Goal: Task Accomplishment & Management: Use online tool/utility

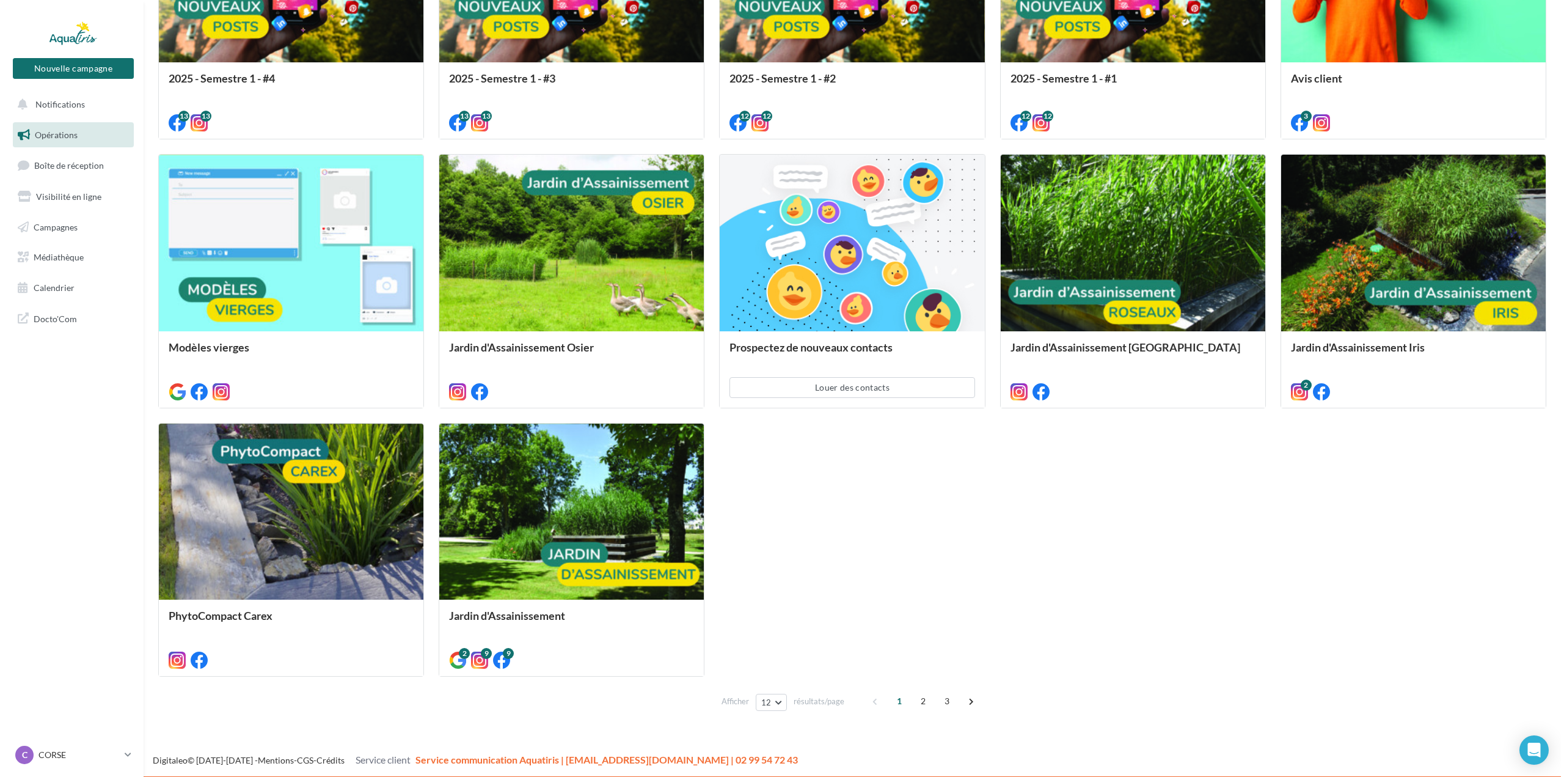
scroll to position [575, 0]
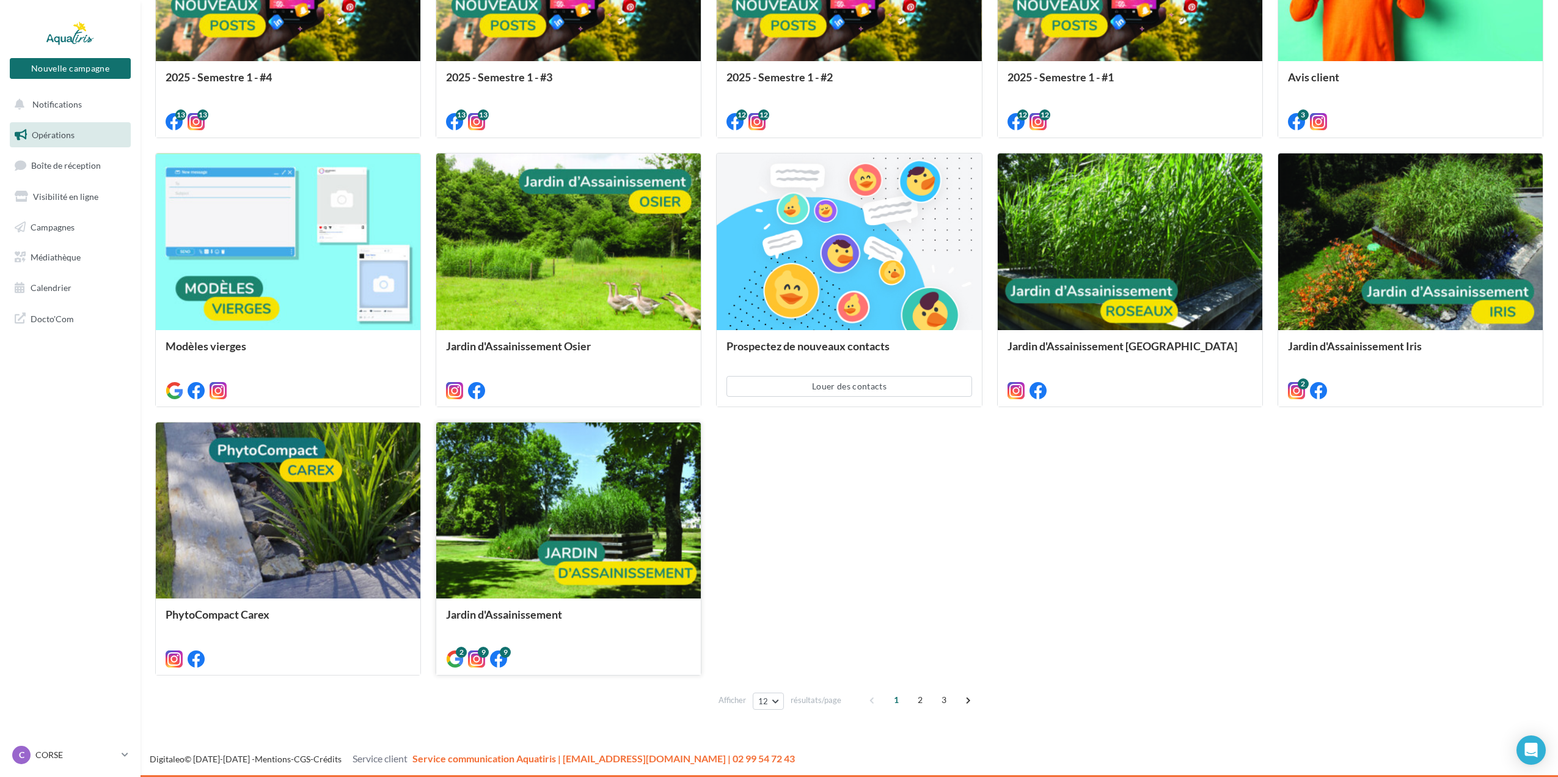
click at [568, 504] on div at bounding box center [568, 511] width 265 height 178
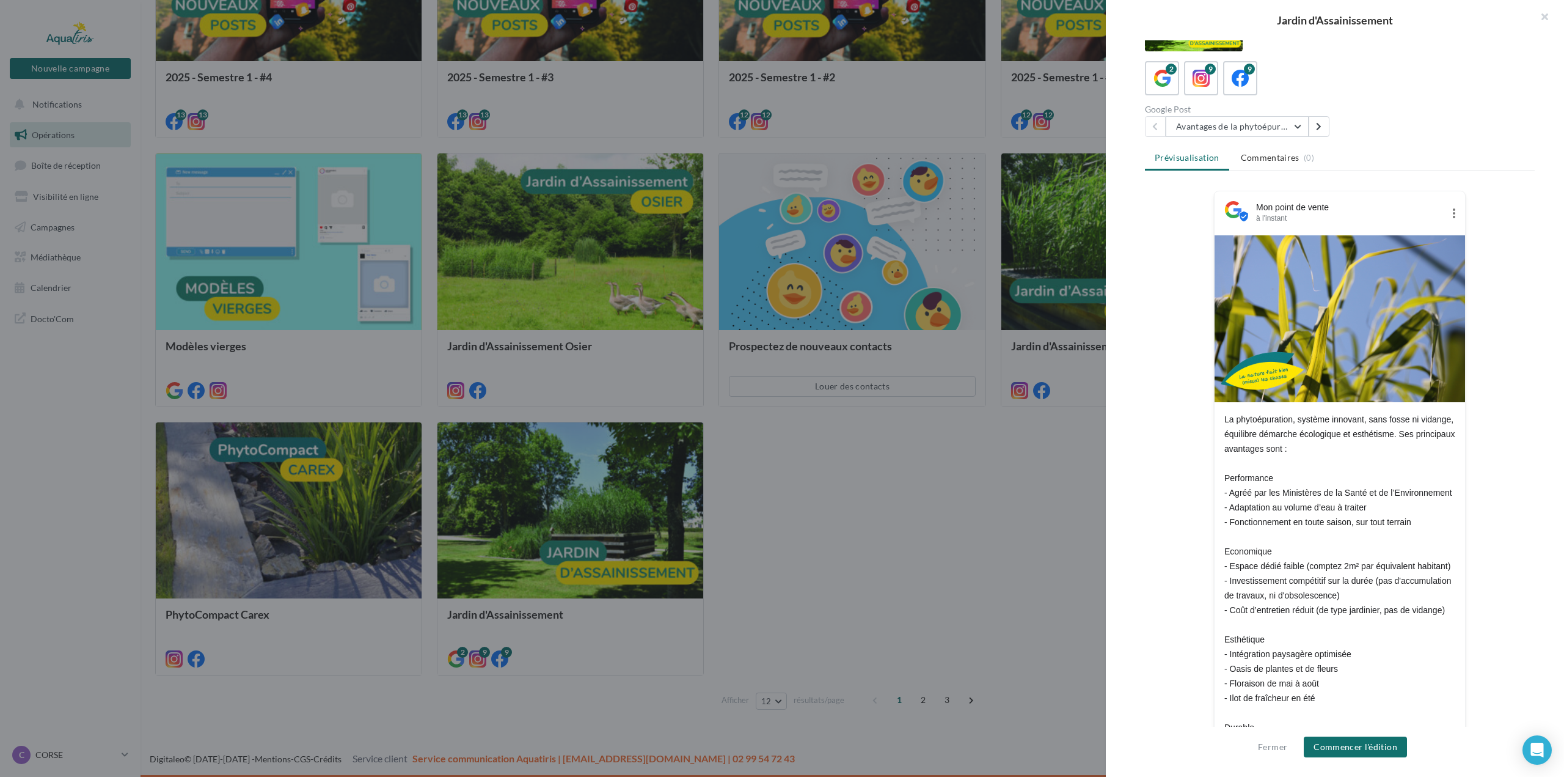
scroll to position [0, 0]
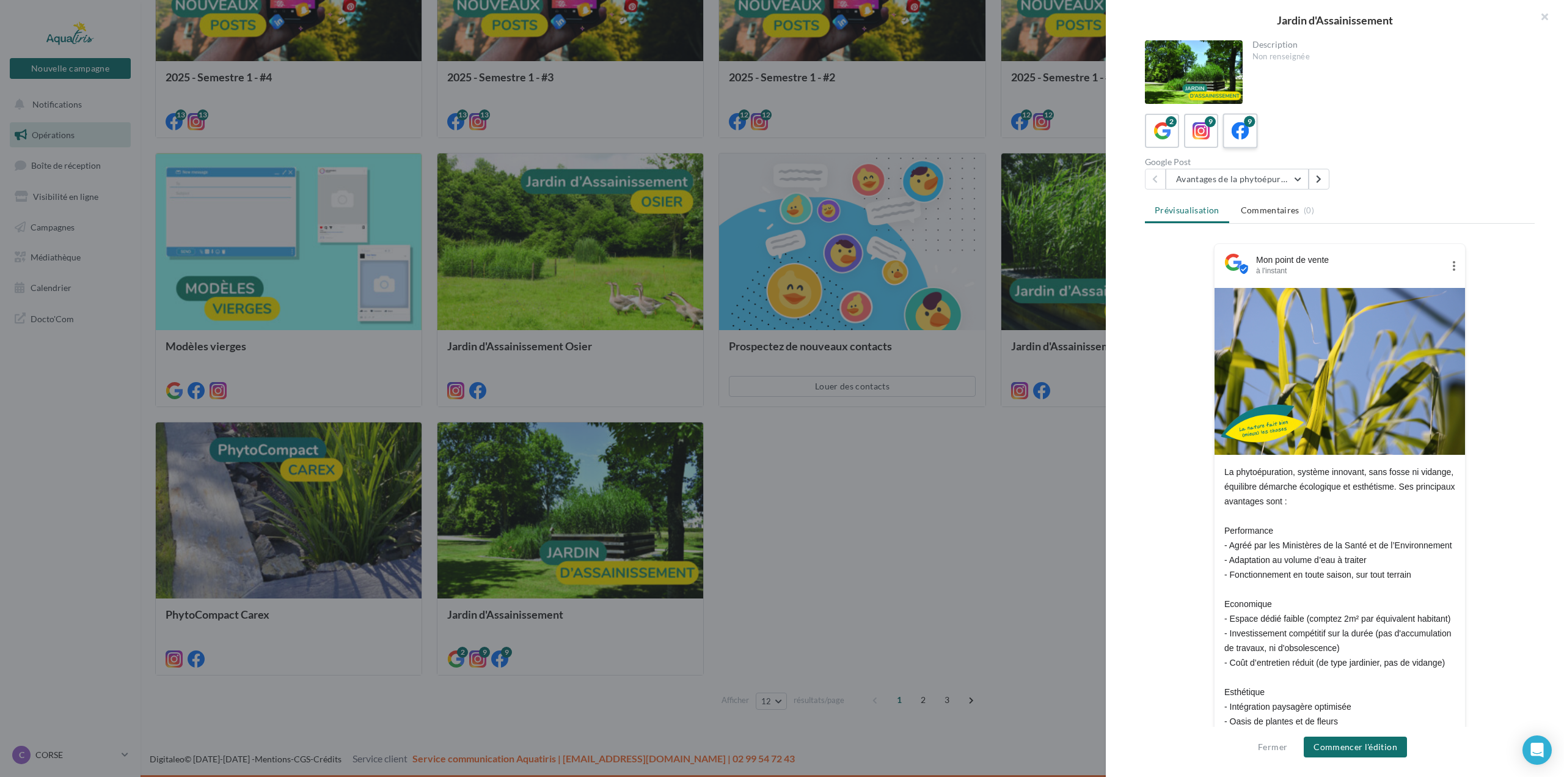
click at [1247, 131] on icon at bounding box center [1241, 131] width 18 height 18
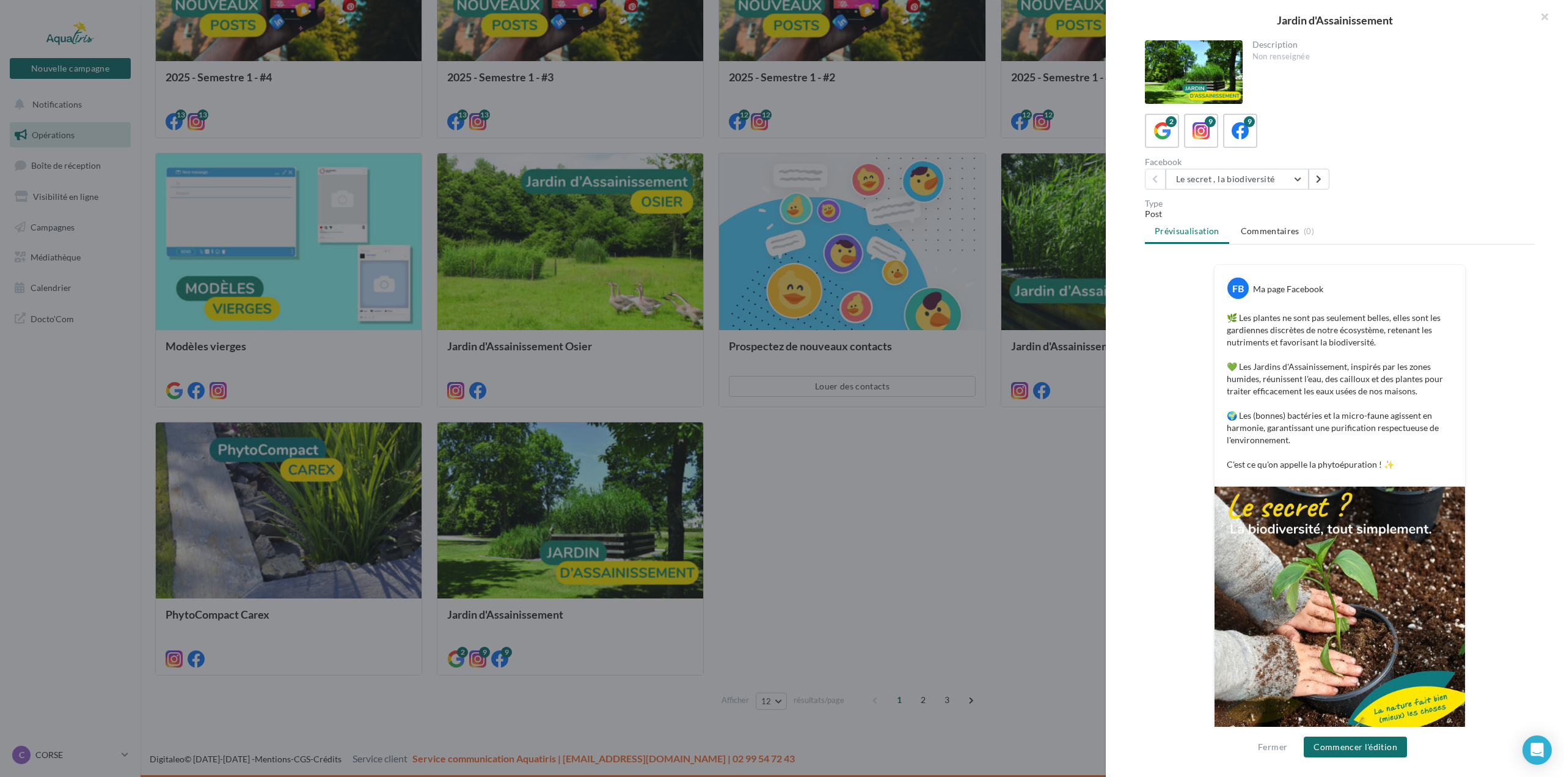
scroll to position [22, 0]
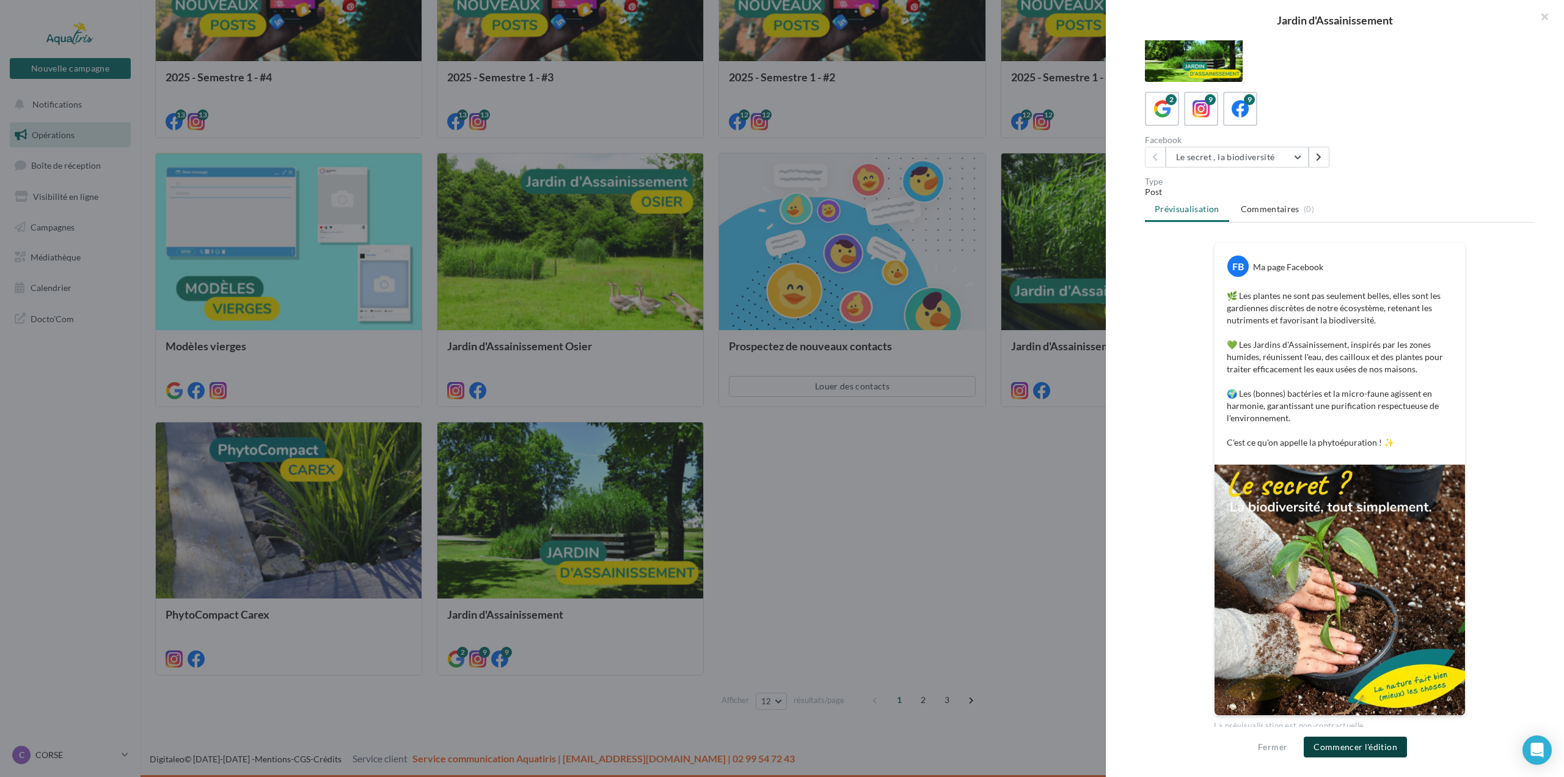
click at [1380, 743] on button "Commencer l'édition" at bounding box center [1355, 746] width 103 height 21
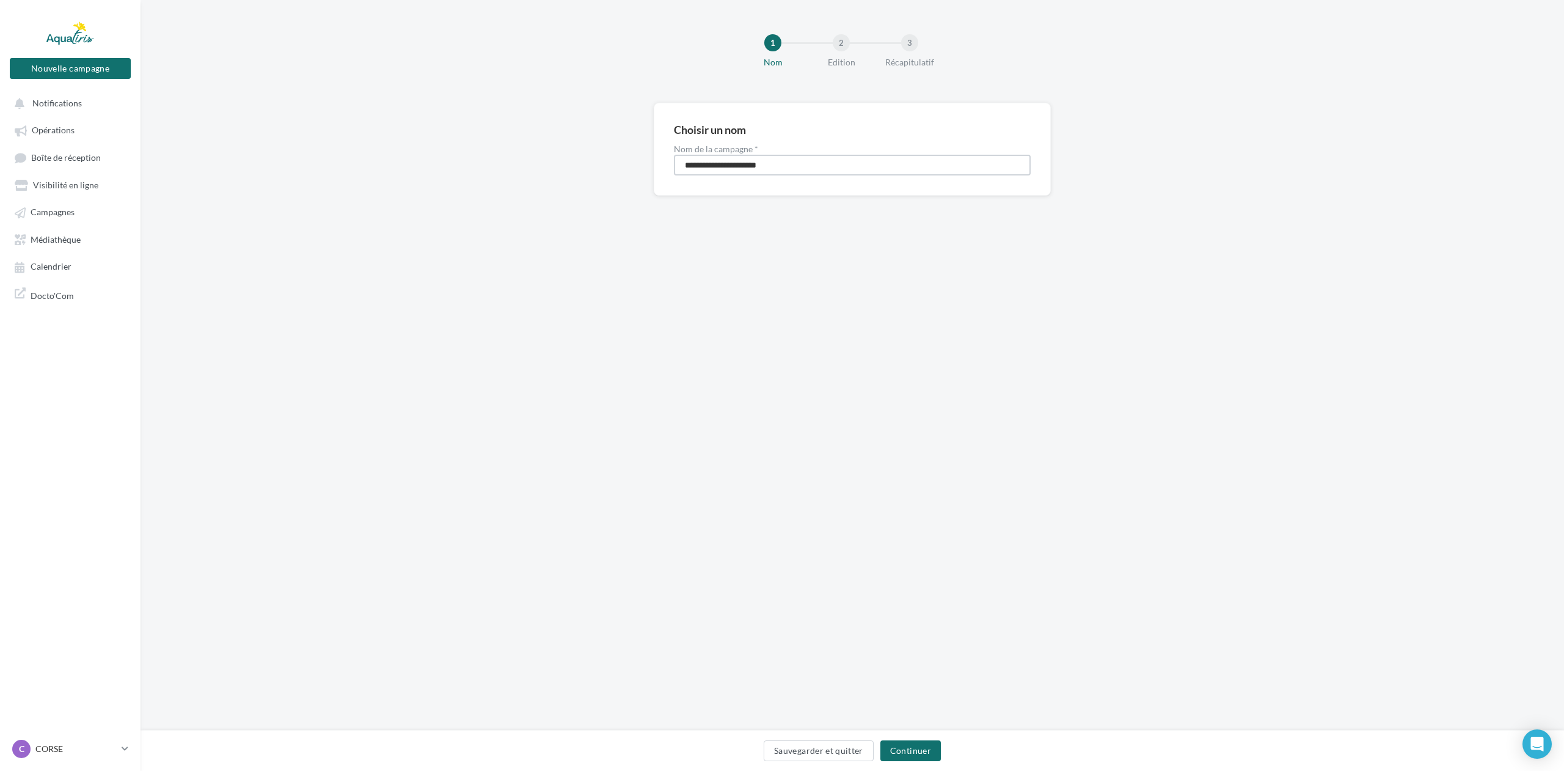
click at [827, 162] on input "**********" at bounding box center [852, 165] width 357 height 21
type input "**********"
click at [989, 420] on div "**********" at bounding box center [853, 365] width 1424 height 730
click at [904, 750] on button "Continuer" at bounding box center [911, 750] width 60 height 21
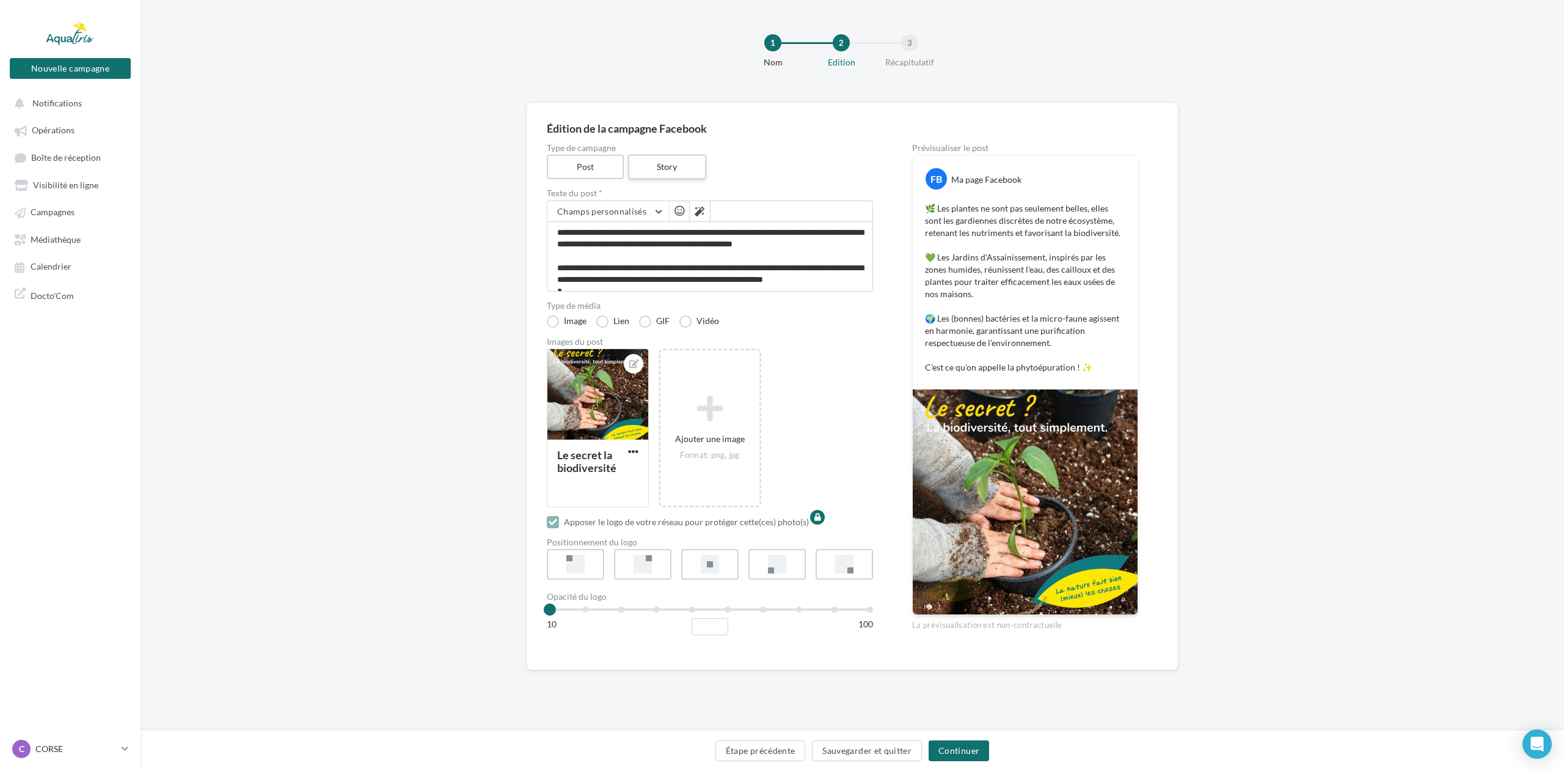
click at [680, 161] on label "Story" at bounding box center [667, 167] width 78 height 25
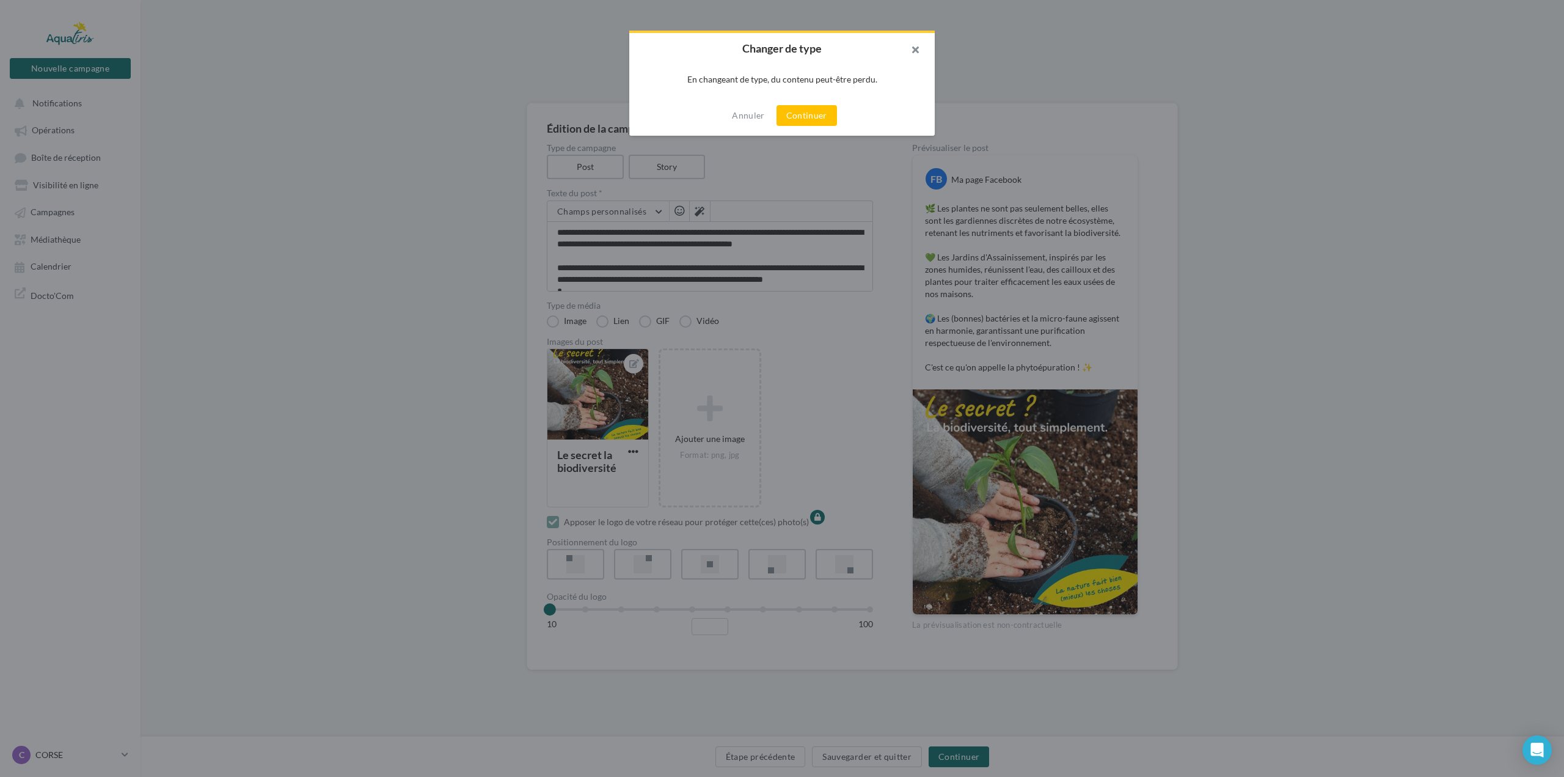
click at [918, 53] on button "button" at bounding box center [910, 51] width 49 height 37
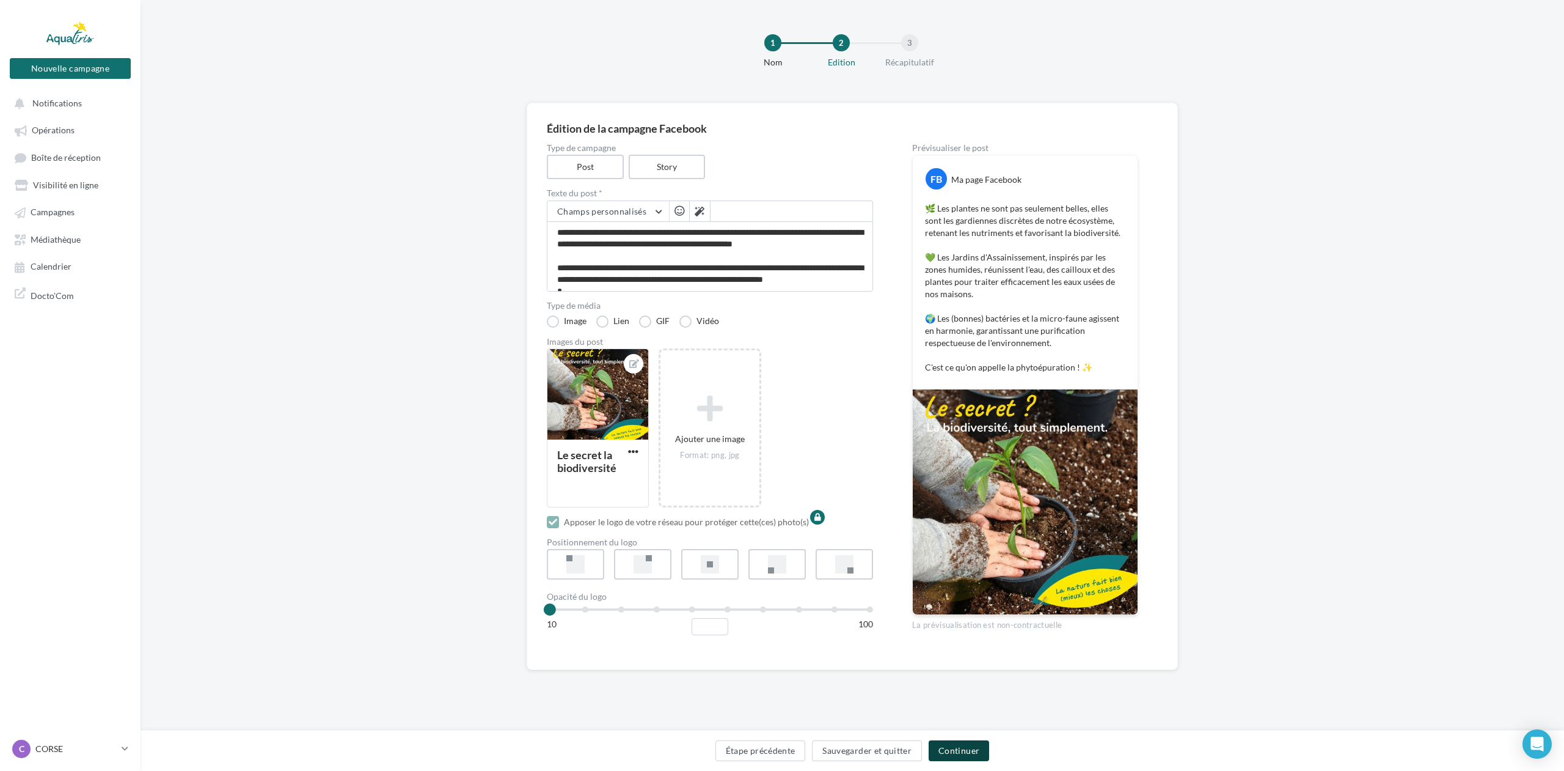
click at [966, 753] on button "Continuer" at bounding box center [959, 750] width 60 height 21
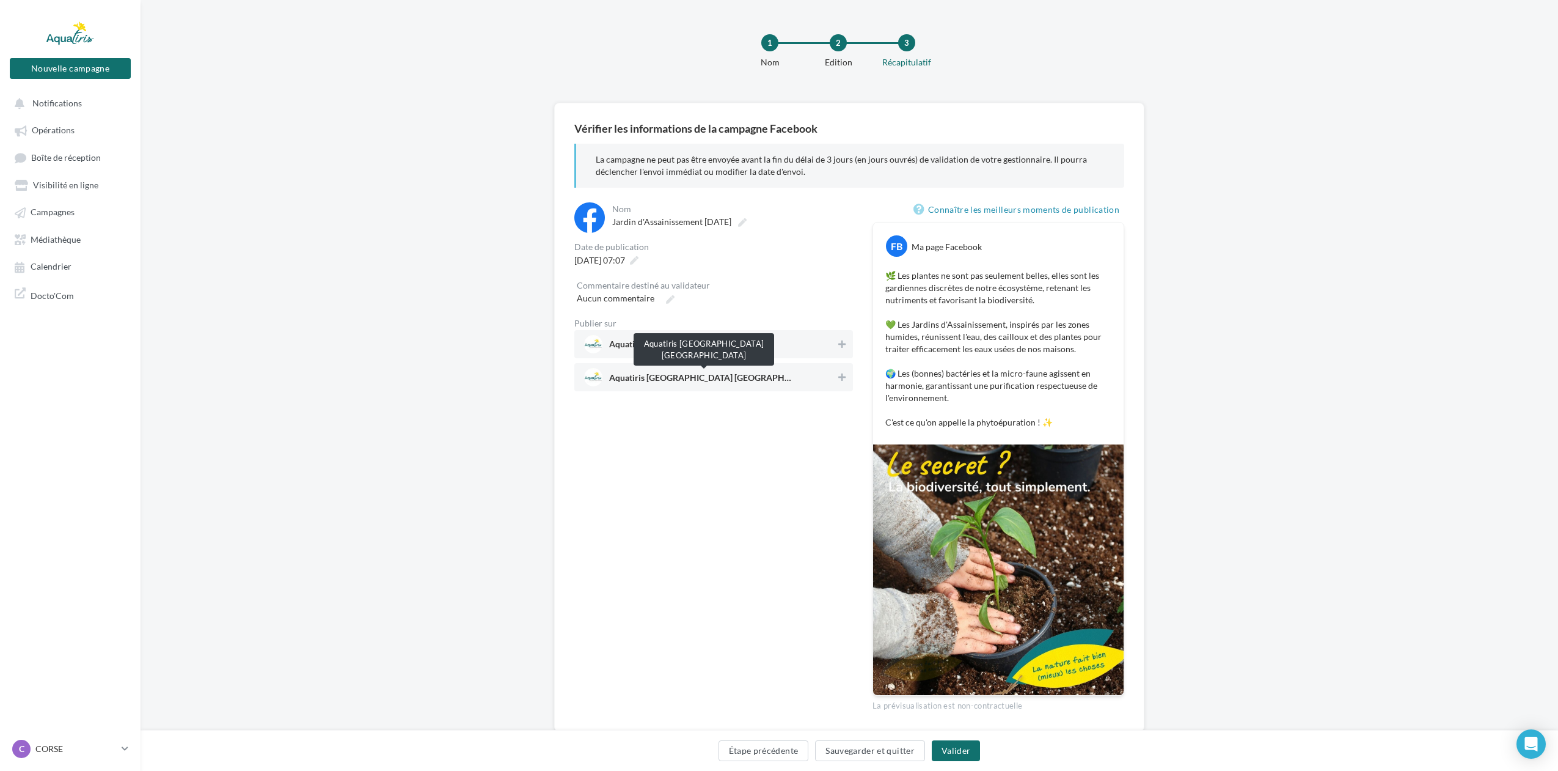
click at [686, 380] on span "Aquatiris [GEOGRAPHIC_DATA] [GEOGRAPHIC_DATA]" at bounding box center [700, 379] width 183 height 13
click at [692, 332] on div "Aquatiris Corse" at bounding box center [713, 344] width 279 height 28
click at [709, 376] on span "Aquatiris [GEOGRAPHIC_DATA] [GEOGRAPHIC_DATA]" at bounding box center [700, 379] width 183 height 13
click at [639, 258] on icon at bounding box center [634, 260] width 9 height 9
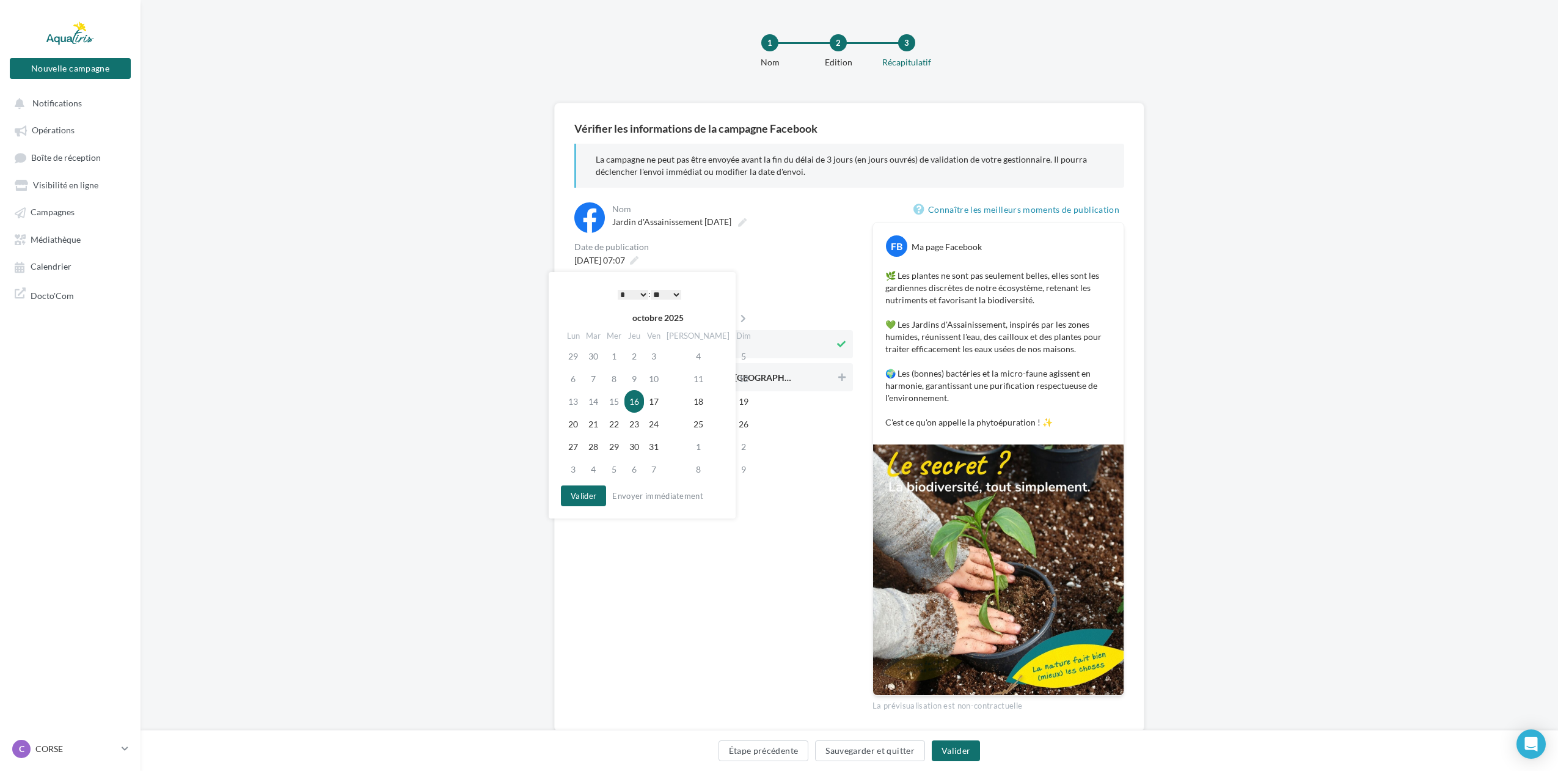
click at [643, 403] on td "16" at bounding box center [635, 401] width 20 height 23
click at [664, 401] on td "17" at bounding box center [654, 401] width 20 height 23
click at [750, 212] on div "Nom" at bounding box center [731, 209] width 238 height 9
click at [747, 221] on icon at bounding box center [742, 222] width 9 height 9
click at [720, 221] on input "**********" at bounding box center [666, 223] width 108 height 21
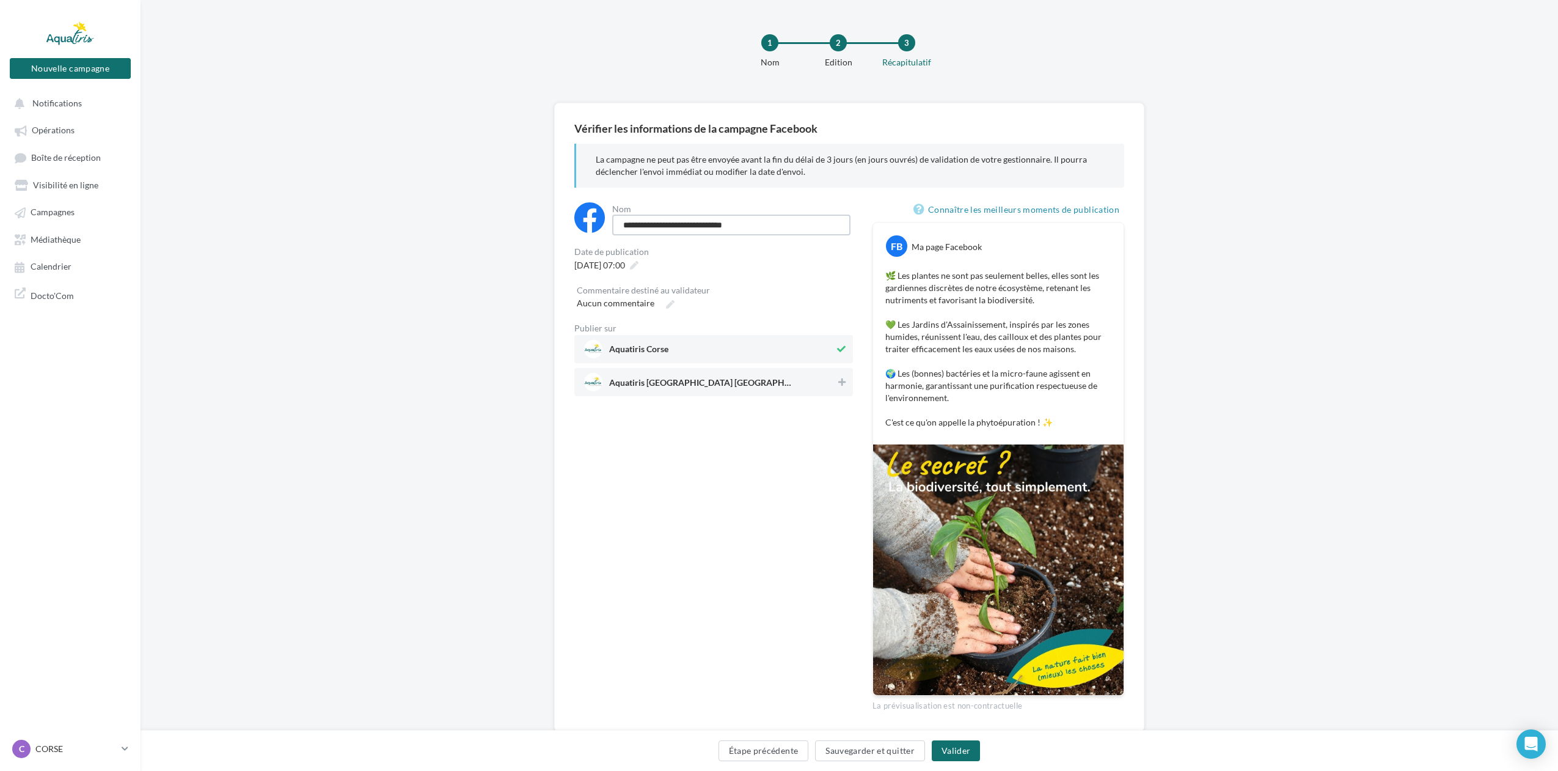
click at [724, 225] on input "**********" at bounding box center [731, 224] width 238 height 21
type input "**********"
click at [739, 490] on div "**********" at bounding box center [713, 456] width 279 height 509
click at [956, 755] on button "Valider" at bounding box center [956, 750] width 48 height 21
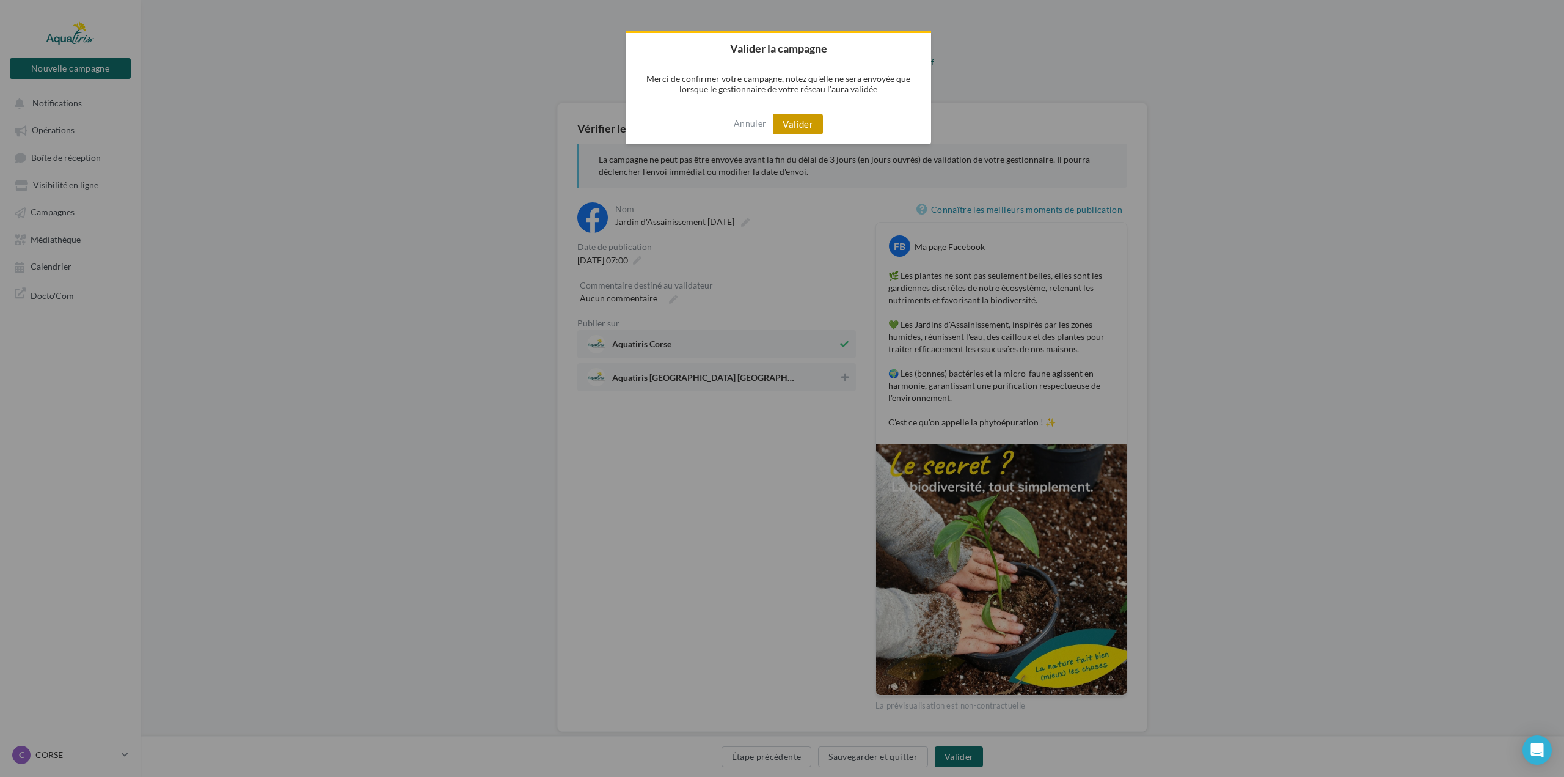
click at [782, 132] on button "Valider" at bounding box center [798, 124] width 50 height 21
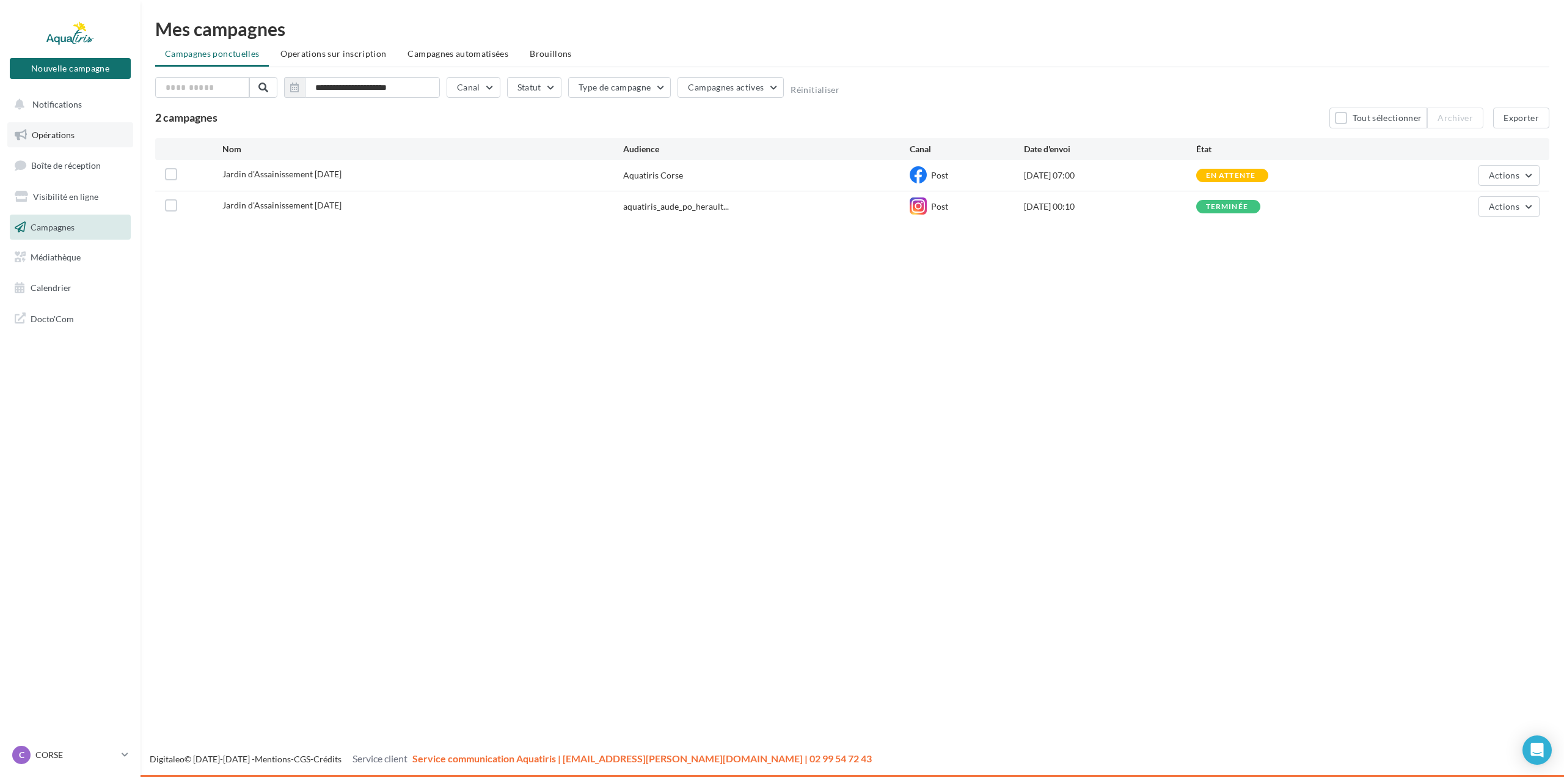
click at [71, 136] on span "Opérations" at bounding box center [53, 135] width 43 height 10
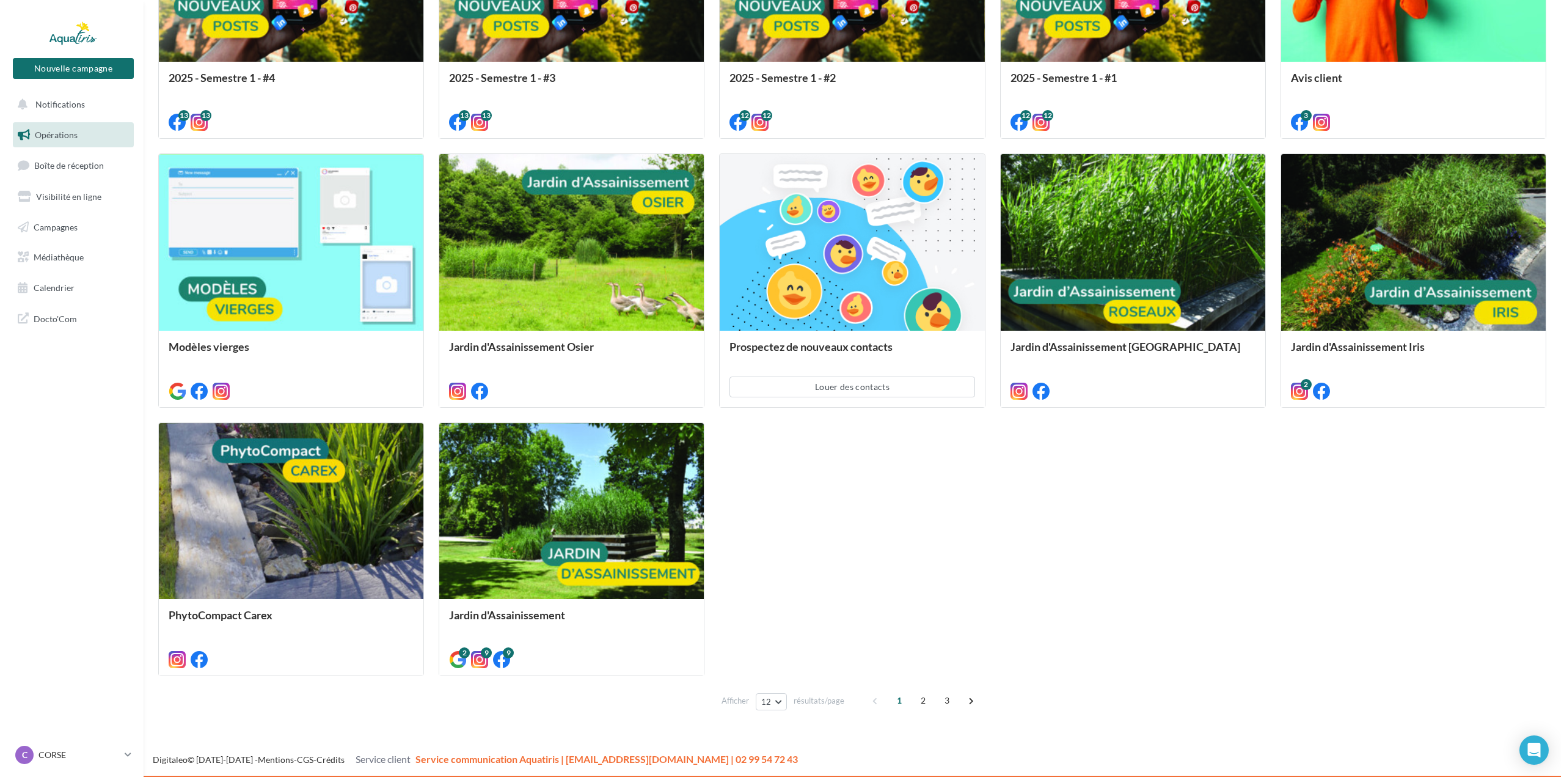
scroll to position [575, 0]
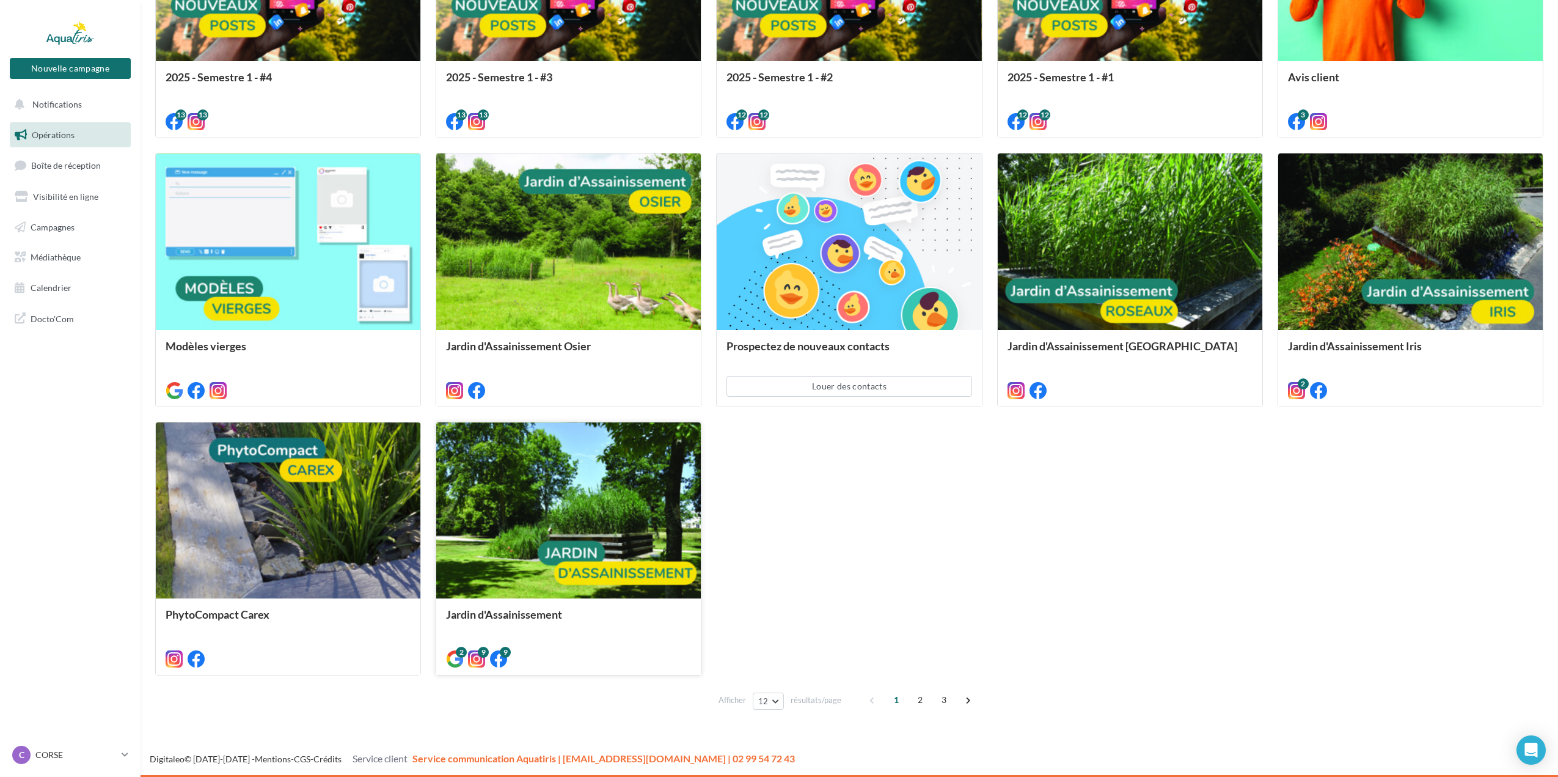
click at [518, 499] on div at bounding box center [568, 511] width 265 height 178
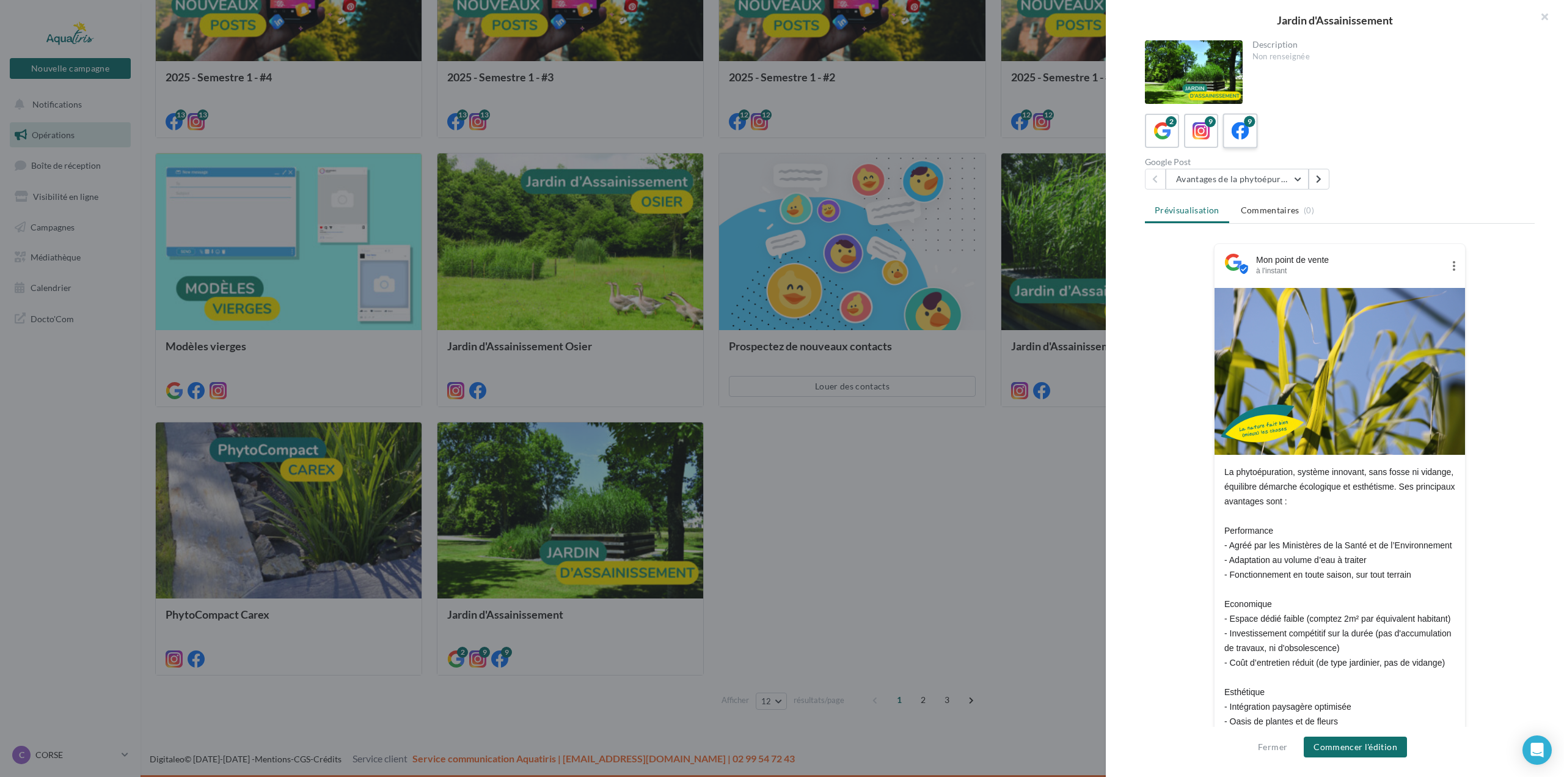
click at [1246, 130] on icon at bounding box center [1241, 131] width 18 height 18
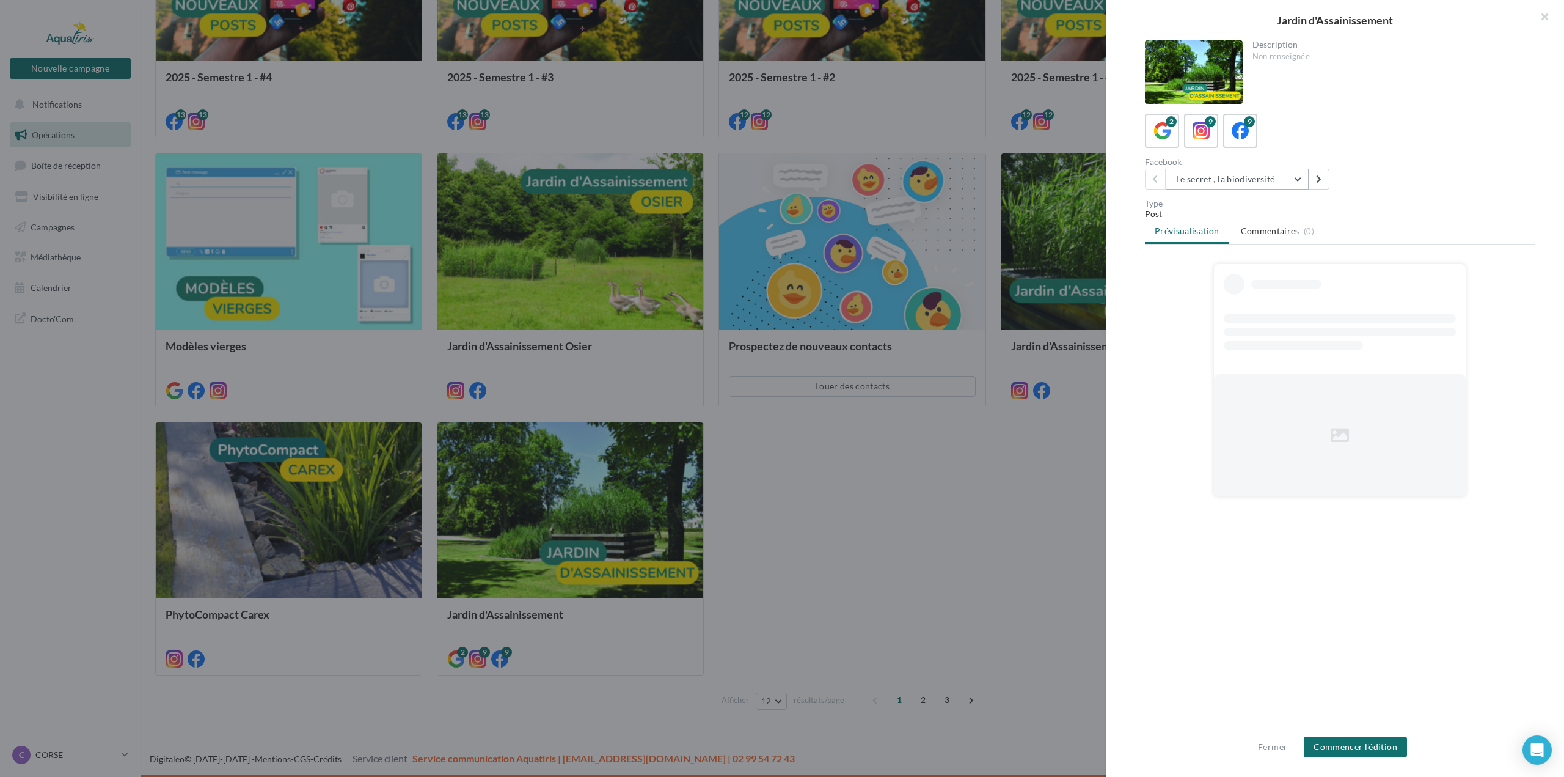
click at [1278, 182] on button "Le secret , la biodiversité" at bounding box center [1237, 179] width 143 height 21
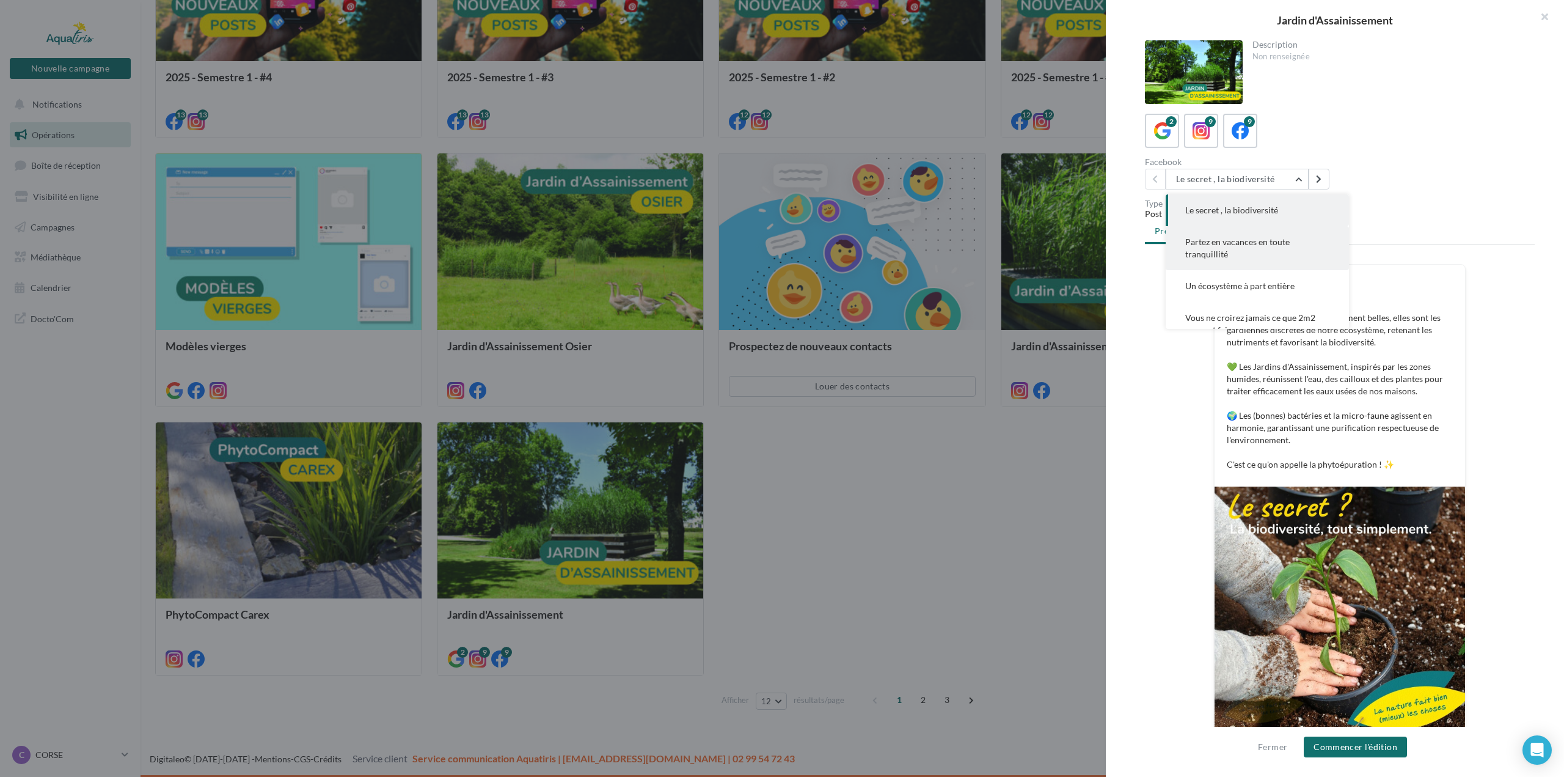
click at [1266, 247] on button "Partez en vacances en toute tranquillité" at bounding box center [1257, 248] width 183 height 44
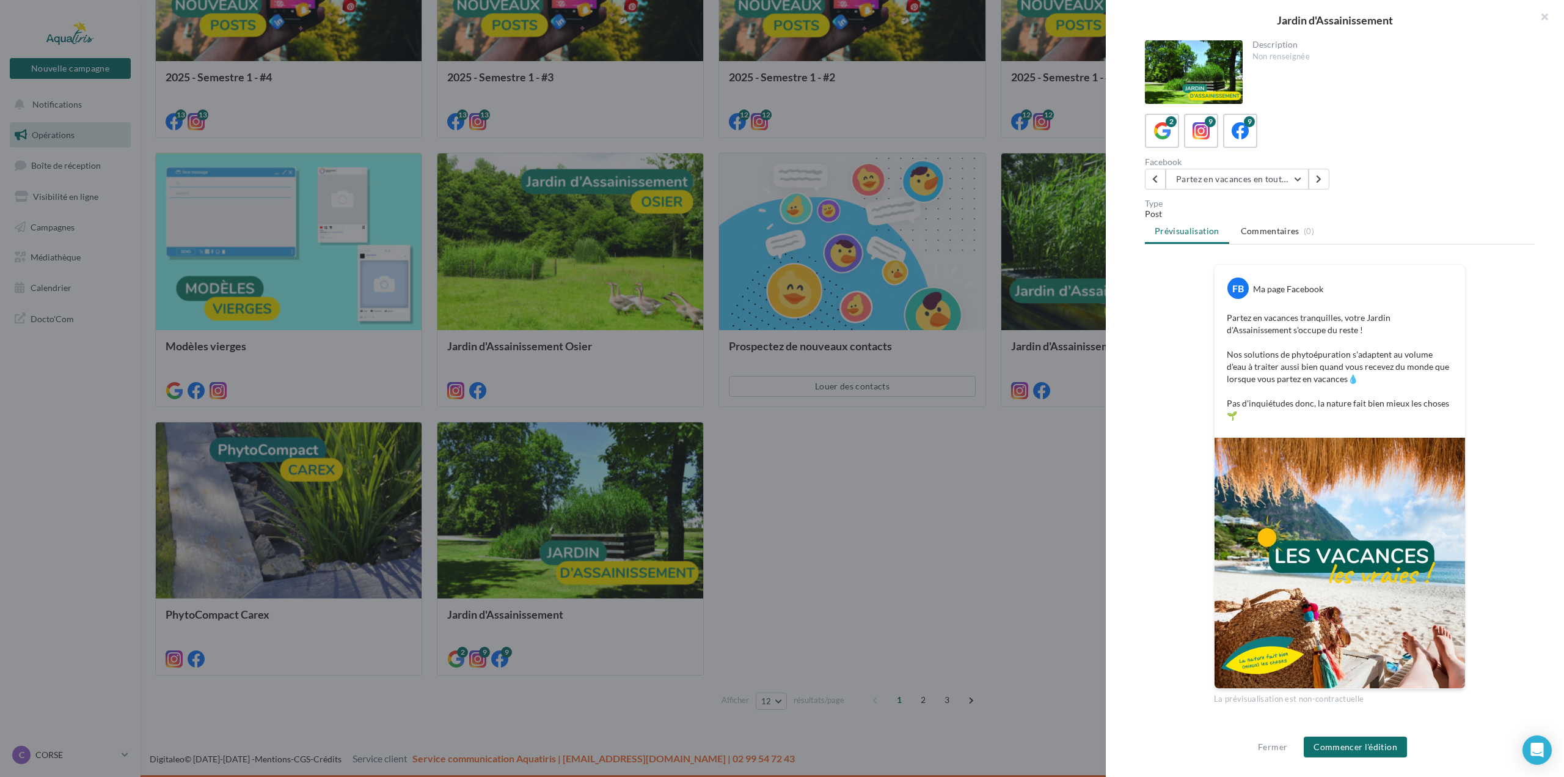
scroll to position [22, 0]
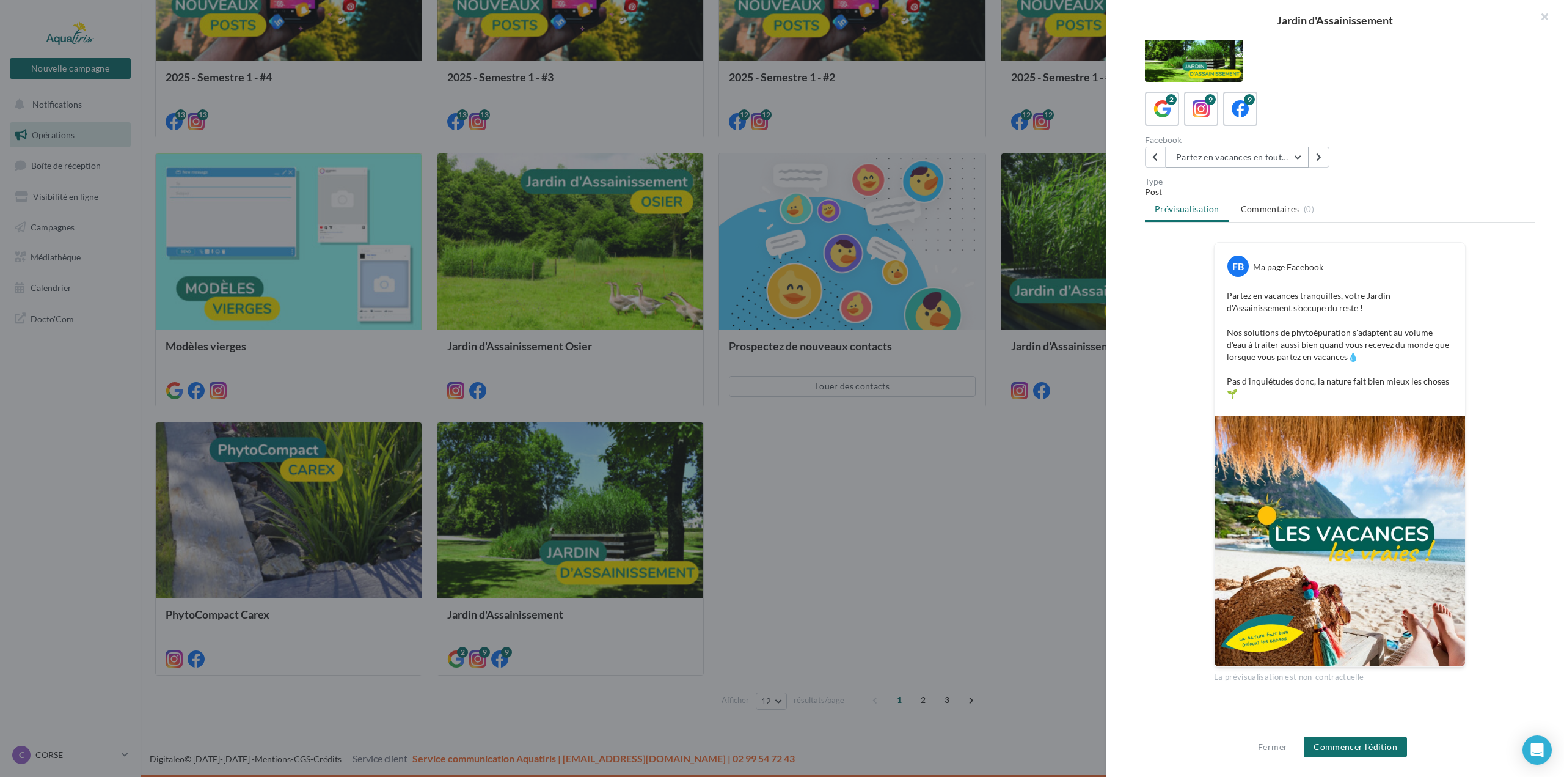
click at [1285, 163] on button "Partez en vacances en toute tranquillité" at bounding box center [1237, 157] width 143 height 21
click at [1270, 267] on span "Un écosystème à part entière" at bounding box center [1240, 263] width 109 height 10
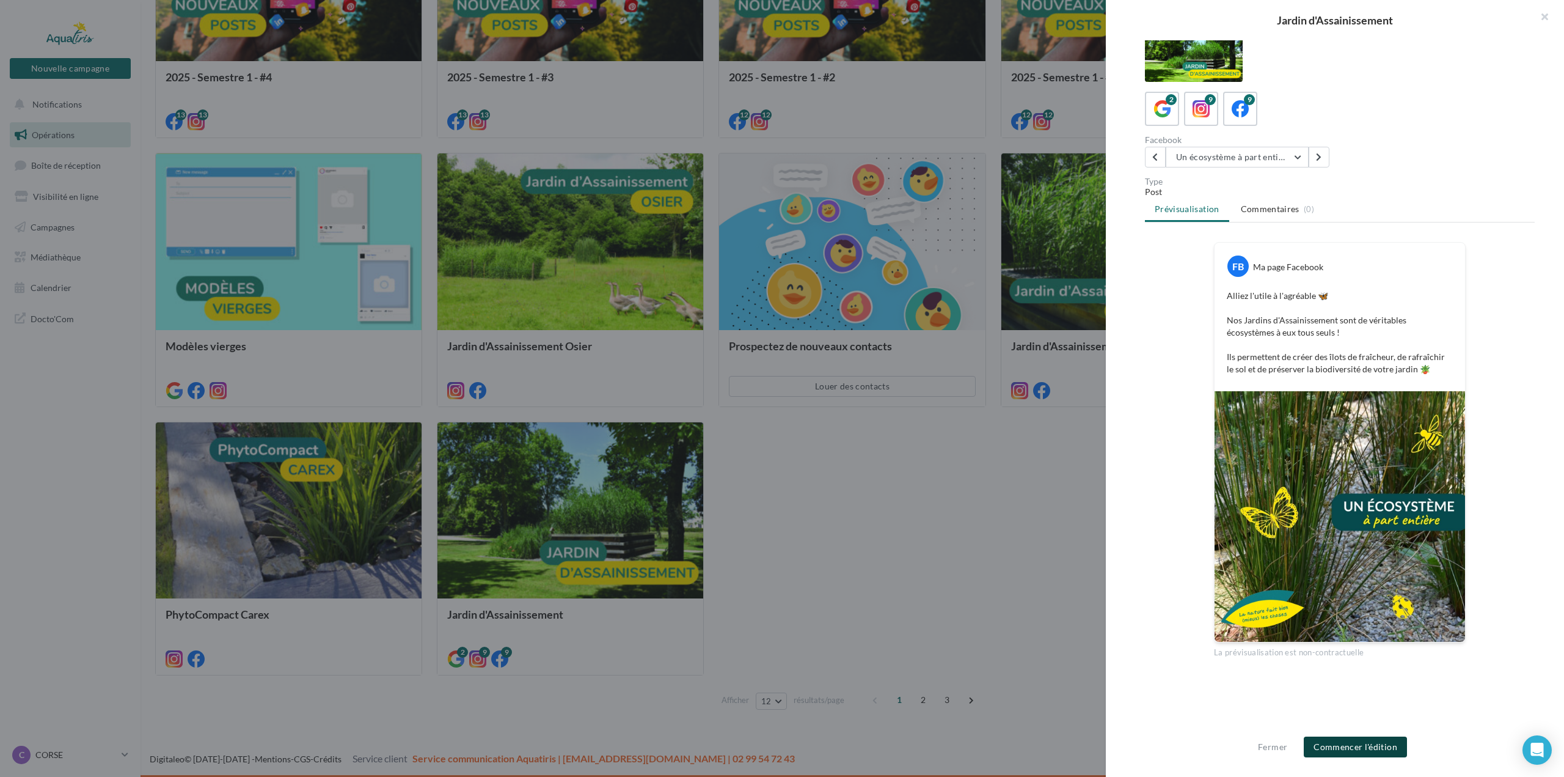
click at [1339, 757] on button "Commencer l'édition" at bounding box center [1355, 746] width 103 height 21
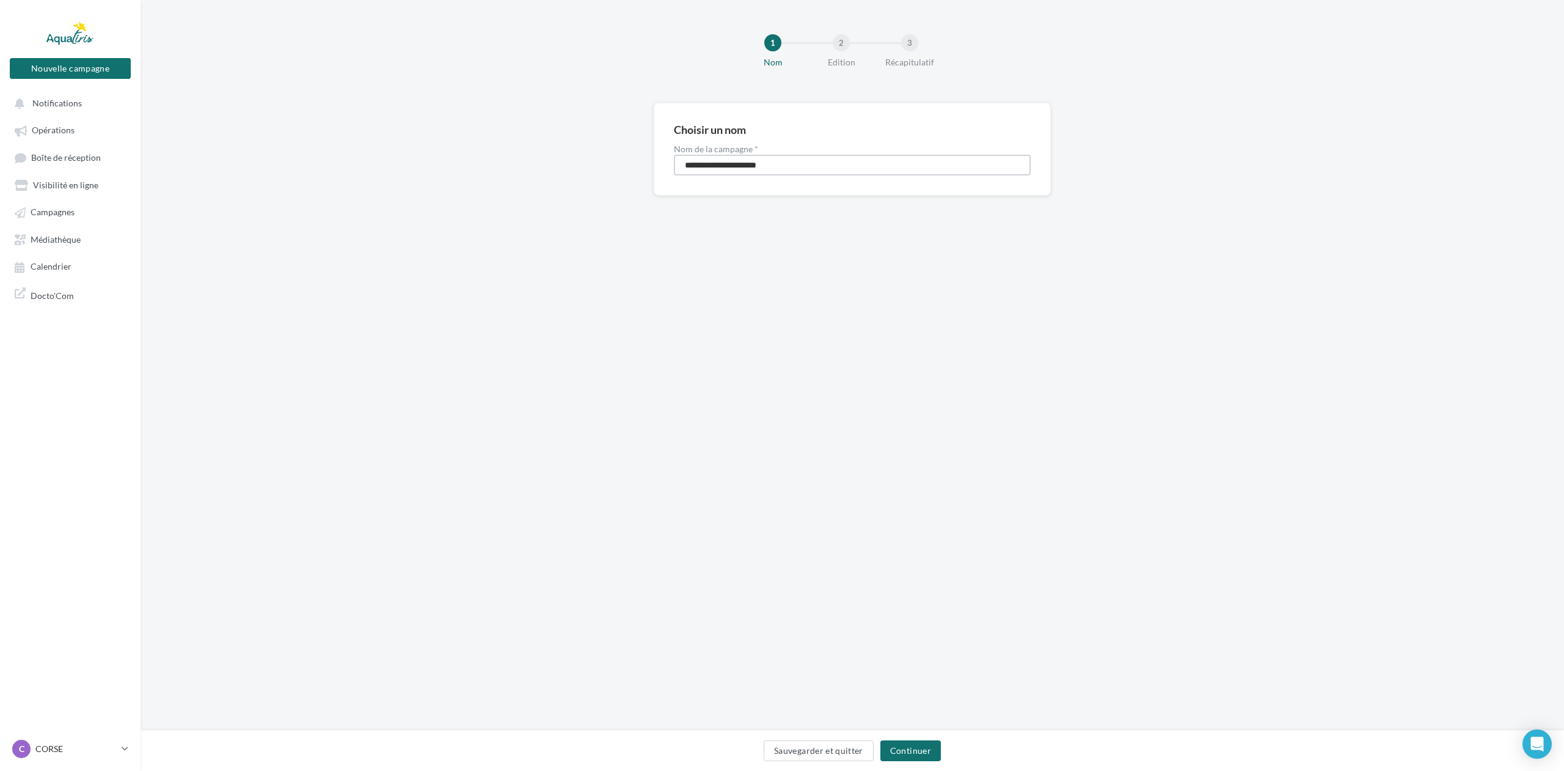
click at [814, 167] on input "**********" at bounding box center [852, 165] width 357 height 21
type input "**********"
click at [901, 749] on button "Continuer" at bounding box center [911, 750] width 60 height 21
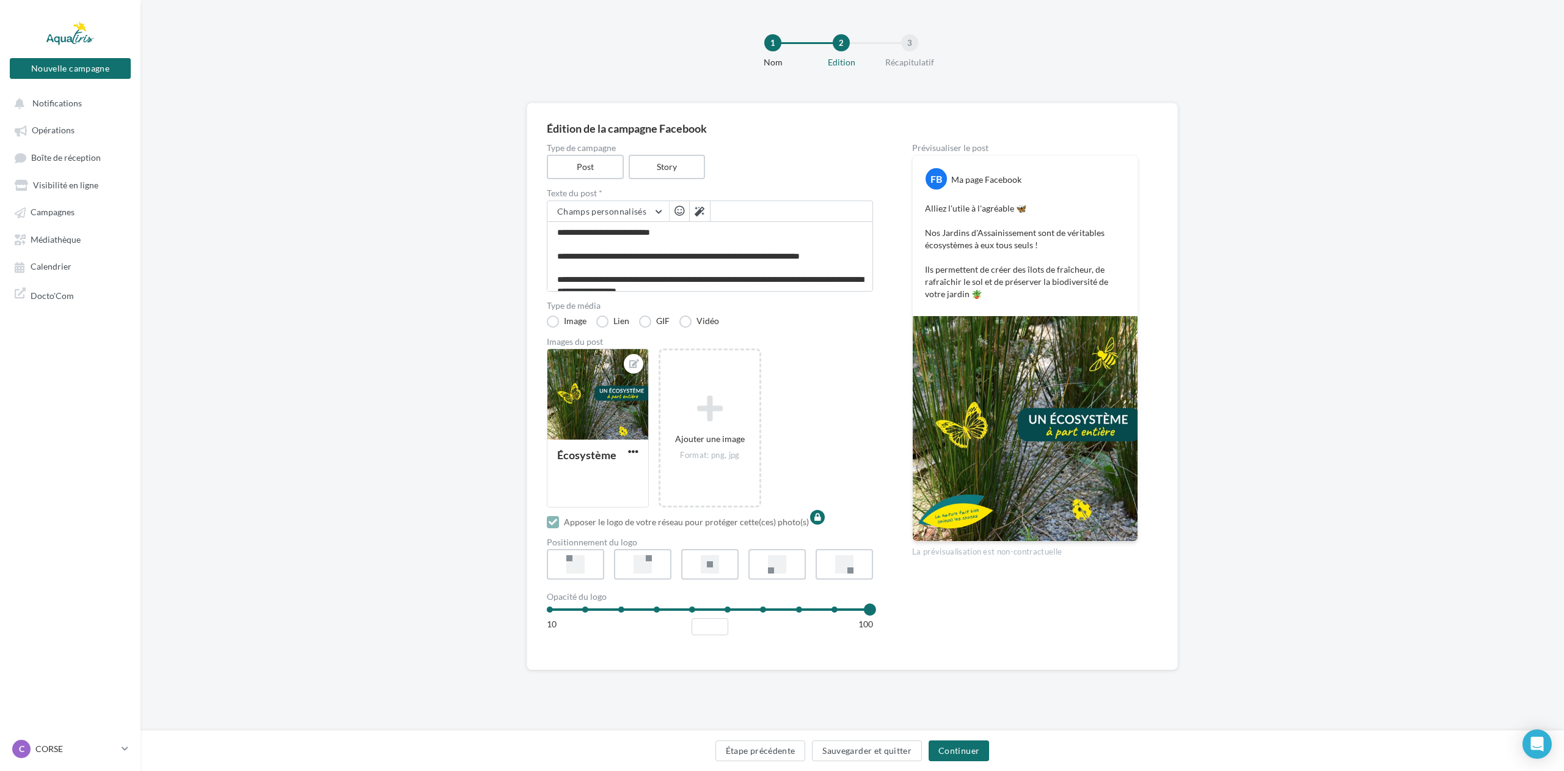
scroll to position [12, 0]
click at [947, 744] on button "Continuer" at bounding box center [959, 750] width 60 height 21
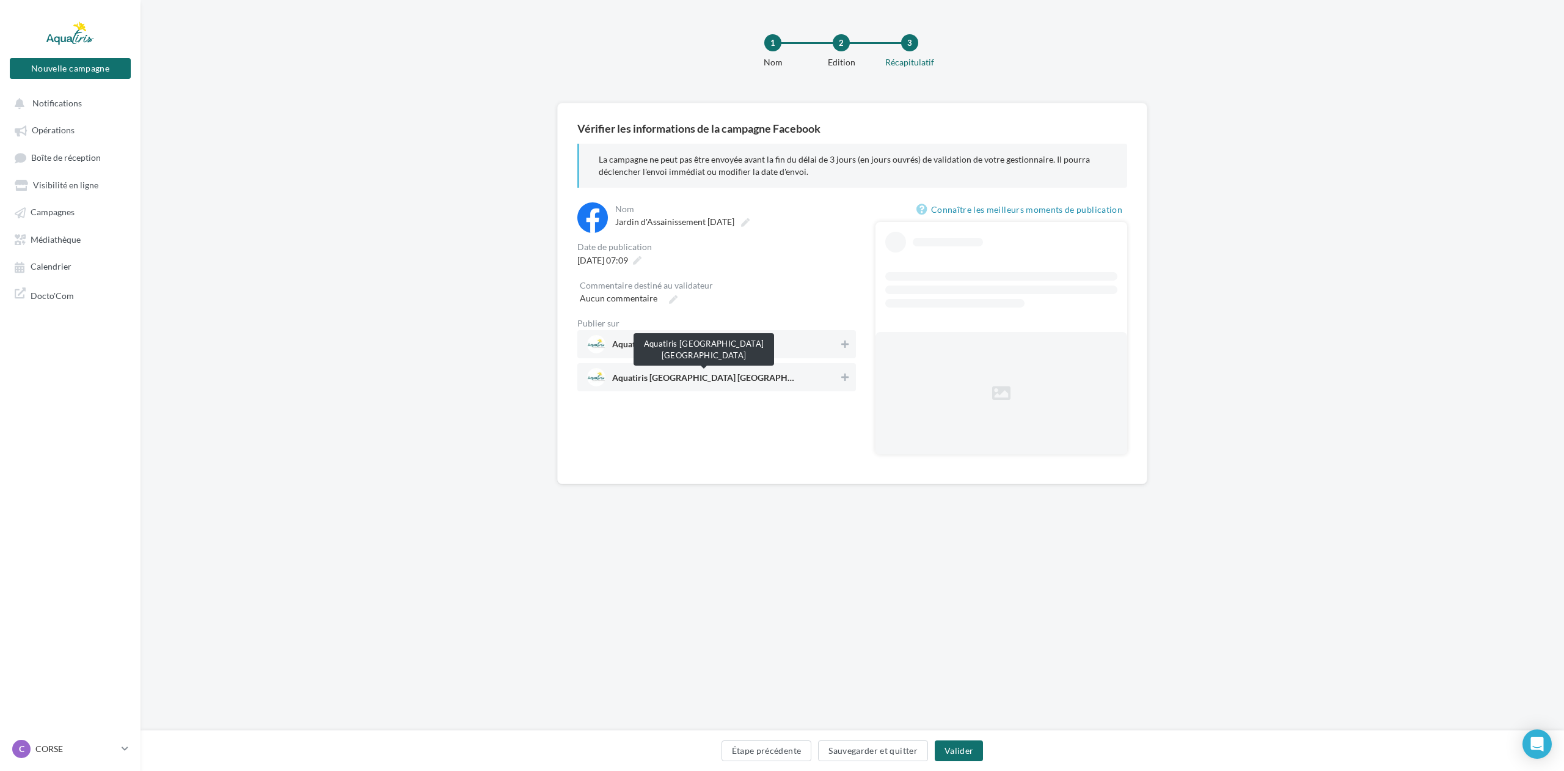
click at [704, 383] on span "Aquatiris [GEOGRAPHIC_DATA] [GEOGRAPHIC_DATA]" at bounding box center [703, 379] width 183 height 13
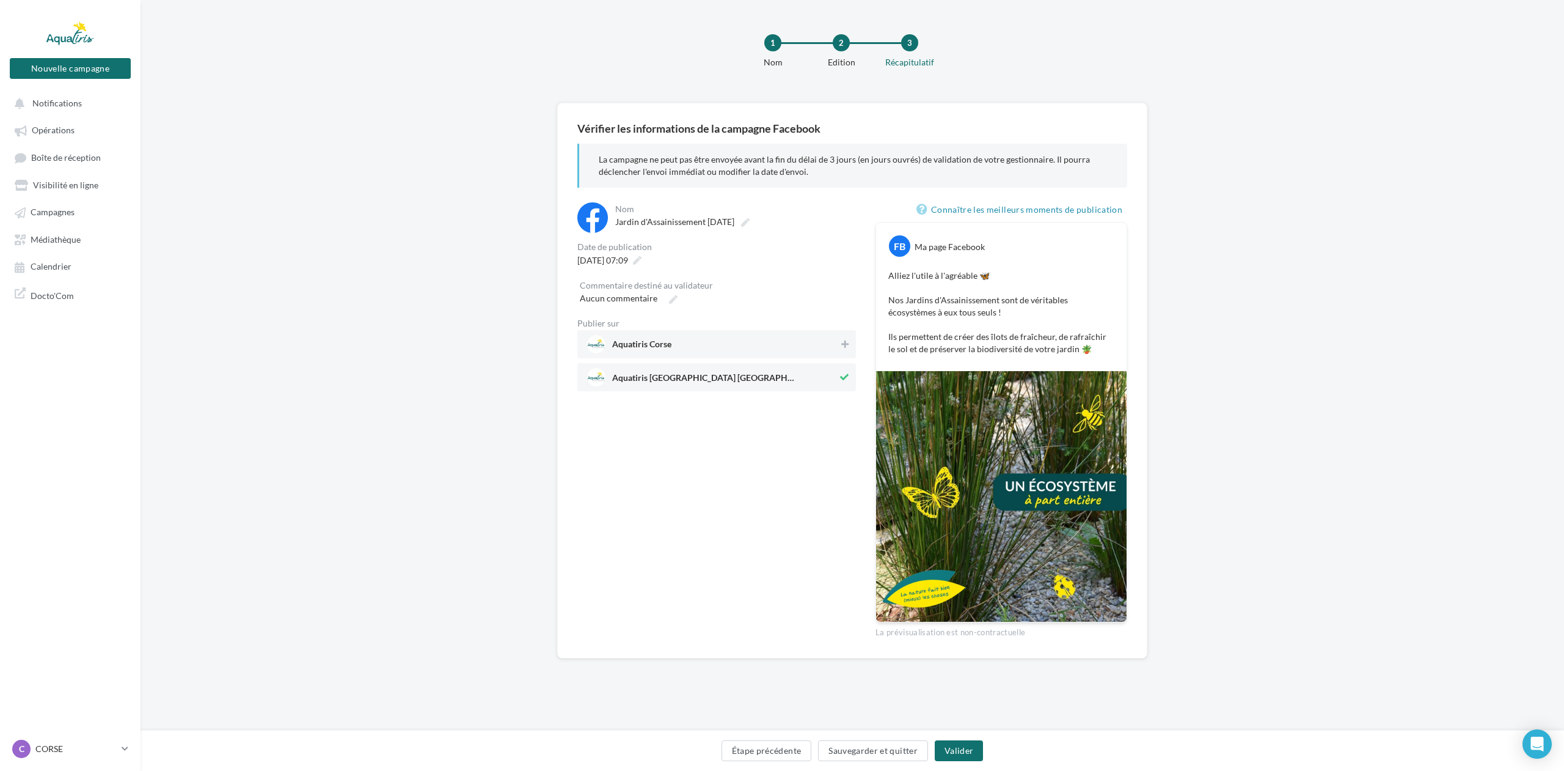
drag, startPoint x: 709, startPoint y: 401, endPoint x: 712, endPoint y: 390, distance: 10.7
click at [709, 398] on div "**********" at bounding box center [716, 420] width 279 height 436
click at [711, 377] on span "Aquatiris [GEOGRAPHIC_DATA] [GEOGRAPHIC_DATA]" at bounding box center [703, 379] width 183 height 13
click at [715, 331] on div "Aquatiris Corse" at bounding box center [716, 344] width 279 height 28
click at [714, 339] on span "Aquatiris Corse" at bounding box center [712, 344] width 251 height 18
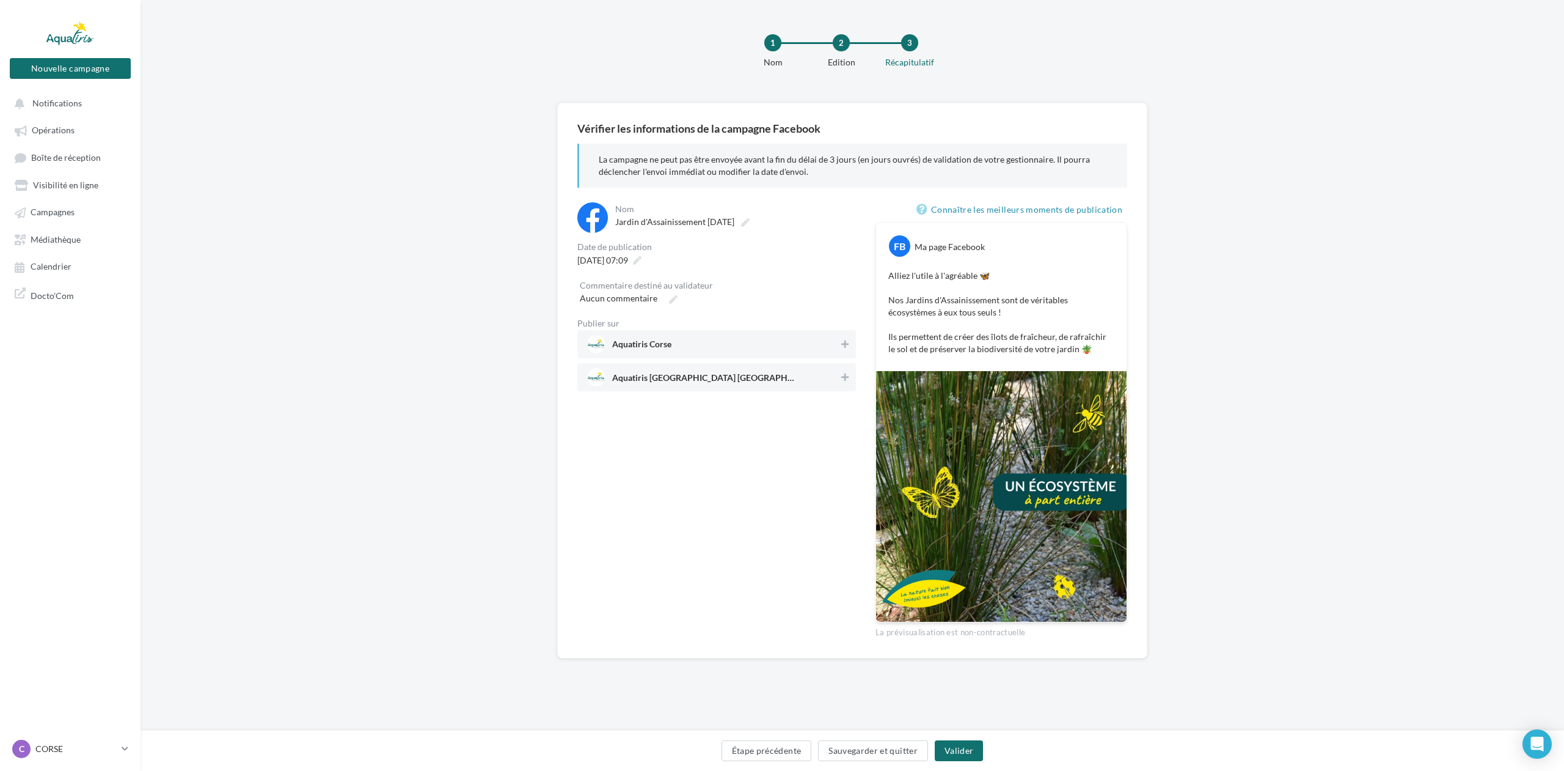
click at [714, 339] on span "Aquatiris Corse" at bounding box center [713, 344] width 252 height 18
click at [750, 219] on icon at bounding box center [745, 222] width 9 height 9
click at [723, 219] on input "**********" at bounding box center [669, 223] width 108 height 21
drag, startPoint x: 716, startPoint y: 225, endPoint x: 571, endPoint y: 221, distance: 144.9
click at [571, 221] on div "**********" at bounding box center [852, 380] width 590 height 555
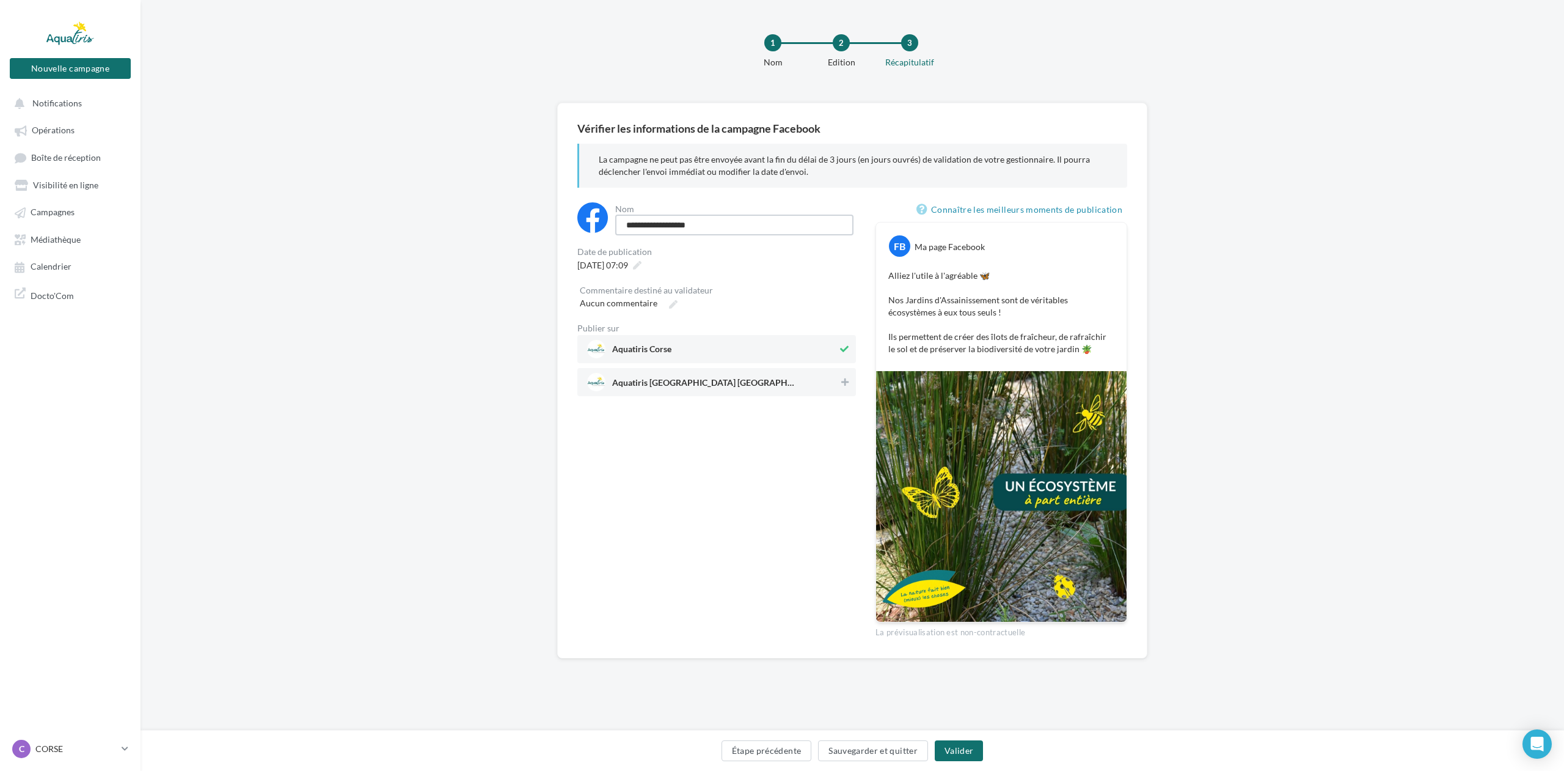
type input "**********"
click at [953, 748] on button "Valider" at bounding box center [959, 750] width 48 height 21
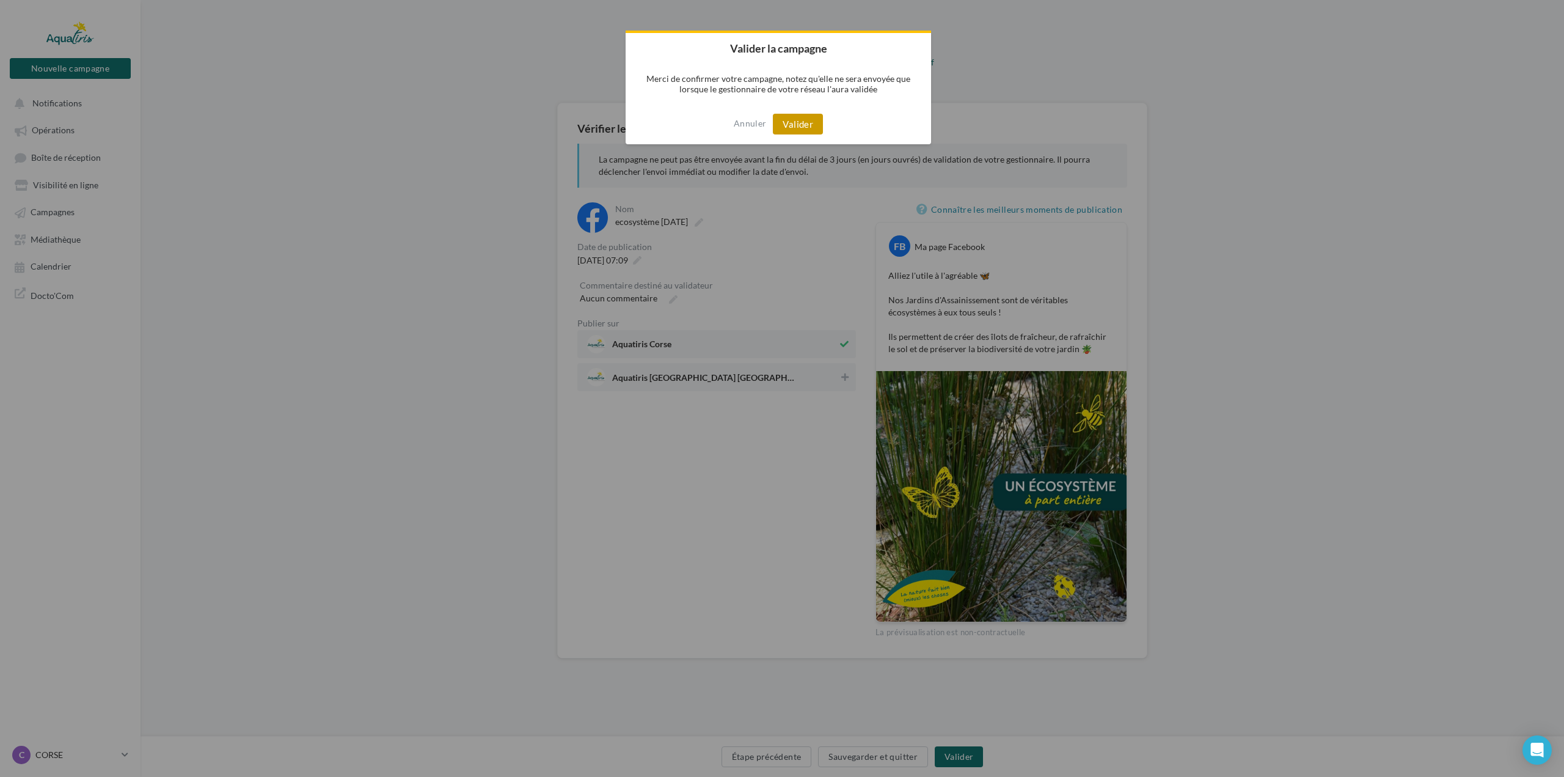
click at [818, 128] on button "Valider" at bounding box center [798, 124] width 50 height 21
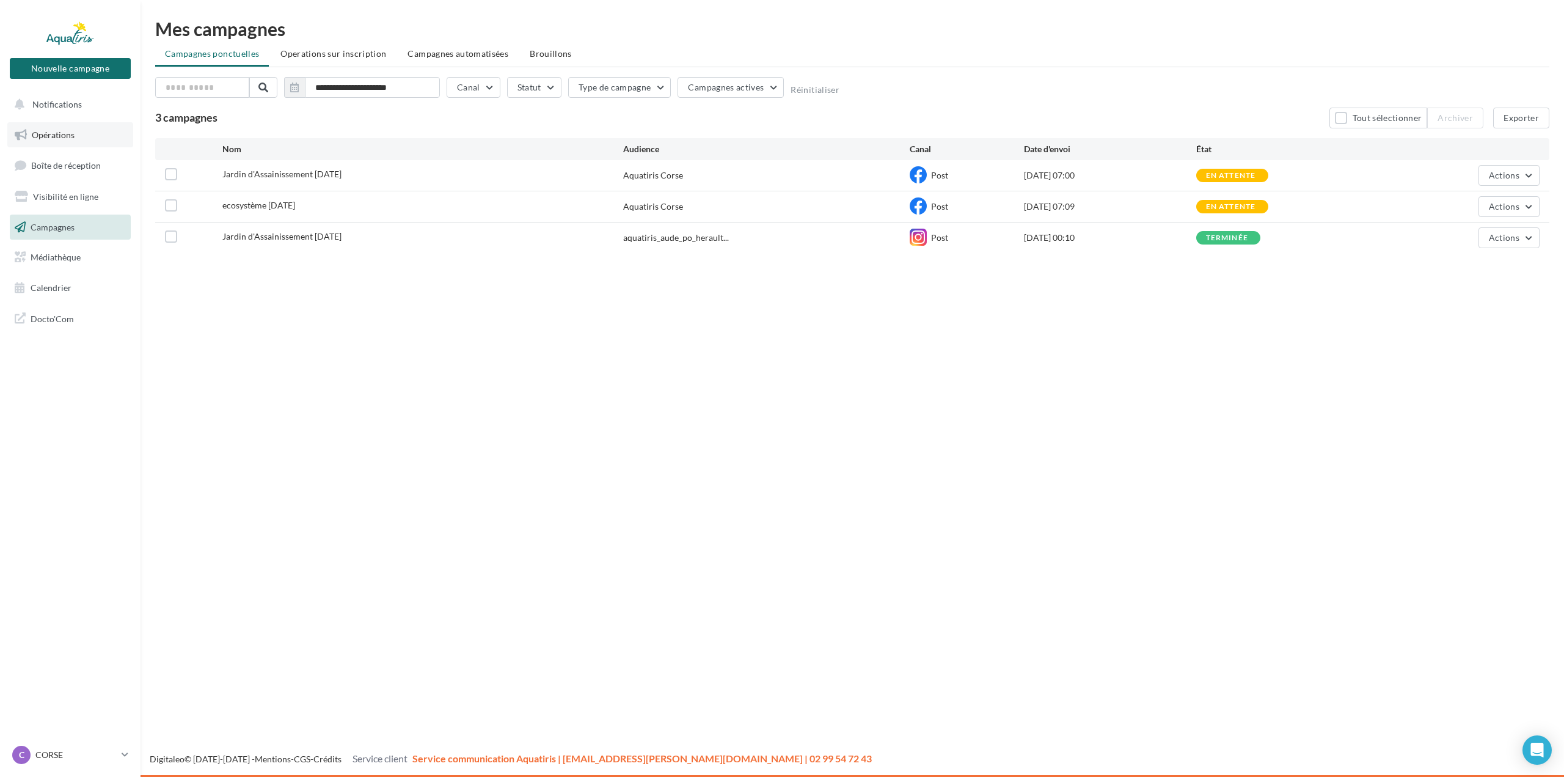
click at [54, 132] on span "Opérations" at bounding box center [53, 135] width 43 height 10
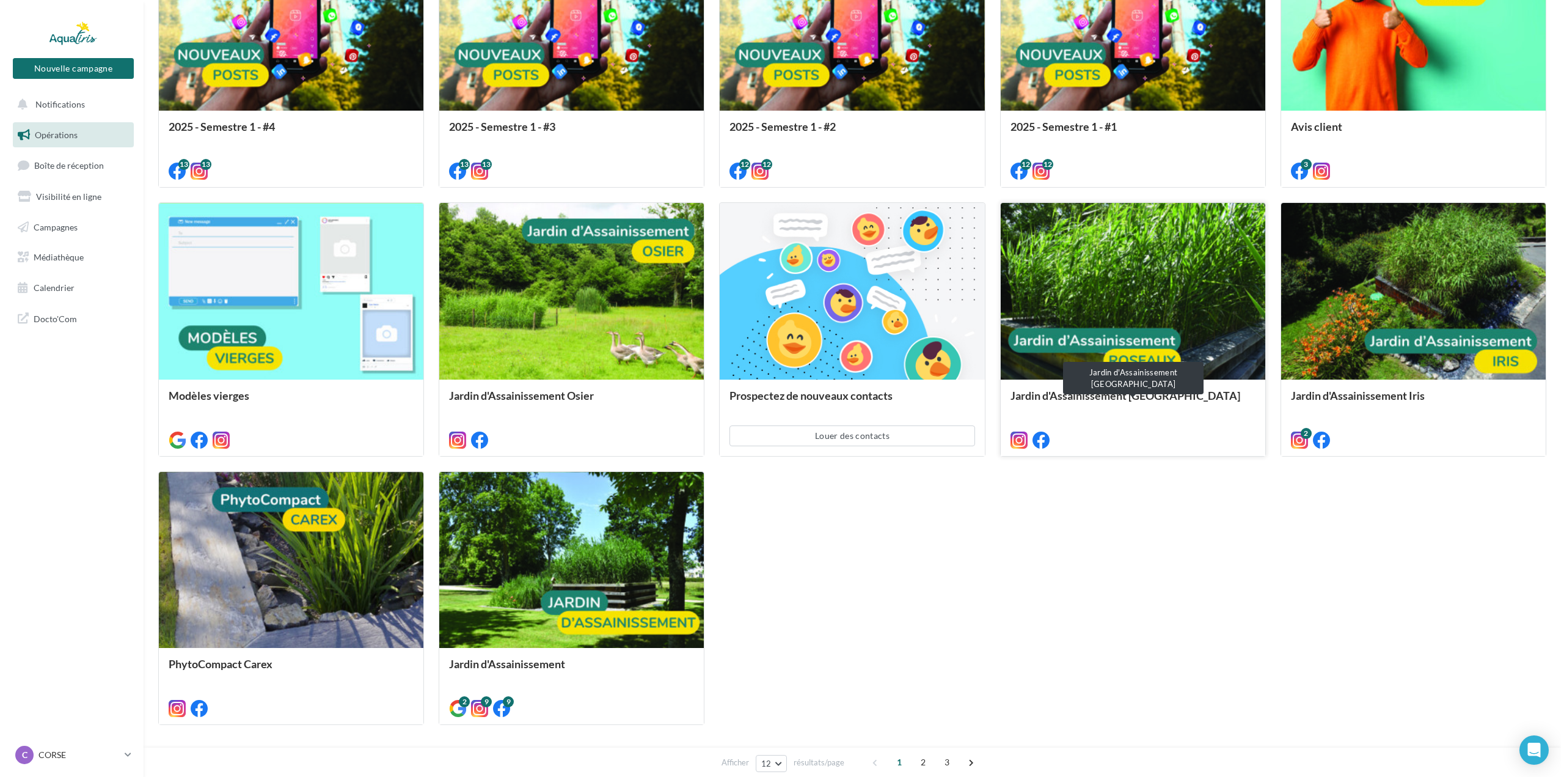
scroll to position [575, 0]
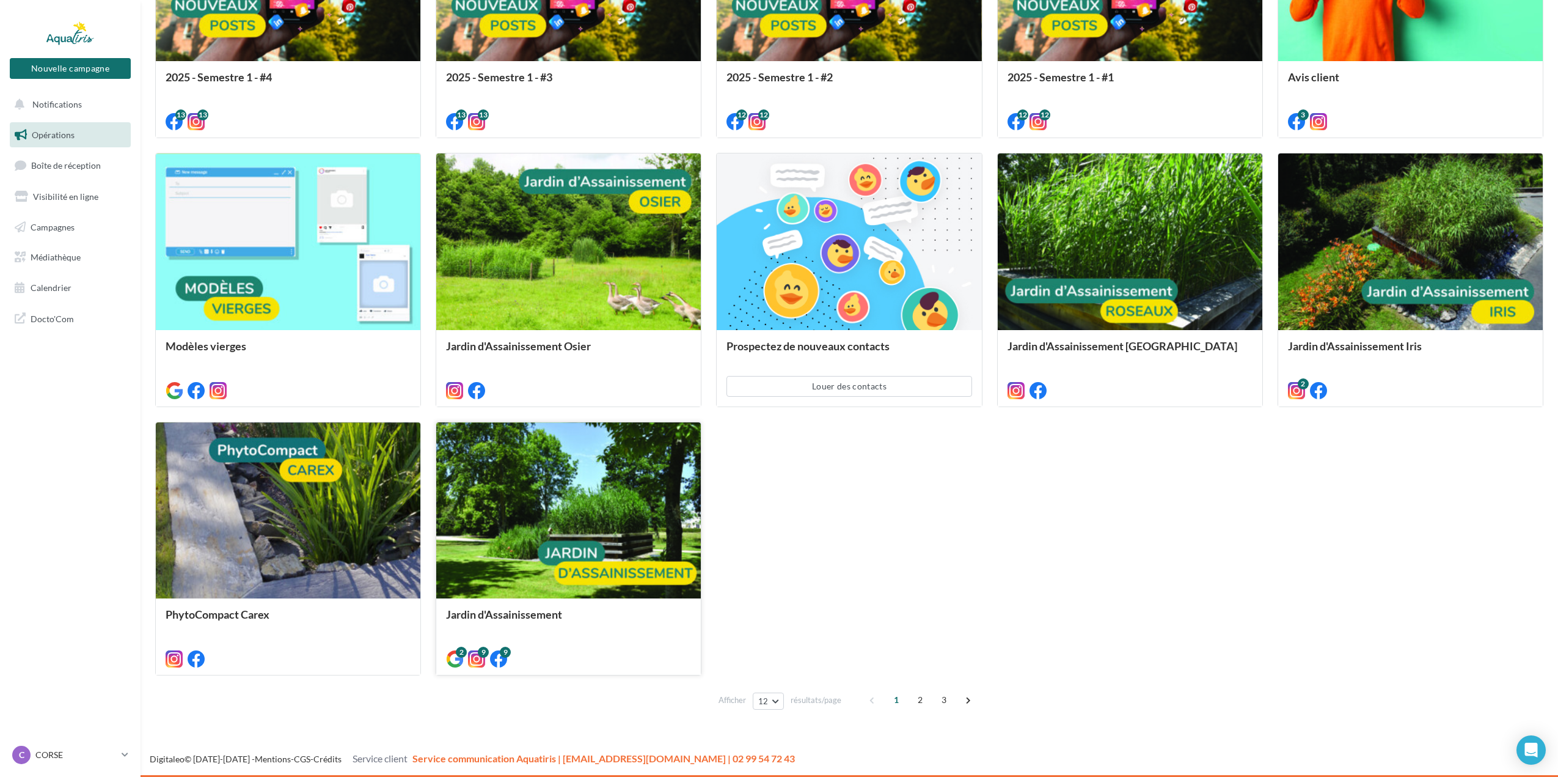
click at [553, 505] on div at bounding box center [568, 511] width 265 height 178
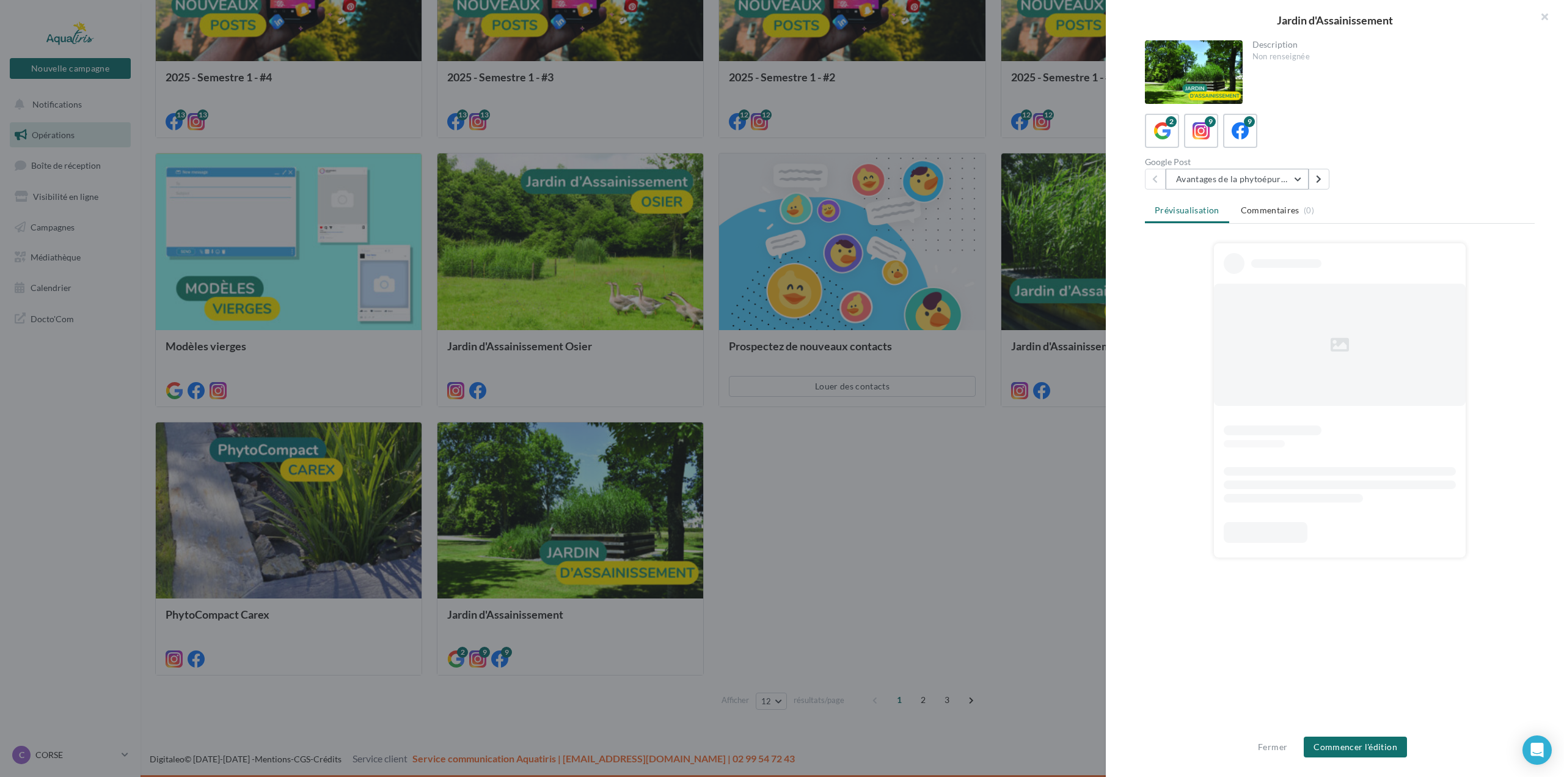
click at [1280, 187] on button "Avantages de la phytoépuration" at bounding box center [1237, 179] width 143 height 21
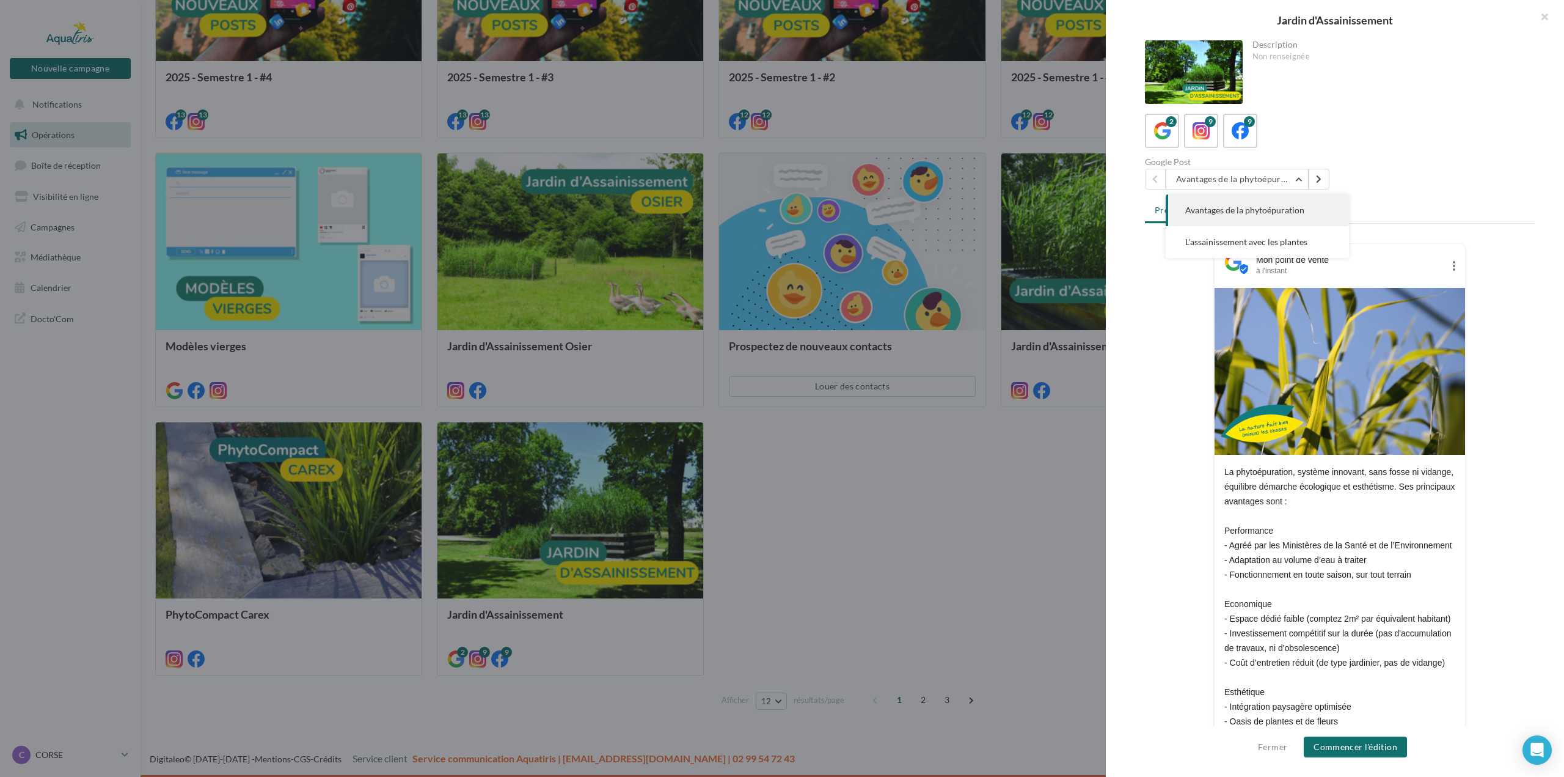
click at [1427, 169] on div "Google Post Avantages de la phytoépuration Avantages de la phytoépuration L'ass…" at bounding box center [1345, 174] width 400 height 32
click at [1247, 125] on div "9" at bounding box center [1249, 121] width 11 height 11
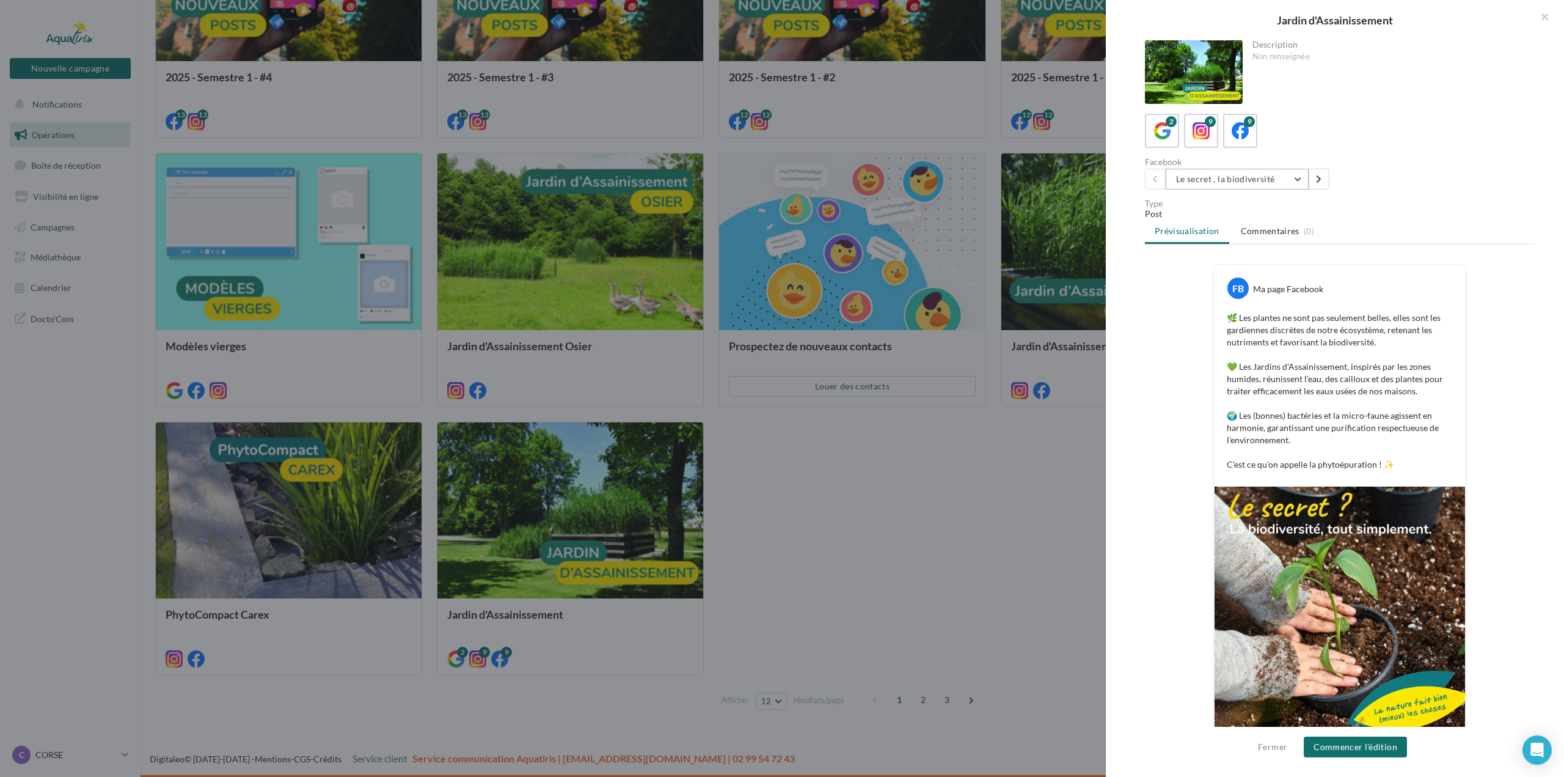
click at [1201, 178] on button "Le secret , la biodiversité" at bounding box center [1237, 179] width 143 height 21
click at [1252, 263] on button "Vous ne croirez jamais ce que 2m2 peuvent faire" at bounding box center [1257, 263] width 183 height 44
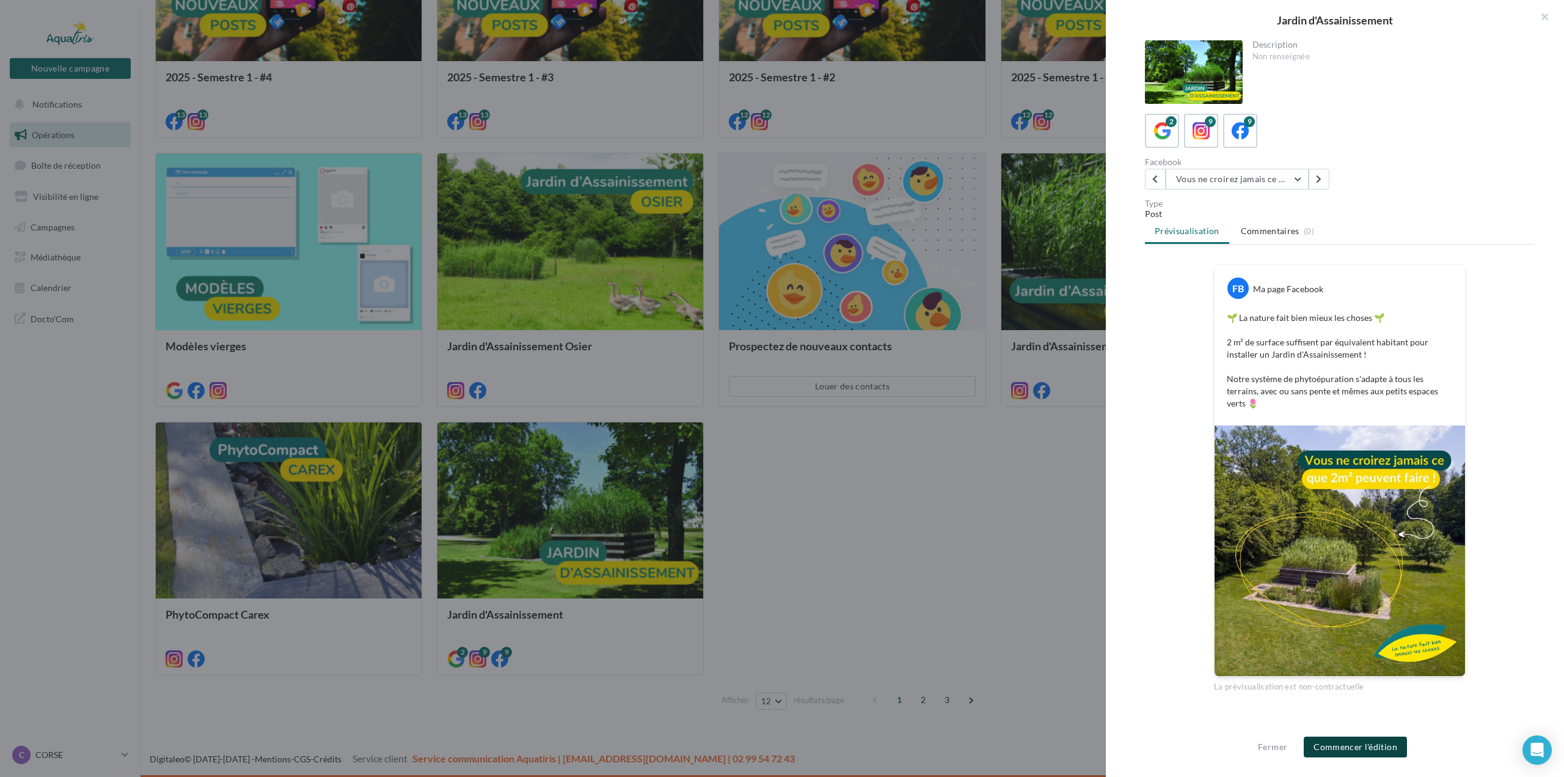
click at [1333, 741] on button "Commencer l'édition" at bounding box center [1355, 746] width 103 height 21
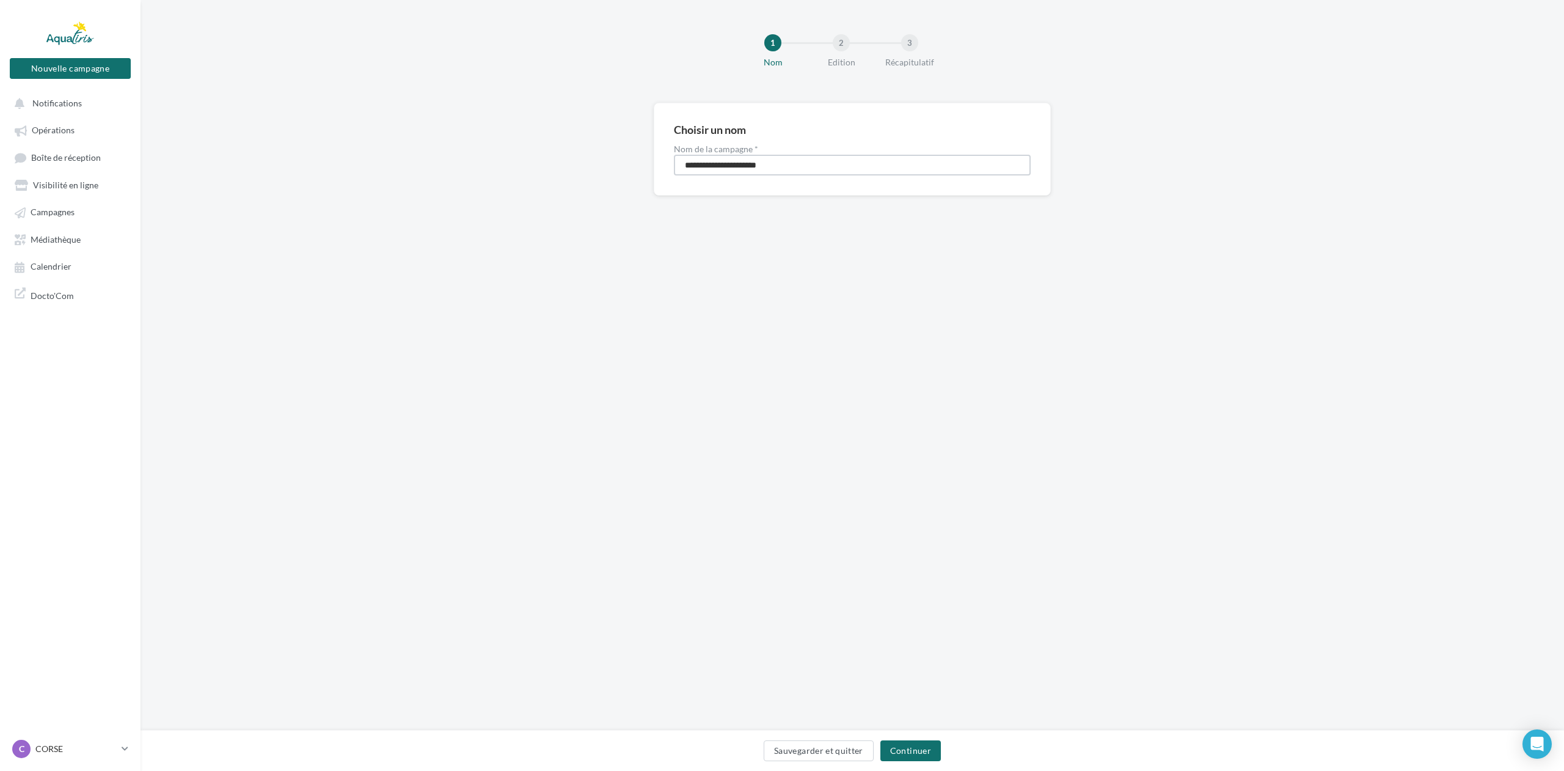
drag, startPoint x: 815, startPoint y: 169, endPoint x: 634, endPoint y: 167, distance: 181.5
click at [638, 167] on div "**********" at bounding box center [853, 169] width 1424 height 132
type input "**********"
click at [925, 752] on button "Continuer" at bounding box center [911, 750] width 60 height 21
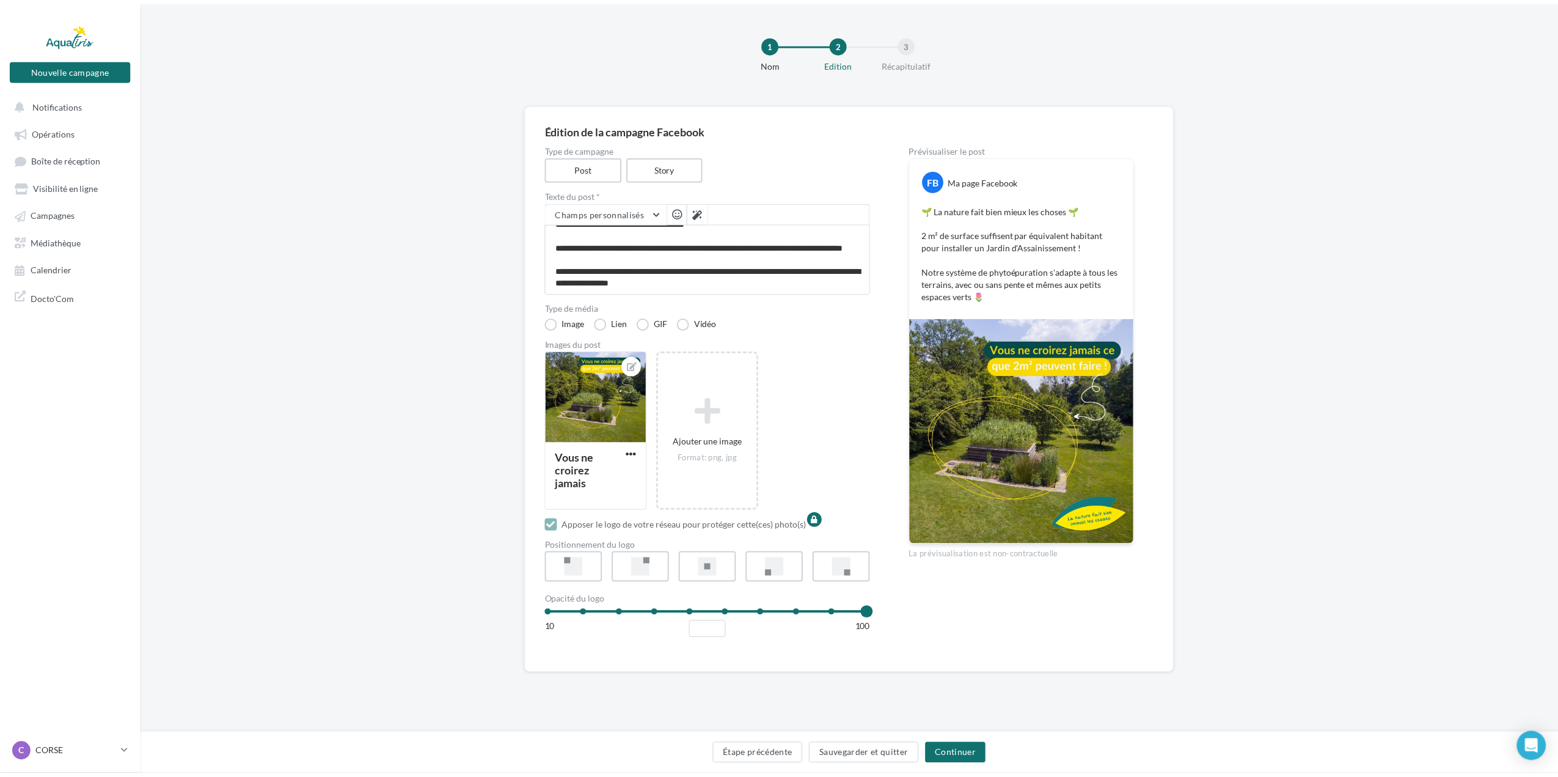
scroll to position [23, 0]
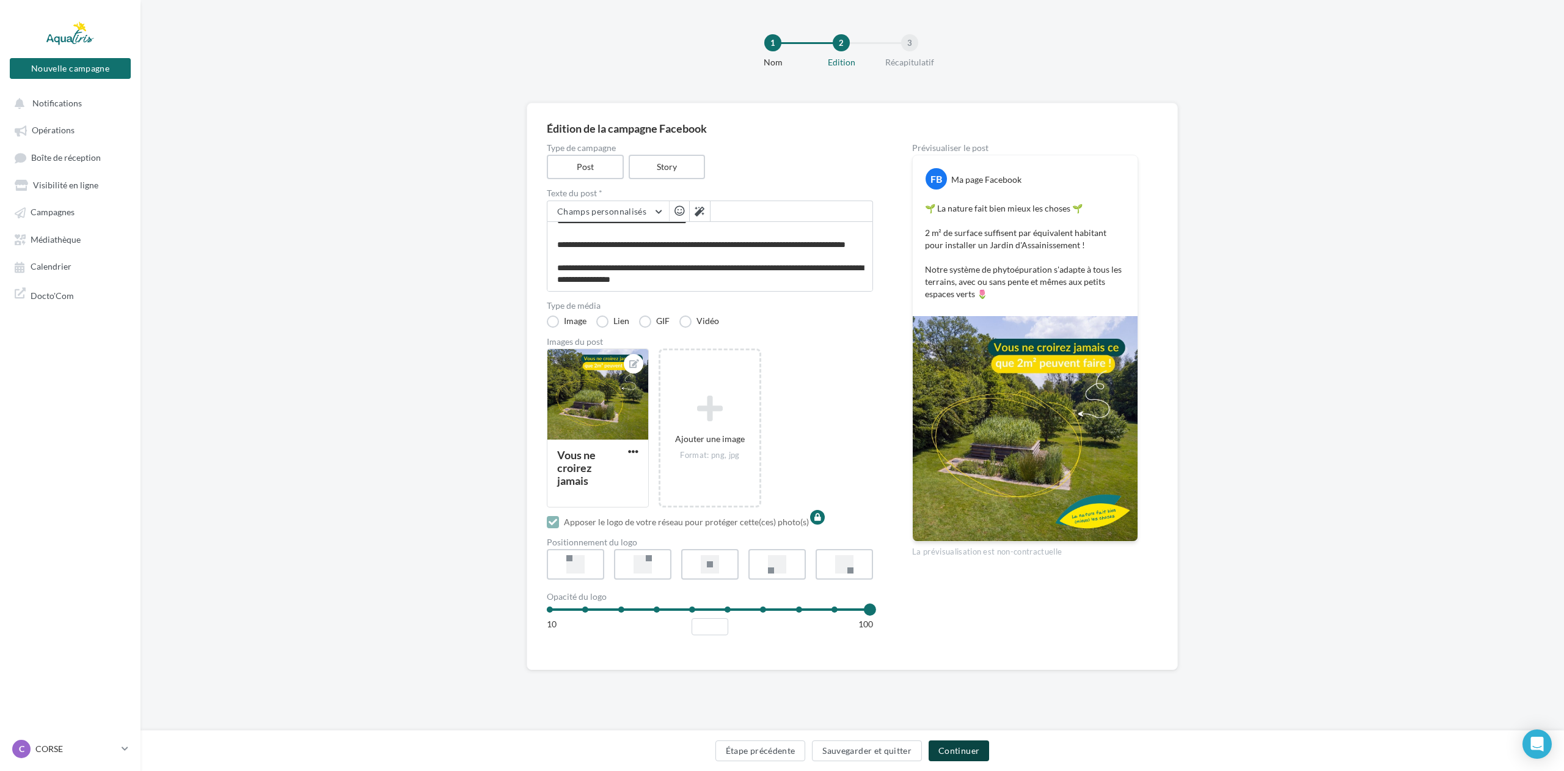
click at [967, 753] on button "Continuer" at bounding box center [959, 750] width 60 height 21
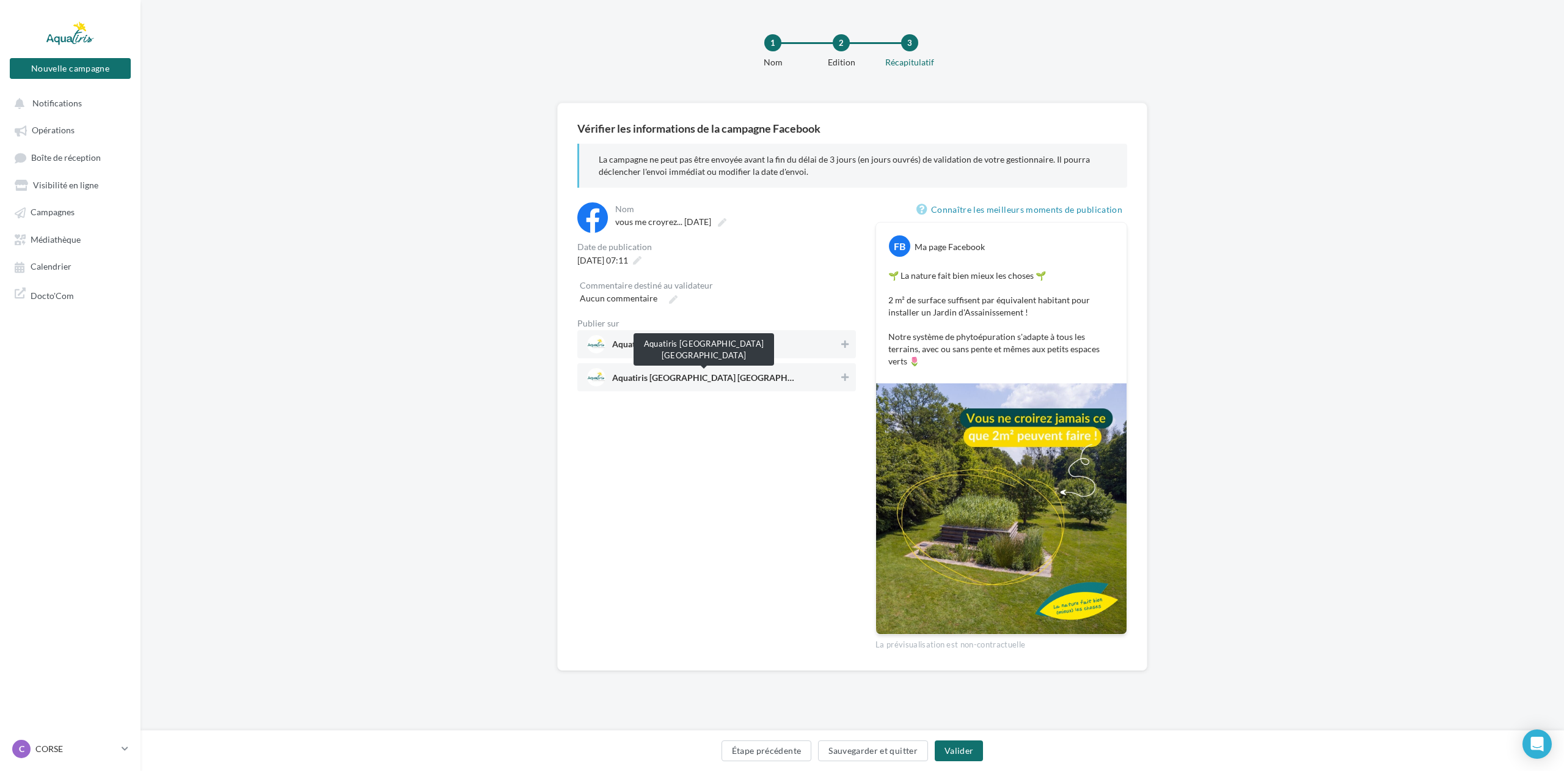
click at [722, 382] on span "Aquatiris Aude Pyrénées-Orientales Hérault Ouest" at bounding box center [703, 379] width 183 height 13
click at [769, 377] on span "Aquatiris Aude Pyrénées-Orientales Hérault Ouest" at bounding box center [703, 379] width 183 height 13
click at [739, 335] on span "Aquatiris Corse" at bounding box center [713, 344] width 252 height 18
click at [965, 748] on button "Valider" at bounding box center [959, 750] width 48 height 21
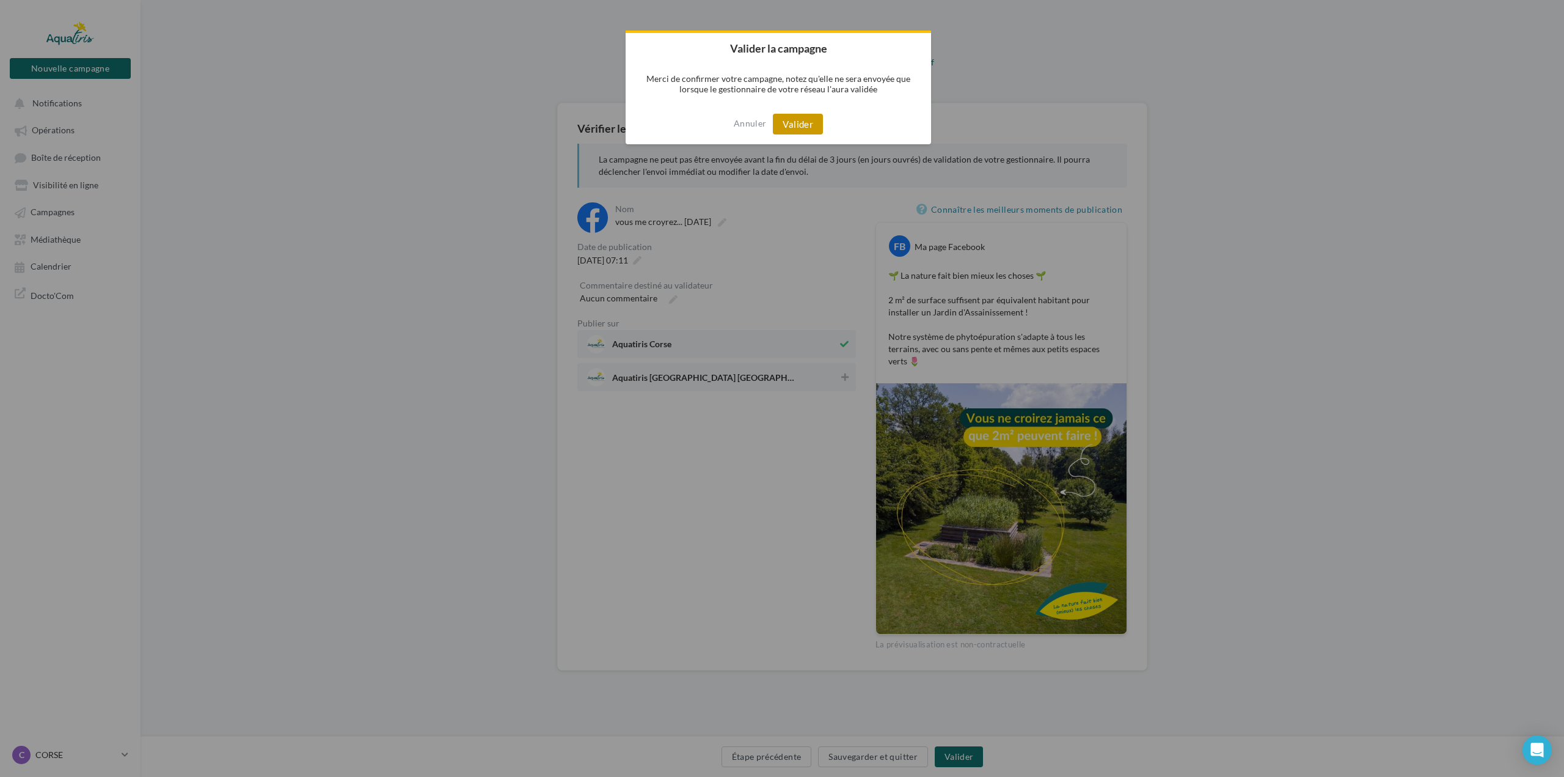
click at [798, 125] on button "Valider" at bounding box center [798, 124] width 50 height 21
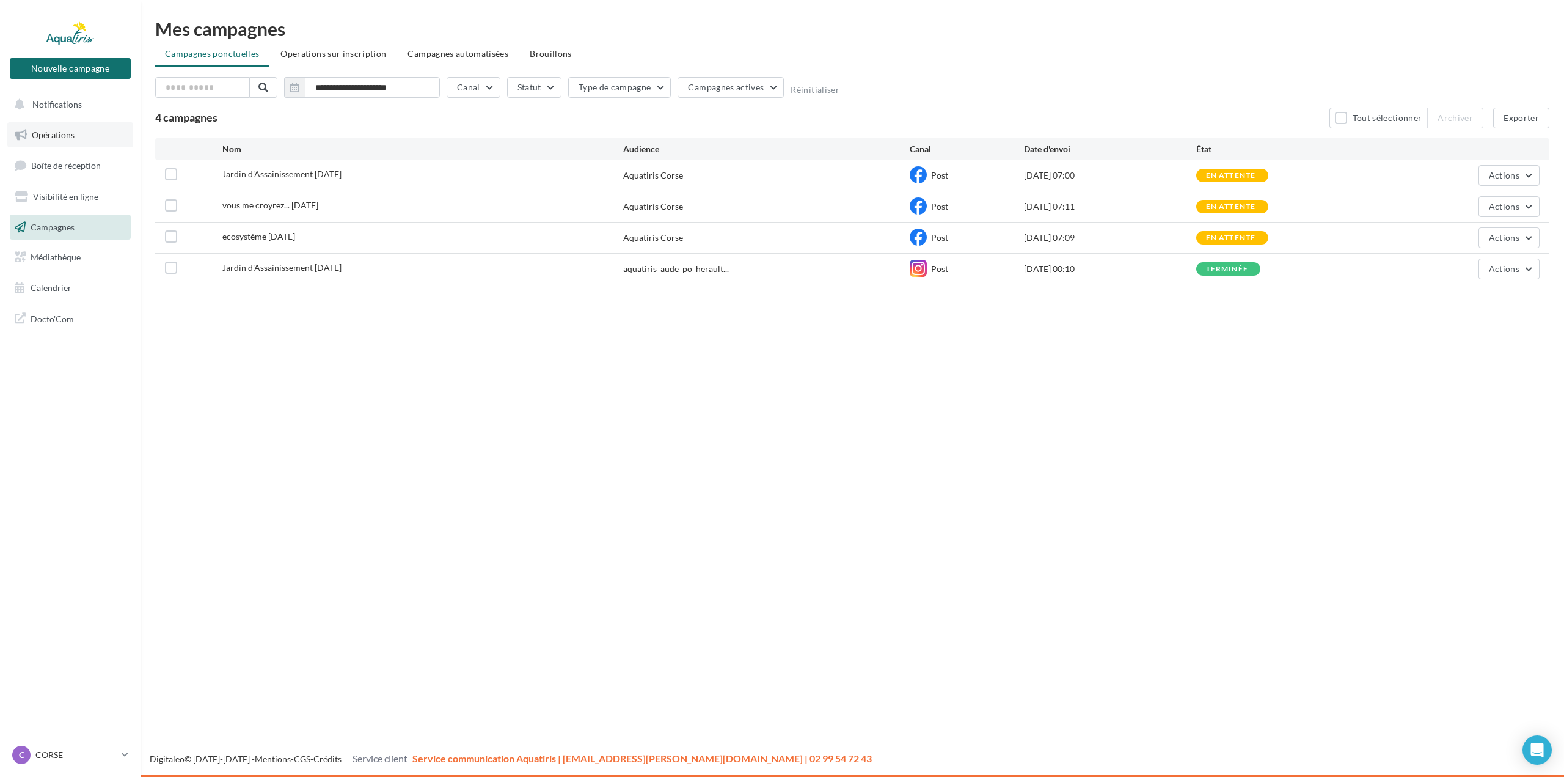
click at [57, 128] on link "Opérations" at bounding box center [70, 135] width 126 height 26
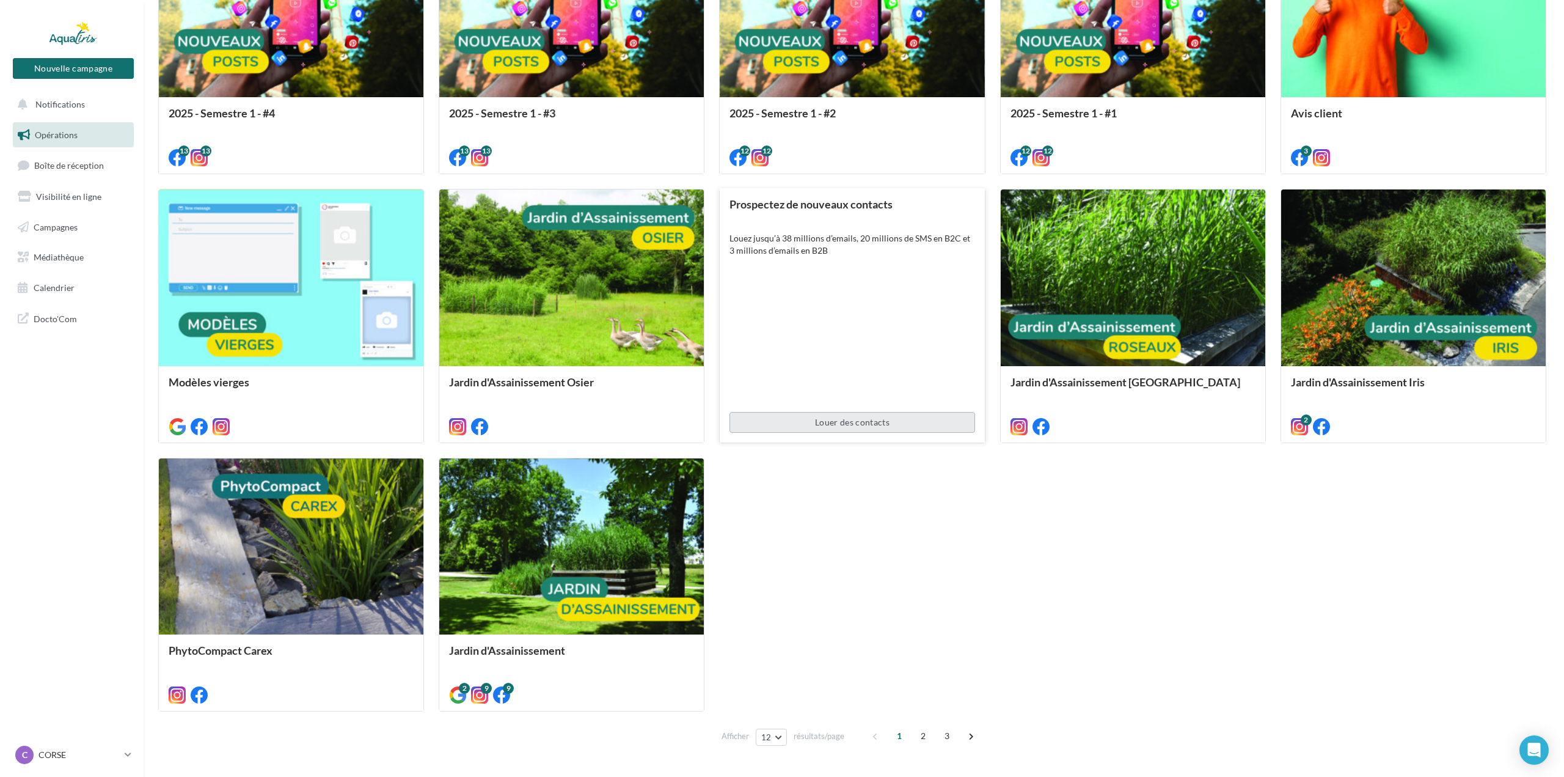
scroll to position [575, 0]
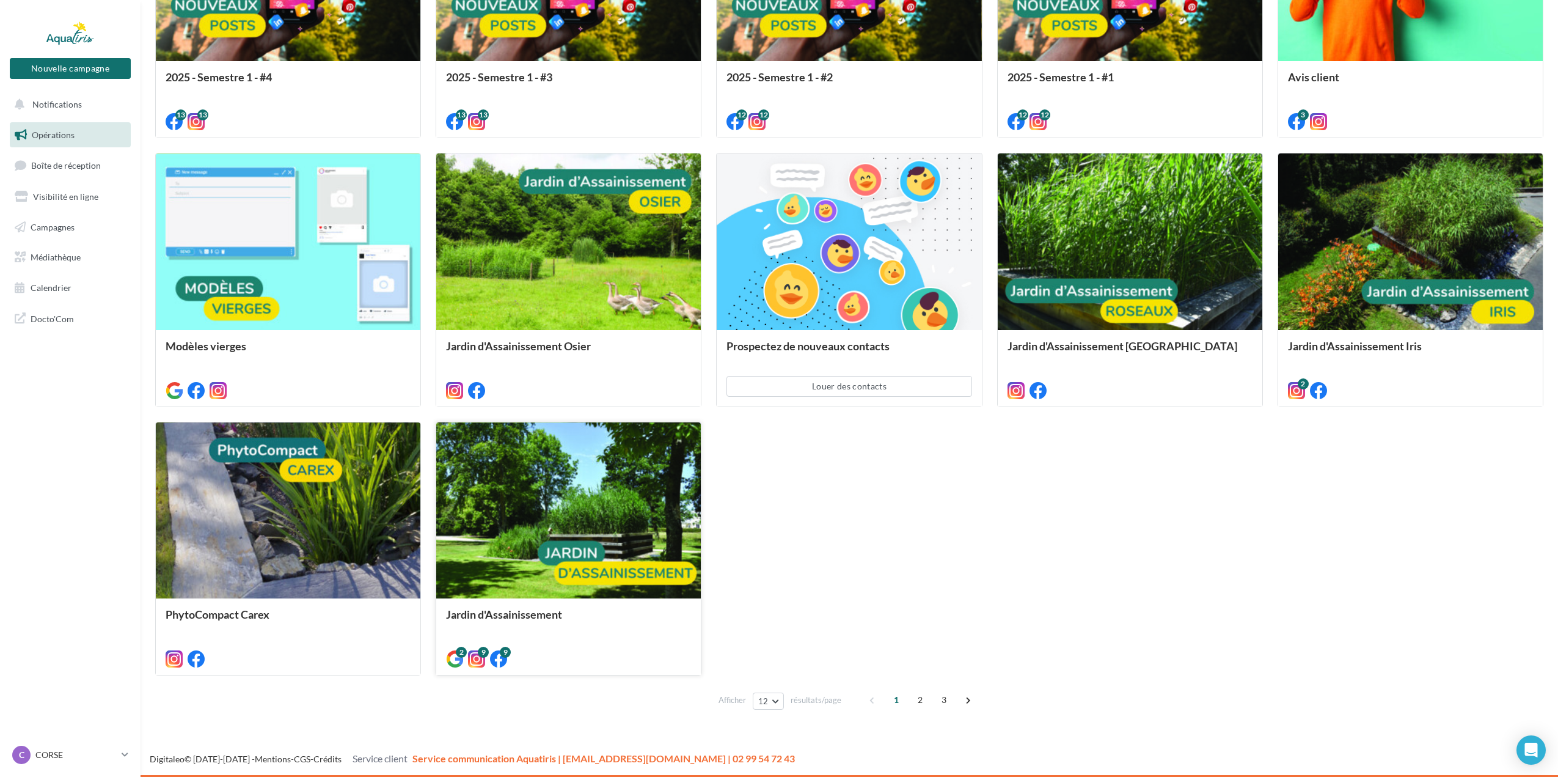
click at [589, 485] on div at bounding box center [568, 511] width 265 height 178
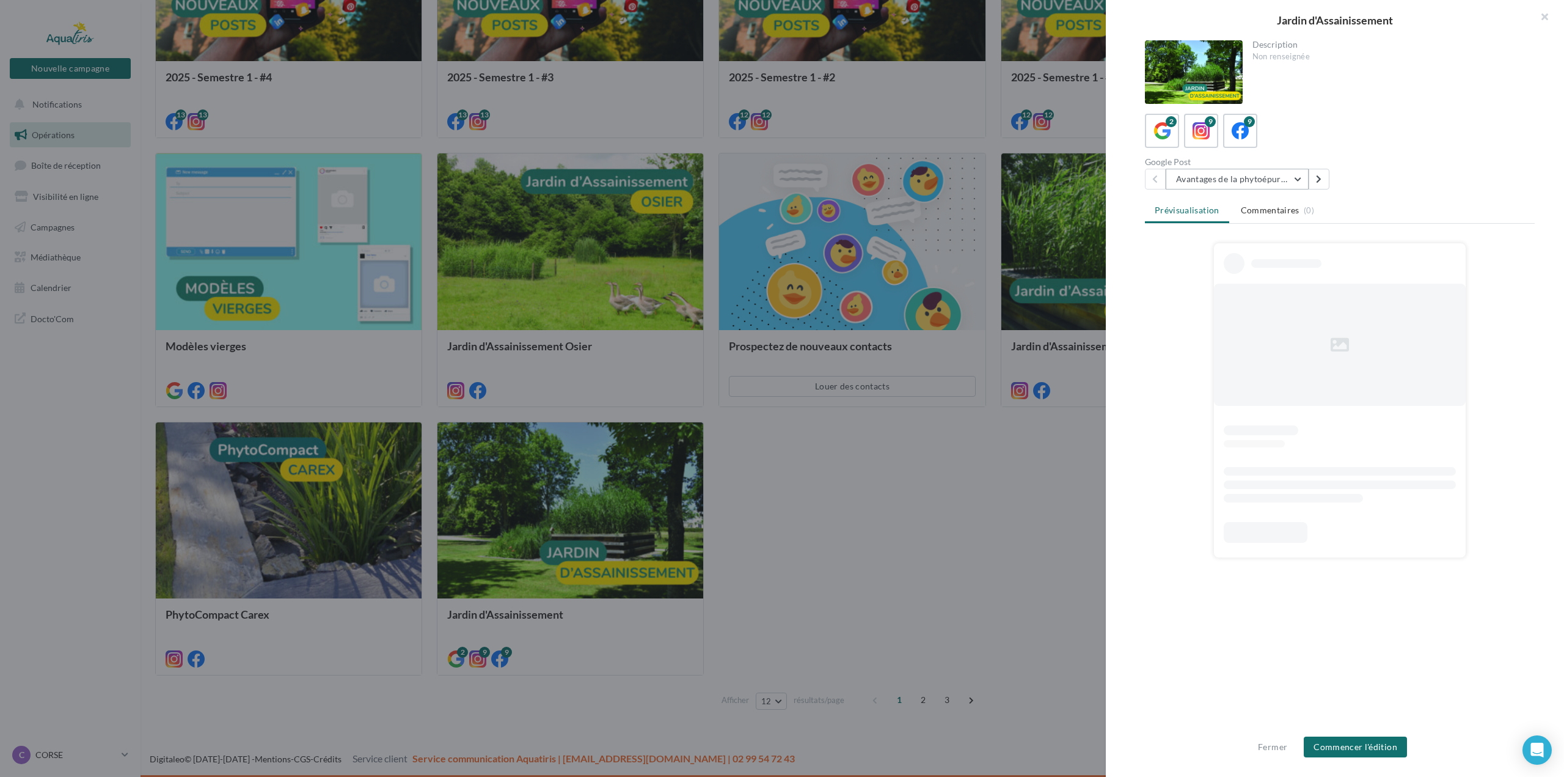
click at [1286, 178] on button "Avantages de la phytoépuration" at bounding box center [1237, 179] width 143 height 21
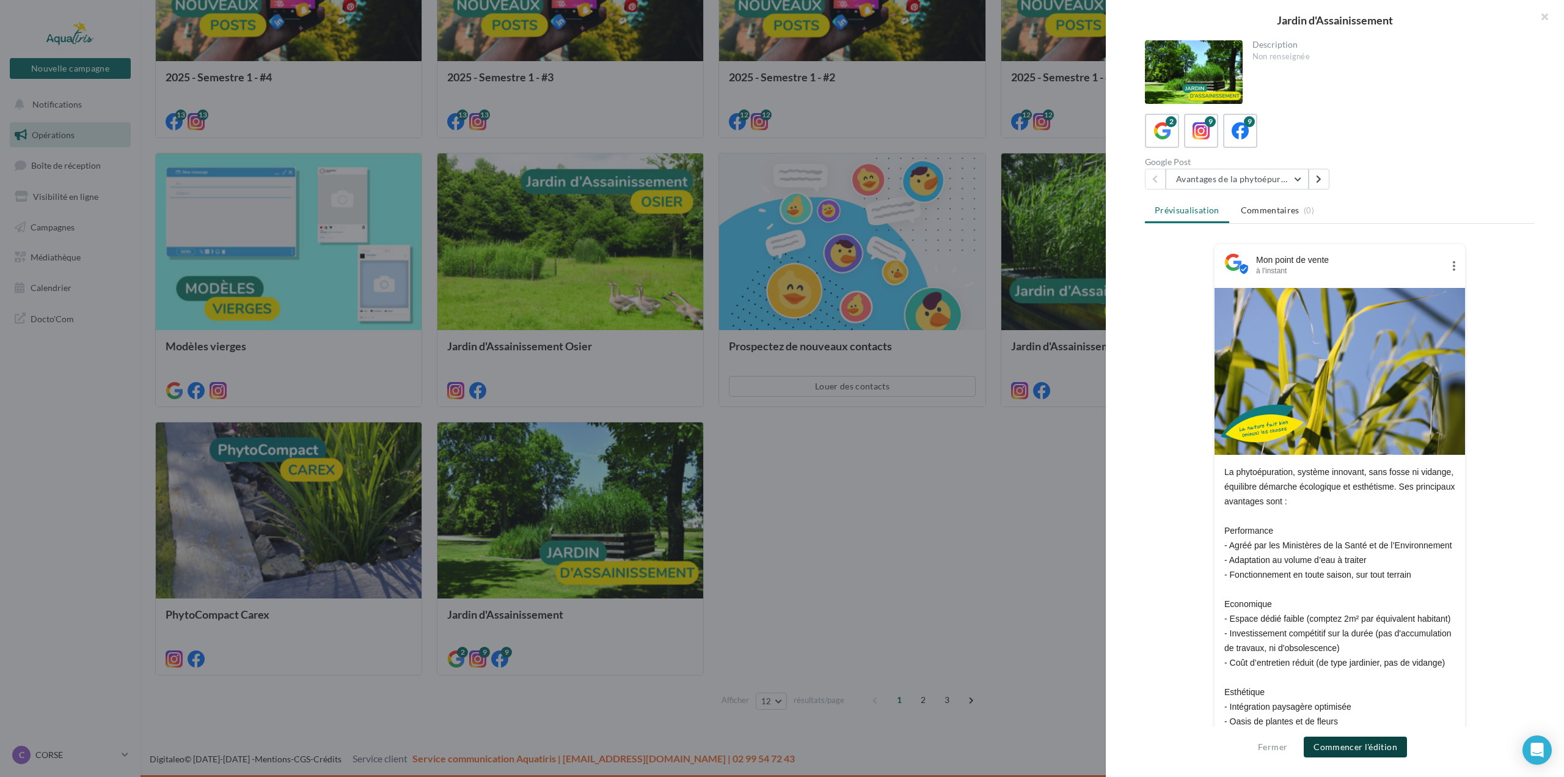
click at [1367, 749] on button "Commencer l'édition" at bounding box center [1355, 746] width 103 height 21
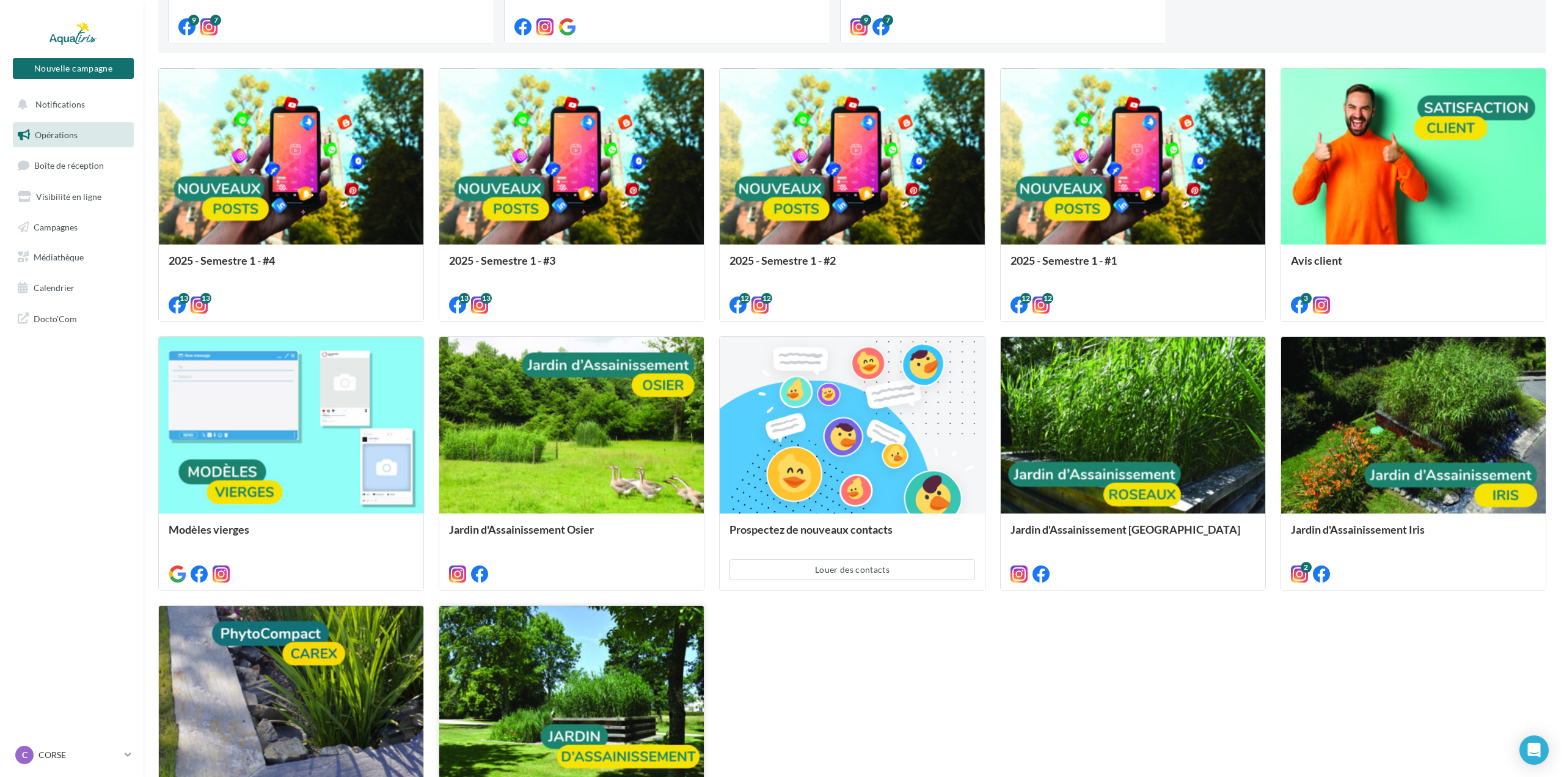
scroll to position [575, 0]
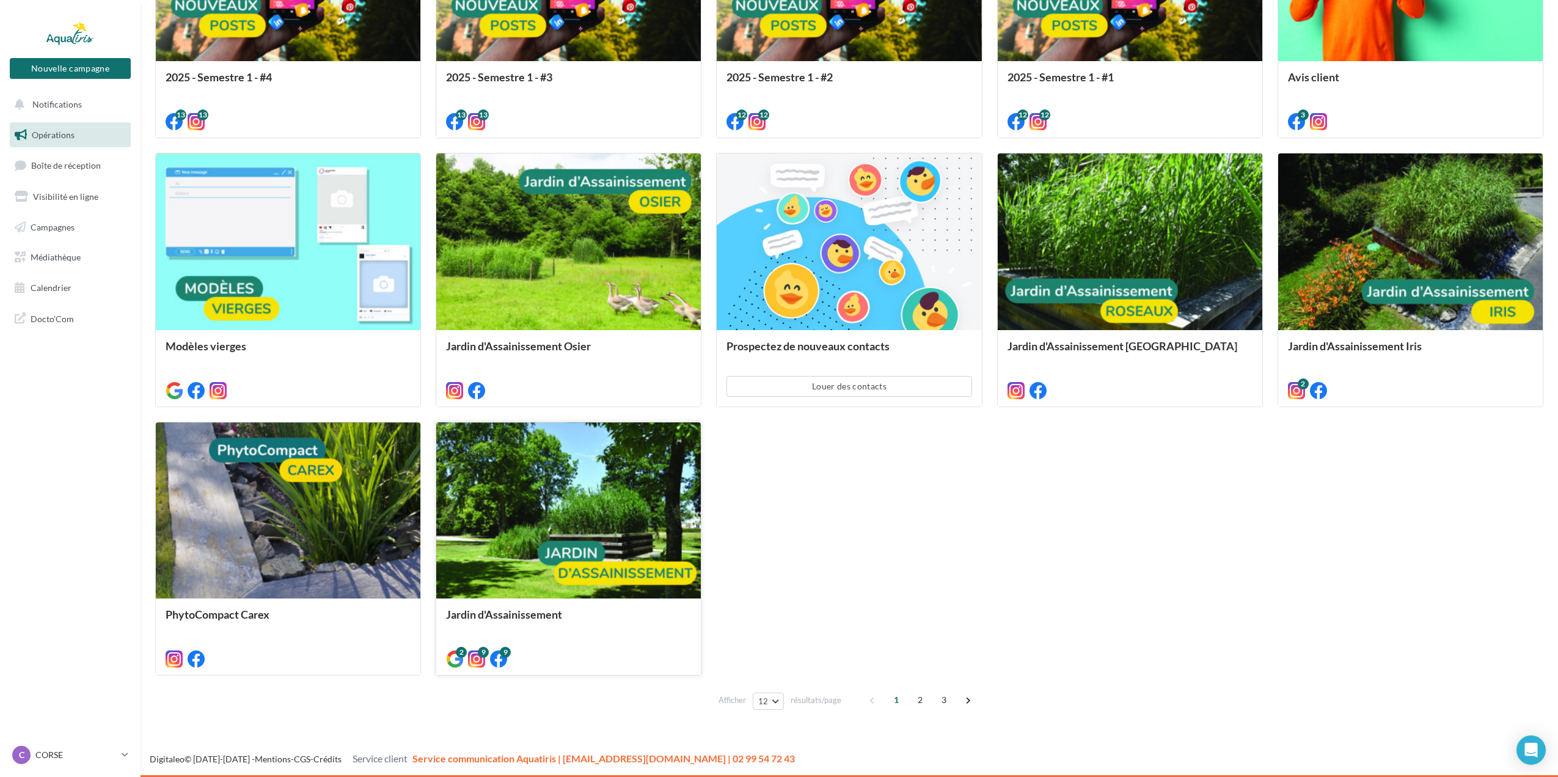
click at [609, 500] on div at bounding box center [568, 511] width 265 height 178
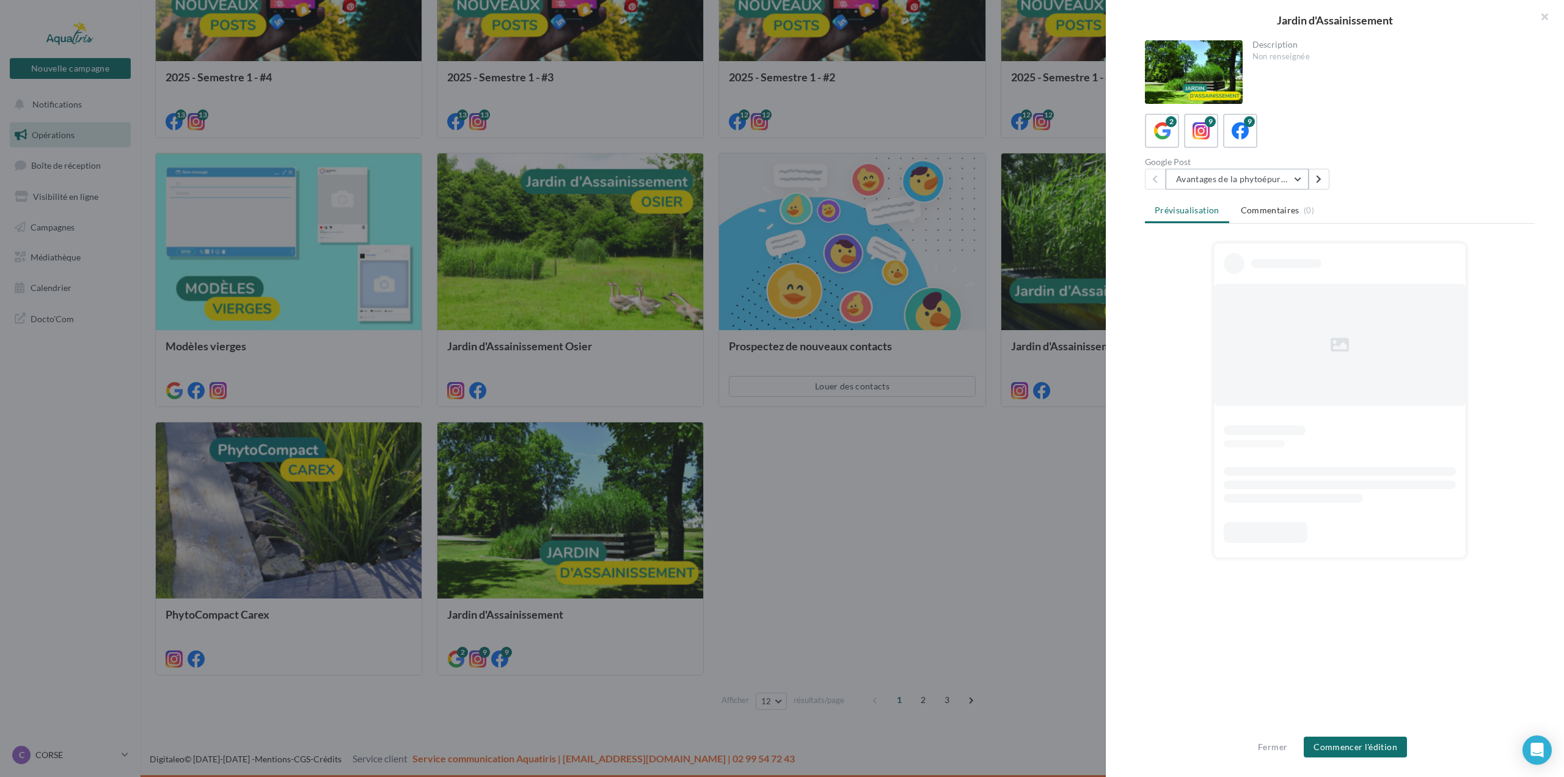
click at [1294, 180] on button "Avantages de la phytoépuration" at bounding box center [1237, 179] width 143 height 21
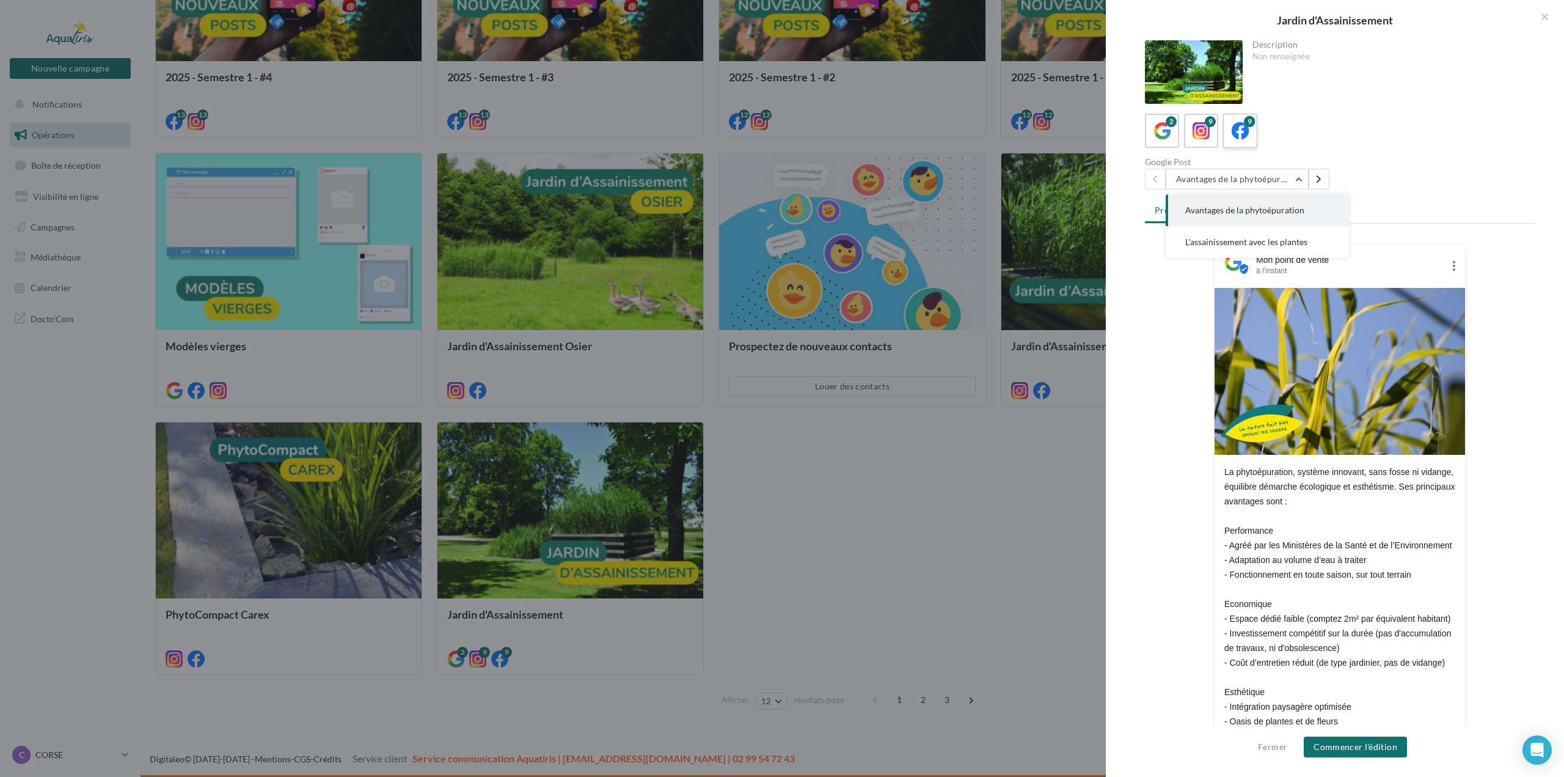
click at [1256, 128] on label "9" at bounding box center [1240, 130] width 35 height 35
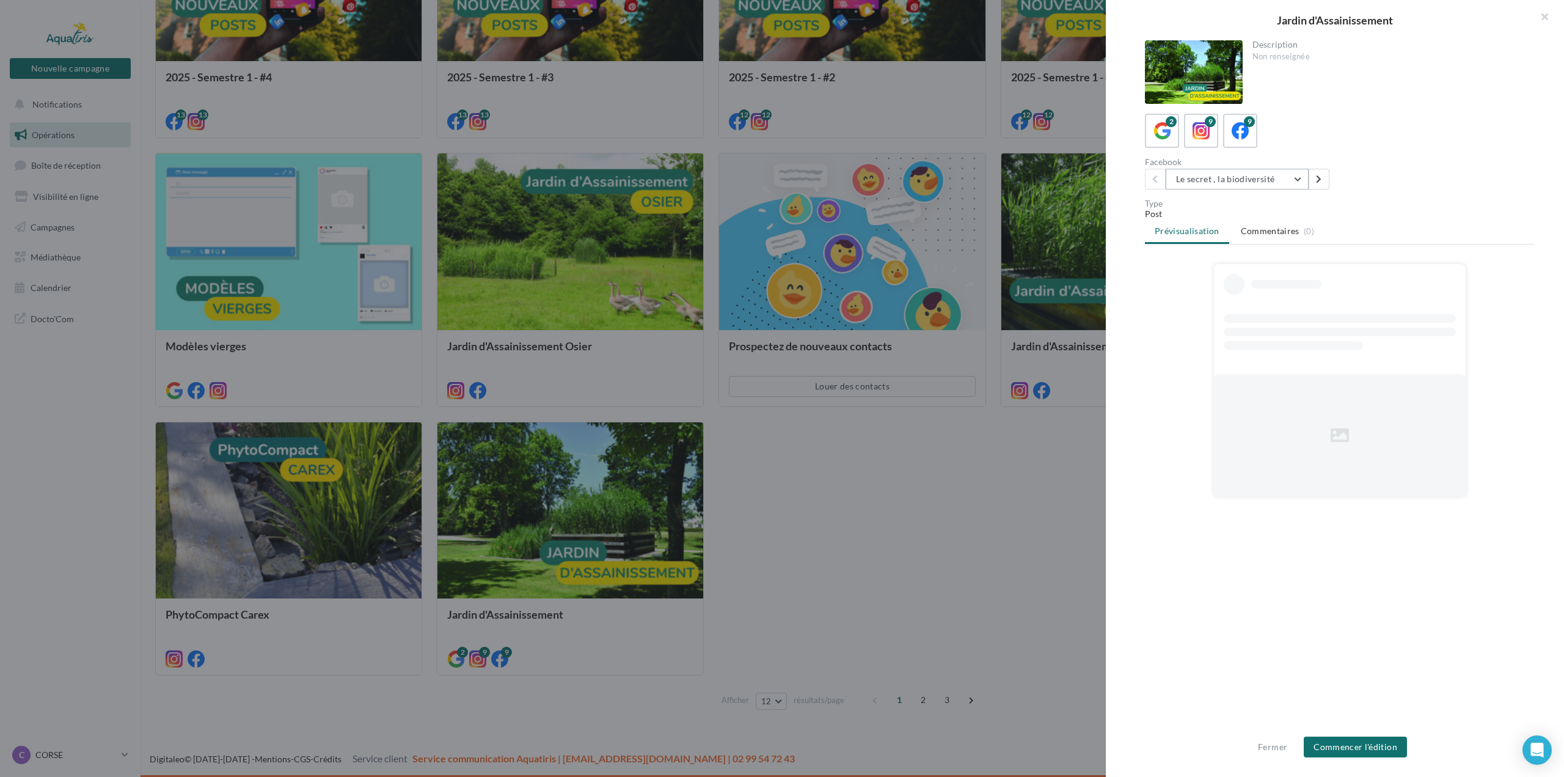
click at [1243, 180] on button "Le secret , la biodiversité" at bounding box center [1237, 179] width 143 height 21
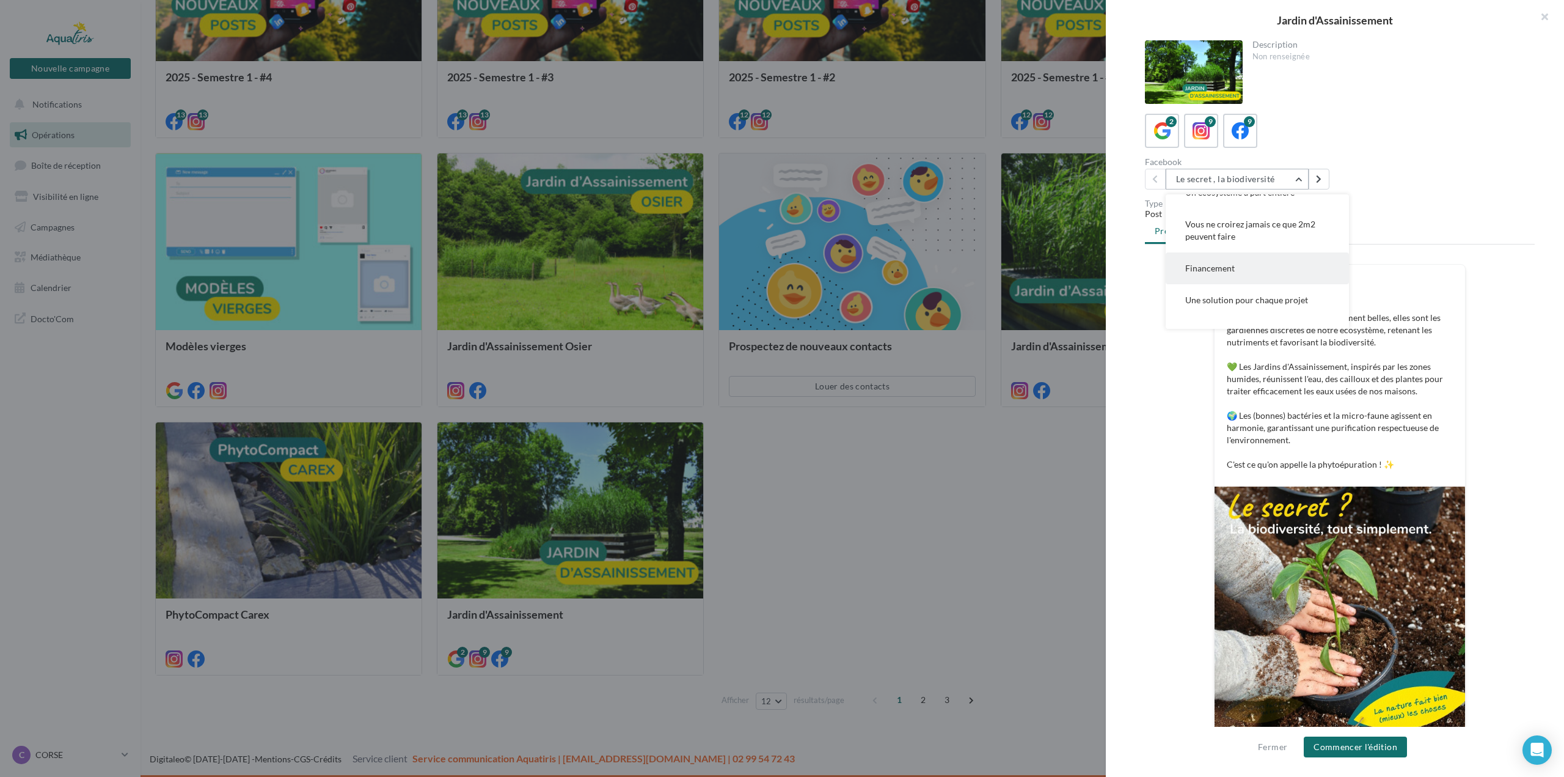
scroll to position [122, 0]
click at [1246, 242] on button "Financement" at bounding box center [1257, 240] width 183 height 32
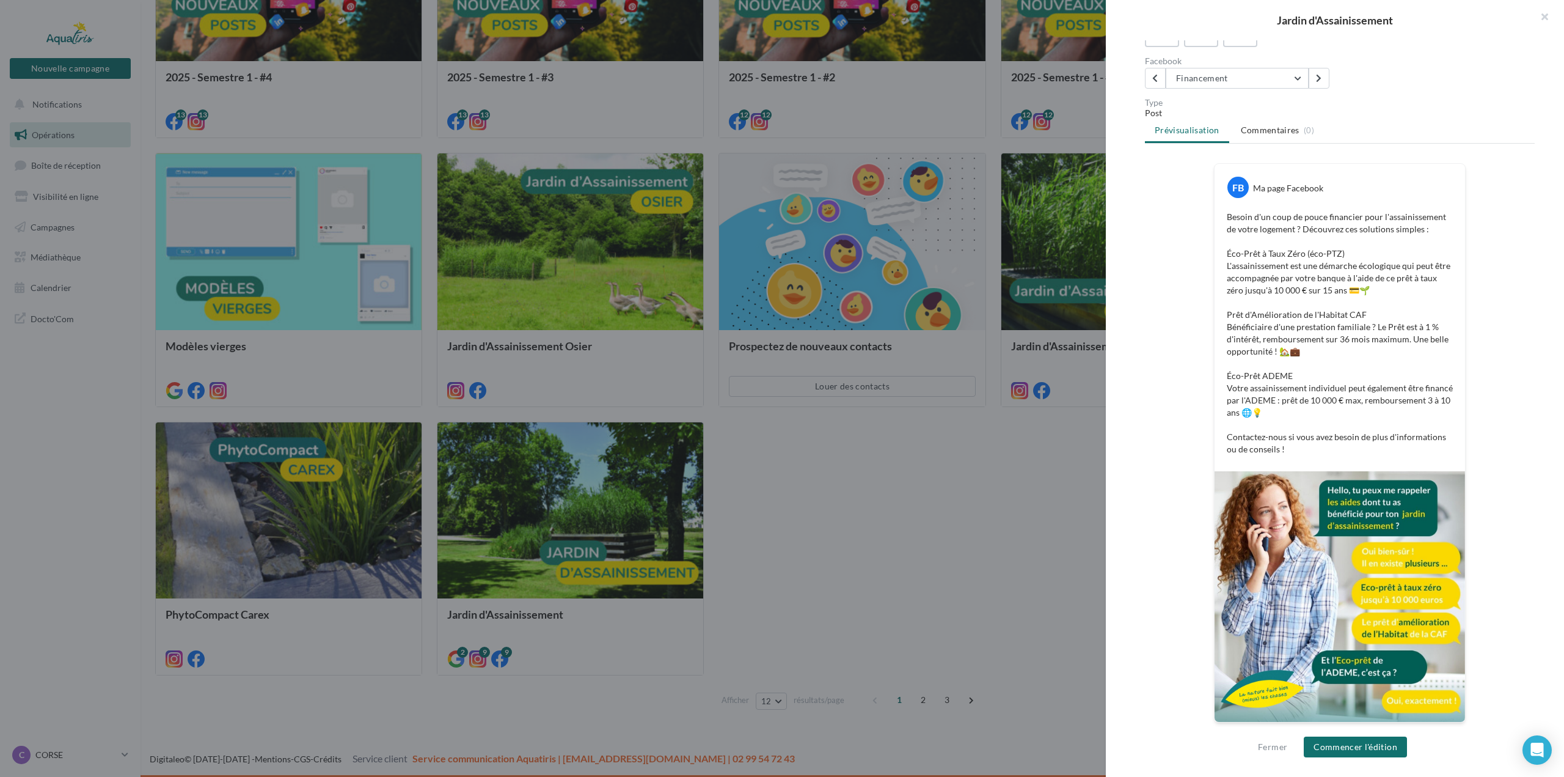
scroll to position [101, 0]
click at [1371, 750] on button "Commencer l'édition" at bounding box center [1355, 746] width 103 height 21
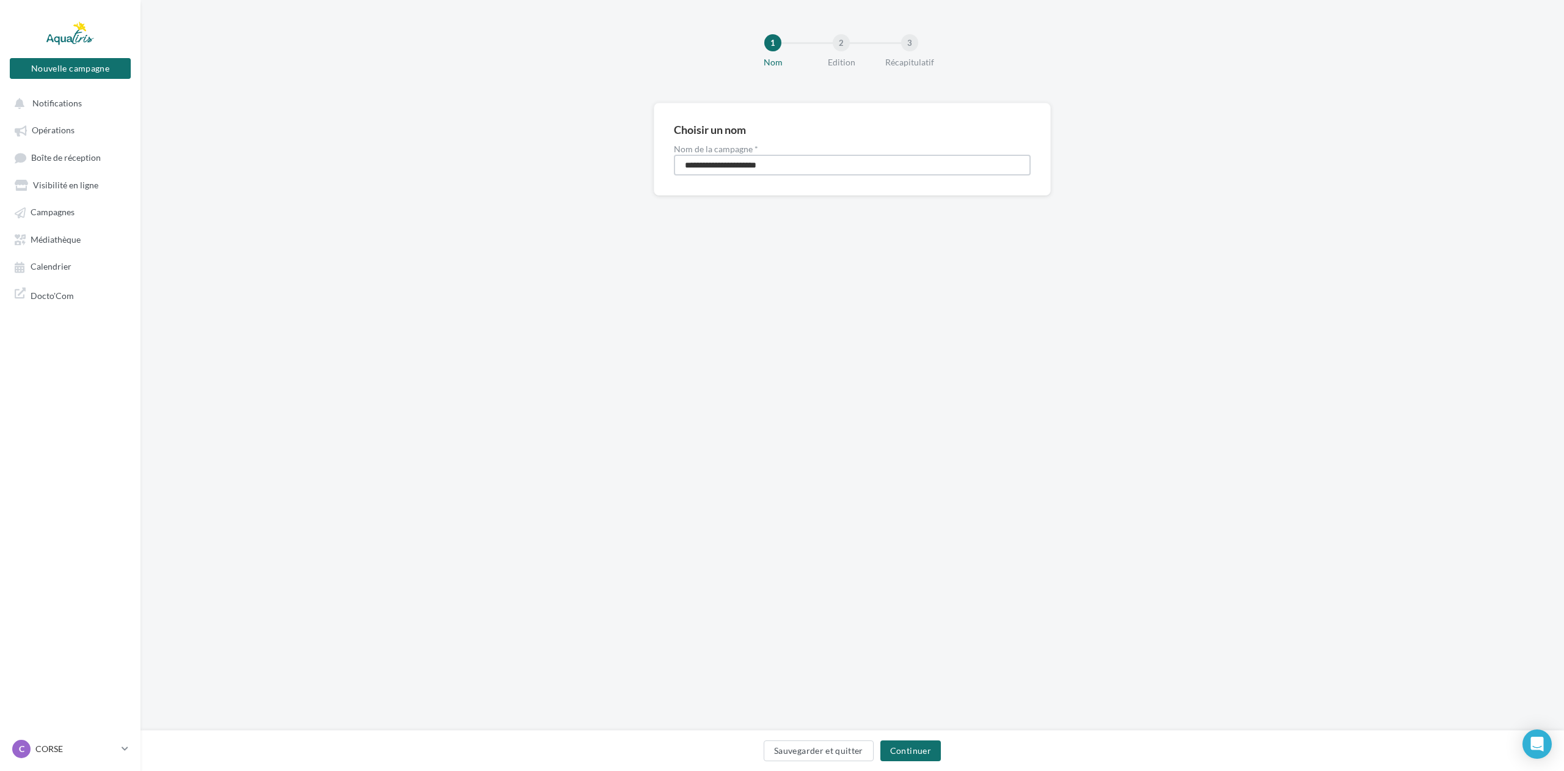
drag, startPoint x: 719, startPoint y: 173, endPoint x: 601, endPoint y: 174, distance: 117.9
click at [606, 174] on div "**********" at bounding box center [853, 169] width 1424 height 132
type input "**********"
click at [928, 747] on button "Continuer" at bounding box center [911, 750] width 60 height 21
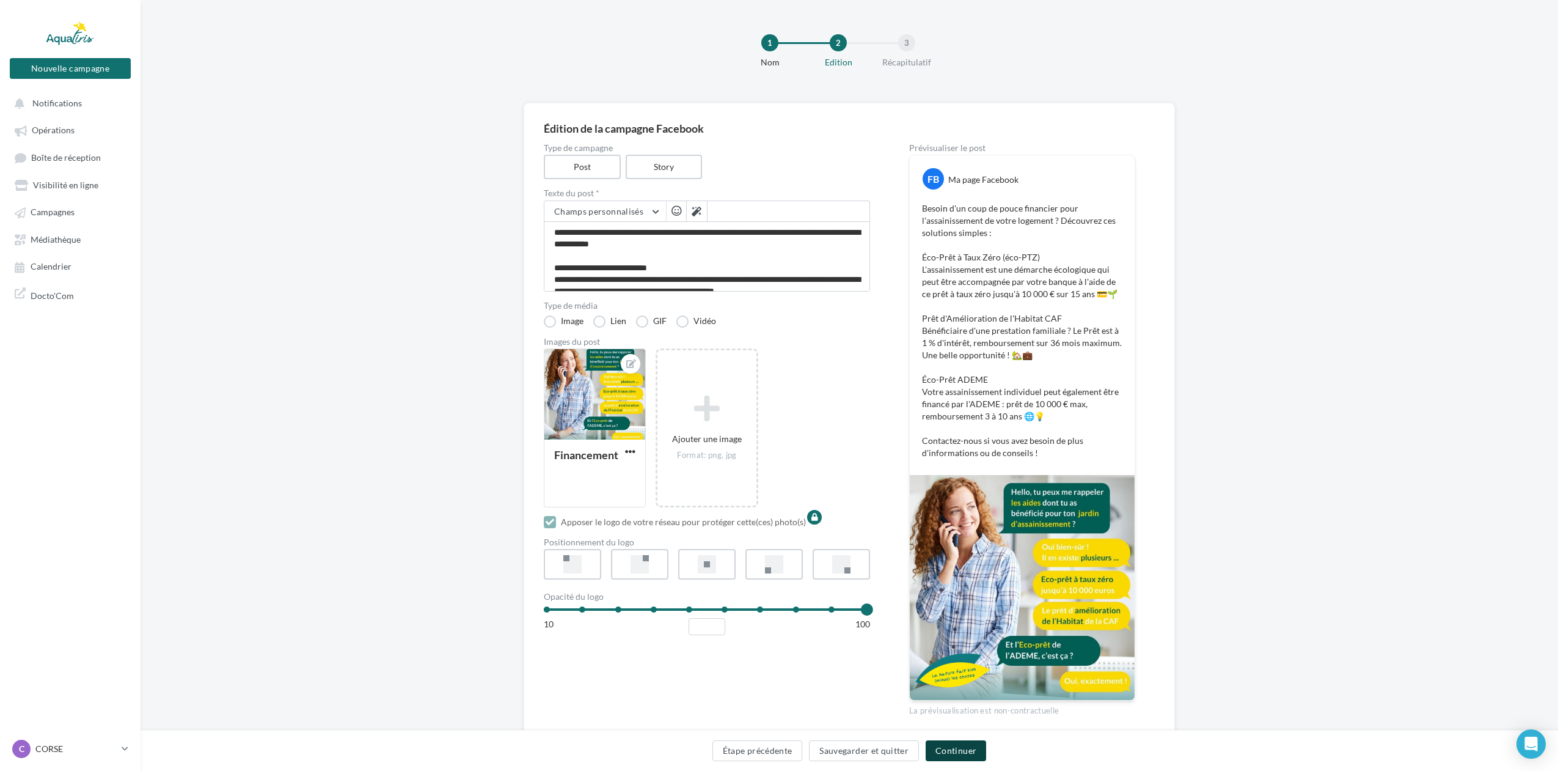
click at [971, 758] on button "Continuer" at bounding box center [956, 750] width 60 height 21
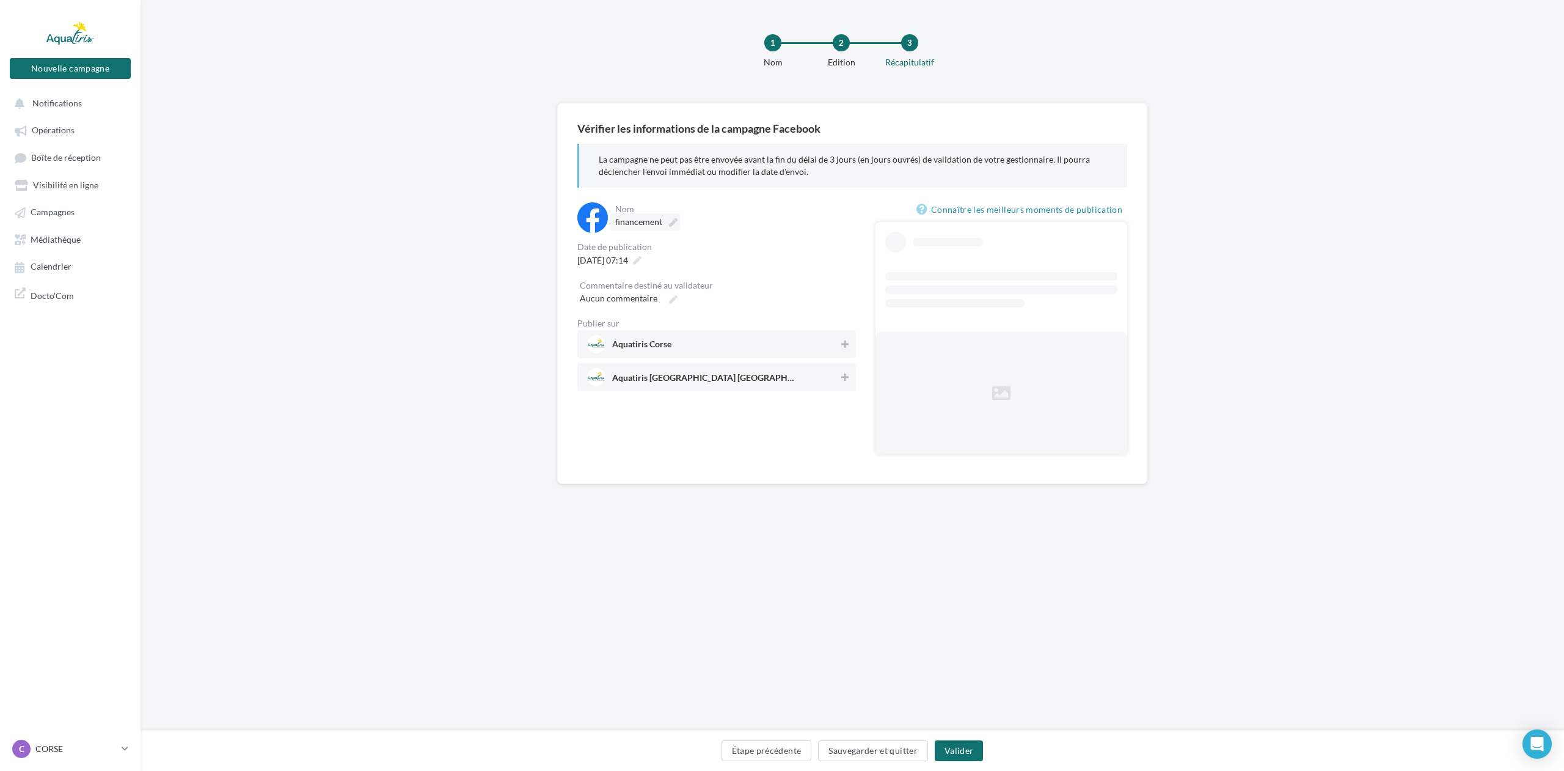
click at [663, 222] on label "financement" at bounding box center [645, 221] width 70 height 17
click at [663, 222] on input "**********" at bounding box center [669, 223] width 108 height 21
click at [698, 222] on input "**********" at bounding box center [734, 224] width 238 height 21
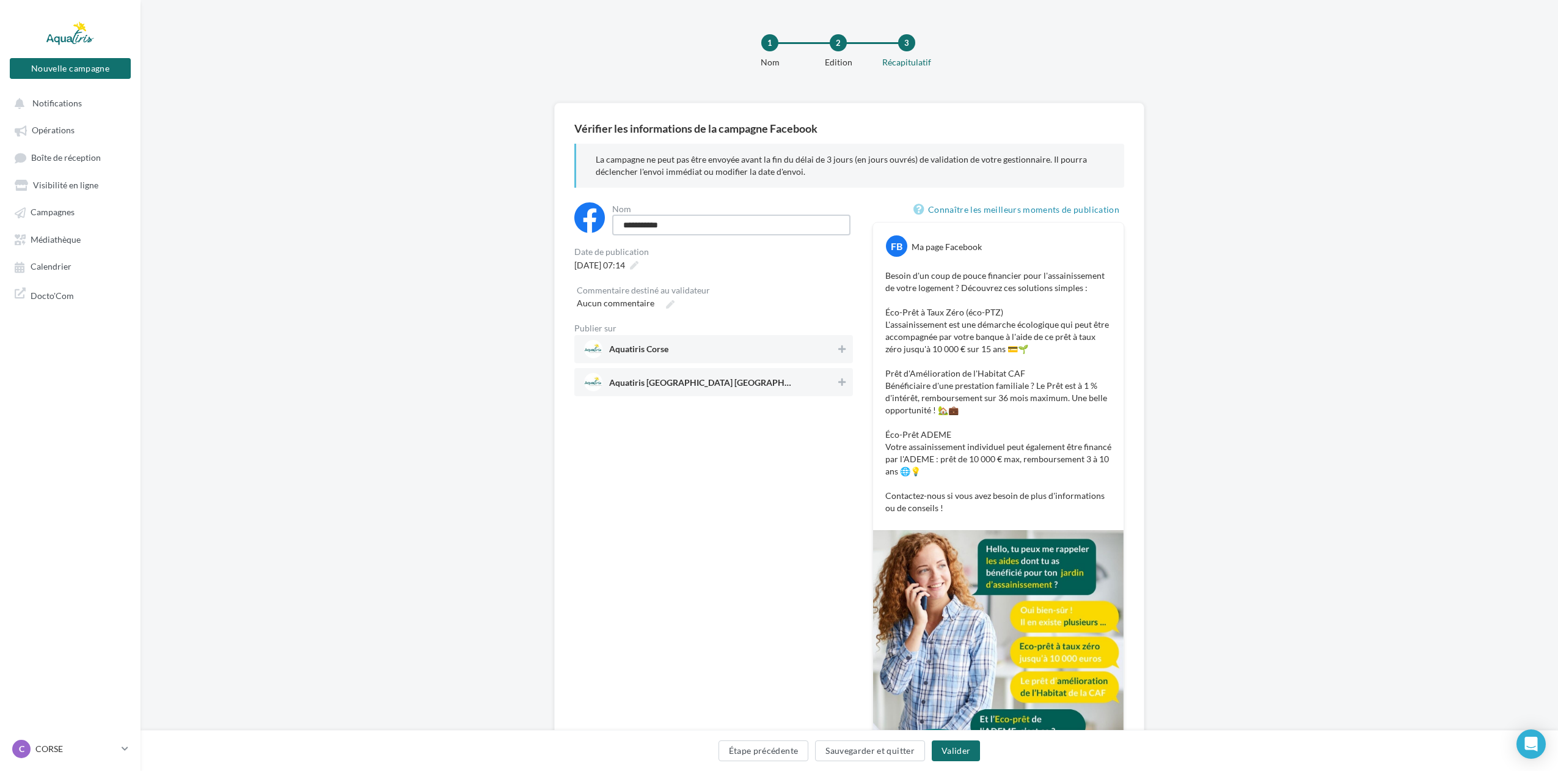
click at [627, 229] on input "**********" at bounding box center [731, 224] width 238 height 21
click at [716, 224] on input "**********" at bounding box center [731, 224] width 238 height 21
type input "**********"
click at [770, 383] on span "Aquatiris Aude Pyrénées-Orientales Hérault Ouest" at bounding box center [700, 379] width 183 height 13
click at [956, 758] on button "Valider" at bounding box center [956, 750] width 48 height 21
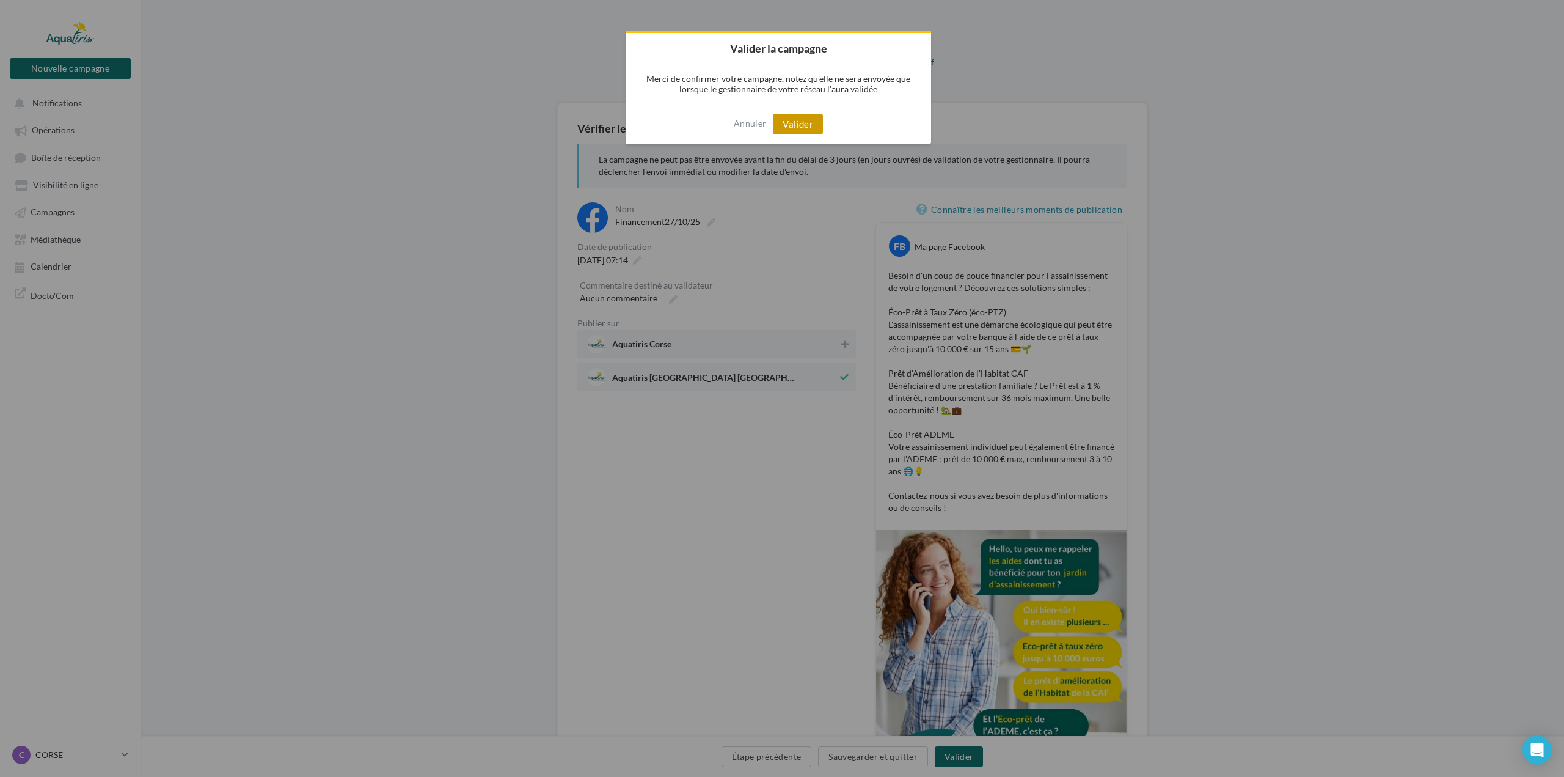
click at [786, 125] on button "Valider" at bounding box center [798, 124] width 50 height 21
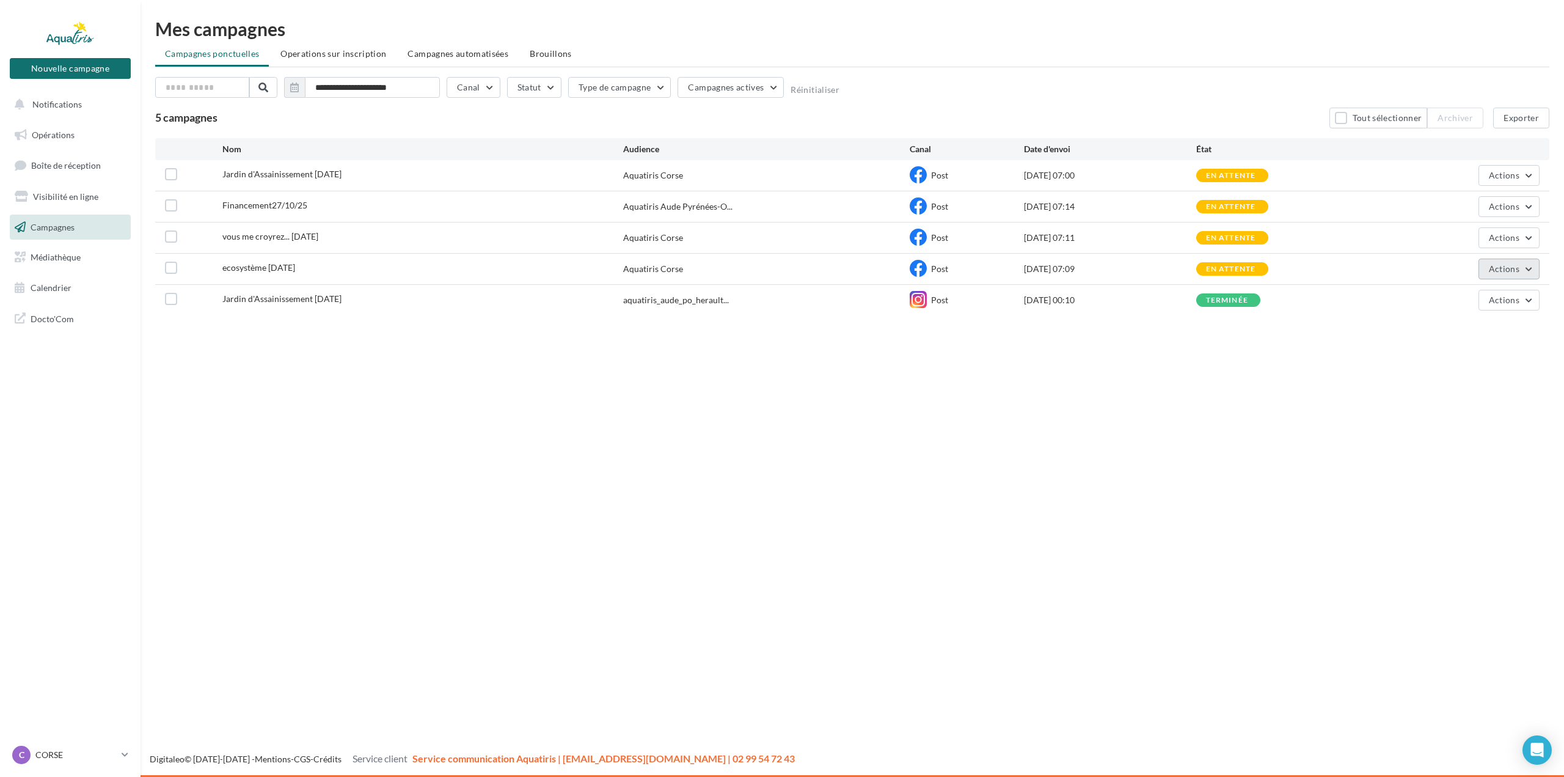
click at [1516, 266] on span "Actions" at bounding box center [1504, 268] width 31 height 10
click at [1483, 295] on button "Renommer" at bounding box center [1479, 298] width 122 height 32
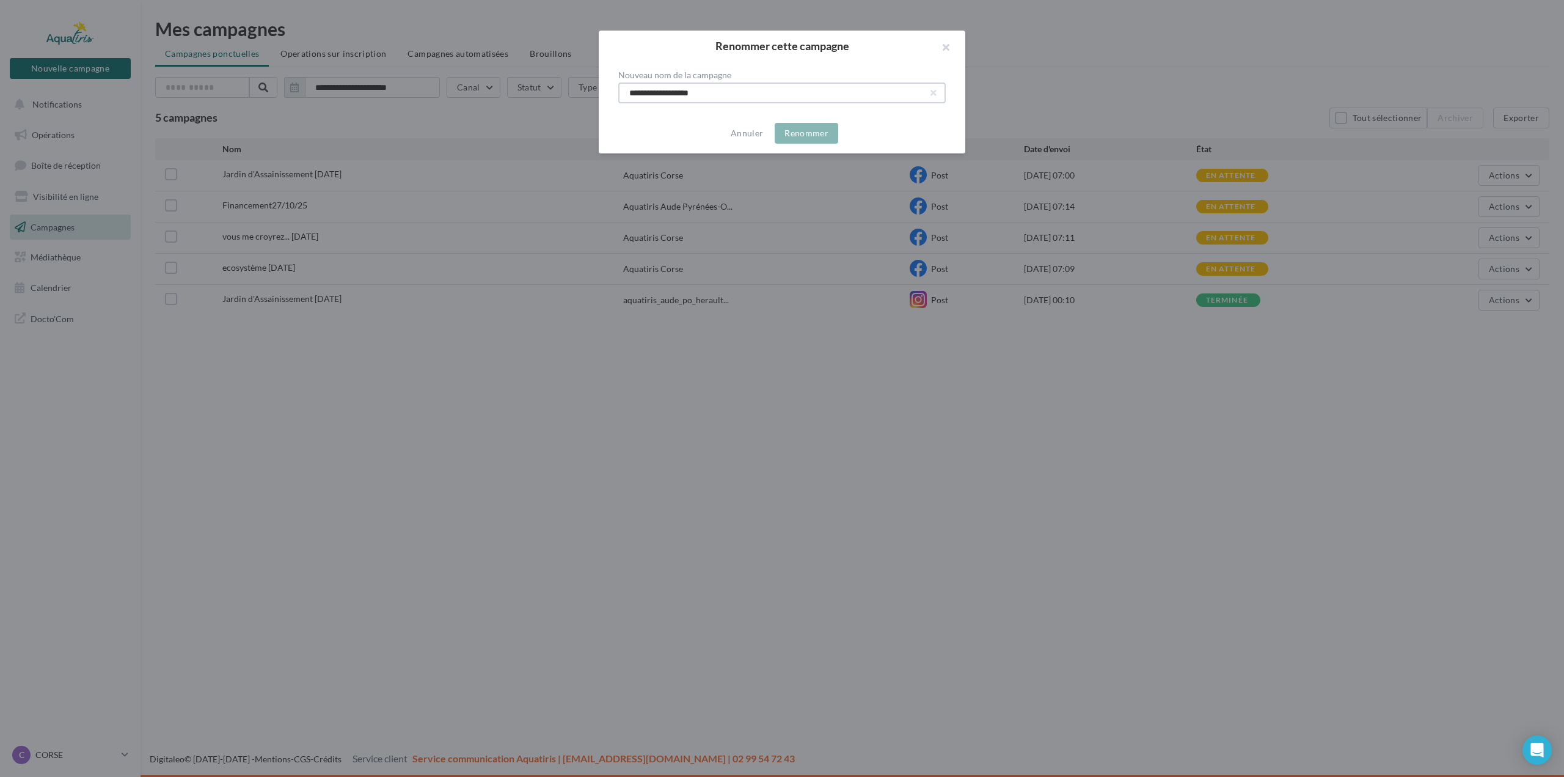
click at [855, 90] on input "**********" at bounding box center [782, 92] width 328 height 21
click at [948, 51] on button "button" at bounding box center [941, 49] width 49 height 37
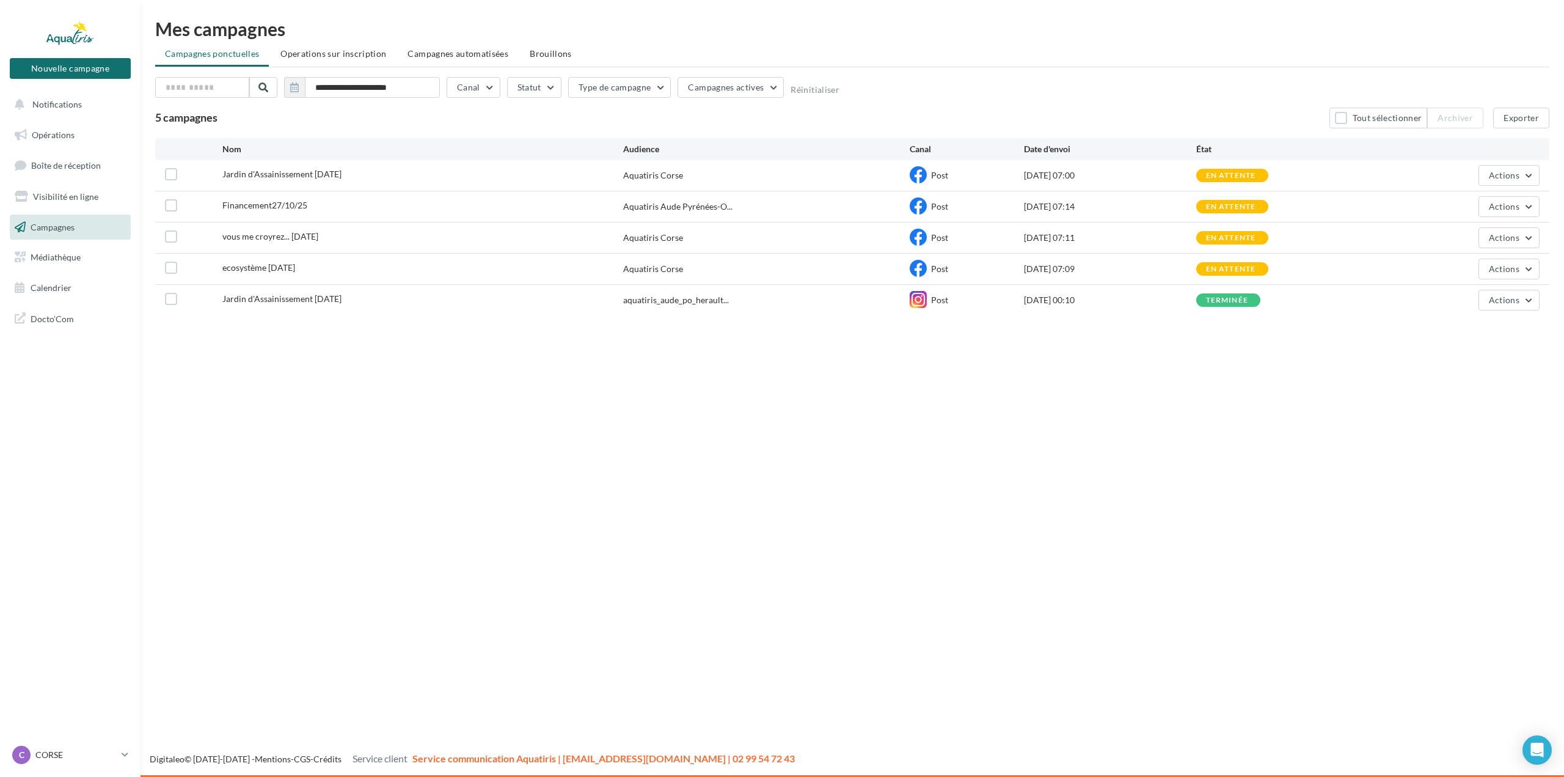
click at [698, 335] on div "**********" at bounding box center [853, 170] width 1424 height 340
click at [1069, 266] on div "16/10/2025 07:09" at bounding box center [1110, 269] width 172 height 12
click at [1514, 267] on span "Actions" at bounding box center [1504, 268] width 31 height 10
click at [1486, 328] on button "Dupliquer" at bounding box center [1479, 329] width 122 height 32
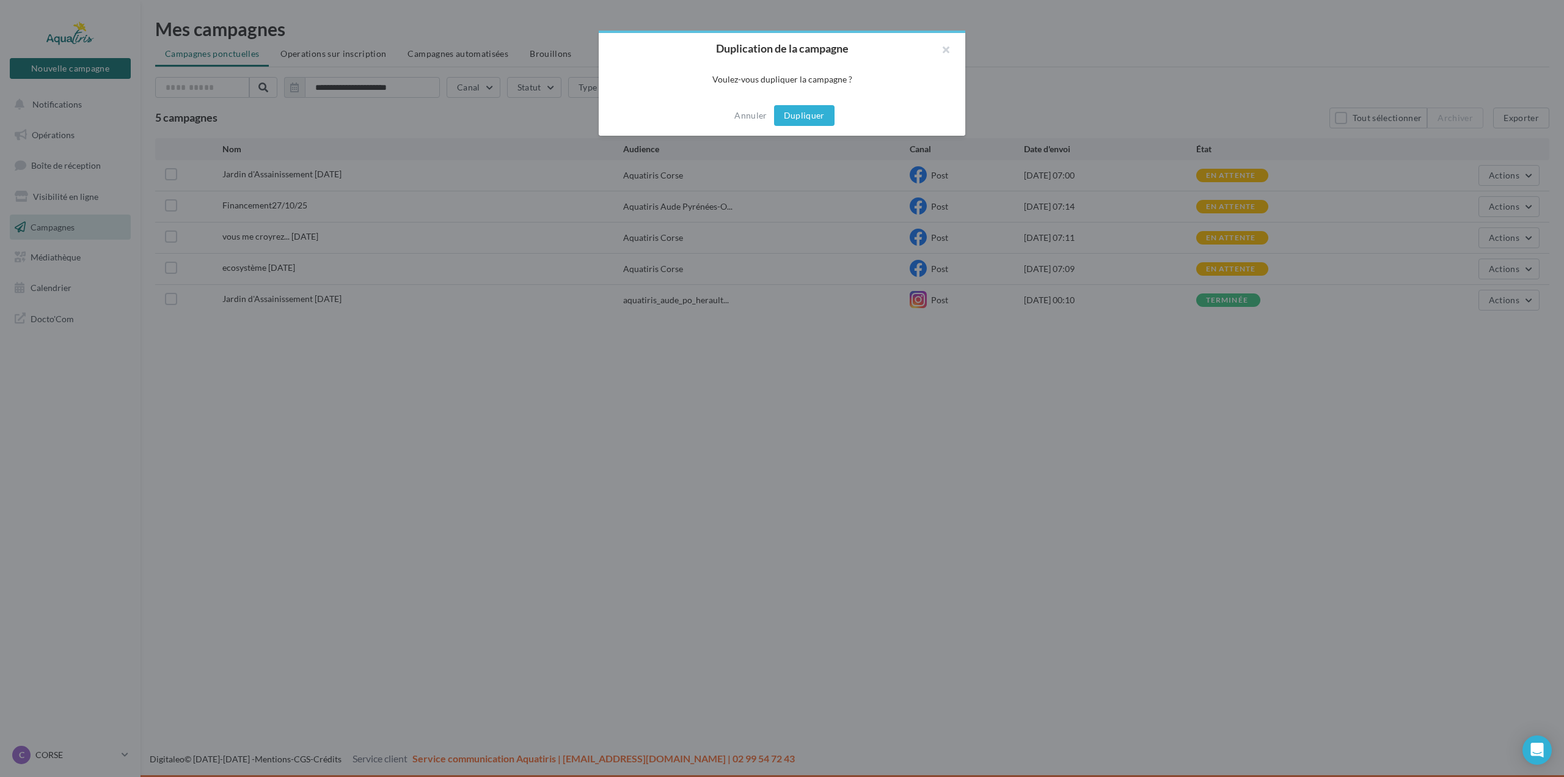
click at [806, 124] on button "Dupliquer" at bounding box center [804, 115] width 60 height 21
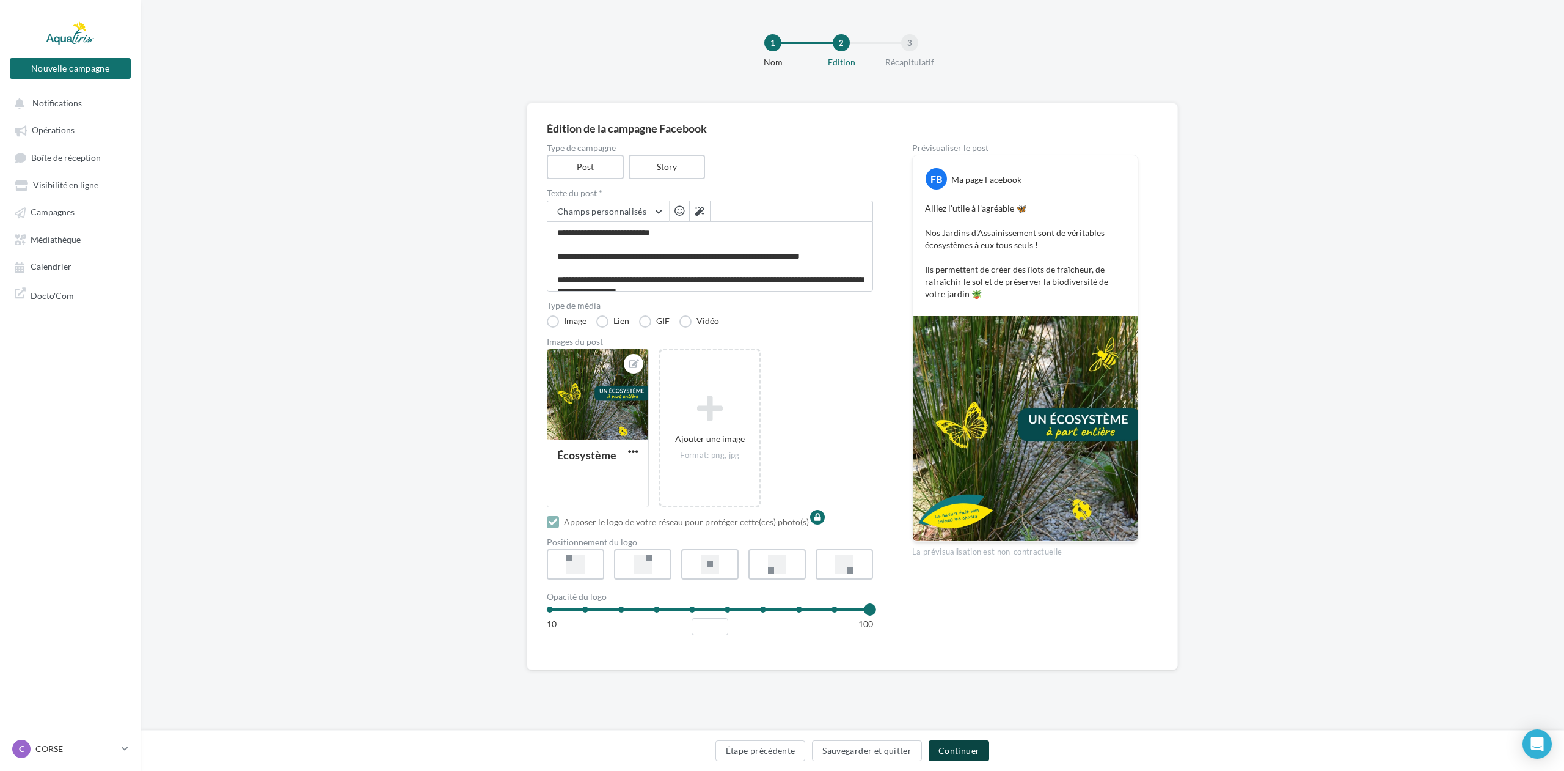
click at [965, 760] on button "Continuer" at bounding box center [959, 750] width 60 height 21
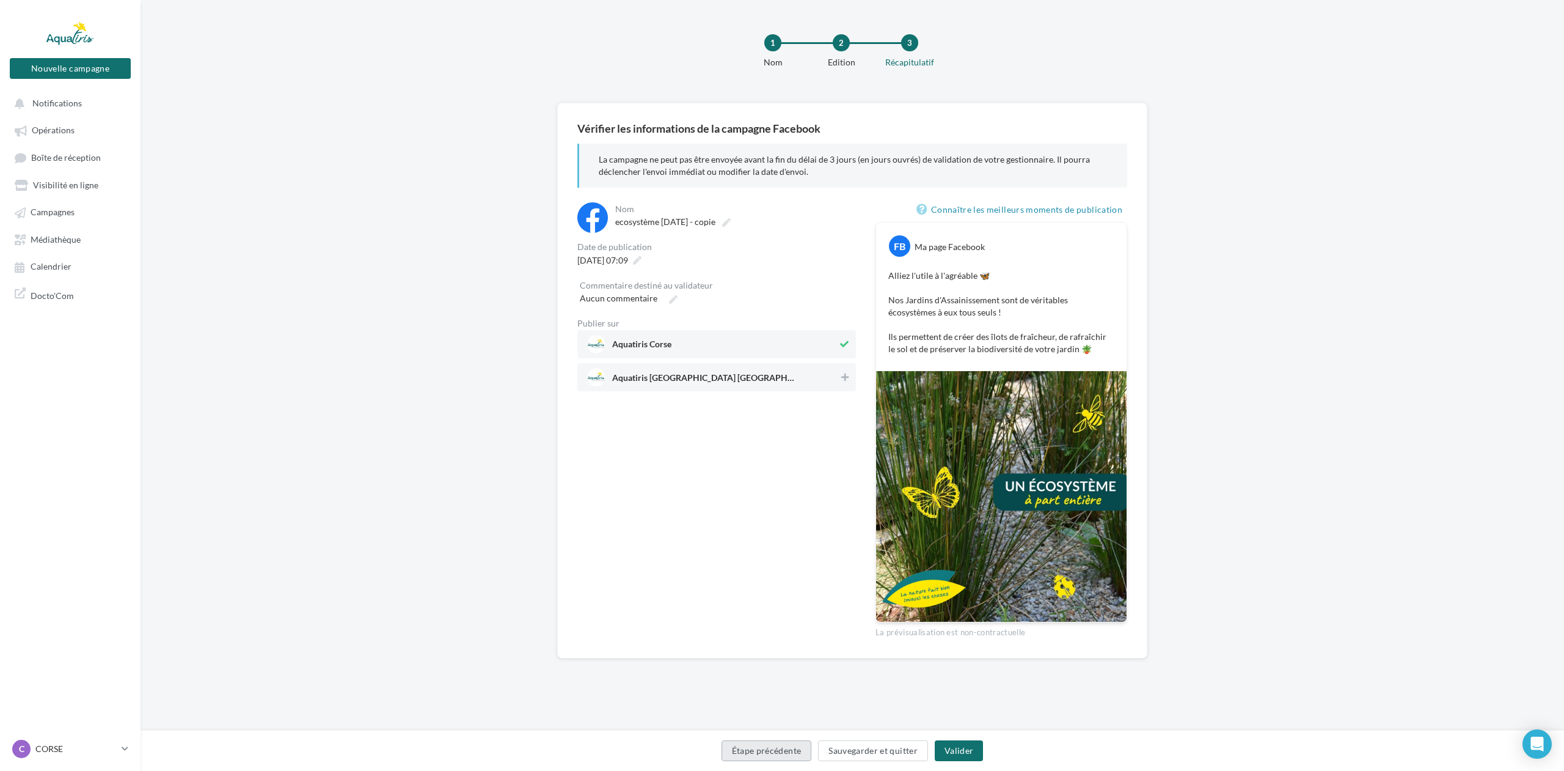
click at [788, 748] on button "Étape précédente" at bounding box center [767, 750] width 90 height 21
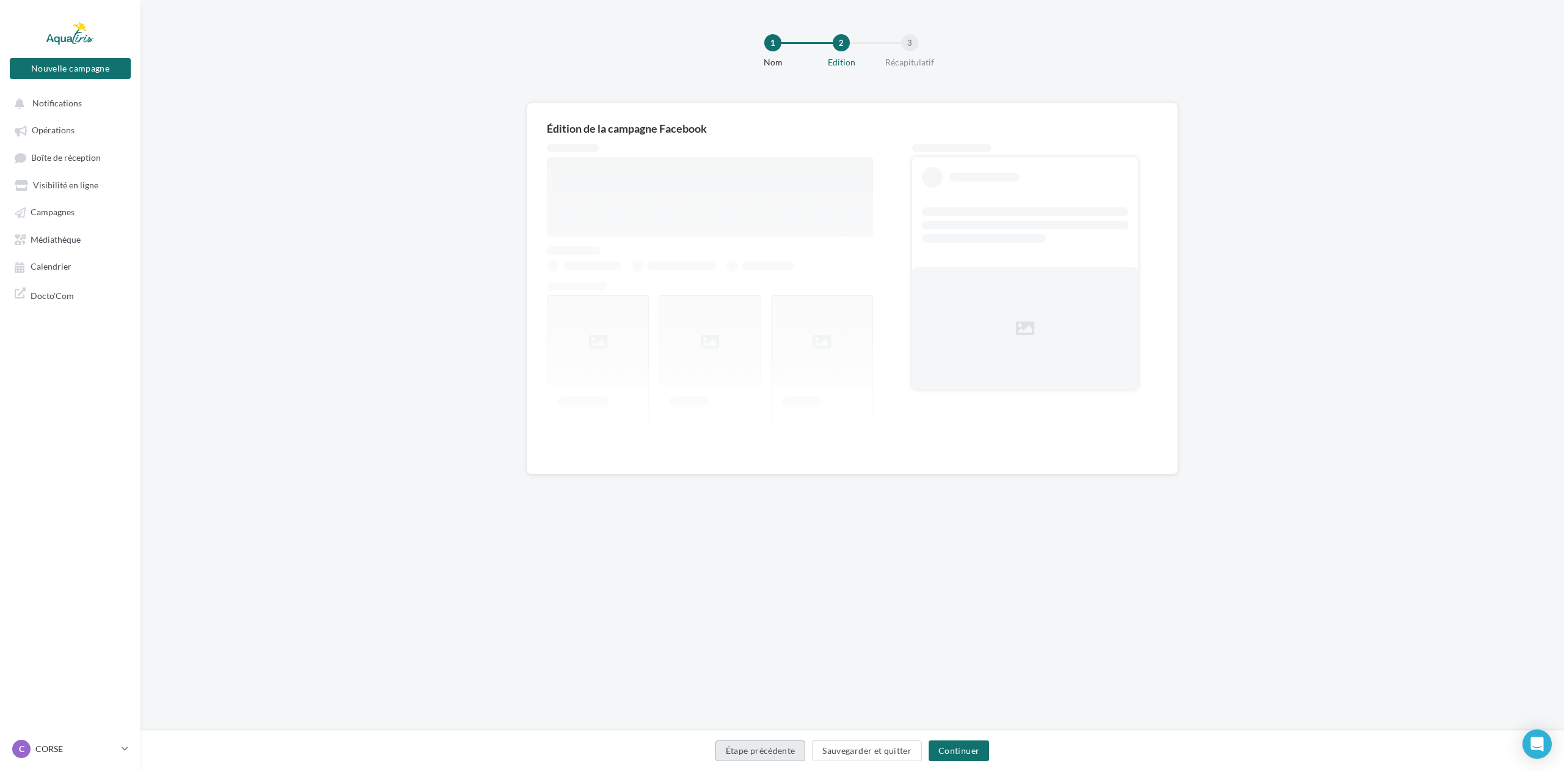
click at [788, 749] on button "Étape précédente" at bounding box center [761, 750] width 90 height 21
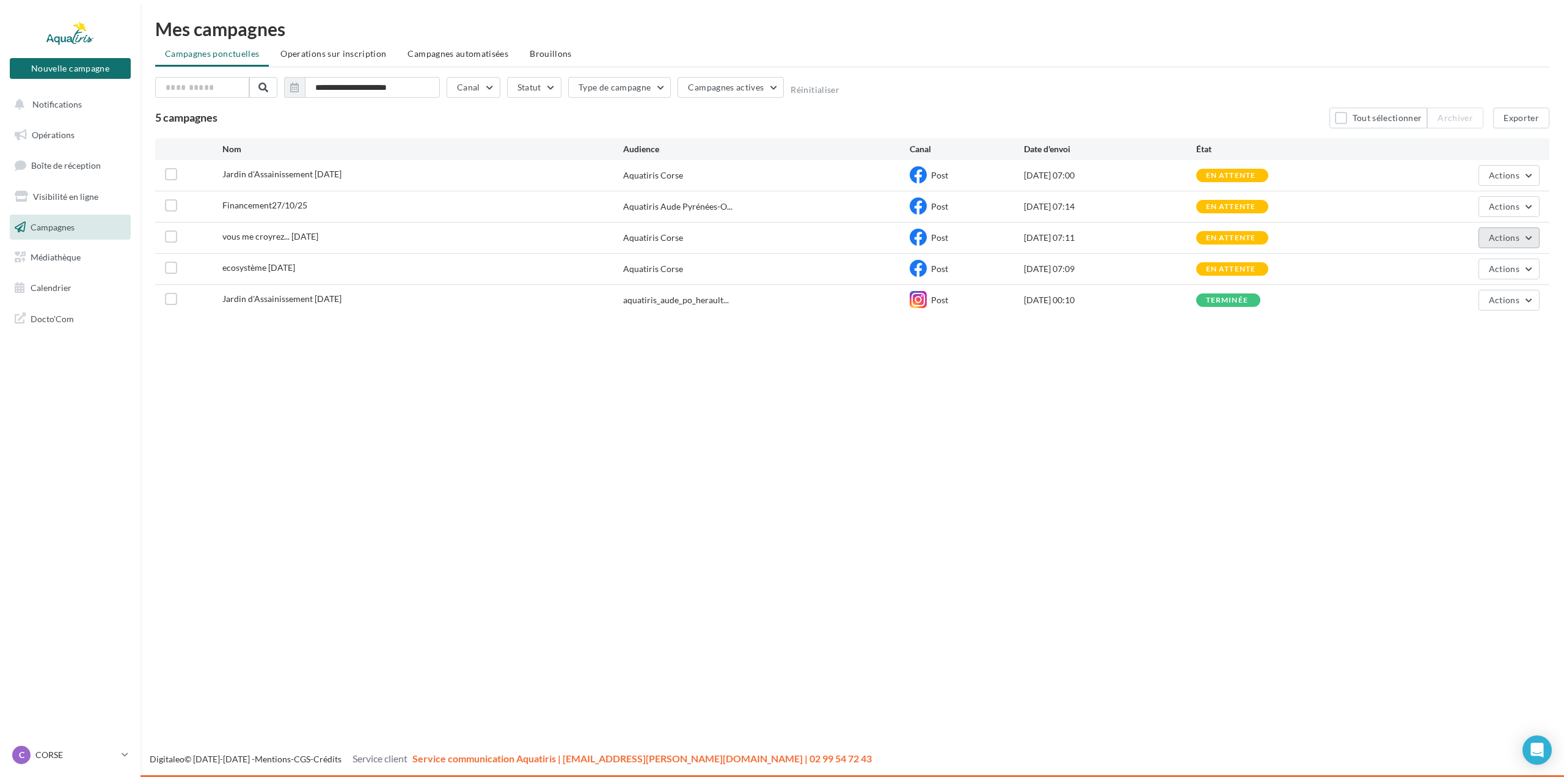
click at [1507, 243] on button "Actions" at bounding box center [1509, 237] width 61 height 21
click at [1487, 295] on button "Dupliquer" at bounding box center [1479, 298] width 122 height 32
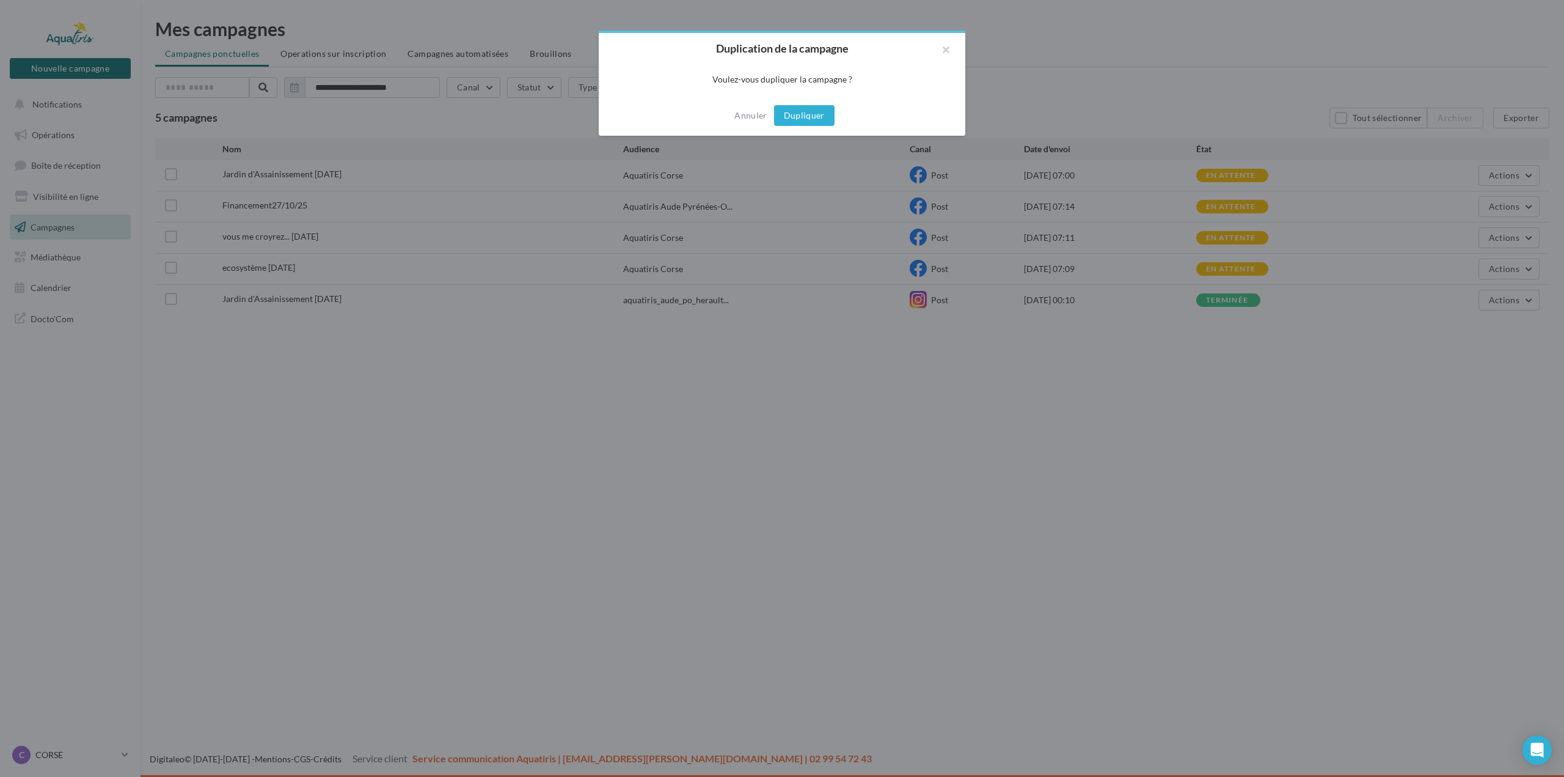
click at [796, 112] on button "Dupliquer" at bounding box center [804, 115] width 60 height 21
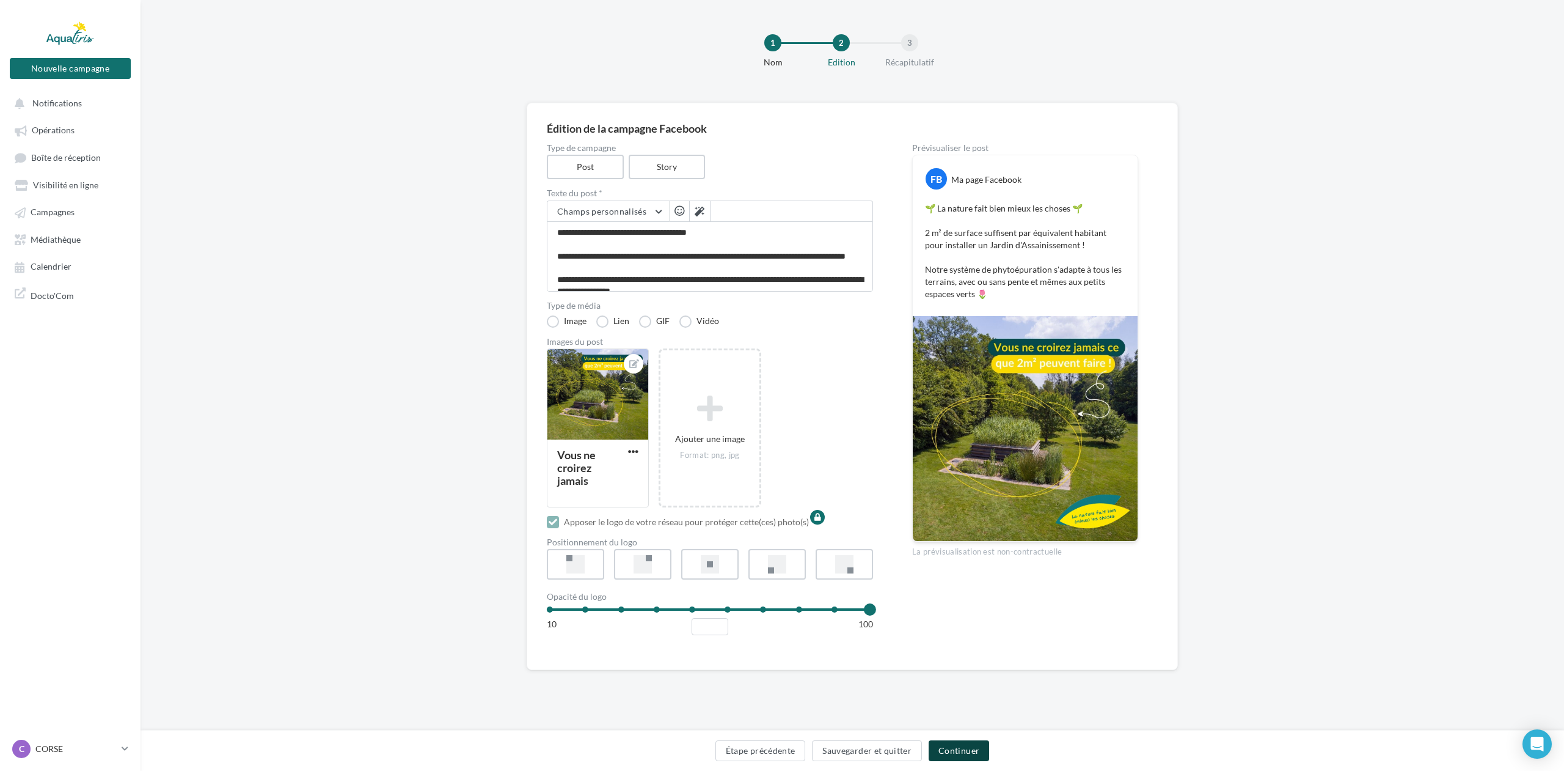
click at [965, 751] on button "Continuer" at bounding box center [959, 750] width 60 height 21
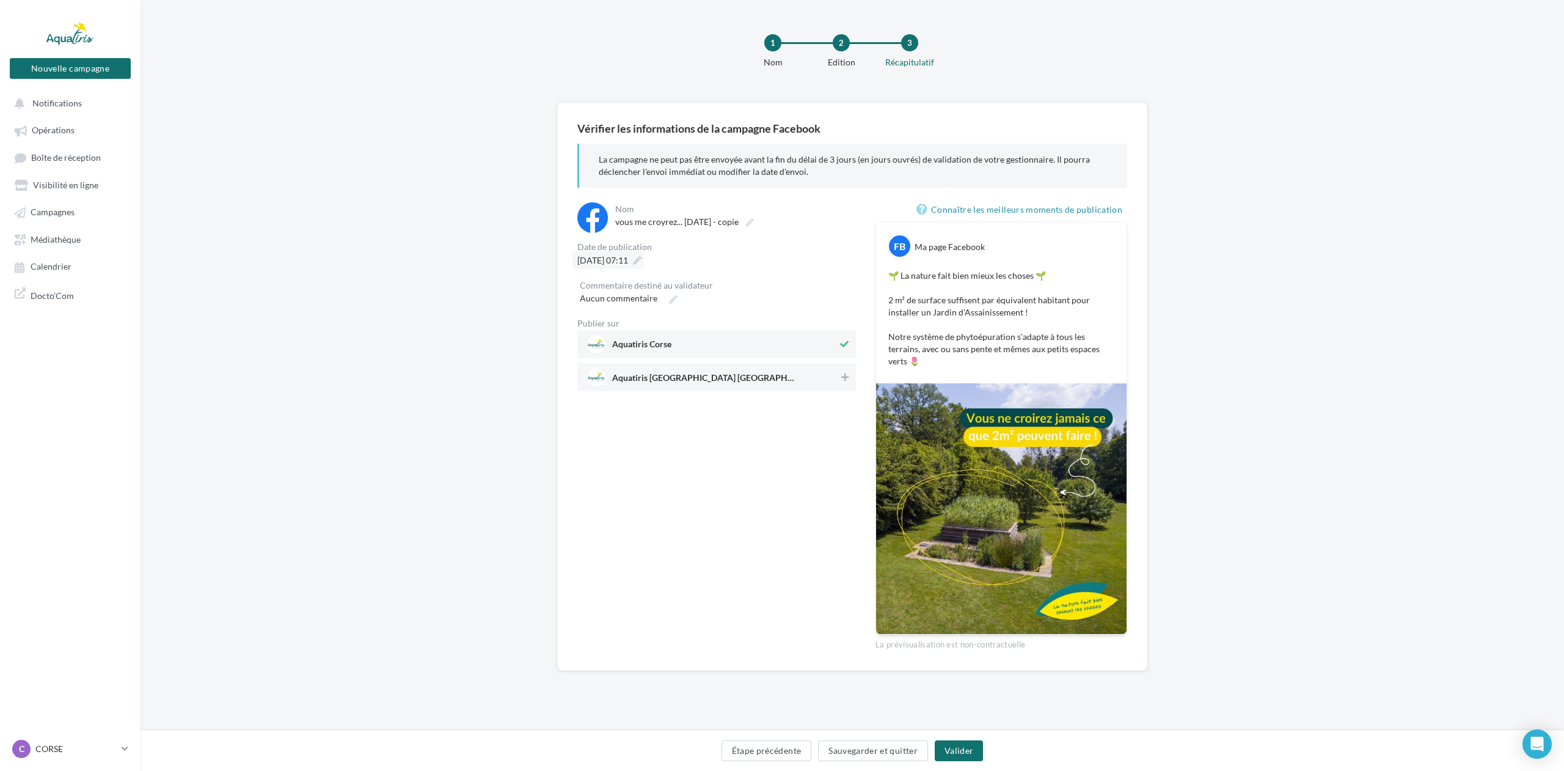
click at [642, 263] on icon at bounding box center [637, 260] width 9 height 9
click at [667, 425] on td "24" at bounding box center [657, 423] width 20 height 23
click at [582, 499] on button "Valider" at bounding box center [586, 495] width 45 height 21
click at [961, 752] on button "Valider" at bounding box center [959, 750] width 48 height 21
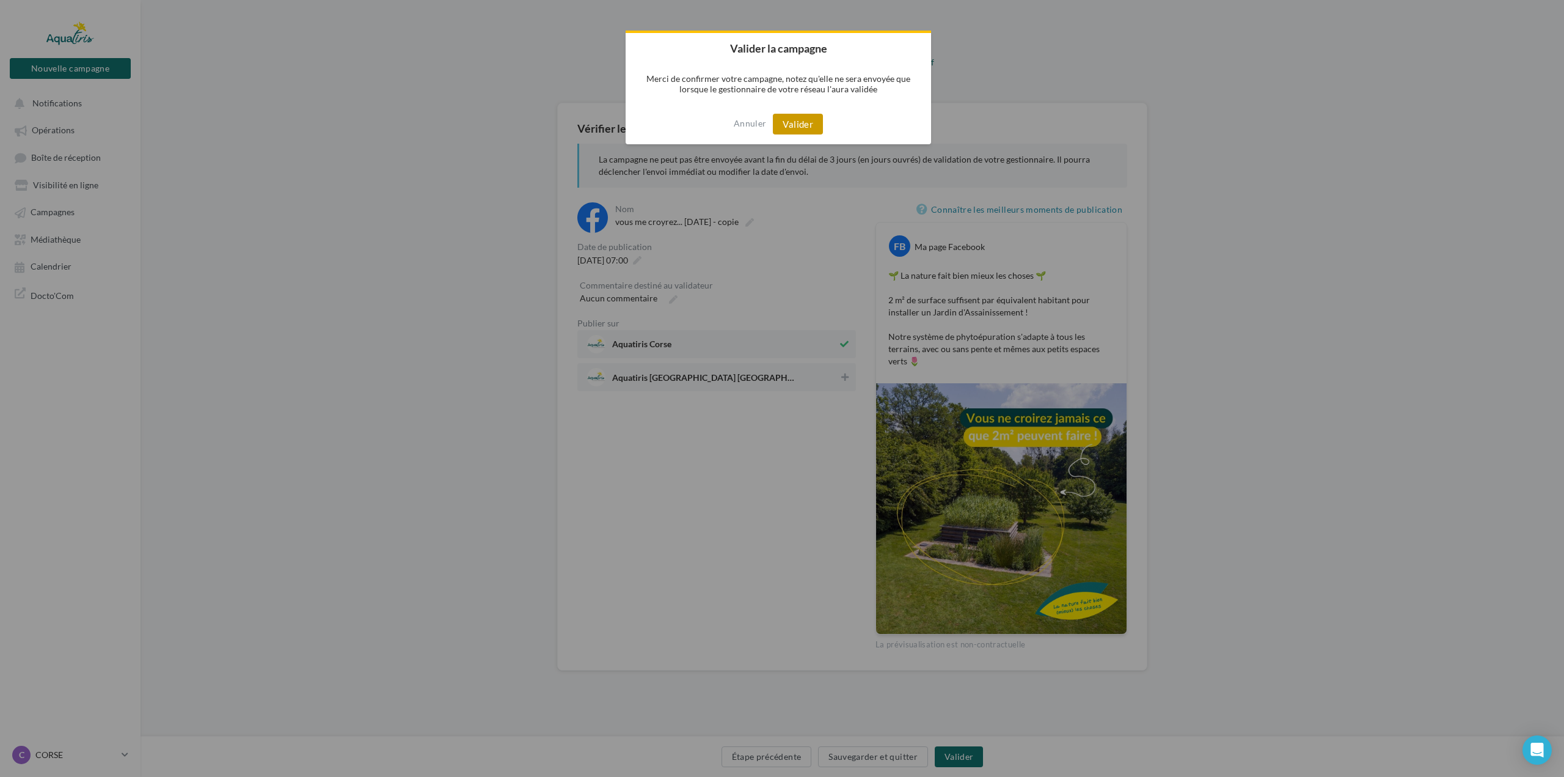
click at [794, 126] on button "Valider" at bounding box center [798, 124] width 50 height 21
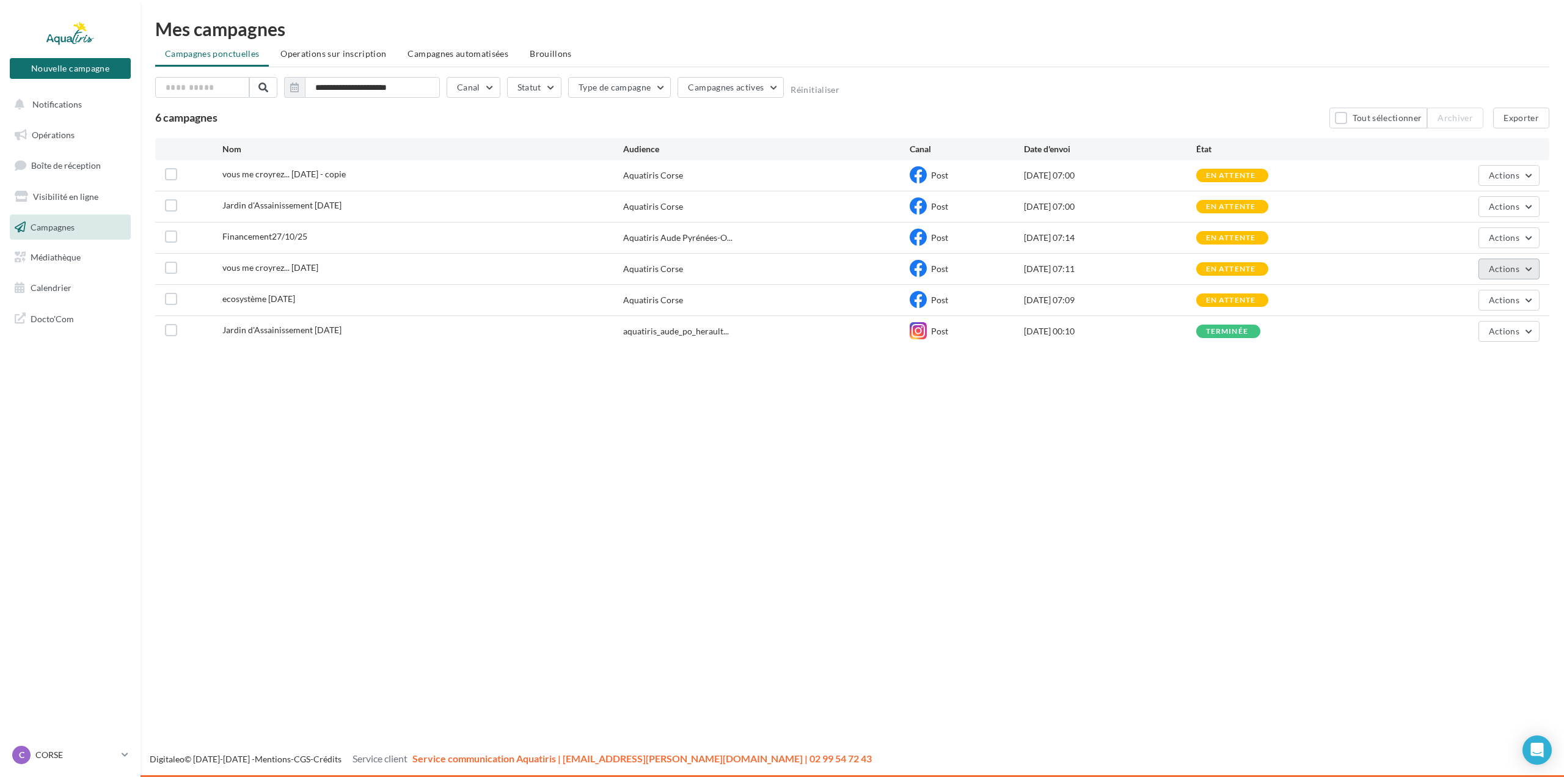
click at [1510, 268] on span "Actions" at bounding box center [1504, 268] width 31 height 10
click at [1492, 363] on button "Annuler" at bounding box center [1479, 361] width 122 height 32
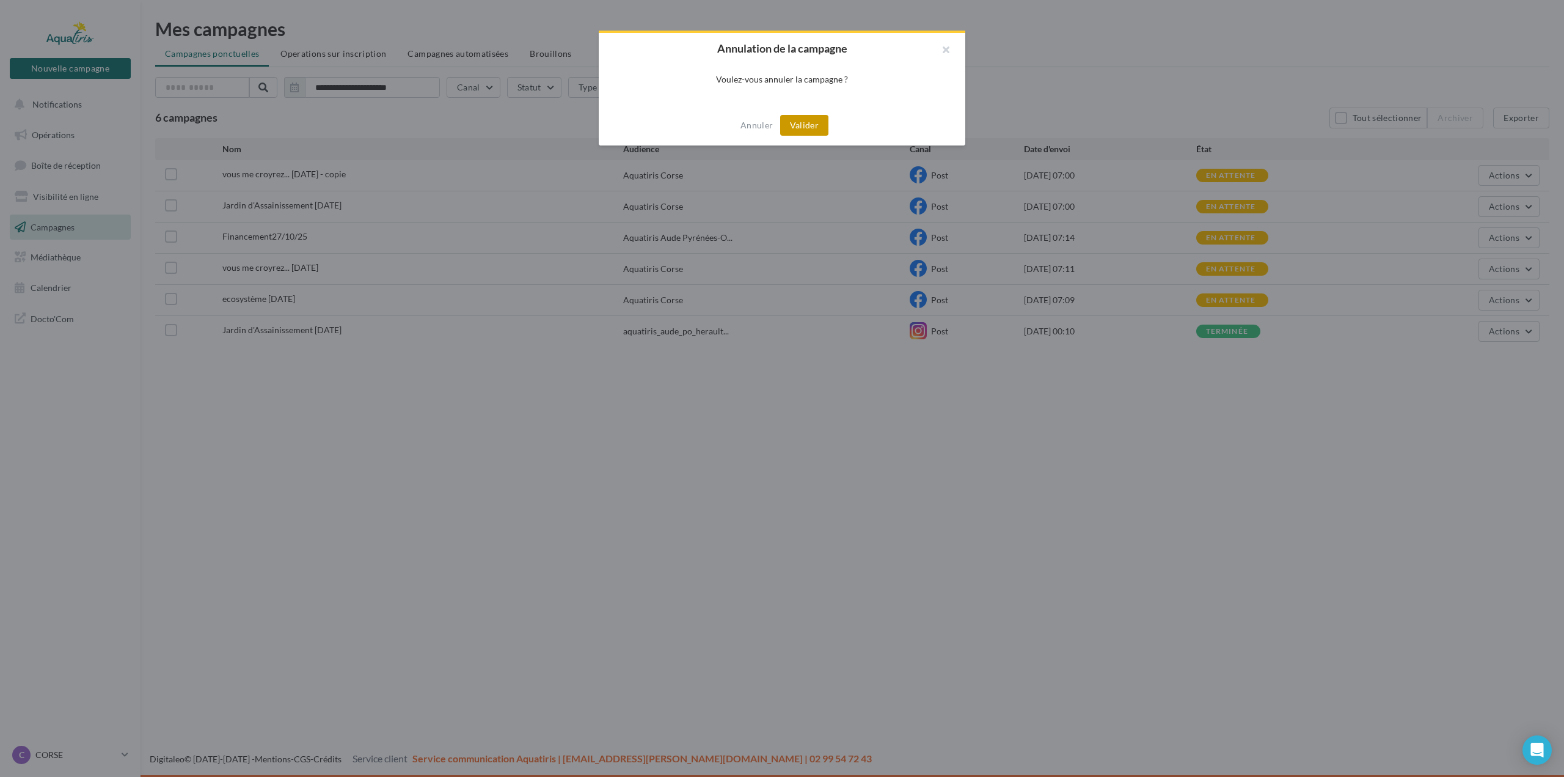
click at [814, 124] on button "Valider" at bounding box center [804, 125] width 48 height 21
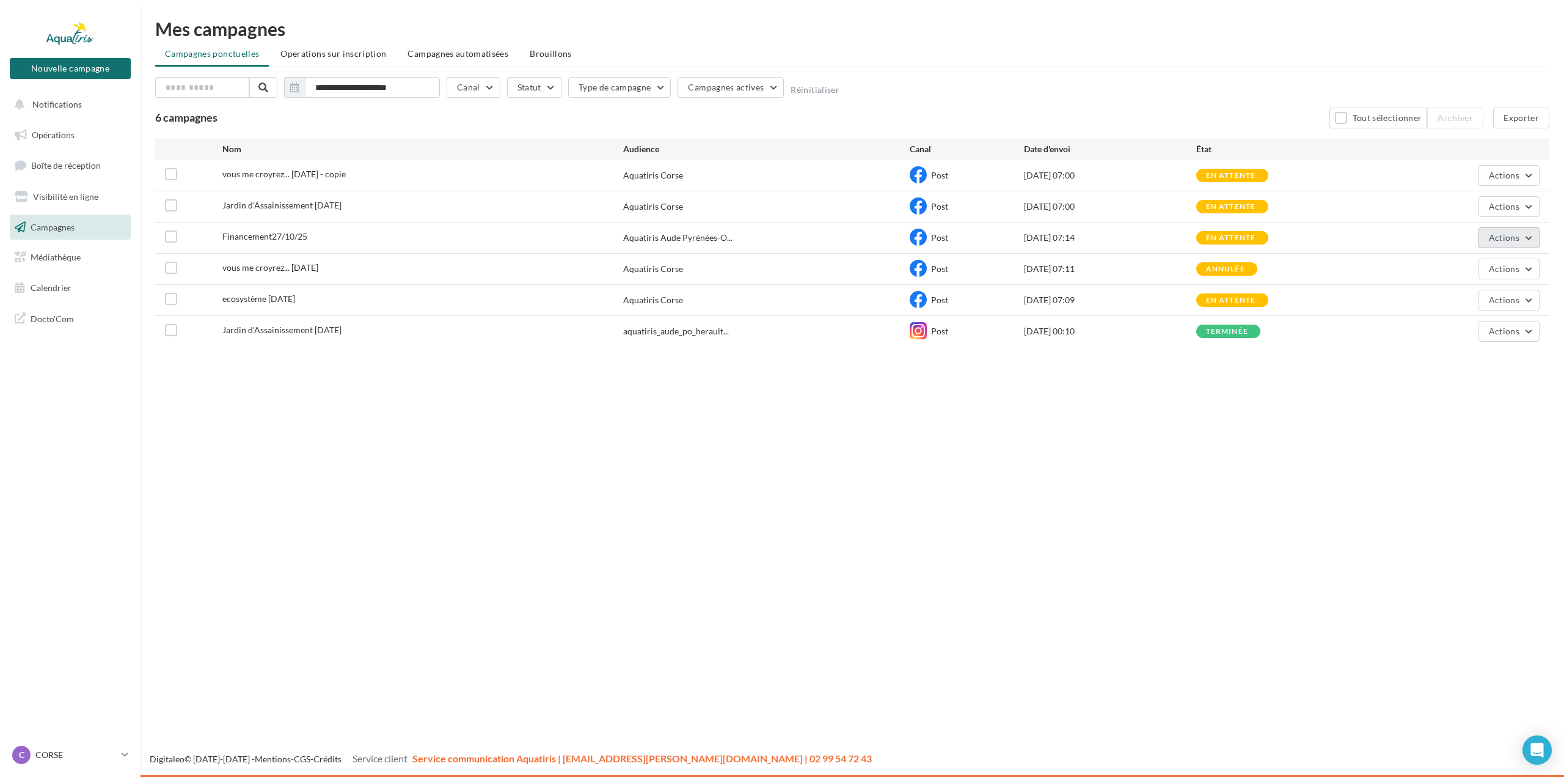
click at [1538, 243] on button "Actions" at bounding box center [1509, 237] width 61 height 21
click at [1494, 299] on button "Dupliquer" at bounding box center [1479, 298] width 122 height 32
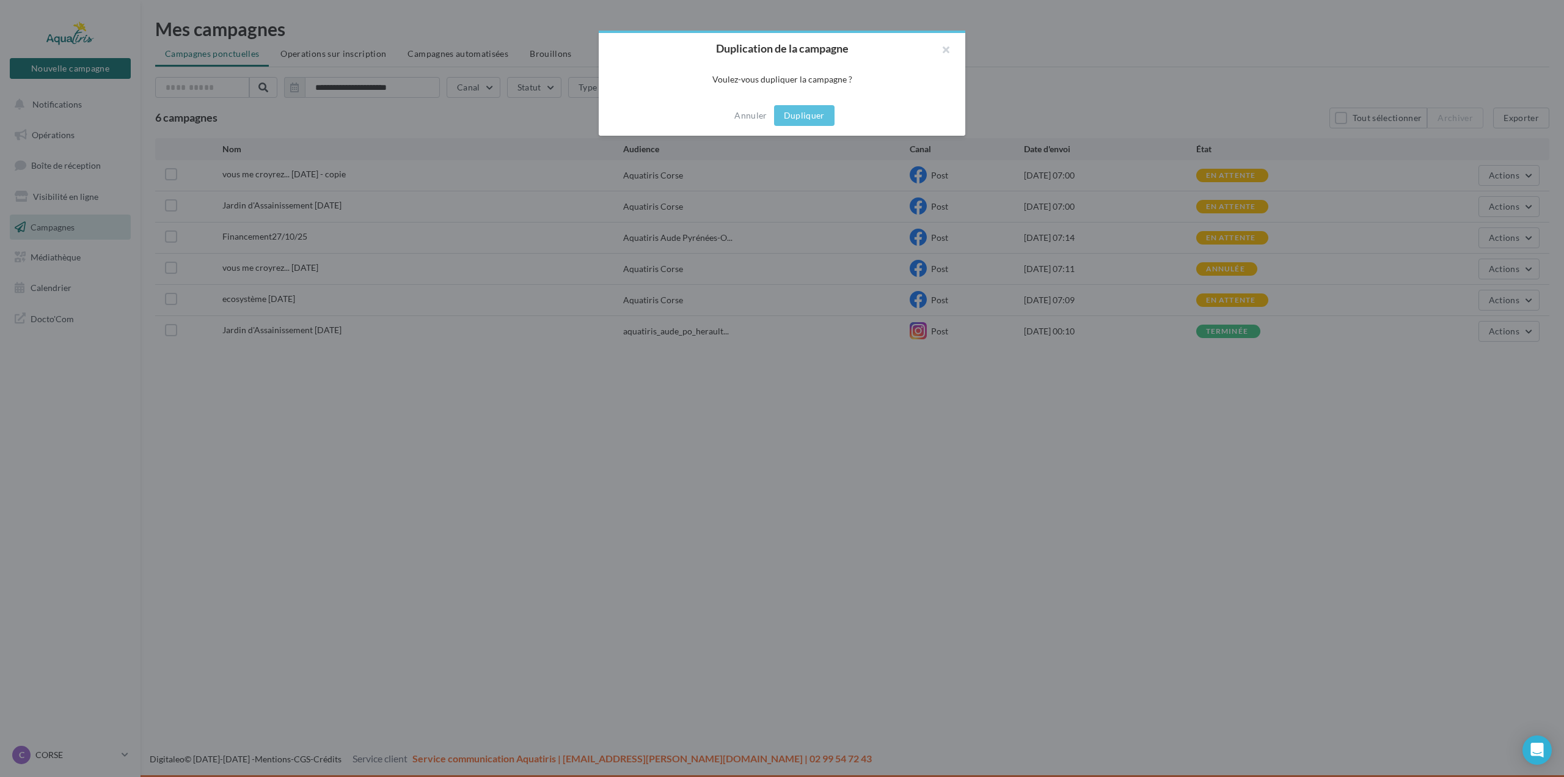
click at [816, 104] on div "Annuler Dupliquer" at bounding box center [782, 115] width 367 height 40
click at [800, 117] on button "Dupliquer" at bounding box center [804, 115] width 60 height 21
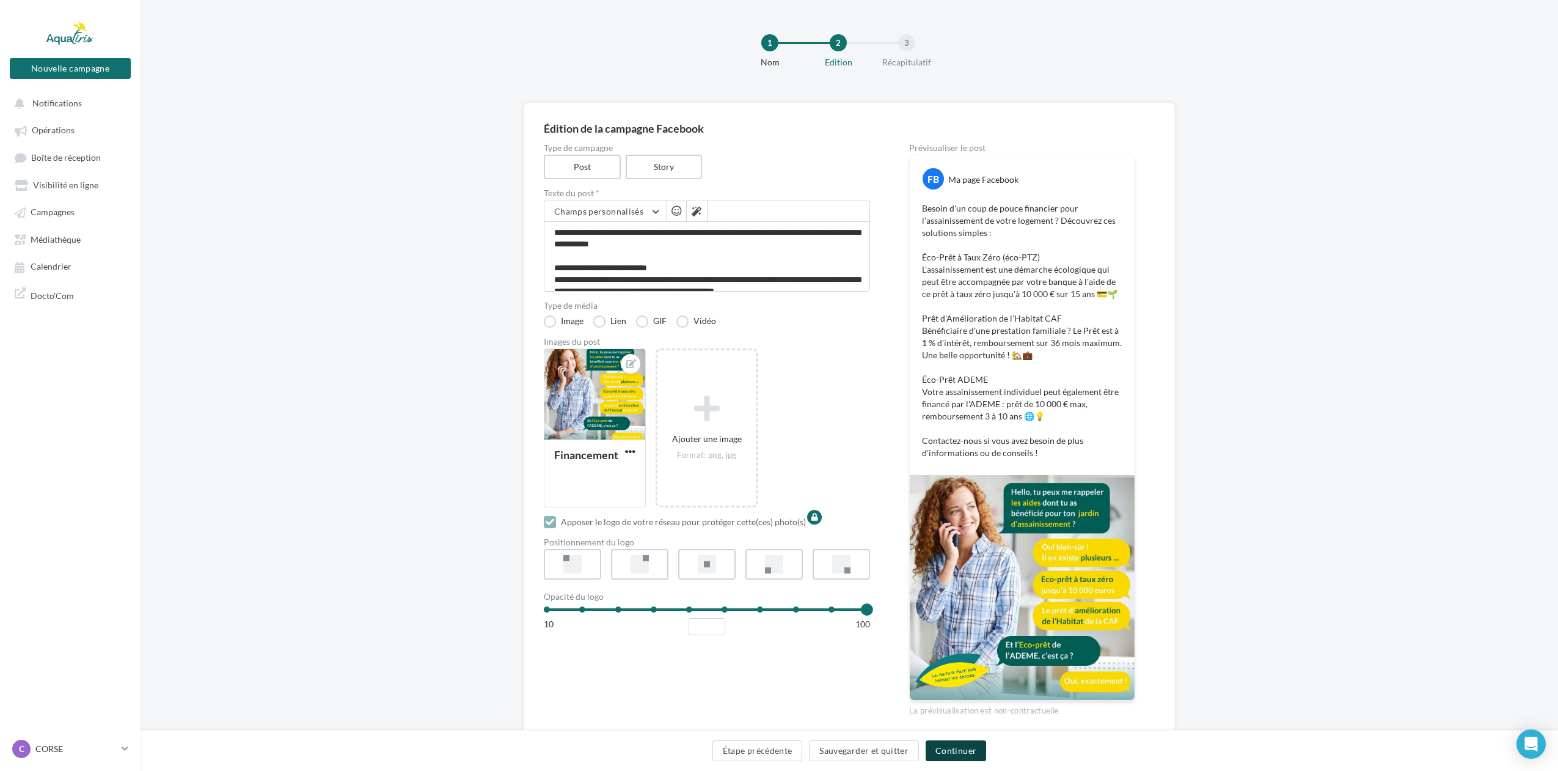
click at [956, 750] on button "Continuer" at bounding box center [956, 750] width 60 height 21
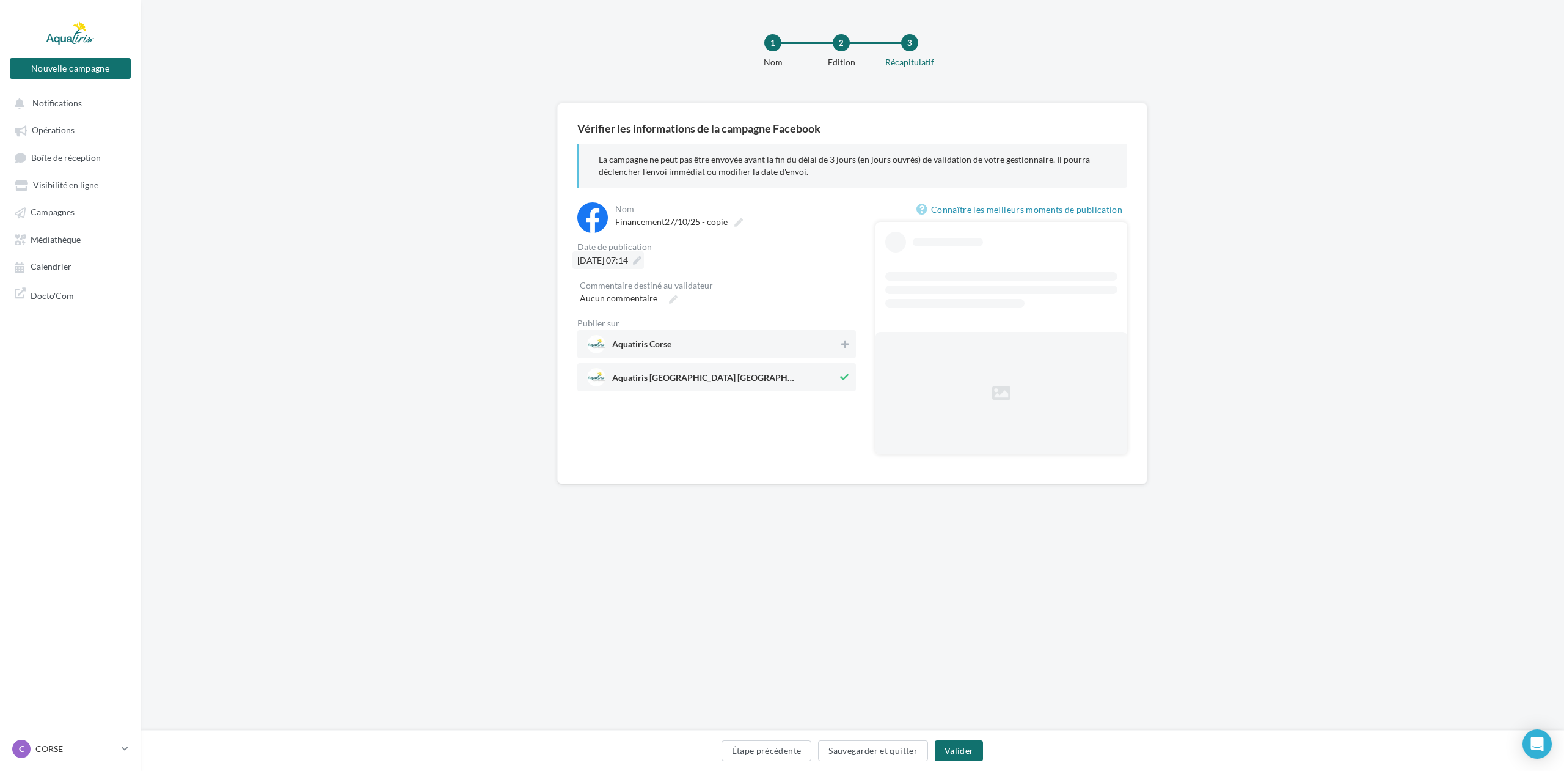
click at [642, 258] on icon at bounding box center [637, 260] width 9 height 9
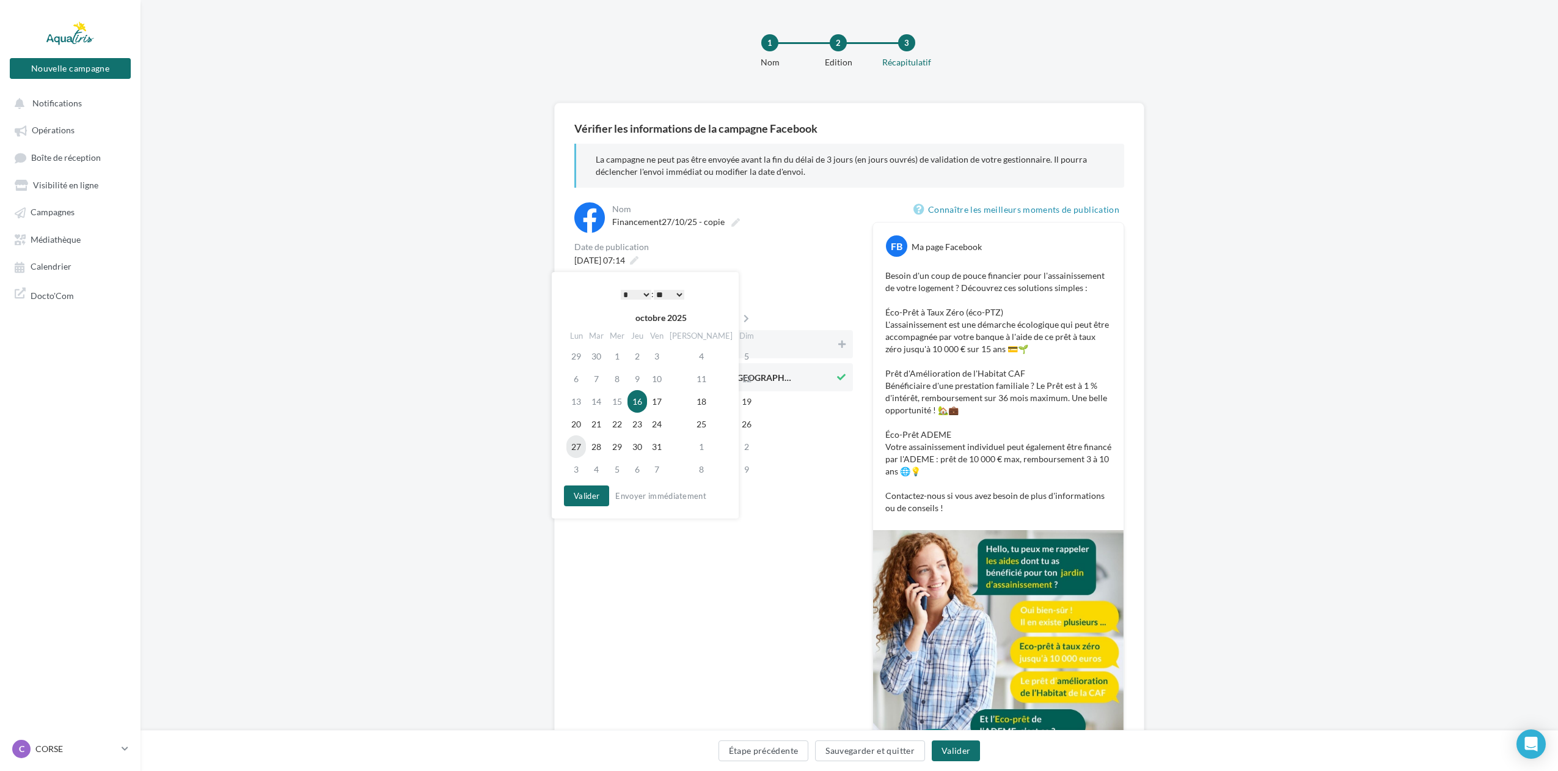
click at [575, 447] on td "27" at bounding box center [576, 446] width 20 height 23
click at [590, 497] on button "Valider" at bounding box center [583, 495] width 45 height 21
click at [739, 351] on span "Aquatiris Corse" at bounding box center [710, 344] width 252 height 18
click at [848, 373] on button at bounding box center [841, 377] width 13 height 15
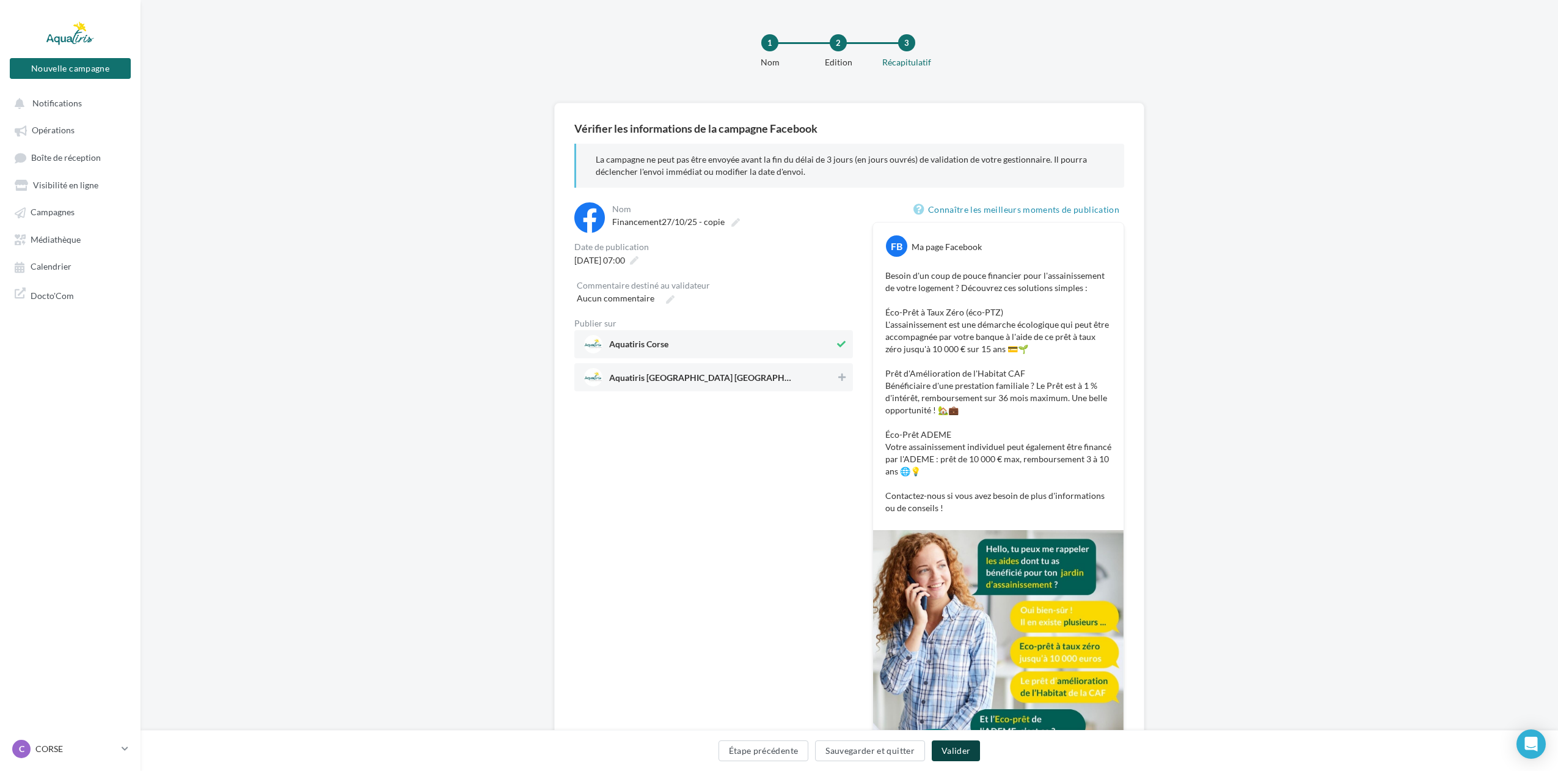
click at [944, 752] on button "Valider" at bounding box center [956, 750] width 48 height 21
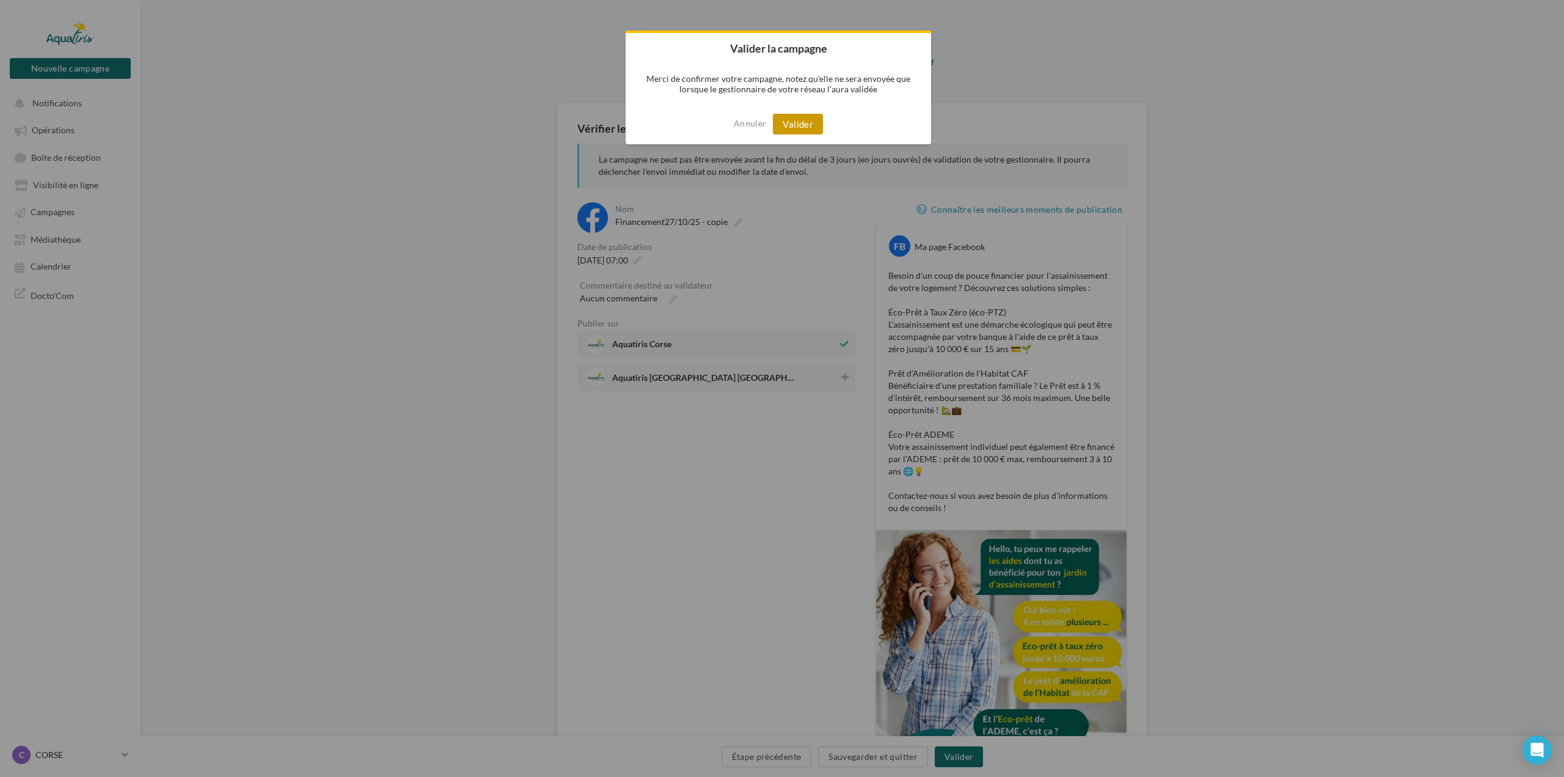
click at [788, 123] on button "Valider" at bounding box center [798, 124] width 50 height 21
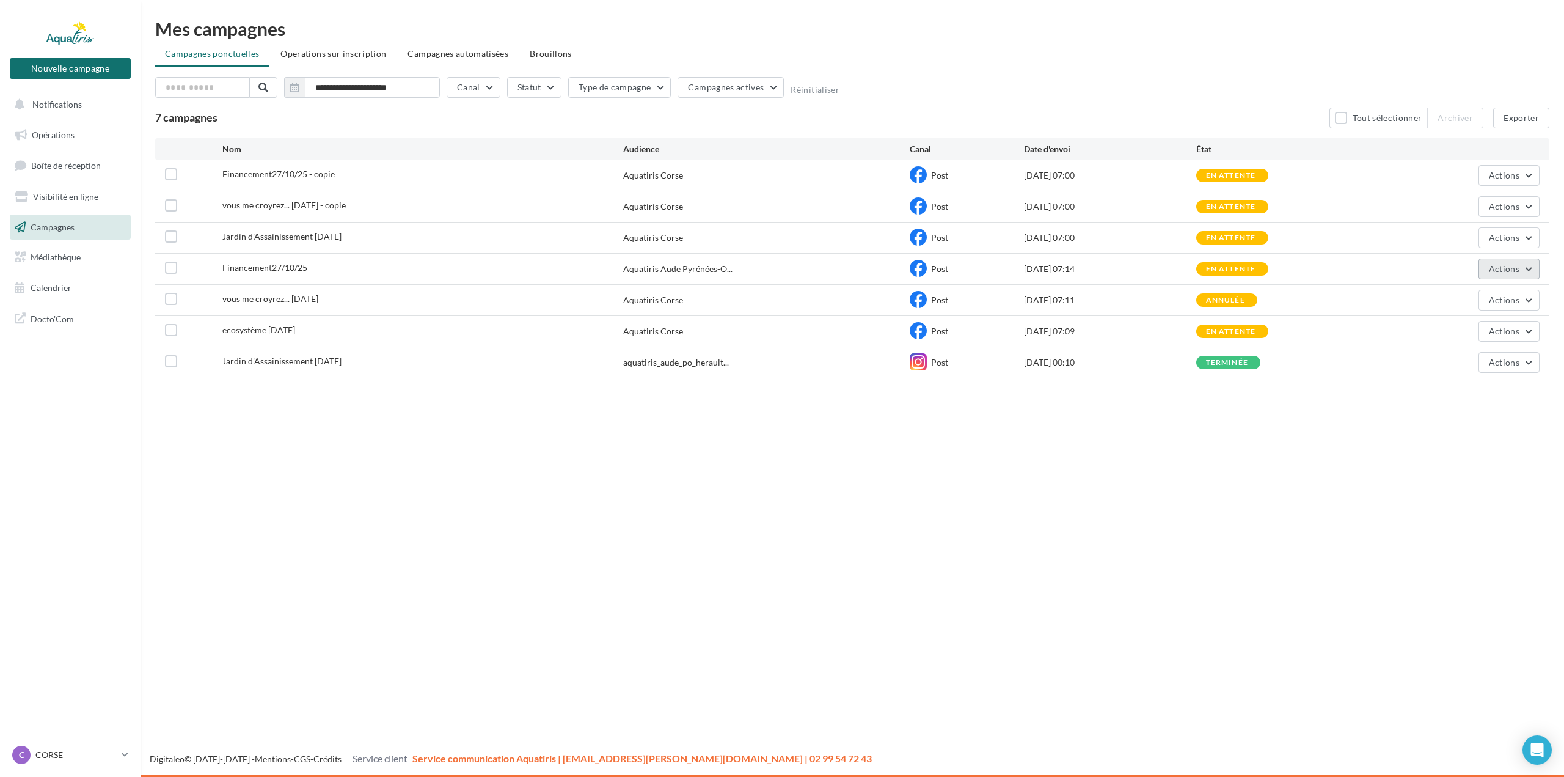
click at [1527, 264] on button "Actions" at bounding box center [1509, 268] width 61 height 21
click at [1482, 362] on button "Annuler" at bounding box center [1479, 361] width 122 height 32
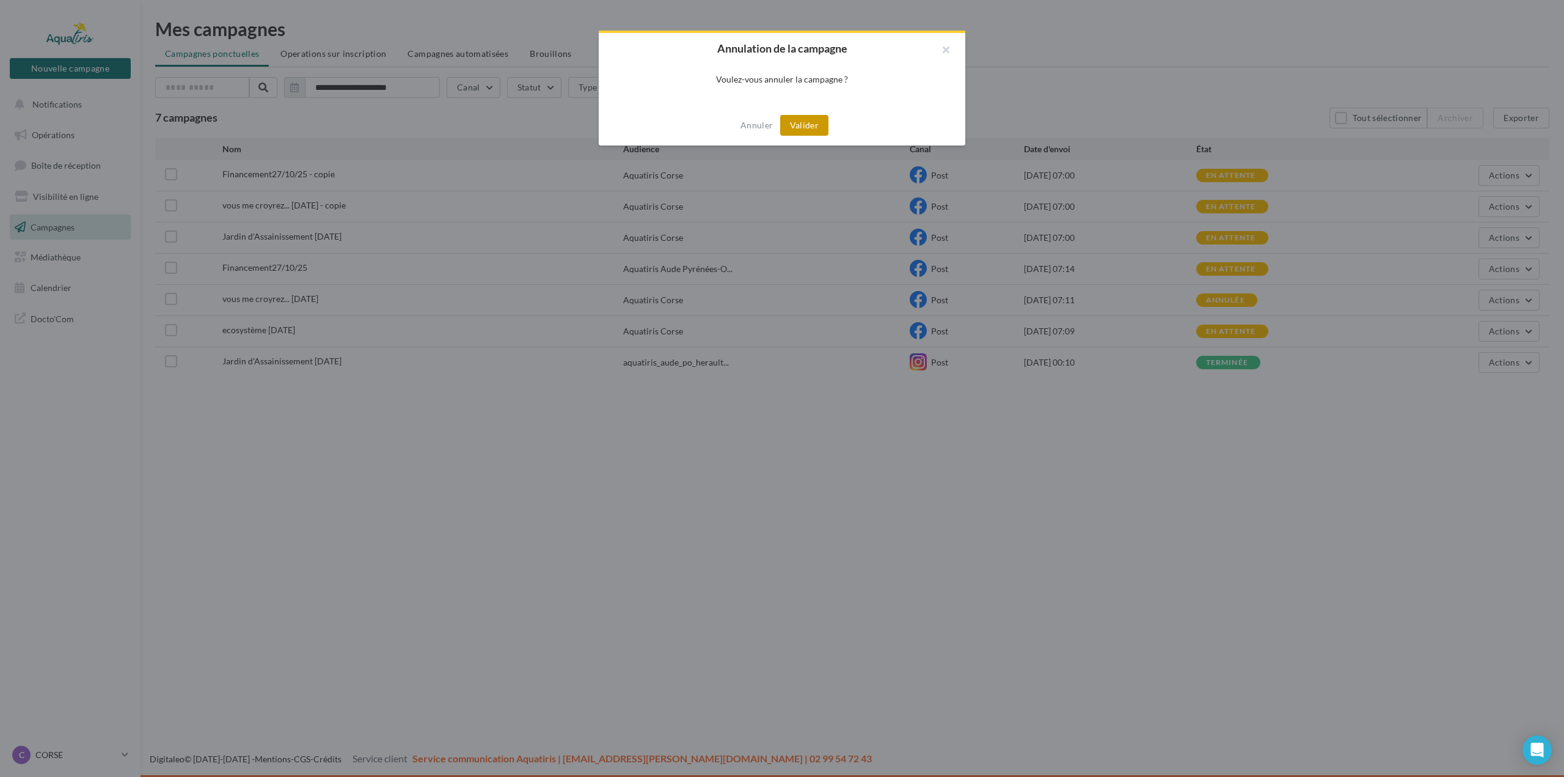
click at [802, 126] on button "Valider" at bounding box center [804, 125] width 48 height 21
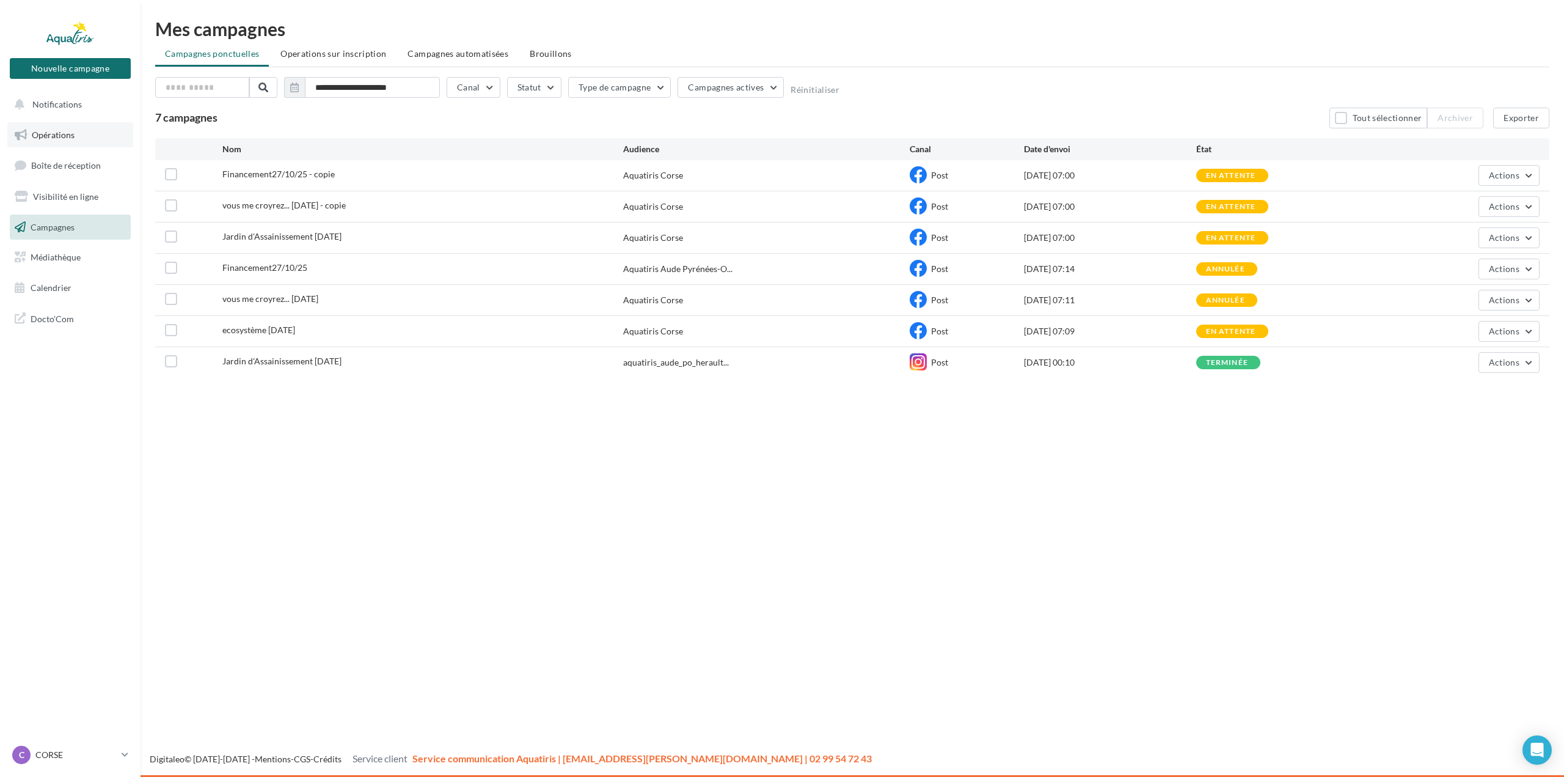
click at [94, 129] on link "Opérations" at bounding box center [70, 135] width 126 height 26
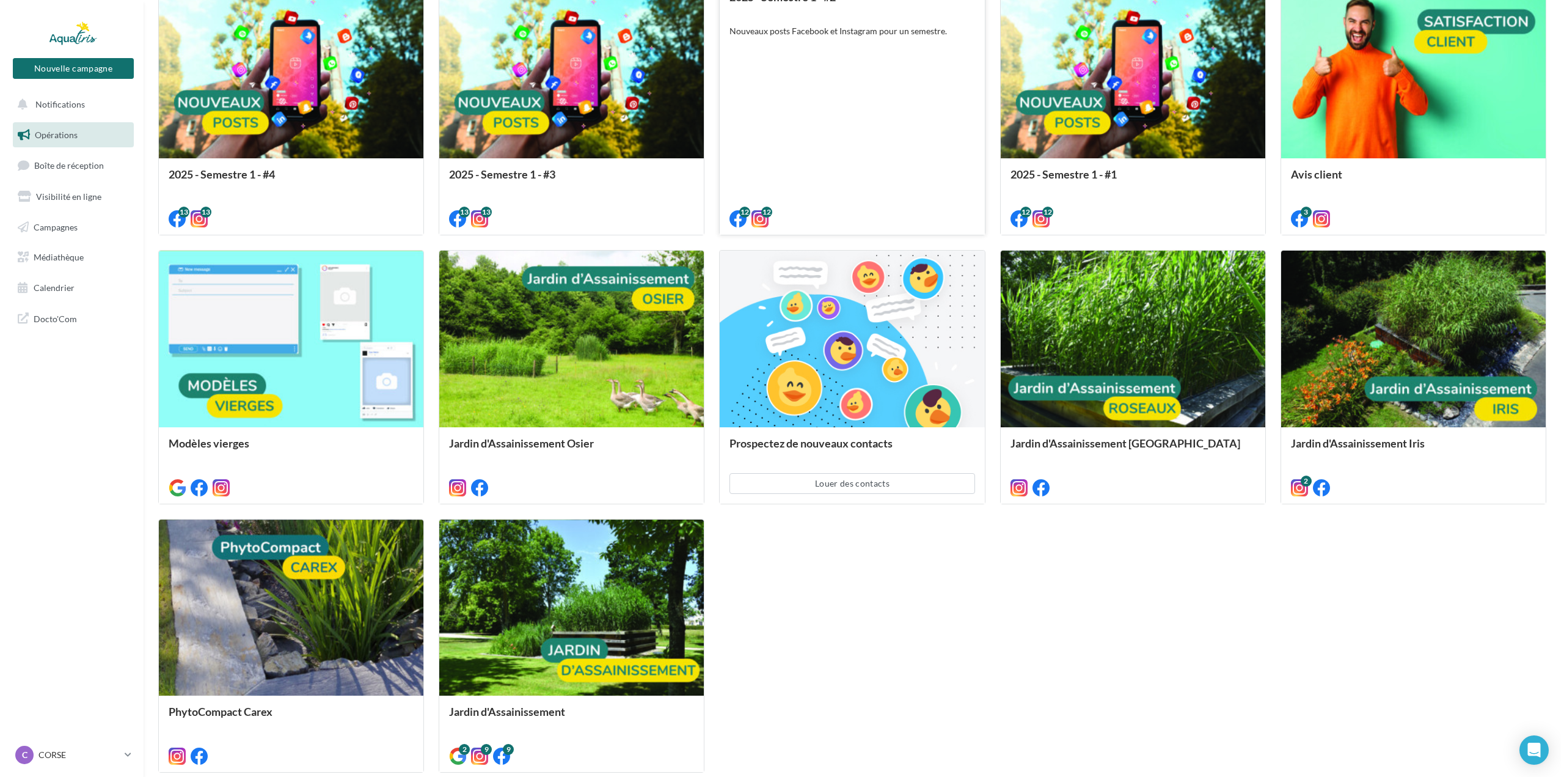
scroll to position [575, 0]
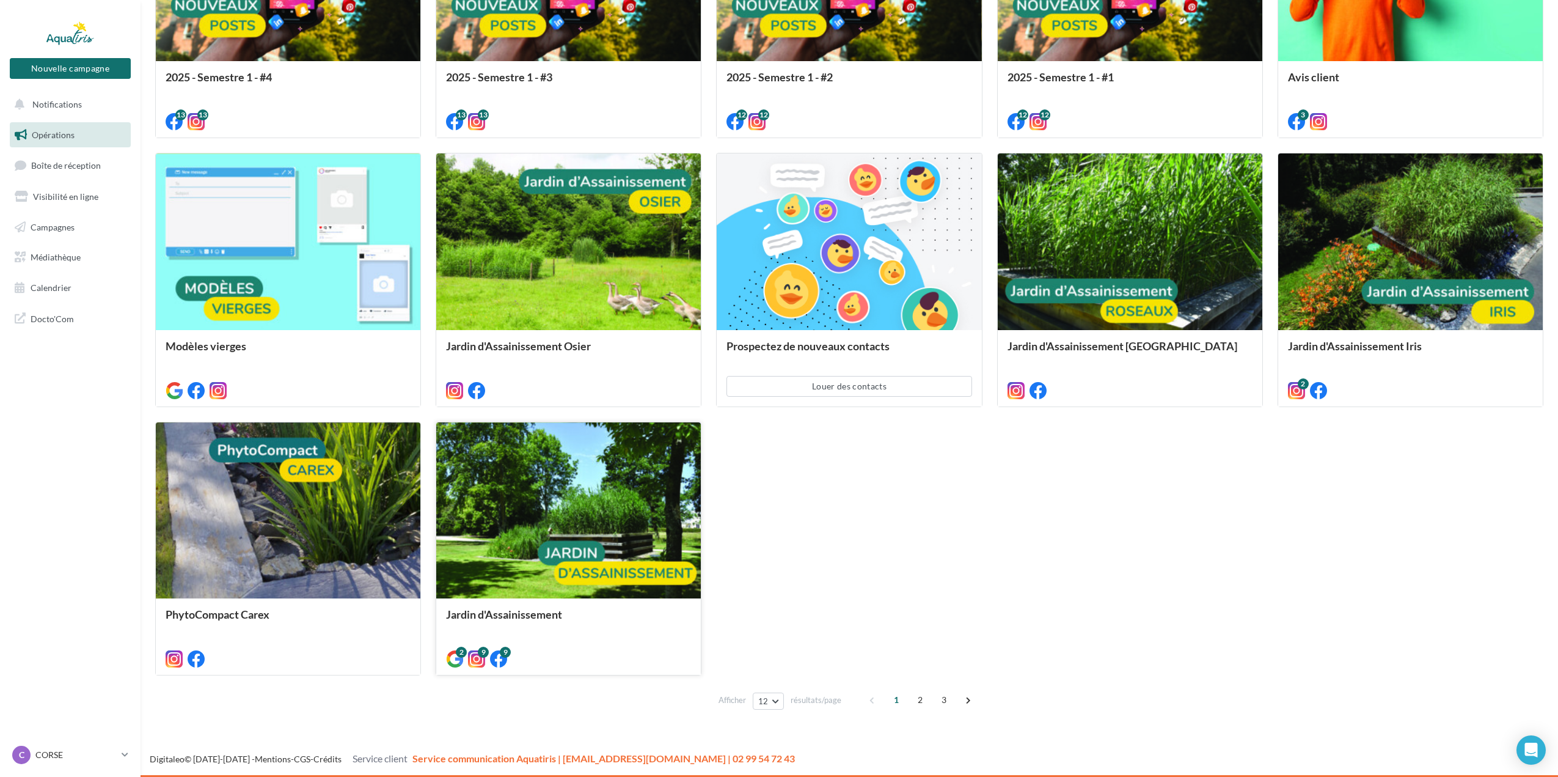
click at [533, 461] on div at bounding box center [568, 511] width 265 height 178
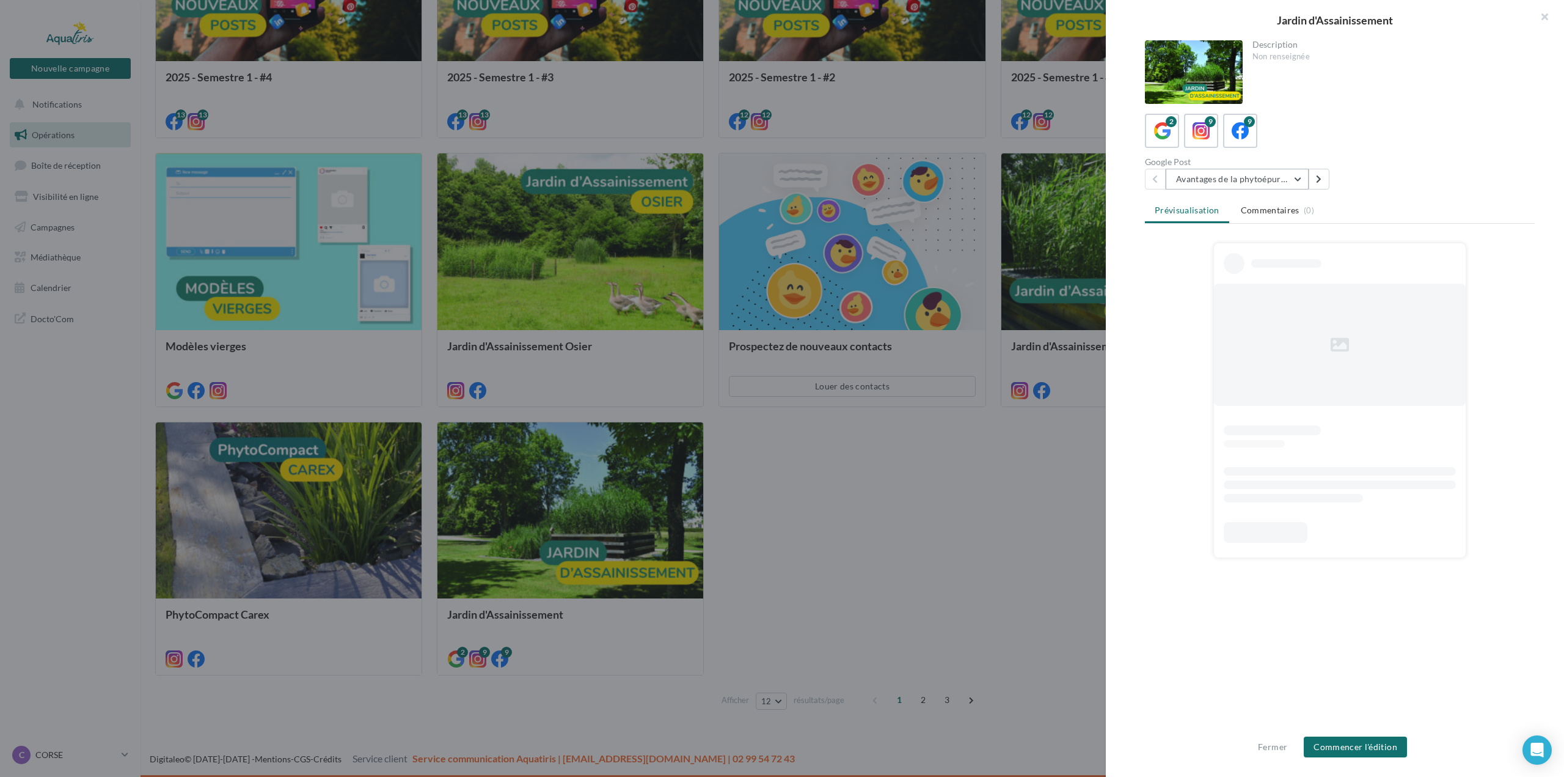
click at [1288, 174] on button "Avantages de la phytoépuration" at bounding box center [1237, 179] width 143 height 21
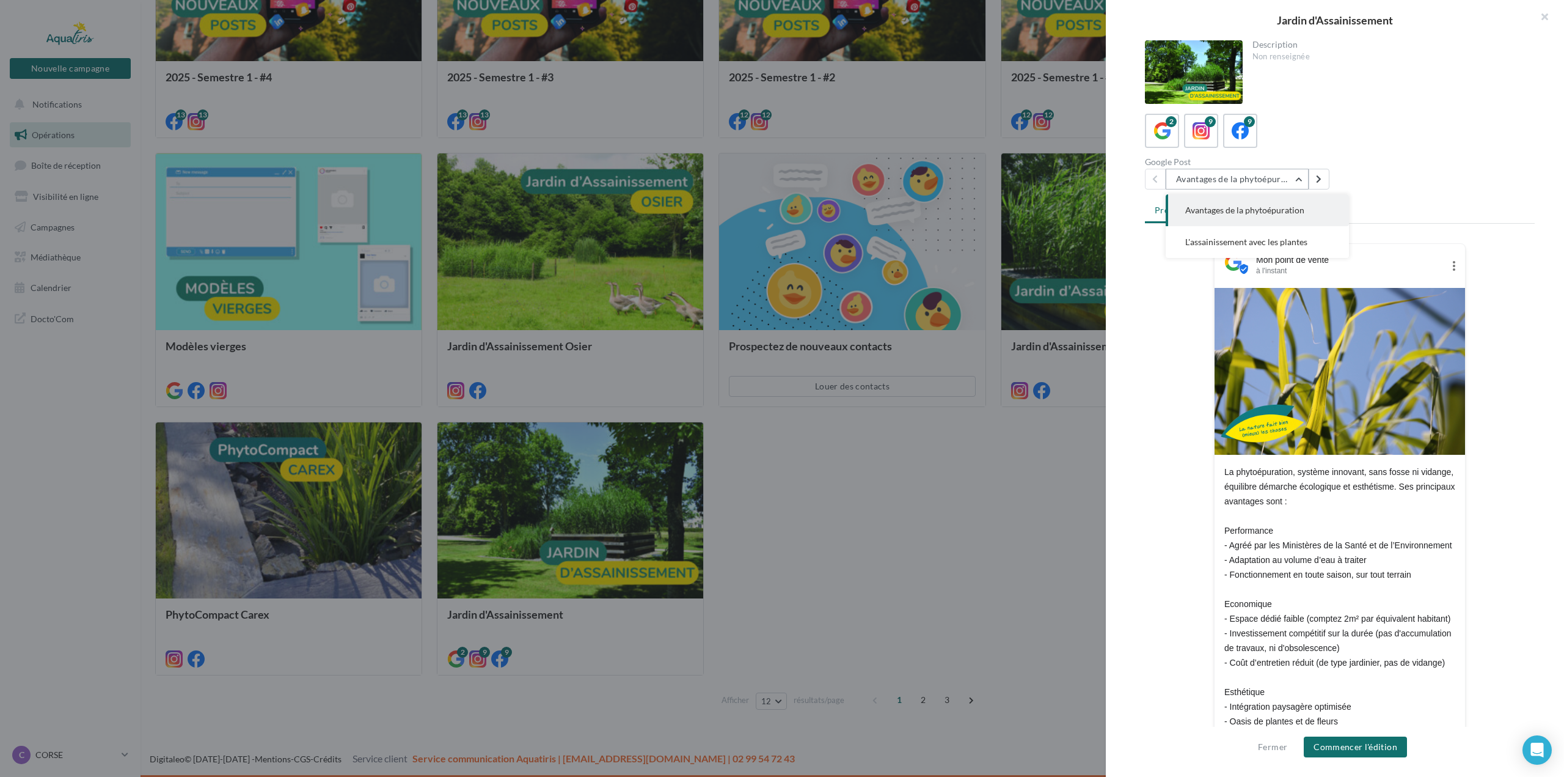
click at [1288, 174] on button "Avantages de la phytoépuration" at bounding box center [1237, 179] width 143 height 21
click at [1239, 132] on icon at bounding box center [1241, 131] width 18 height 18
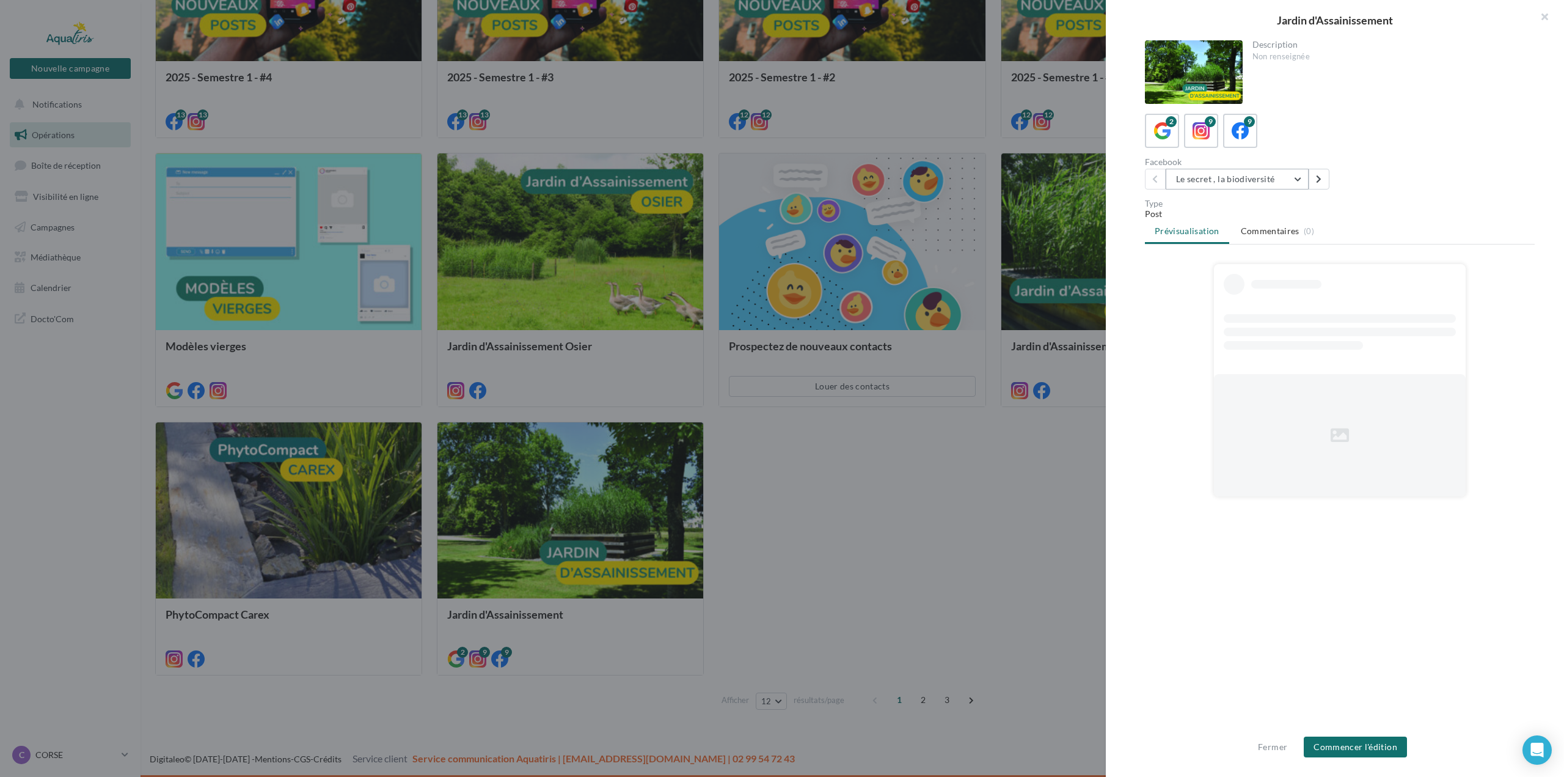
click at [1272, 182] on button "Le secret , la biodiversité" at bounding box center [1237, 179] width 143 height 21
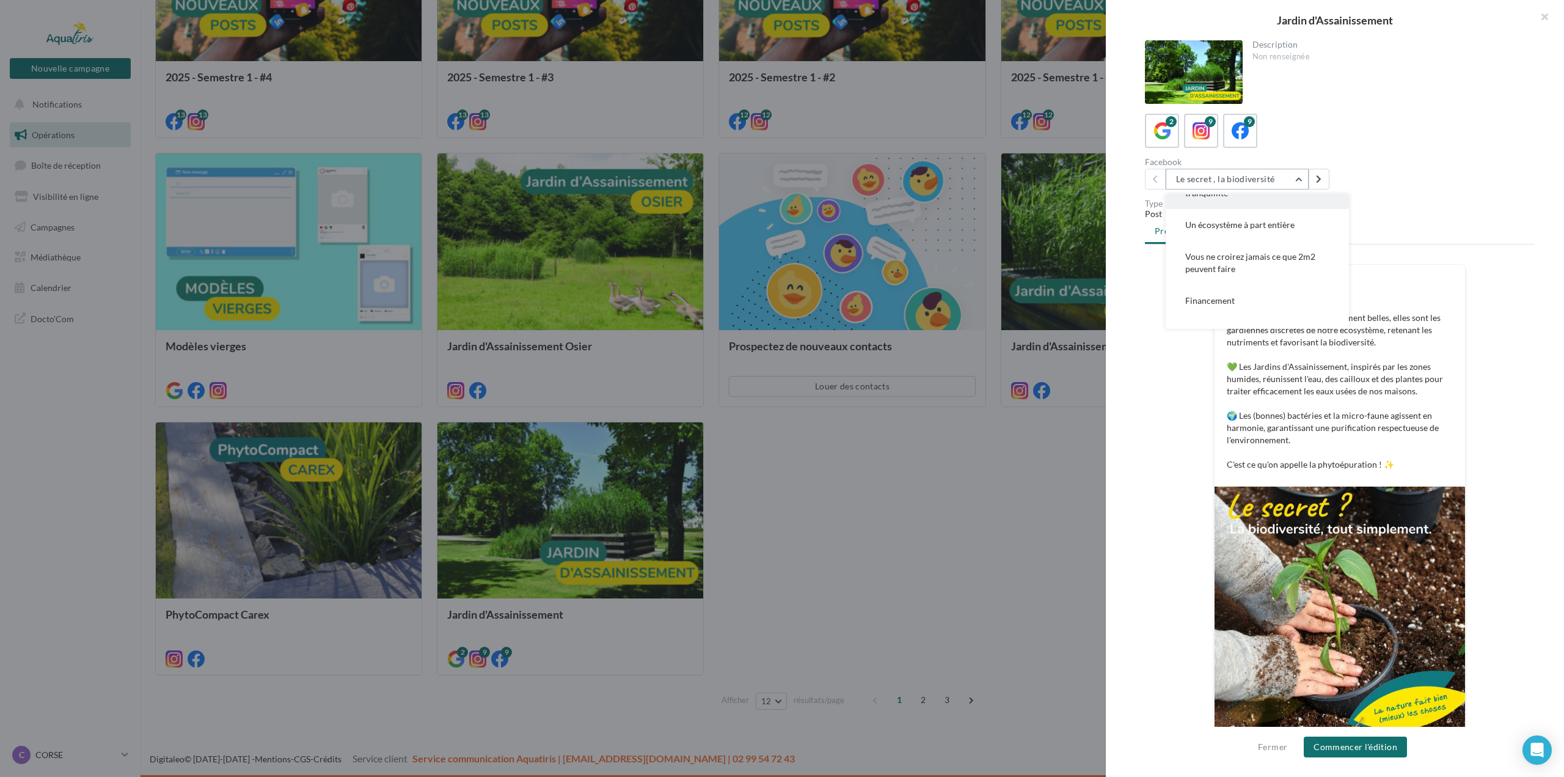
scroll to position [122, 0]
click at [1289, 271] on span "Une solution pour chaque projet" at bounding box center [1247, 271] width 123 height 10
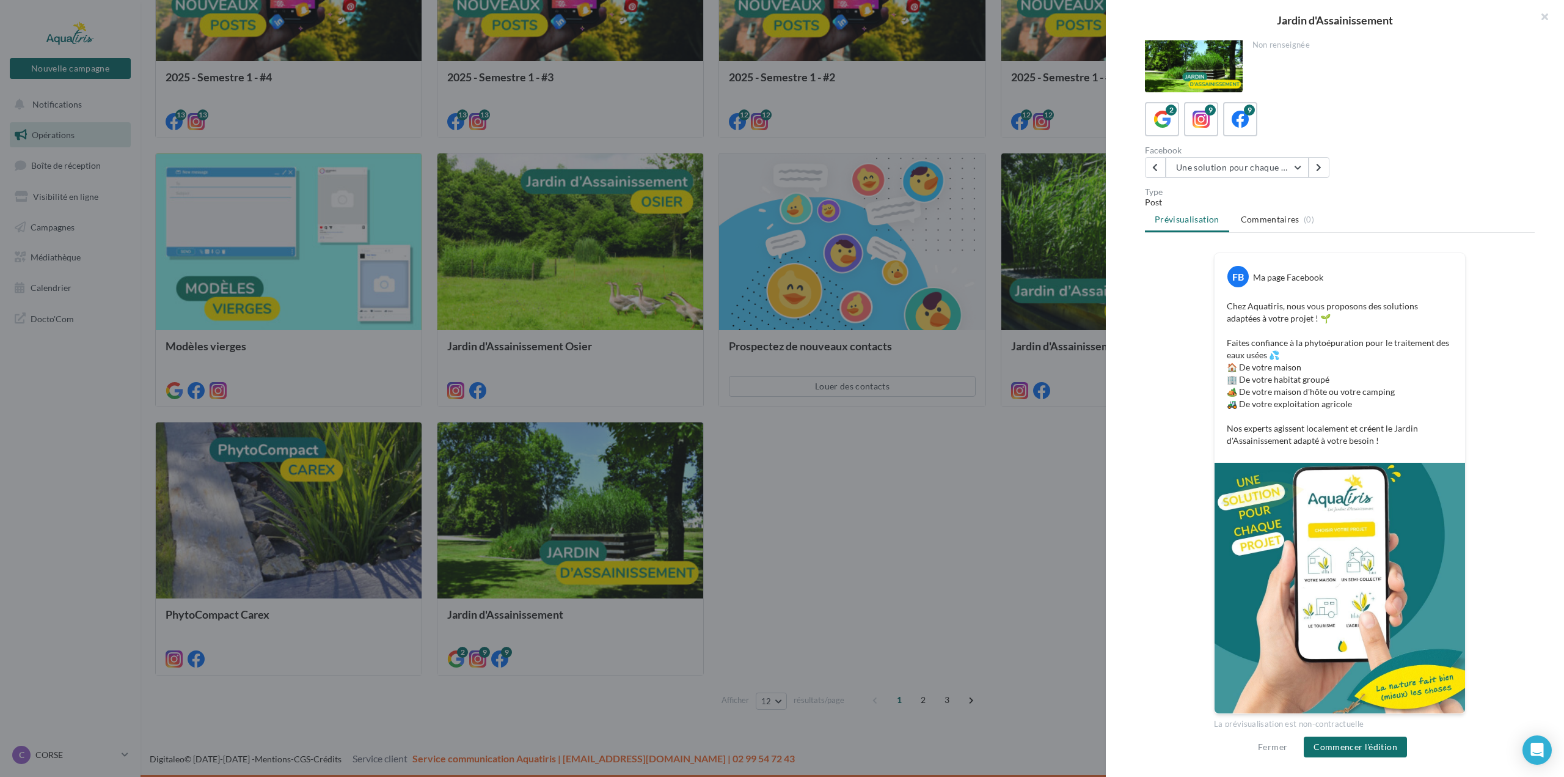
scroll to position [22, 0]
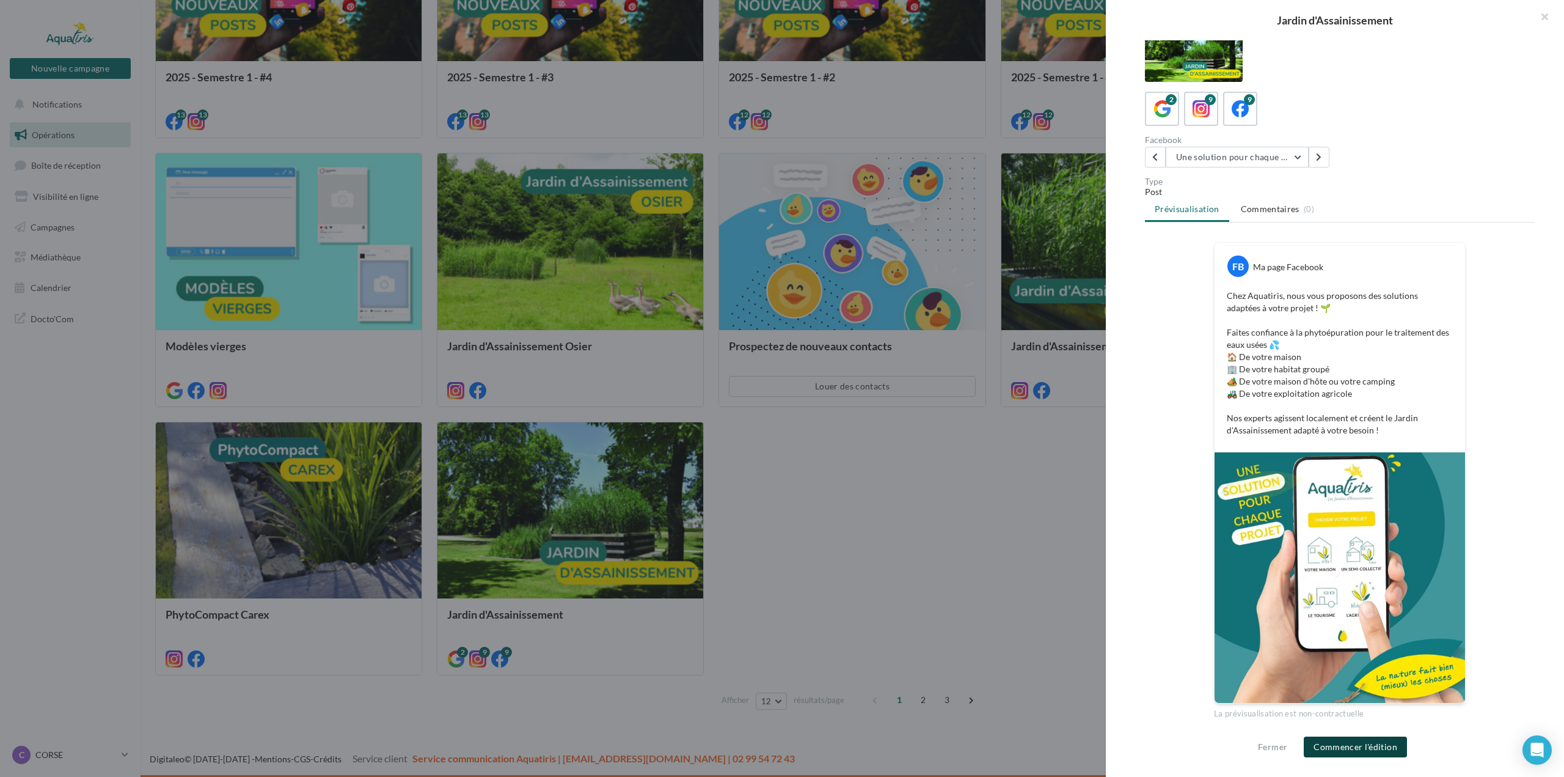
click at [1352, 751] on button "Commencer l'édition" at bounding box center [1355, 746] width 103 height 21
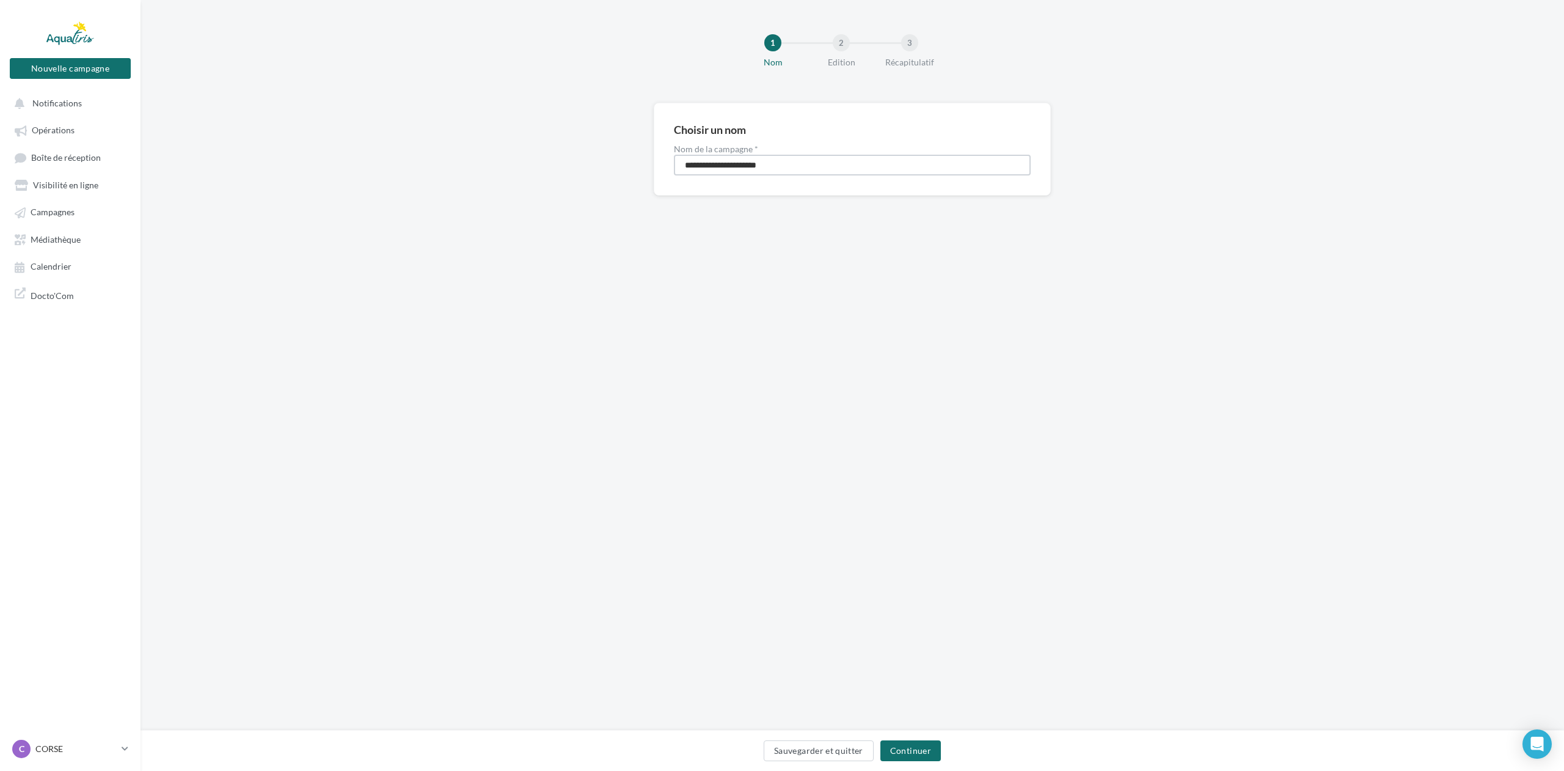
drag, startPoint x: 819, startPoint y: 166, endPoint x: 590, endPoint y: 180, distance: 229.0
click at [593, 179] on div "**********" at bounding box center [853, 169] width 1424 height 132
type input "**********"
click at [898, 746] on button "Continuer" at bounding box center [911, 750] width 60 height 21
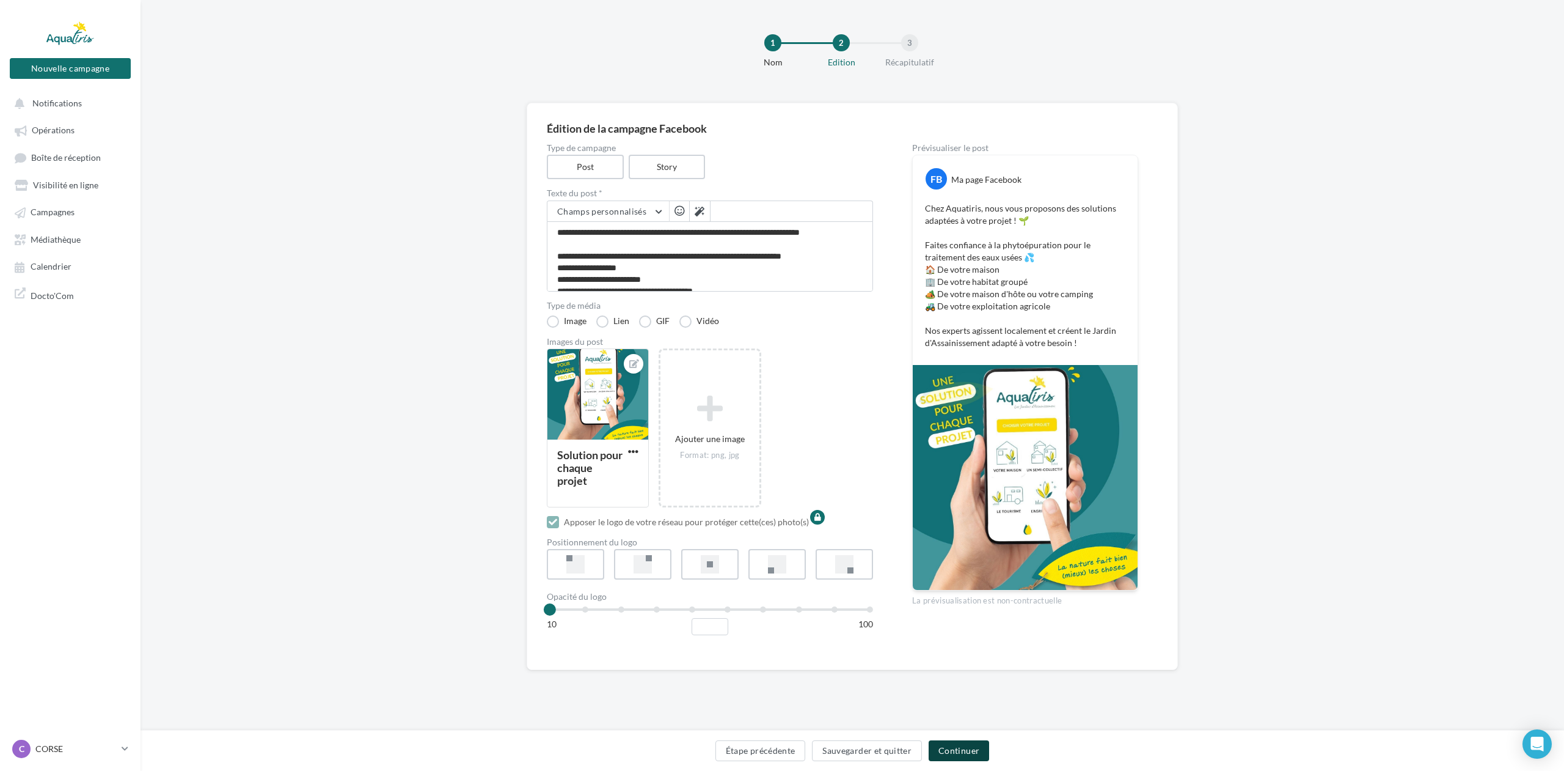
click at [974, 748] on button "Continuer" at bounding box center [959, 750] width 60 height 21
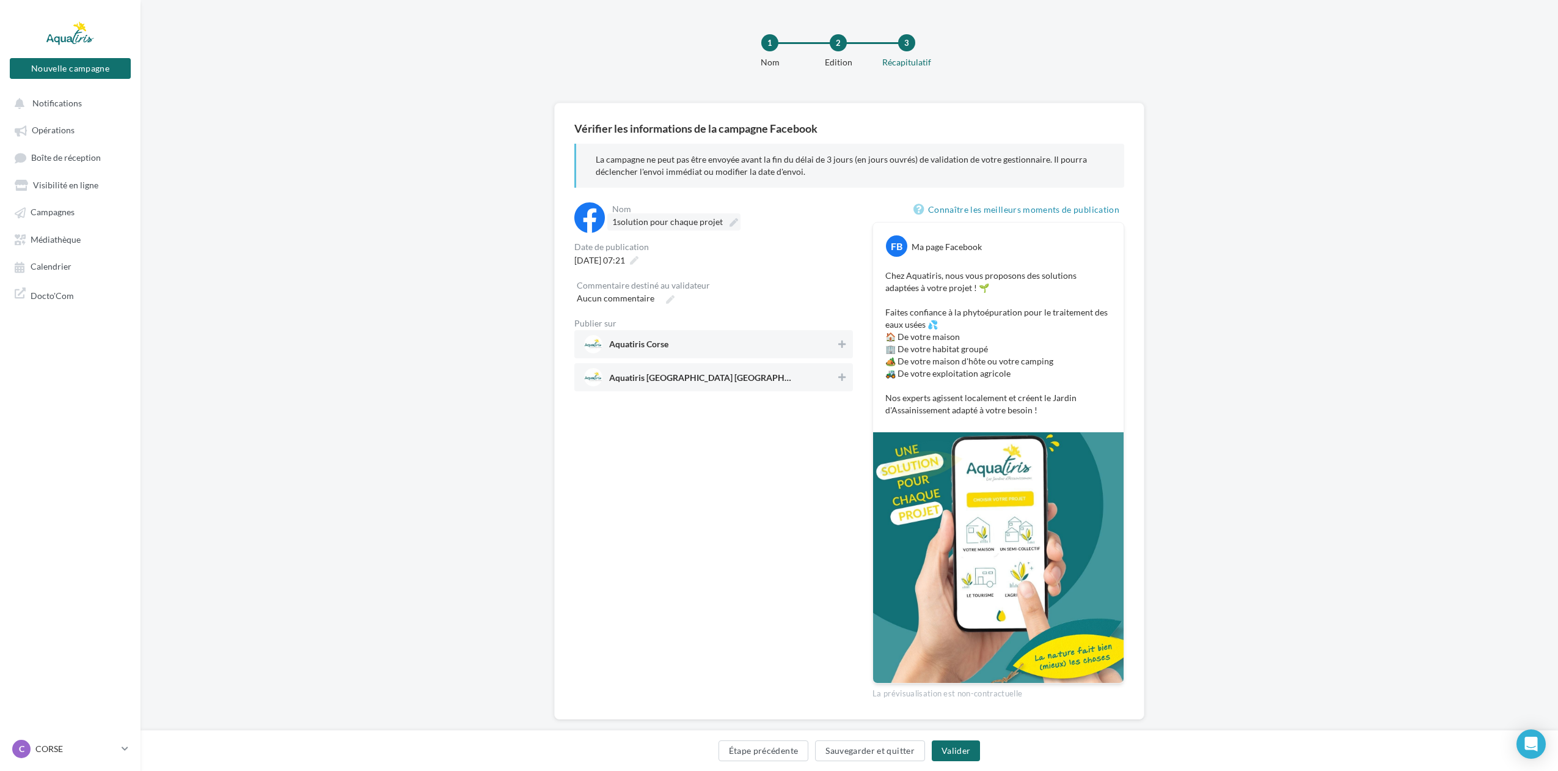
click at [734, 219] on icon at bounding box center [734, 222] width 9 height 9
click at [720, 219] on input "**********" at bounding box center [666, 223] width 108 height 21
click at [757, 229] on input "**********" at bounding box center [731, 224] width 238 height 21
type input "**********"
click at [665, 271] on div "**********" at bounding box center [713, 296] width 279 height 189
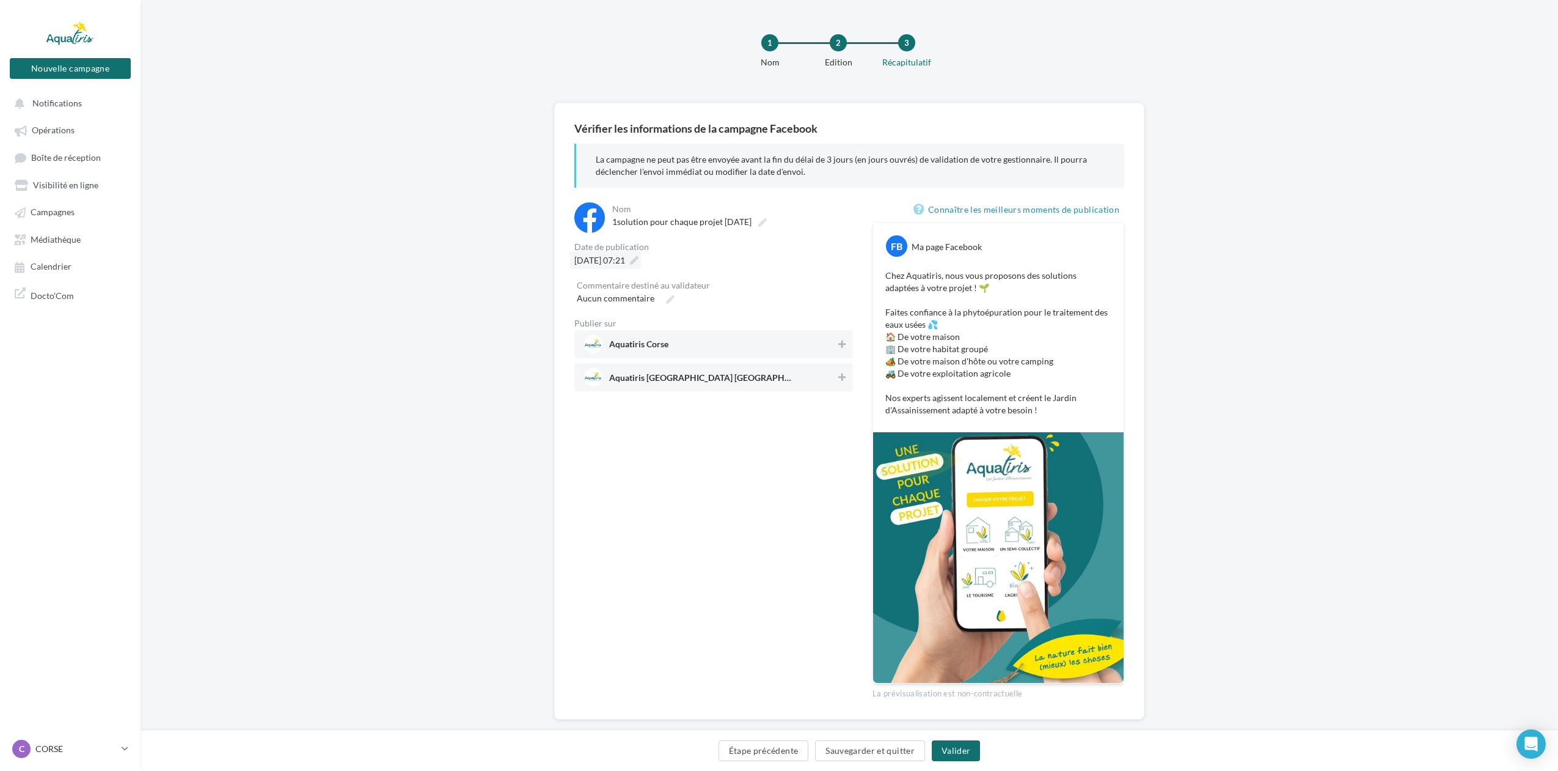
click at [639, 260] on icon at bounding box center [634, 260] width 9 height 9
click at [643, 453] on td "30" at bounding box center [635, 446] width 20 height 23
click at [596, 500] on button "Valider" at bounding box center [583, 495] width 45 height 21
click at [684, 343] on span "Aquatiris Corse" at bounding box center [710, 344] width 252 height 18
click at [964, 756] on button "Valider" at bounding box center [956, 750] width 48 height 21
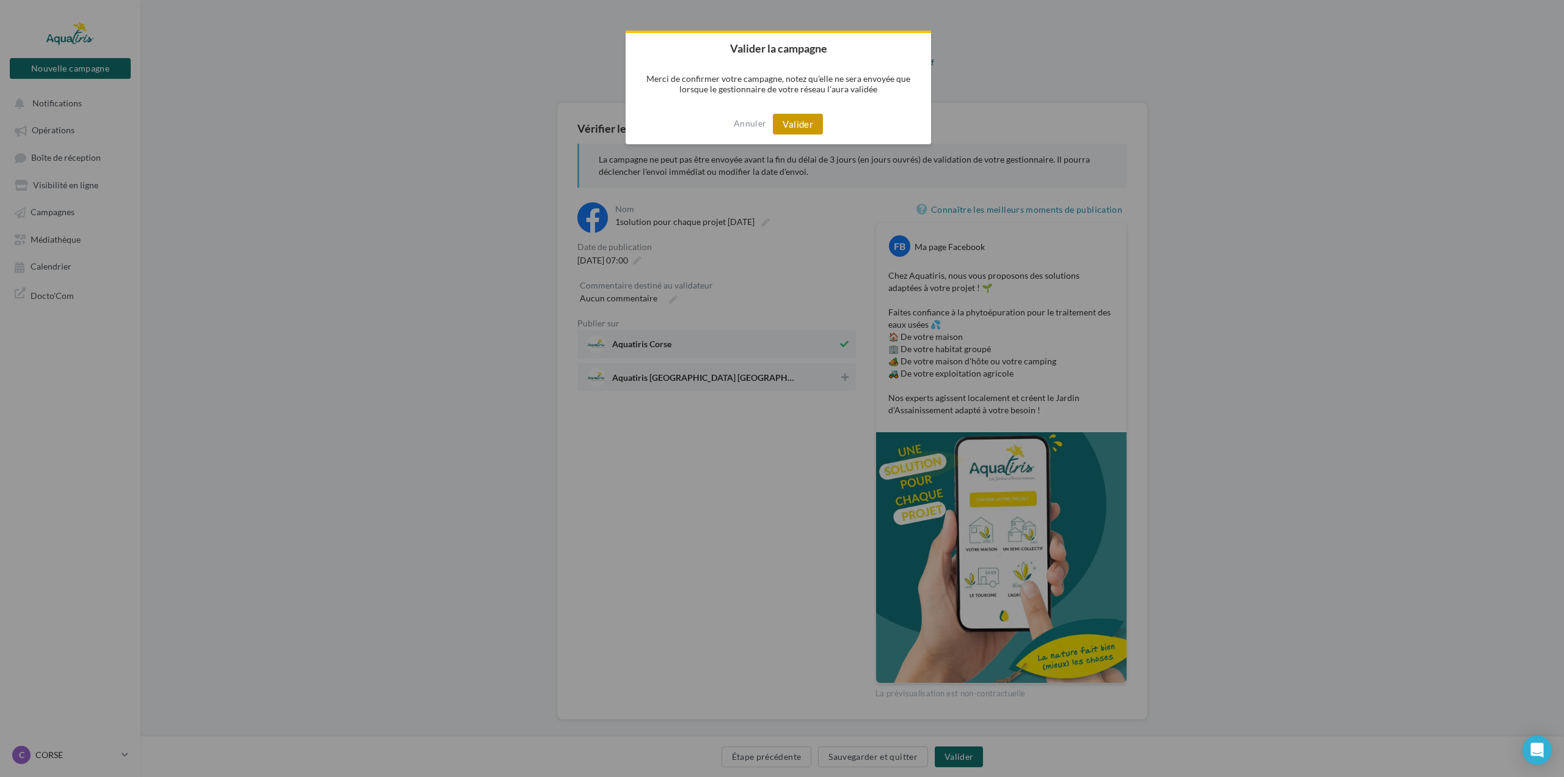
click at [808, 126] on button "Valider" at bounding box center [798, 124] width 50 height 21
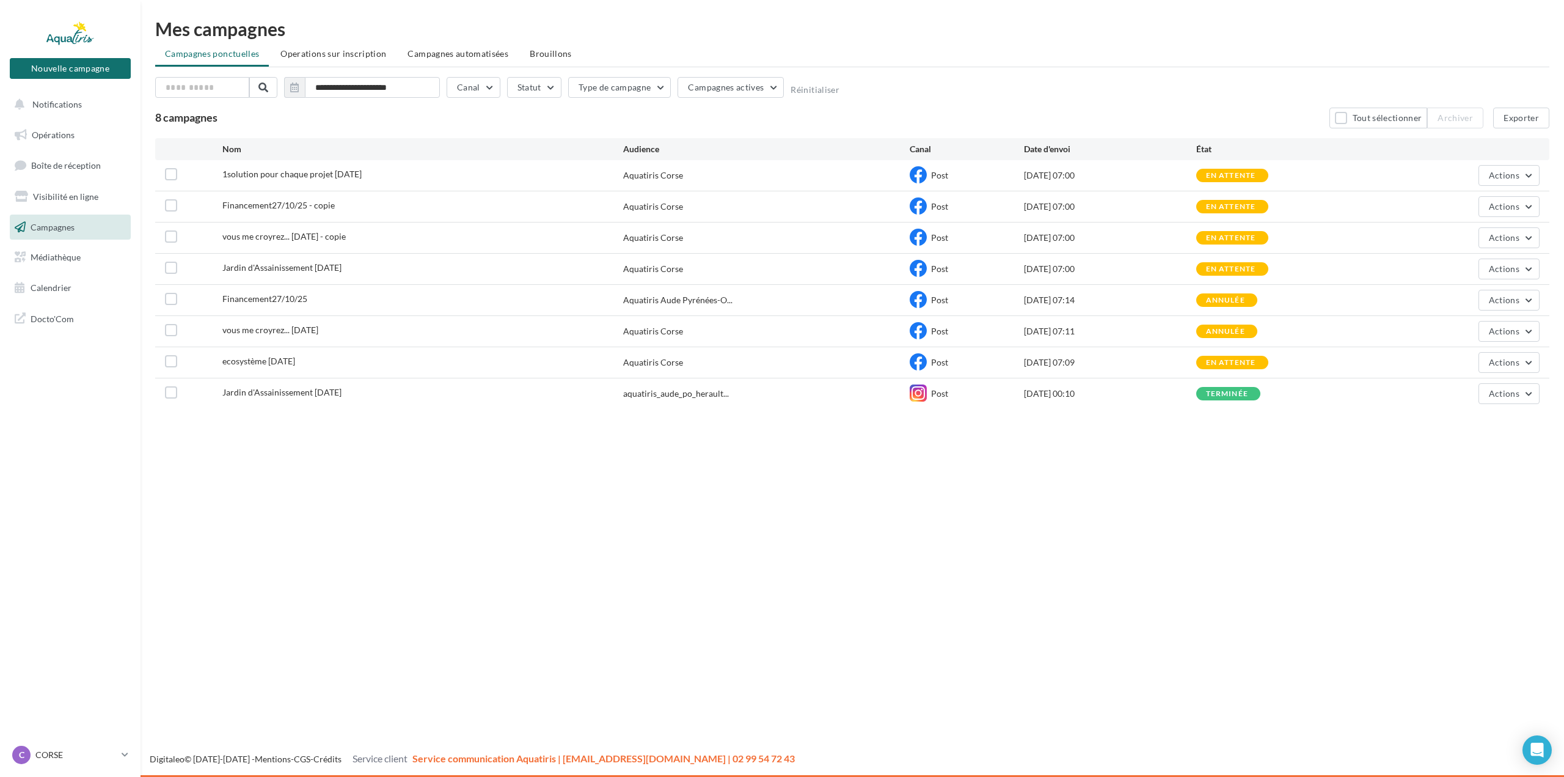
drag, startPoint x: 523, startPoint y: 533, endPoint x: 514, endPoint y: 533, distance: 9.2
click at [523, 533] on div "Nouvelle campagne Nouvelle campagne Notifications Opérations Boîte de réception…" at bounding box center [782, 388] width 1564 height 777
click at [71, 134] on span "Opérations" at bounding box center [53, 135] width 43 height 10
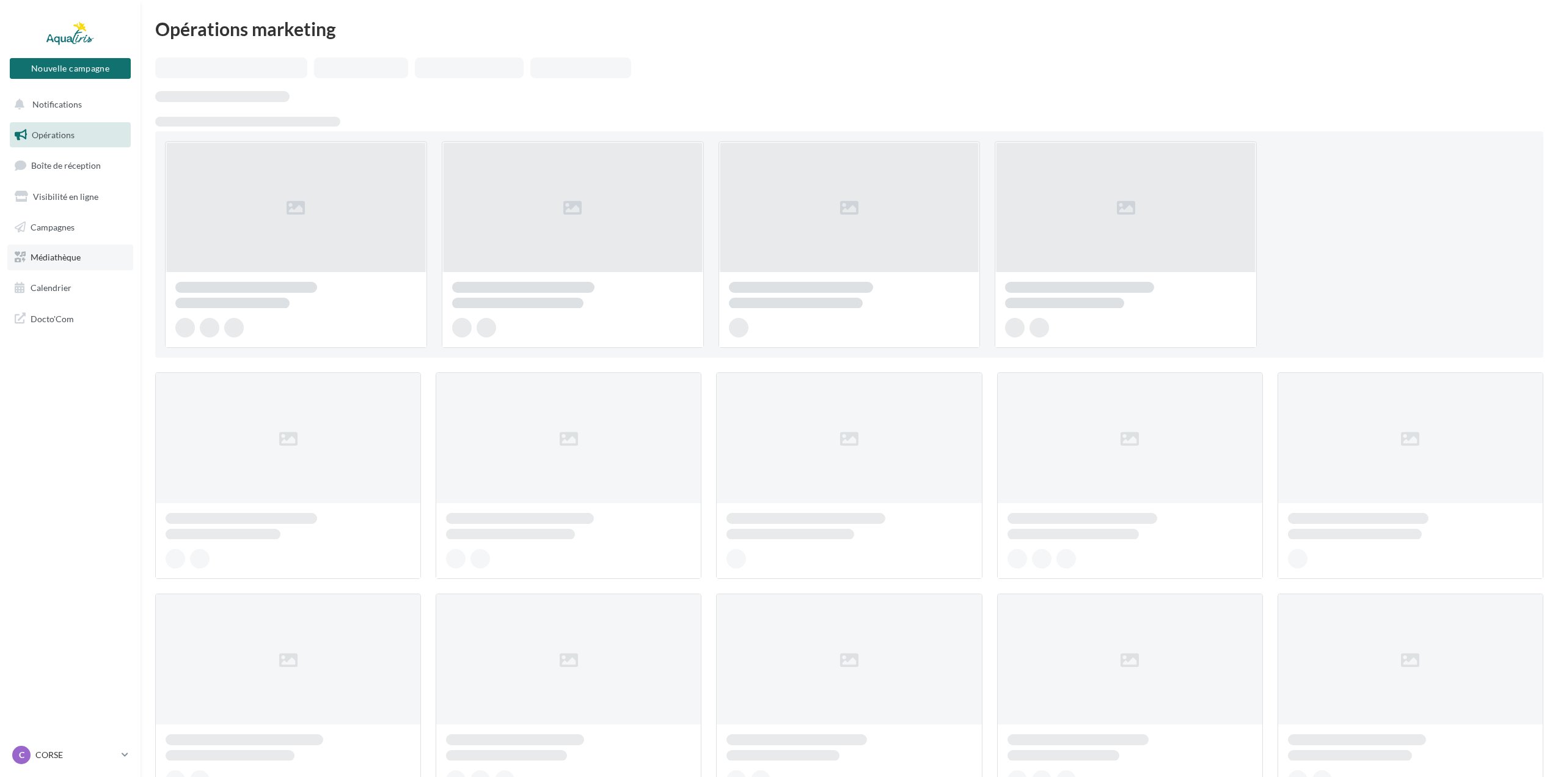
click at [74, 266] on link "Médiathèque" at bounding box center [70, 257] width 126 height 26
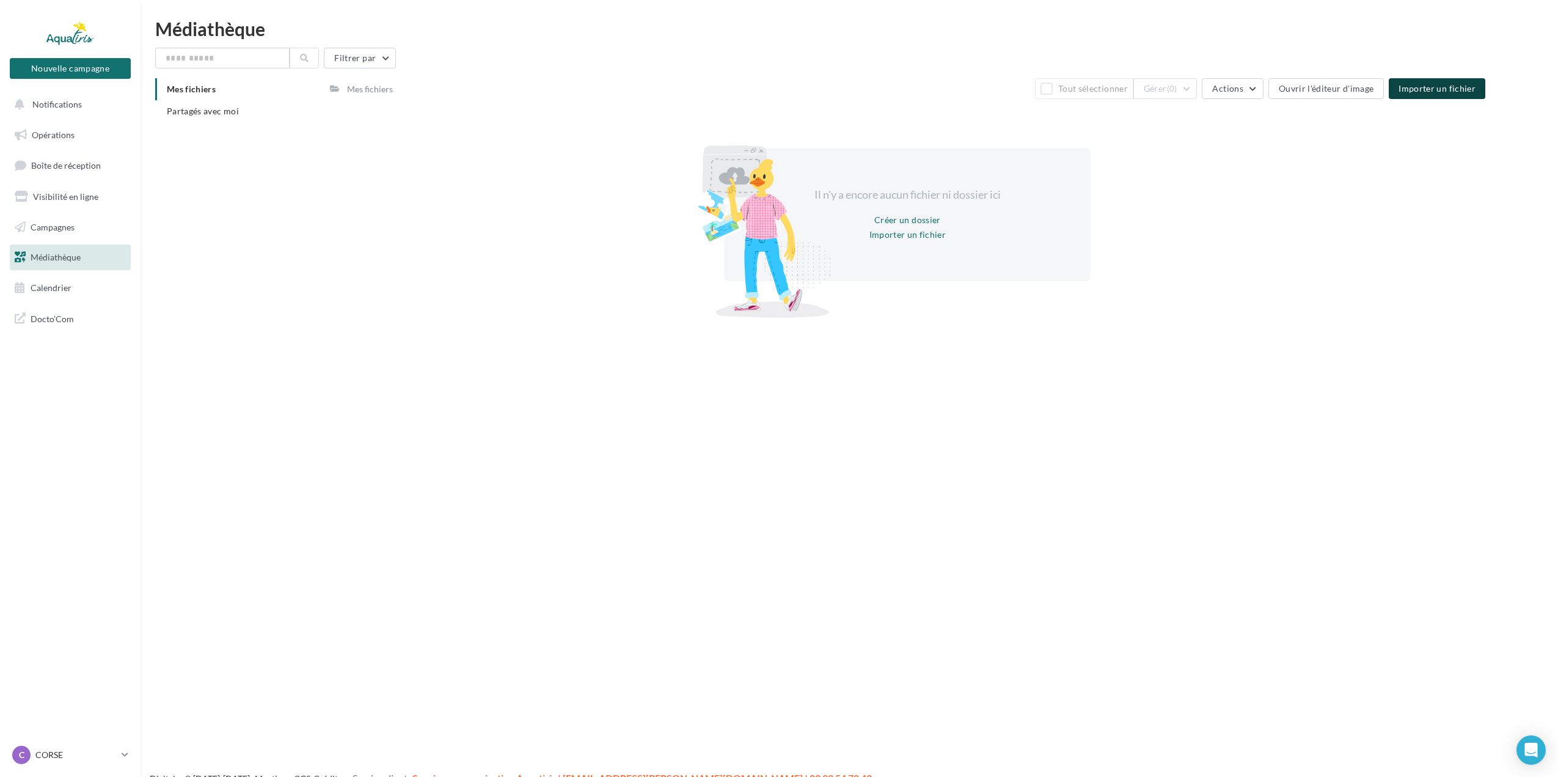
click at [1420, 90] on span "Importer un fichier" at bounding box center [1437, 88] width 77 height 10
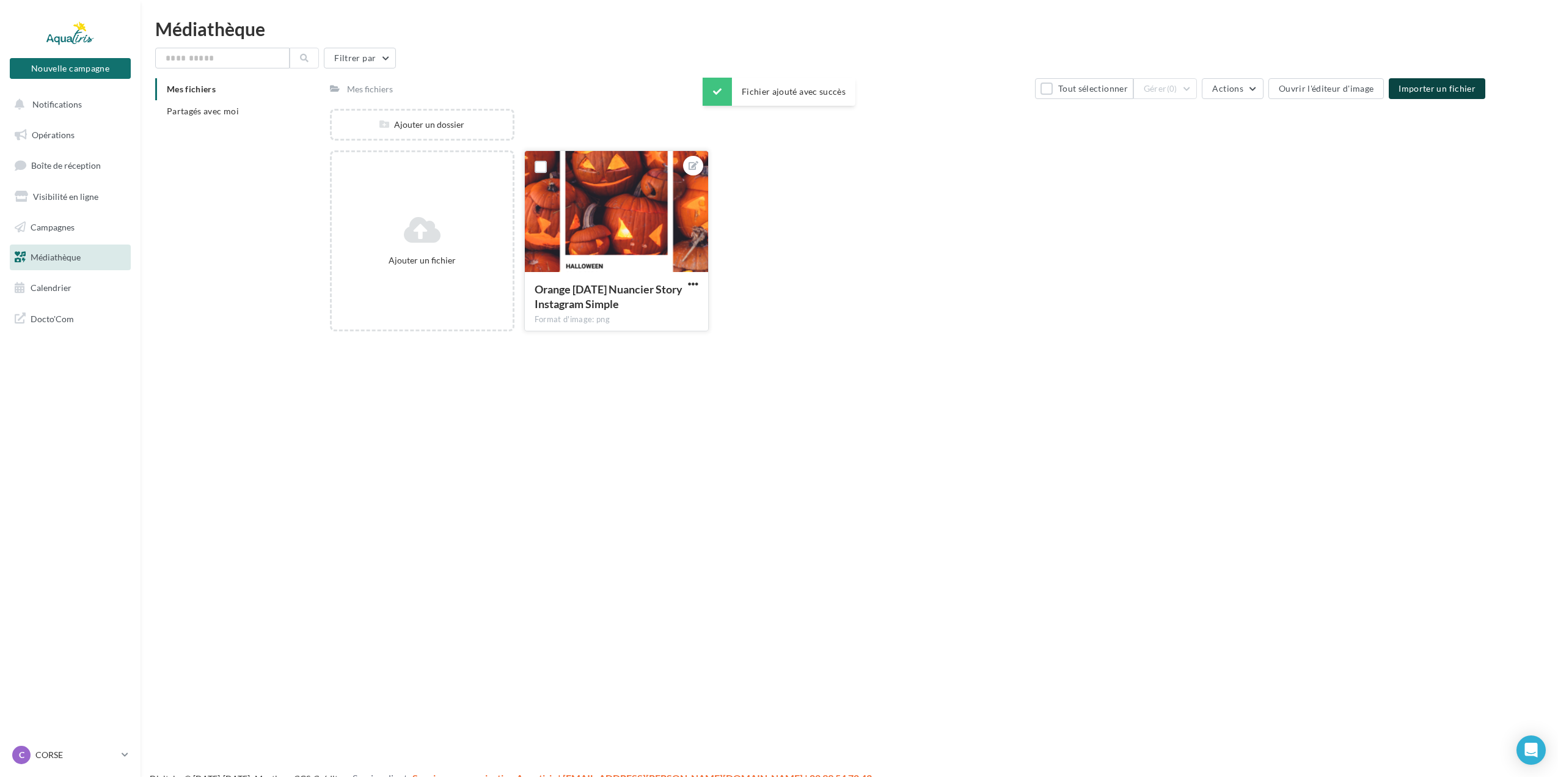
click at [586, 243] on div at bounding box center [616, 212] width 183 height 122
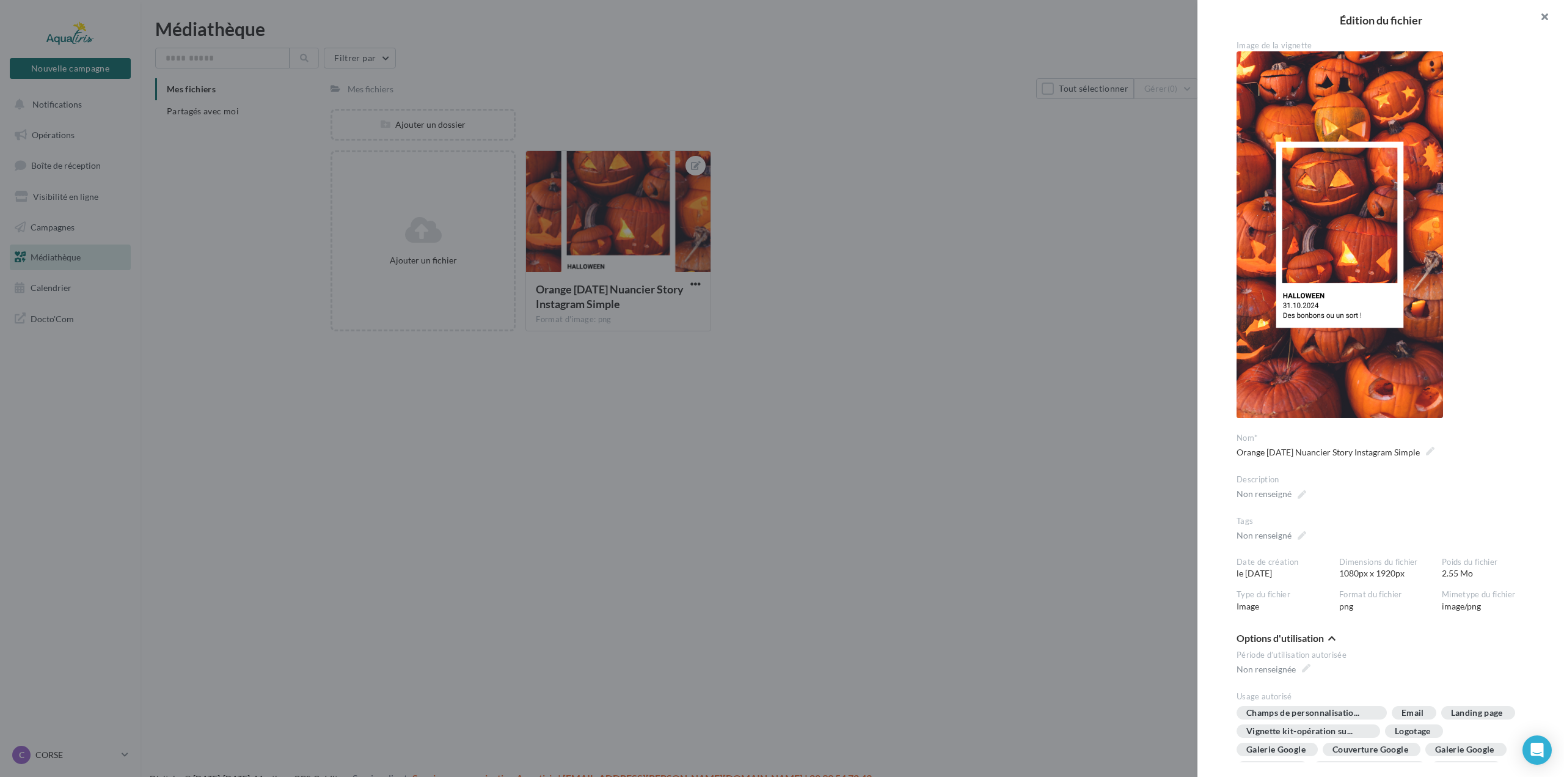
click at [1544, 10] on button "button" at bounding box center [1540, 18] width 49 height 37
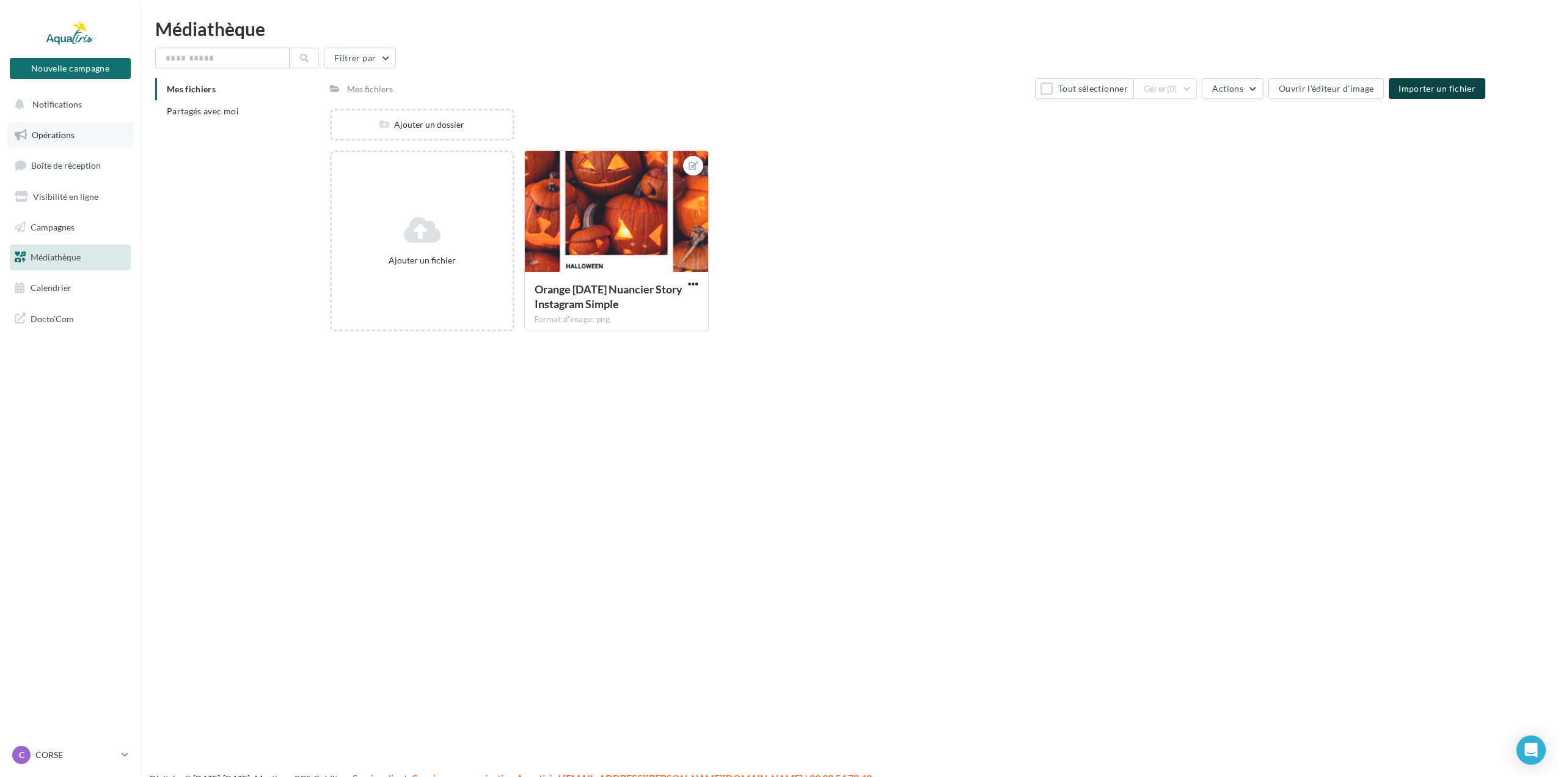
click at [75, 137] on link "Opérations" at bounding box center [70, 135] width 126 height 26
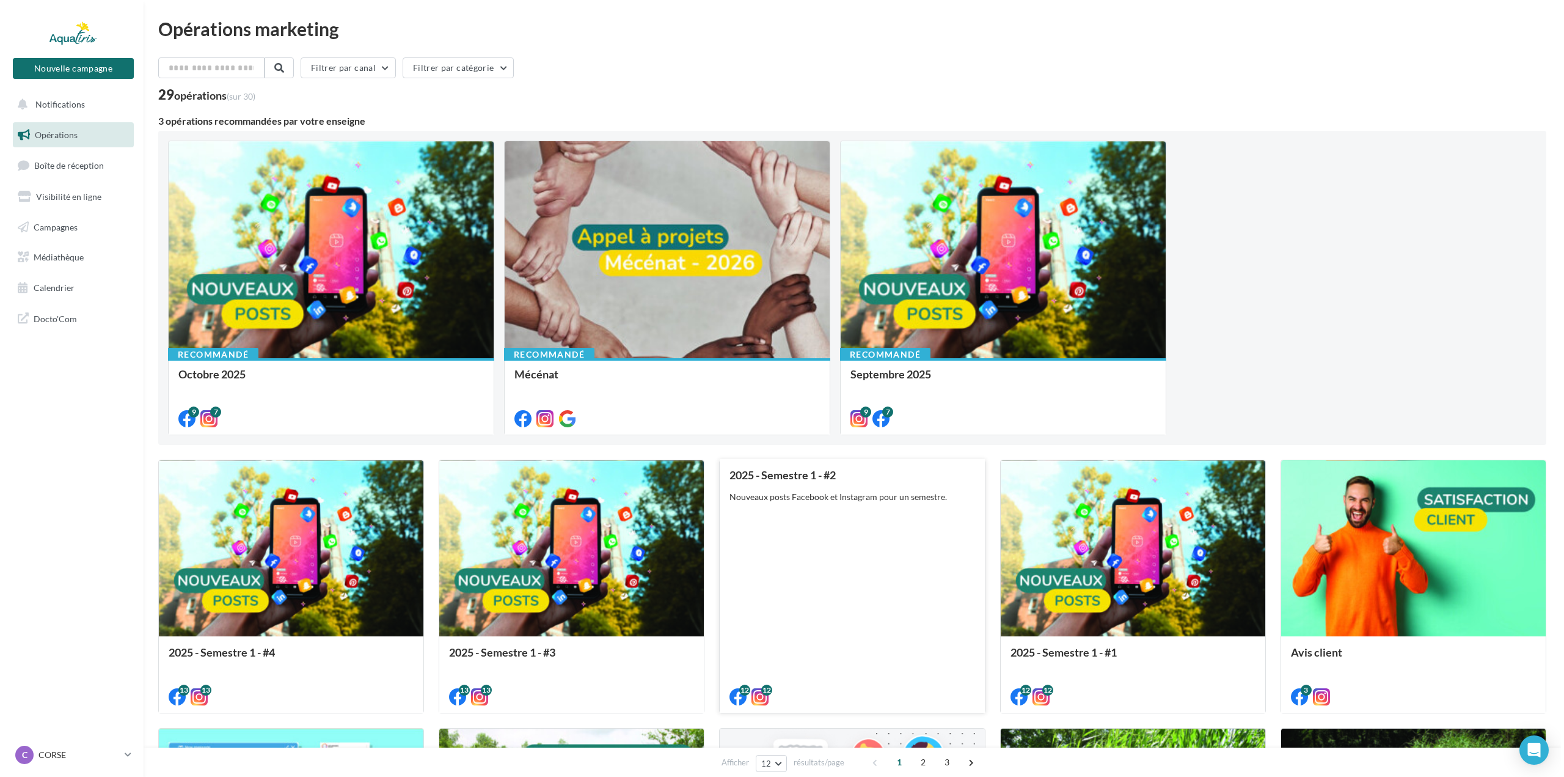
scroll to position [428, 0]
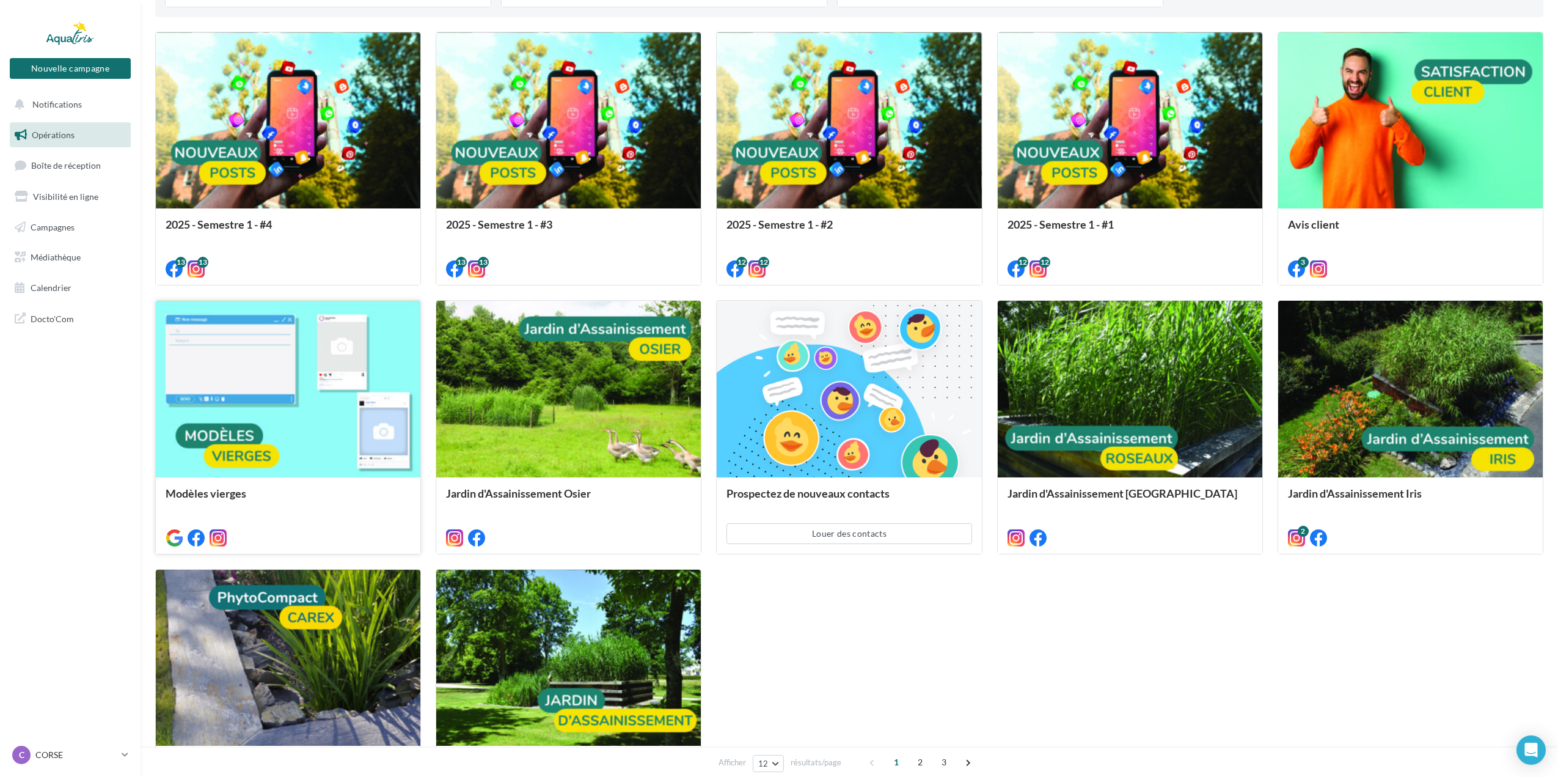
click at [307, 444] on div at bounding box center [288, 390] width 265 height 178
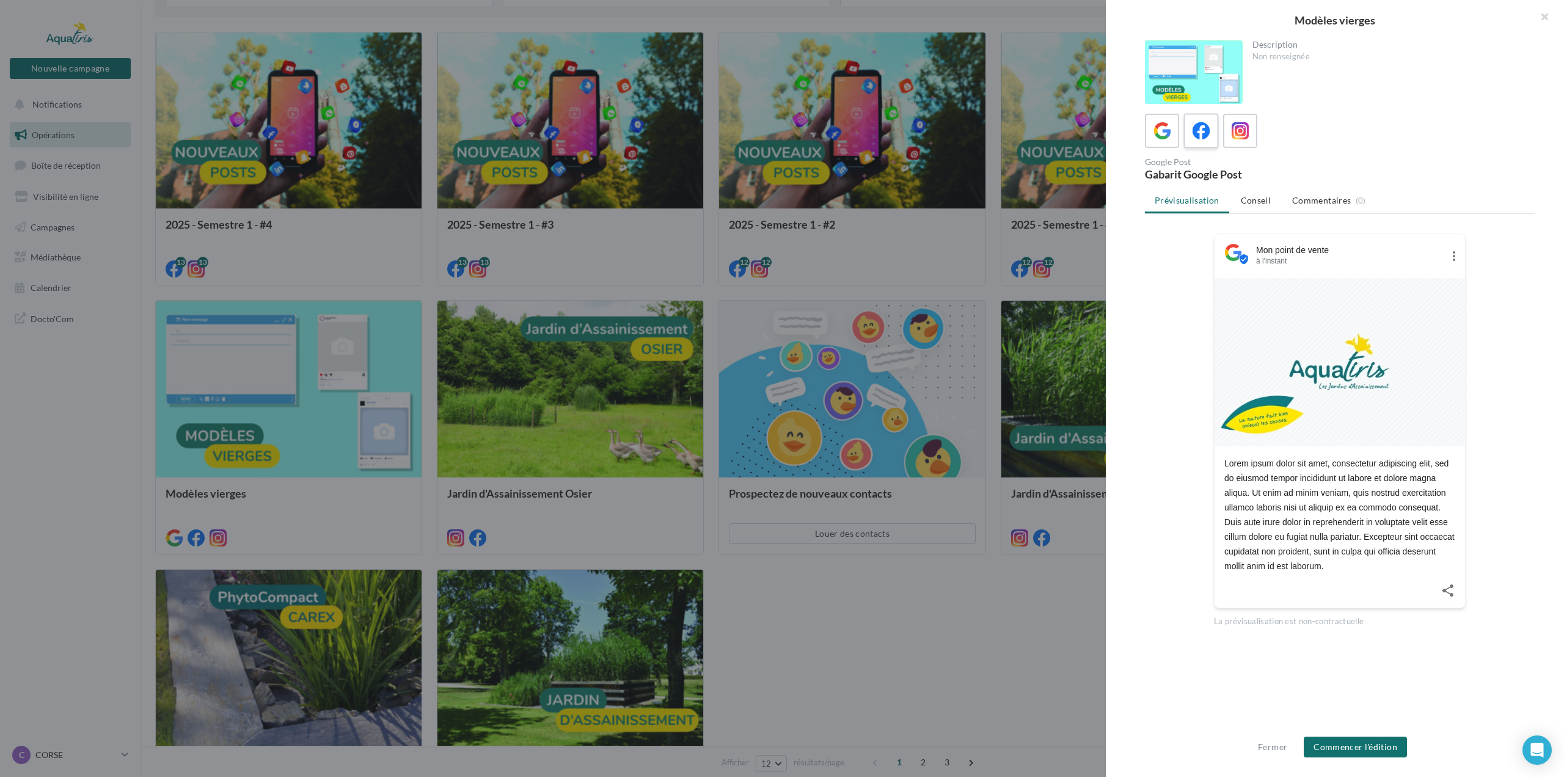
click at [1210, 140] on span at bounding box center [1202, 131] width 18 height 19
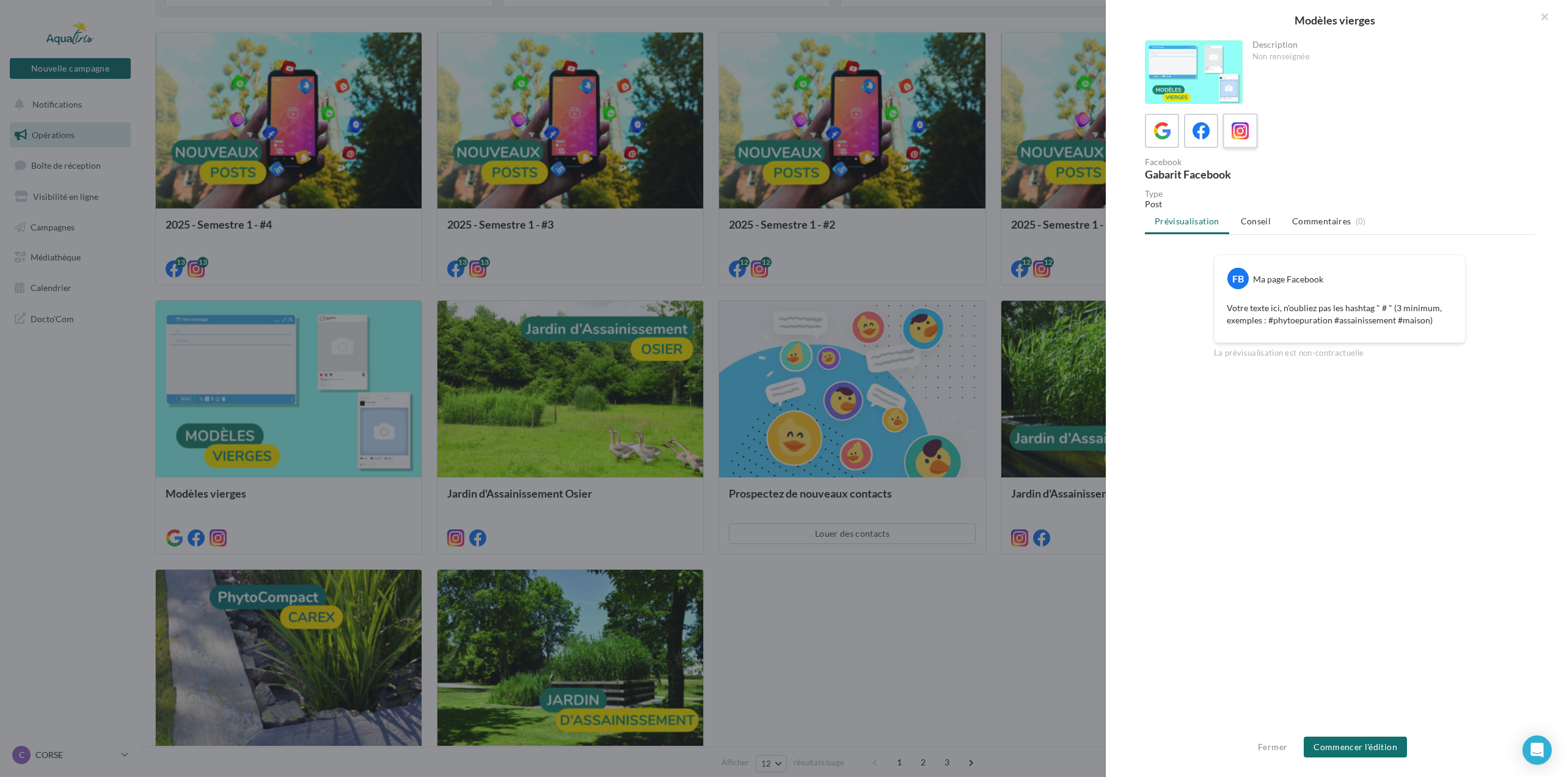
click at [1245, 133] on icon at bounding box center [1241, 131] width 18 height 18
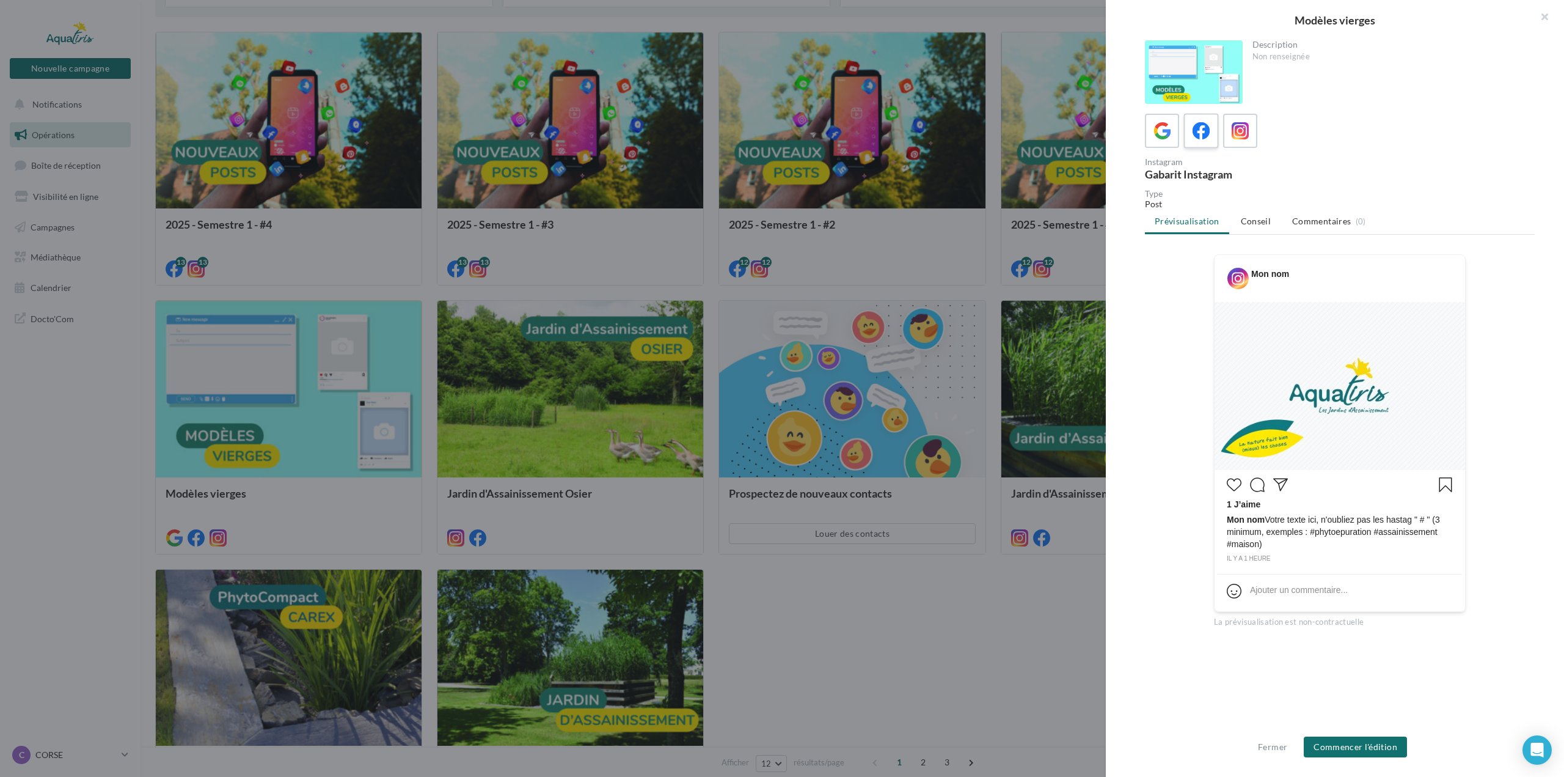
click at [1214, 139] on label at bounding box center [1201, 130] width 35 height 35
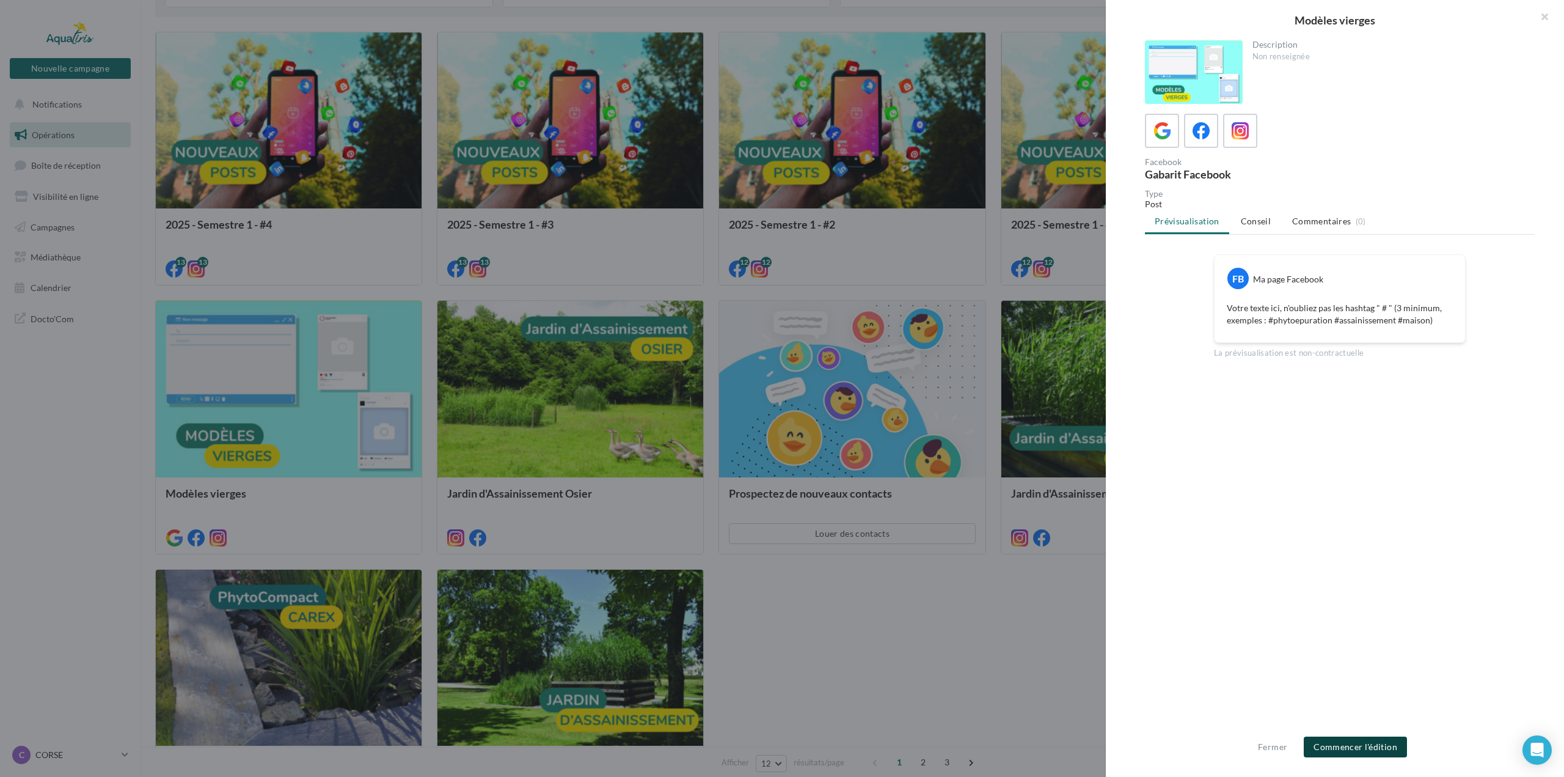
click at [1373, 754] on button "Commencer l'édition" at bounding box center [1355, 746] width 103 height 21
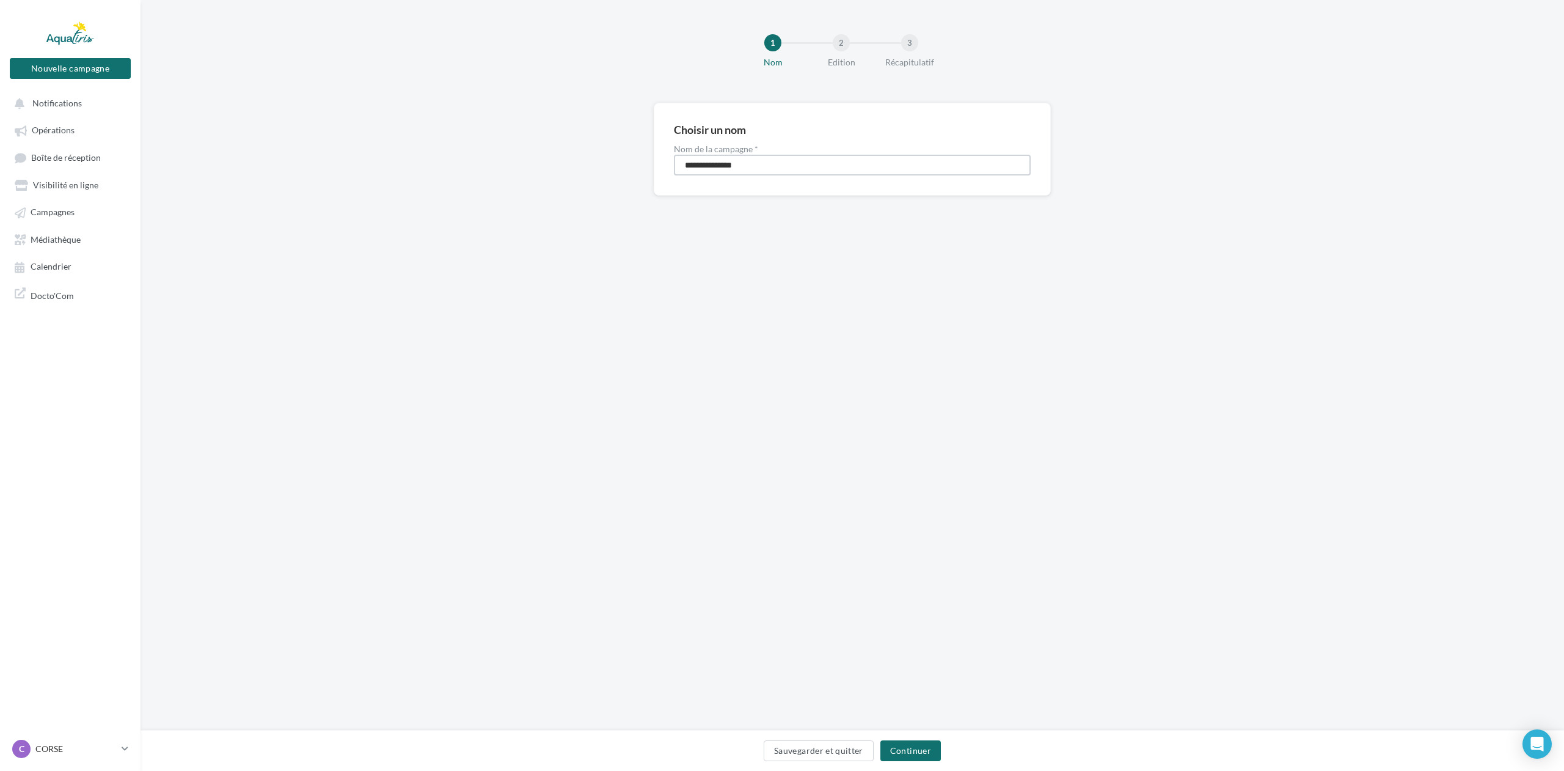
drag, startPoint x: 753, startPoint y: 168, endPoint x: 543, endPoint y: 172, distance: 210.3
click at [544, 172] on div "**********" at bounding box center [853, 169] width 1424 height 132
click at [596, 250] on div "1 Nom 2 Edition 3 Récapitulatif Choisir un nom Nom de la campagne * ******** Sa…" at bounding box center [853, 365] width 1424 height 730
click at [755, 164] on input "********" at bounding box center [852, 165] width 357 height 21
type input "**********"
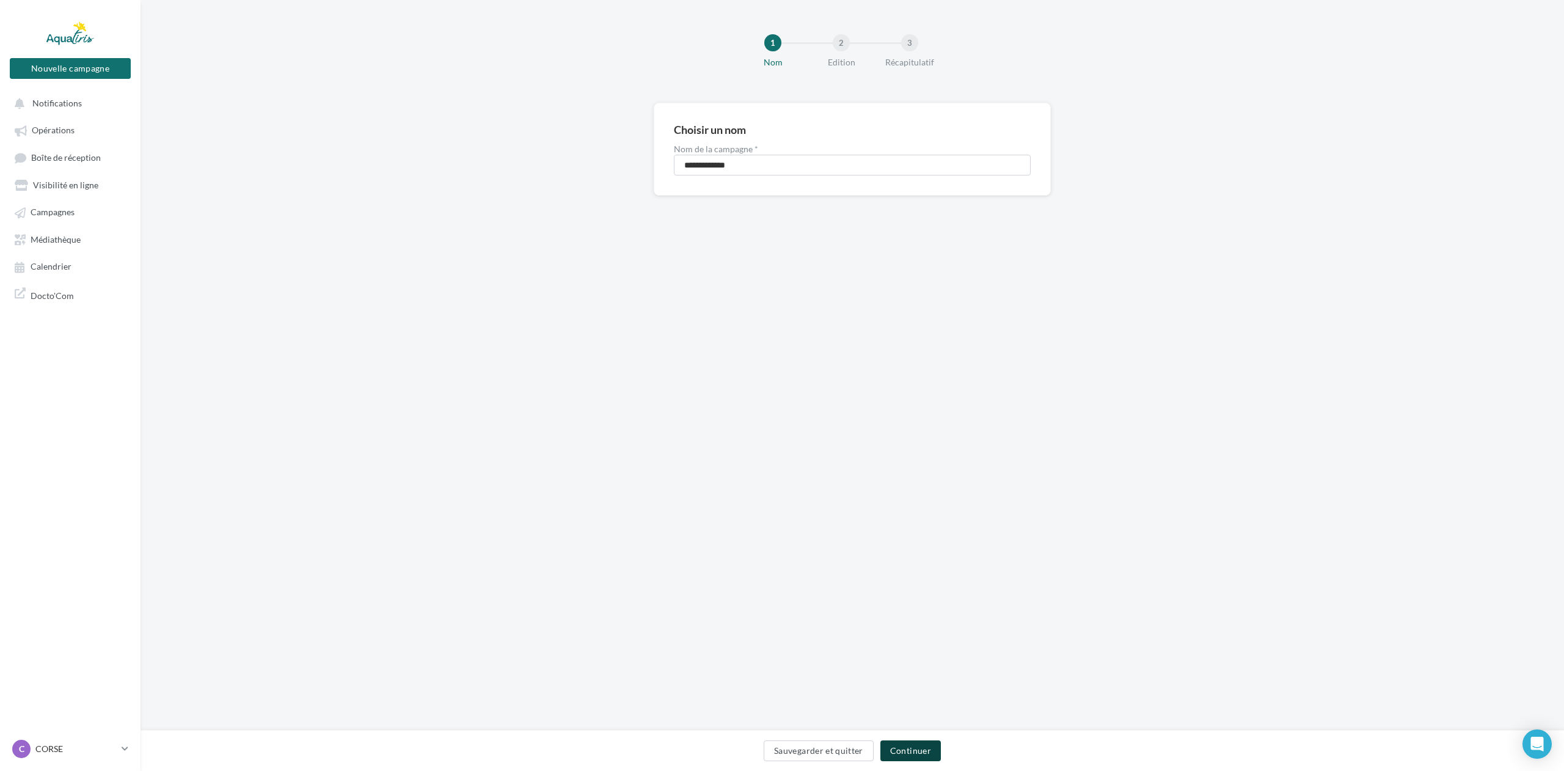
click at [884, 750] on button "Continuer" at bounding box center [911, 750] width 60 height 21
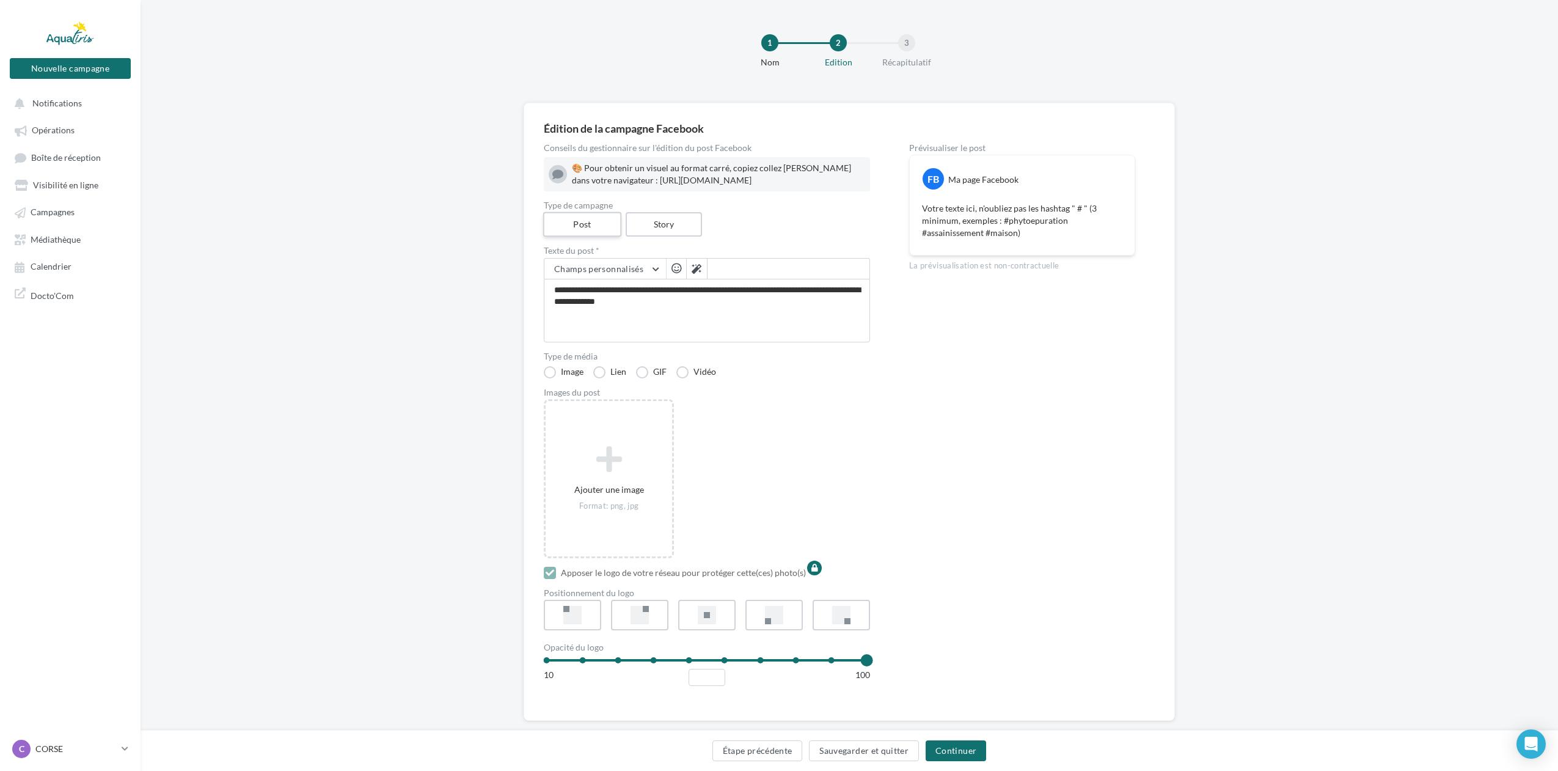
click at [585, 237] on label "Post" at bounding box center [582, 224] width 78 height 25
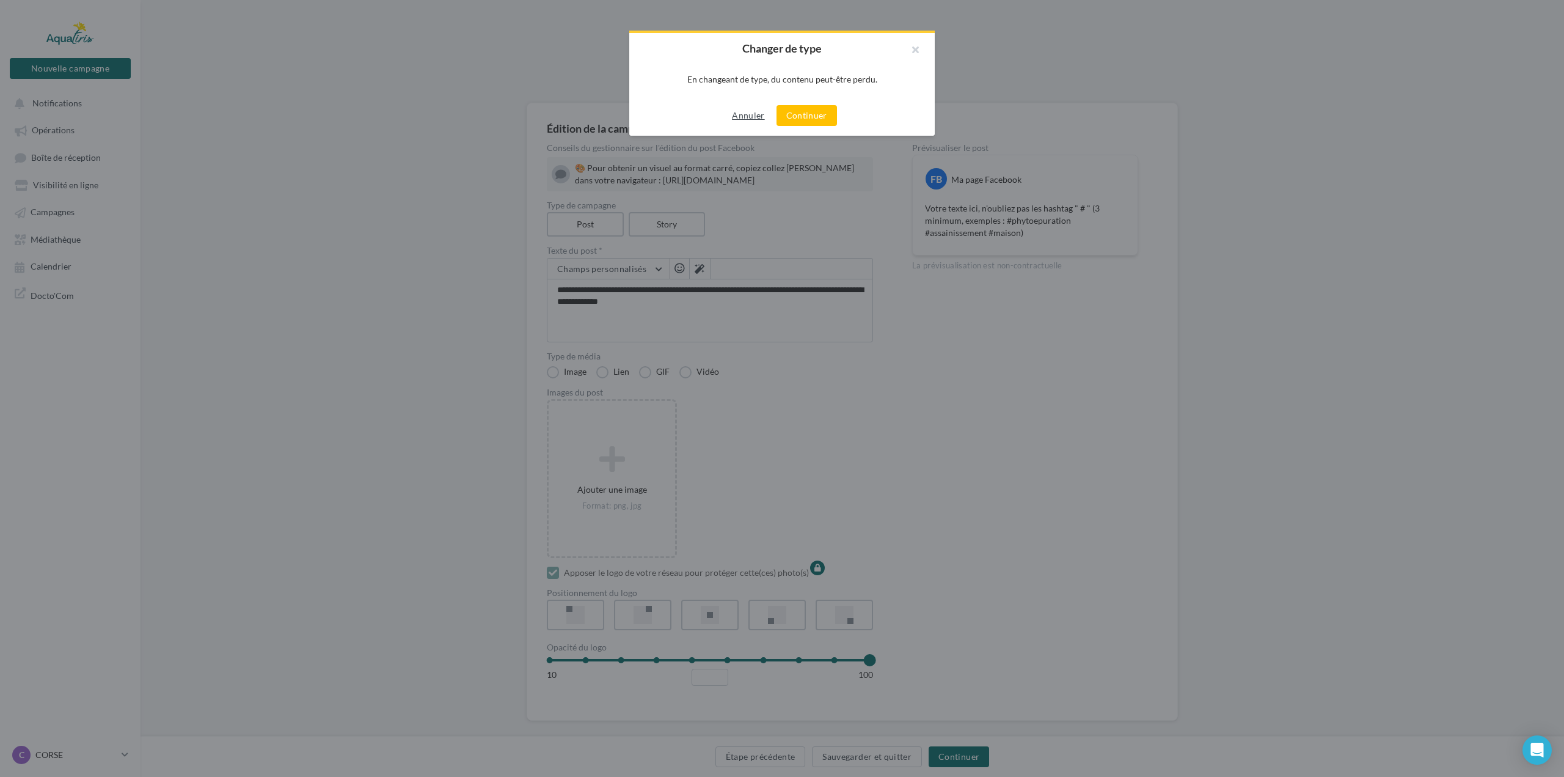
click at [736, 120] on button "Annuler" at bounding box center [748, 115] width 42 height 15
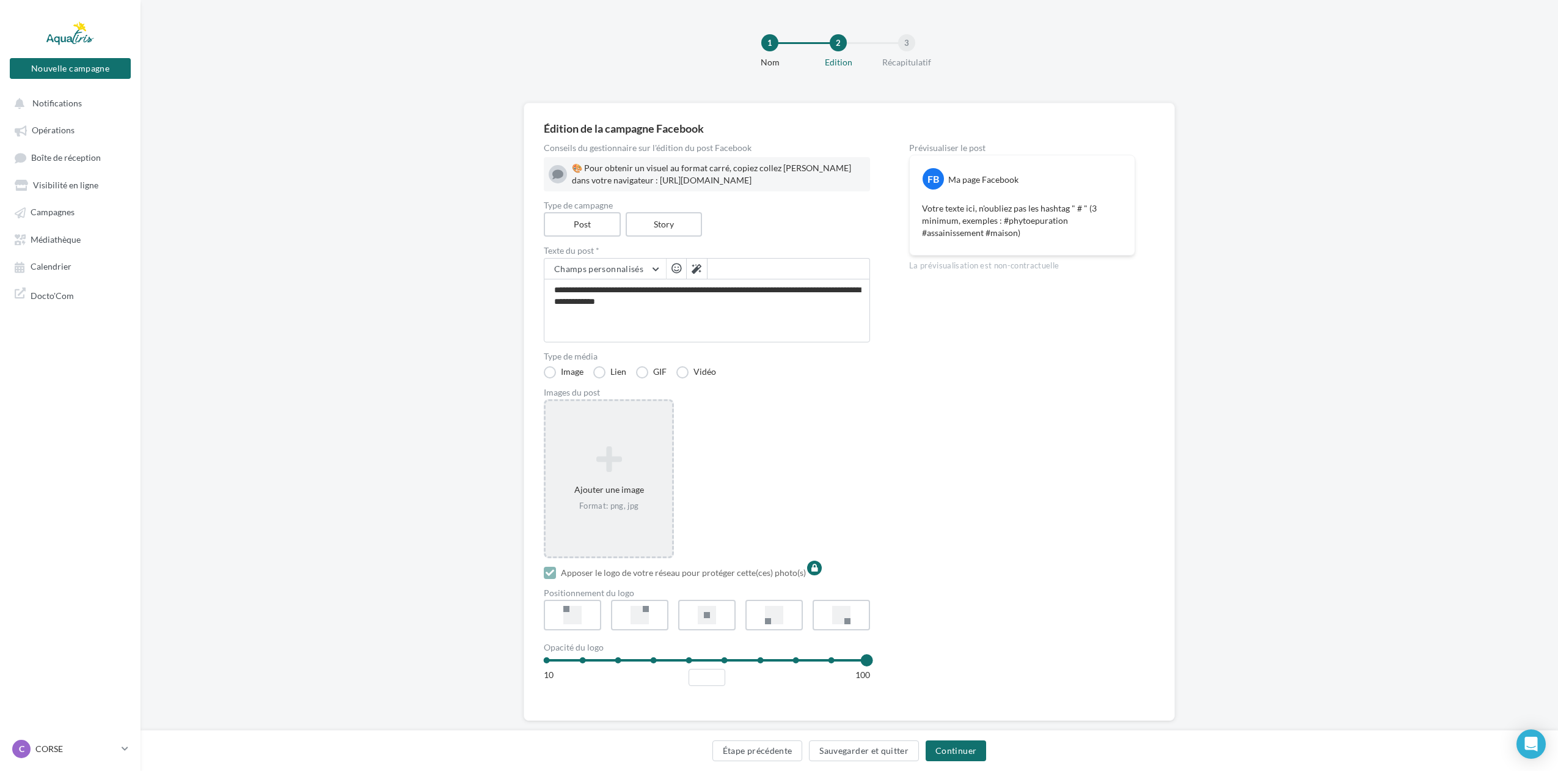
click at [623, 504] on div "Ajouter une image Format: png, jpg" at bounding box center [609, 478] width 126 height 78
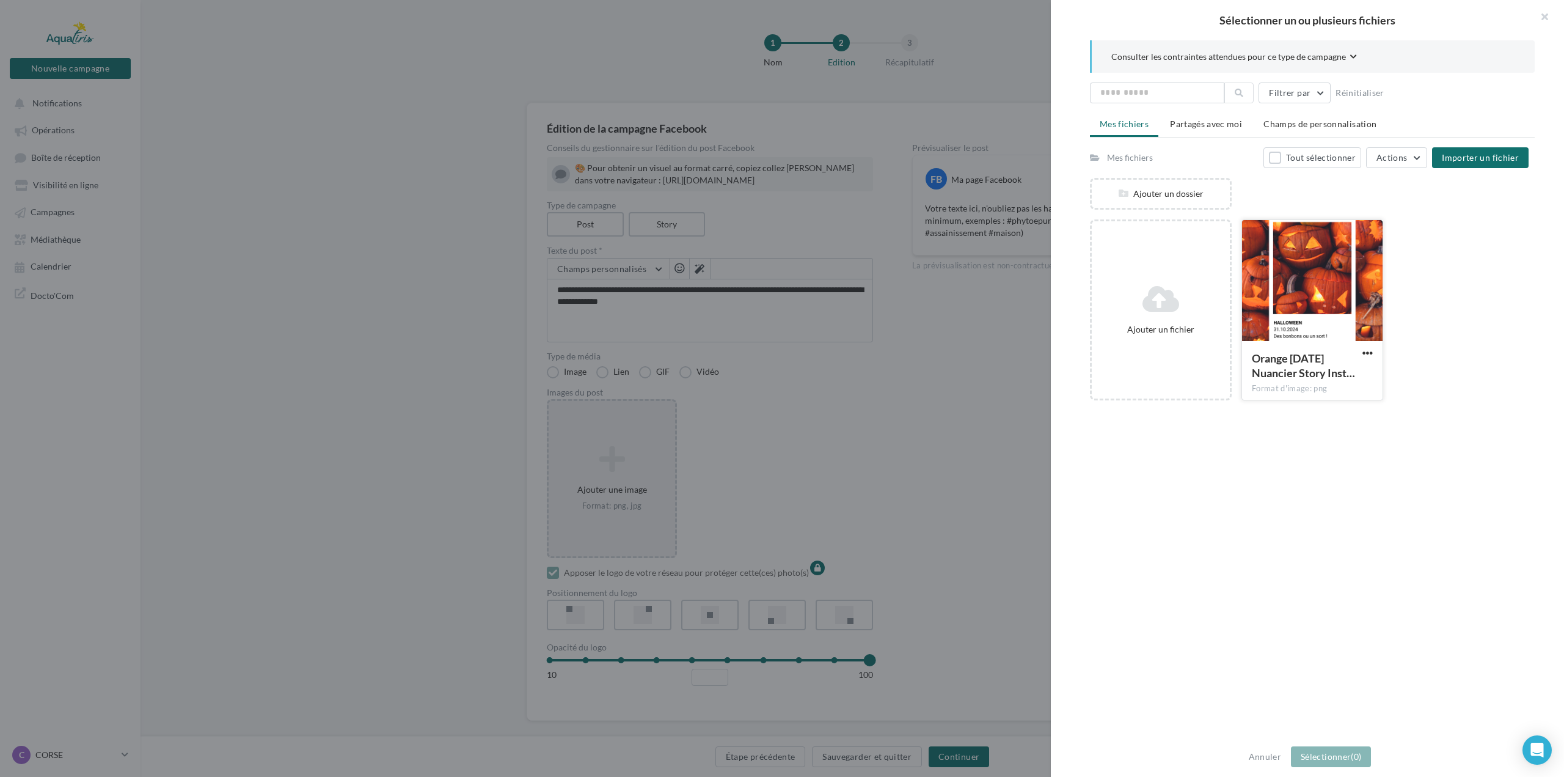
click at [1292, 328] on div at bounding box center [1312, 281] width 141 height 122
click at [1308, 760] on button "Sélectionner (1)" at bounding box center [1331, 756] width 80 height 21
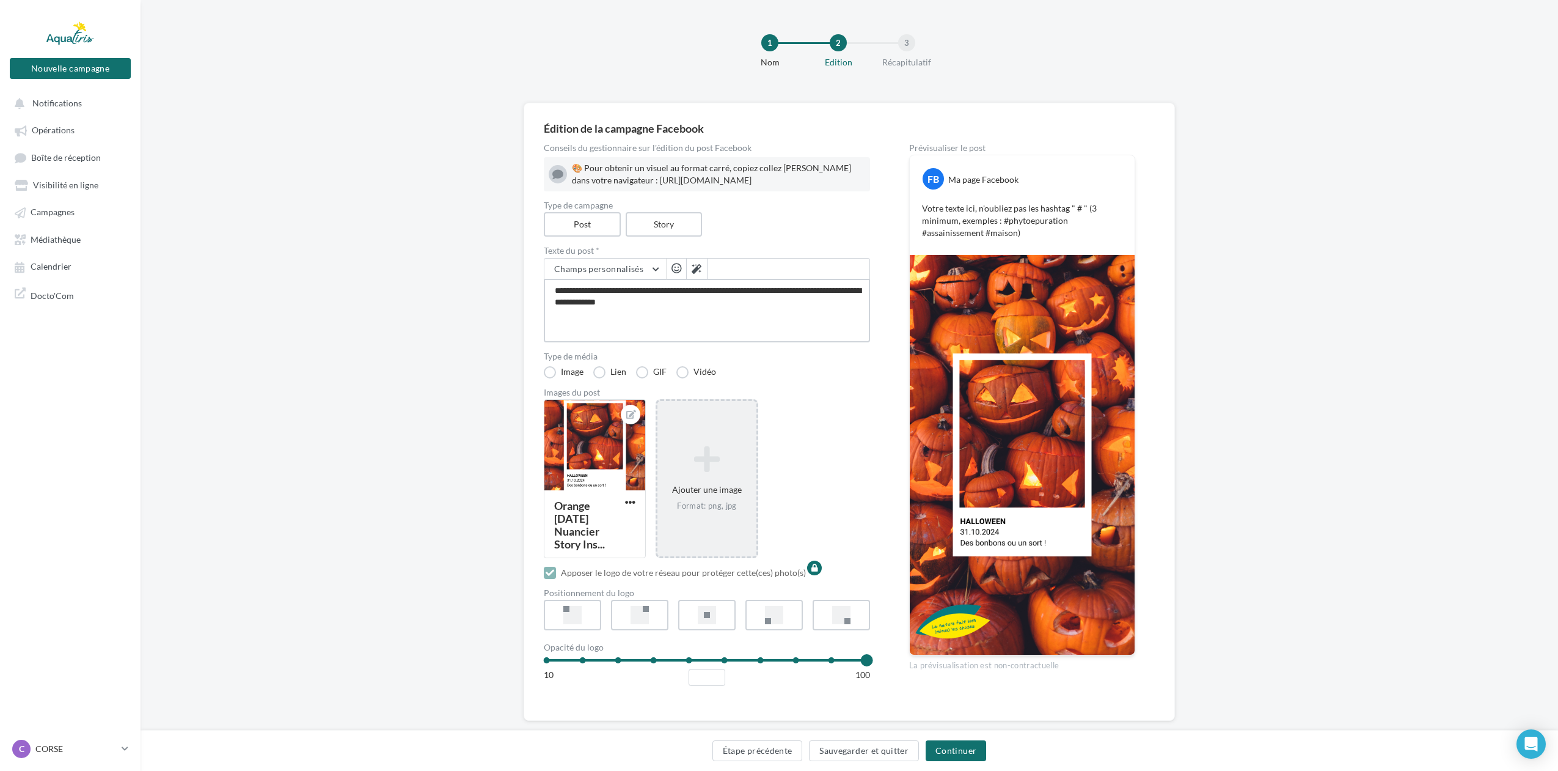
drag, startPoint x: 675, startPoint y: 312, endPoint x: 595, endPoint y: 307, distance: 80.8
click at [544, 301] on textarea "**********" at bounding box center [707, 311] width 326 height 64
paste textarea "**********"
type textarea "**********"
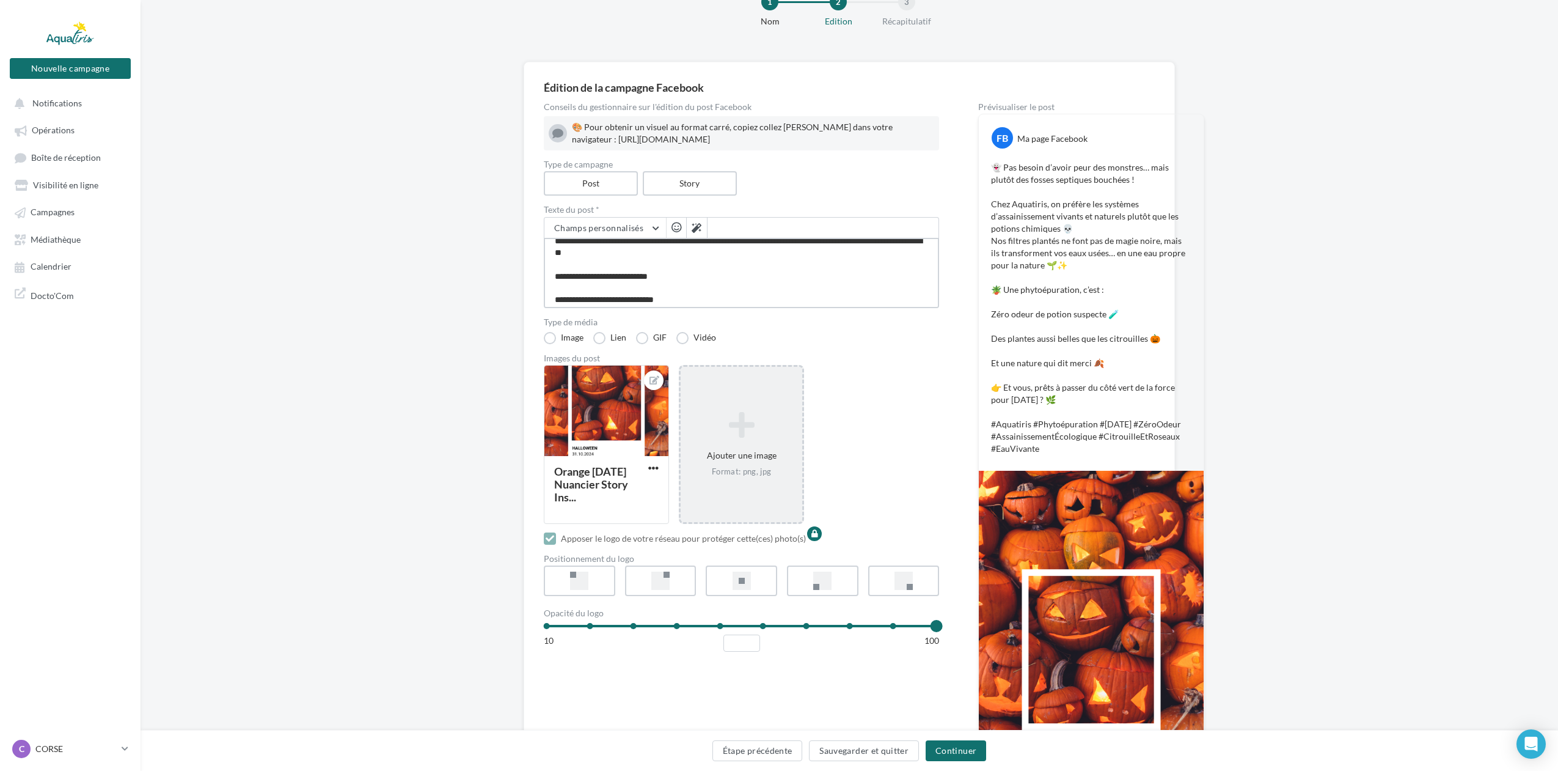
scroll to position [43, 0]
click at [555, 298] on textarea "**********" at bounding box center [741, 273] width 395 height 70
type textarea "**********"
click at [553, 308] on textarea "**********" at bounding box center [741, 273] width 395 height 70
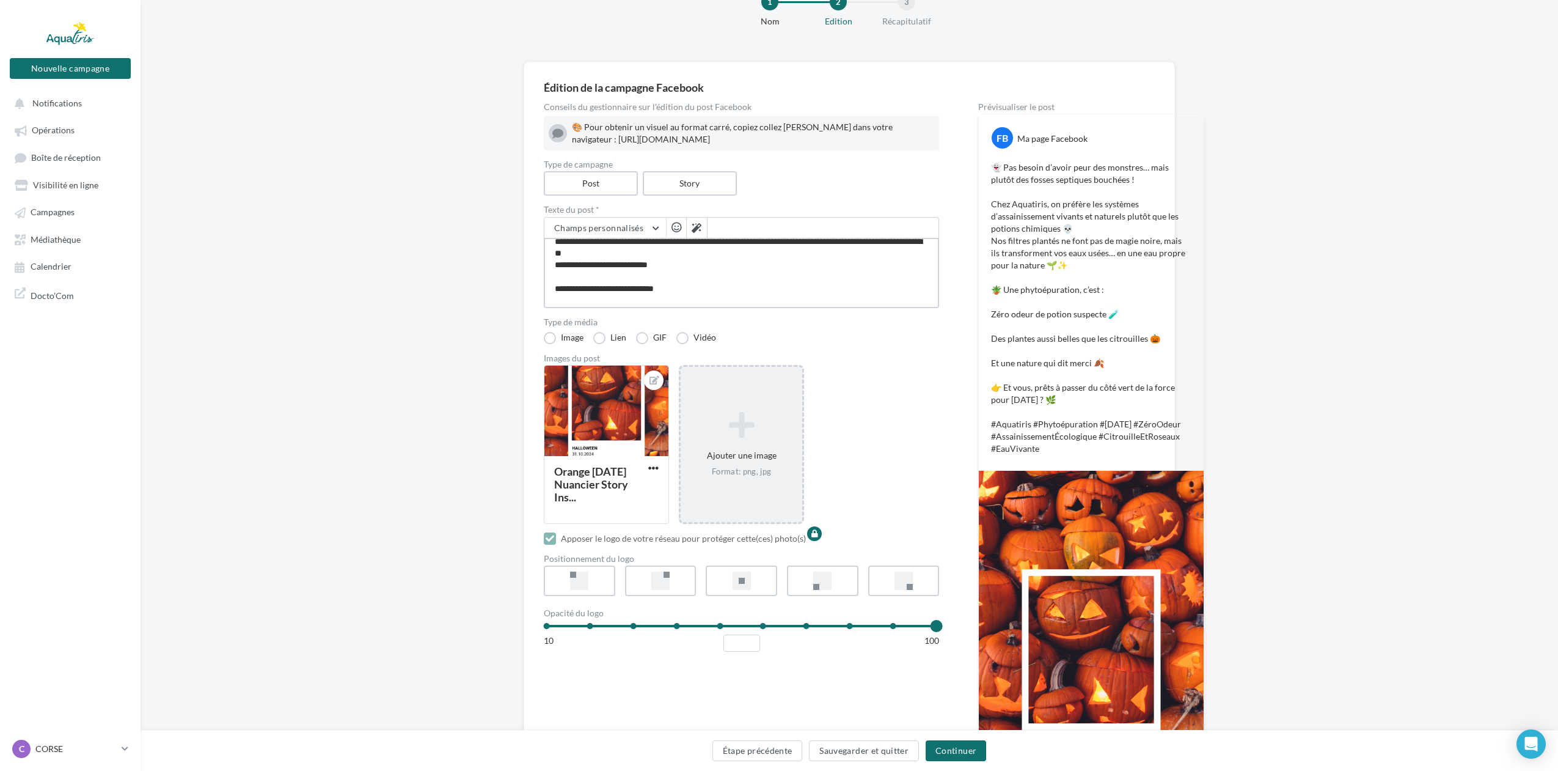
type textarea "**********"
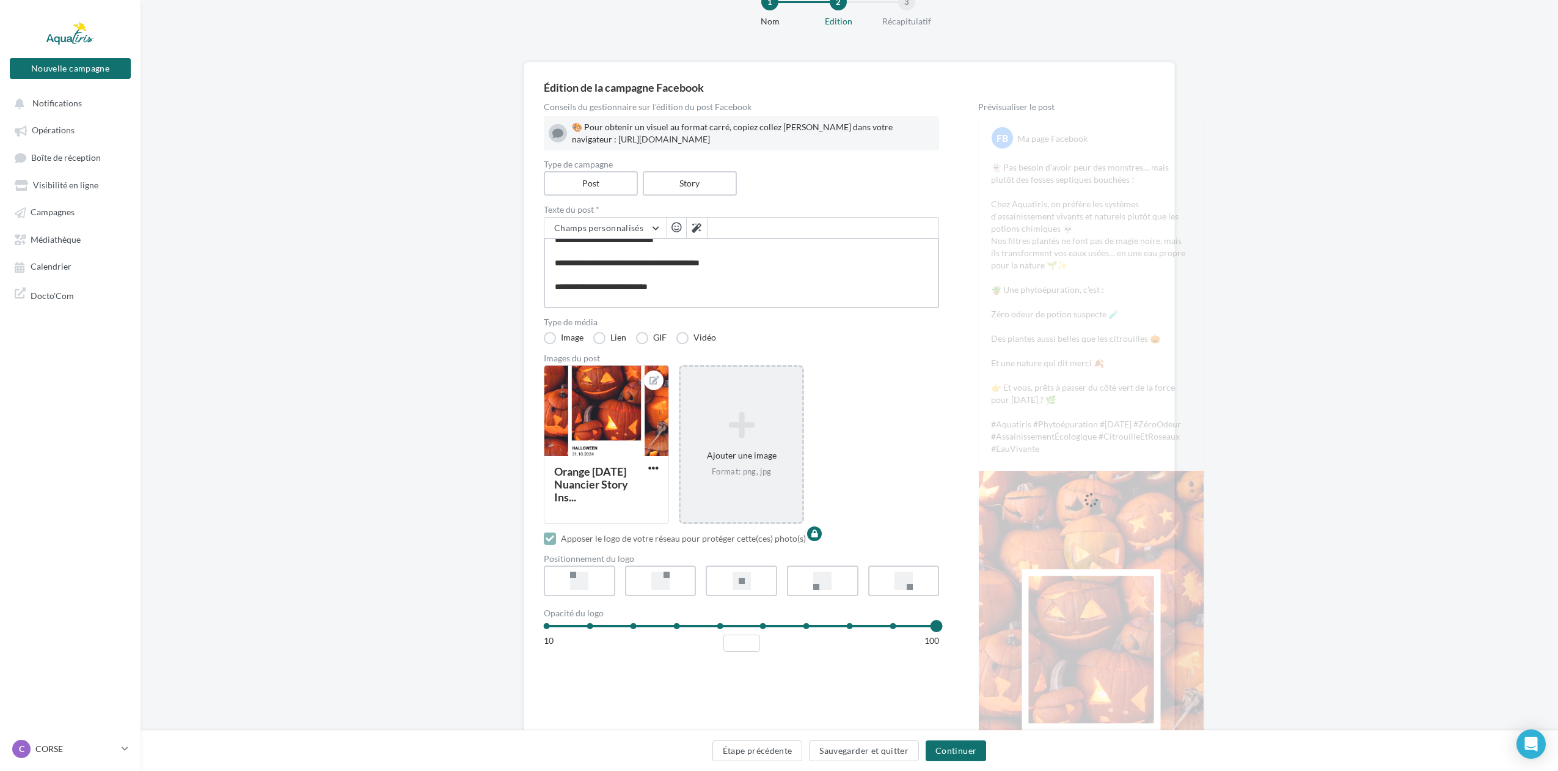
click at [551, 287] on textarea "**********" at bounding box center [741, 273] width 395 height 70
type textarea "**********"
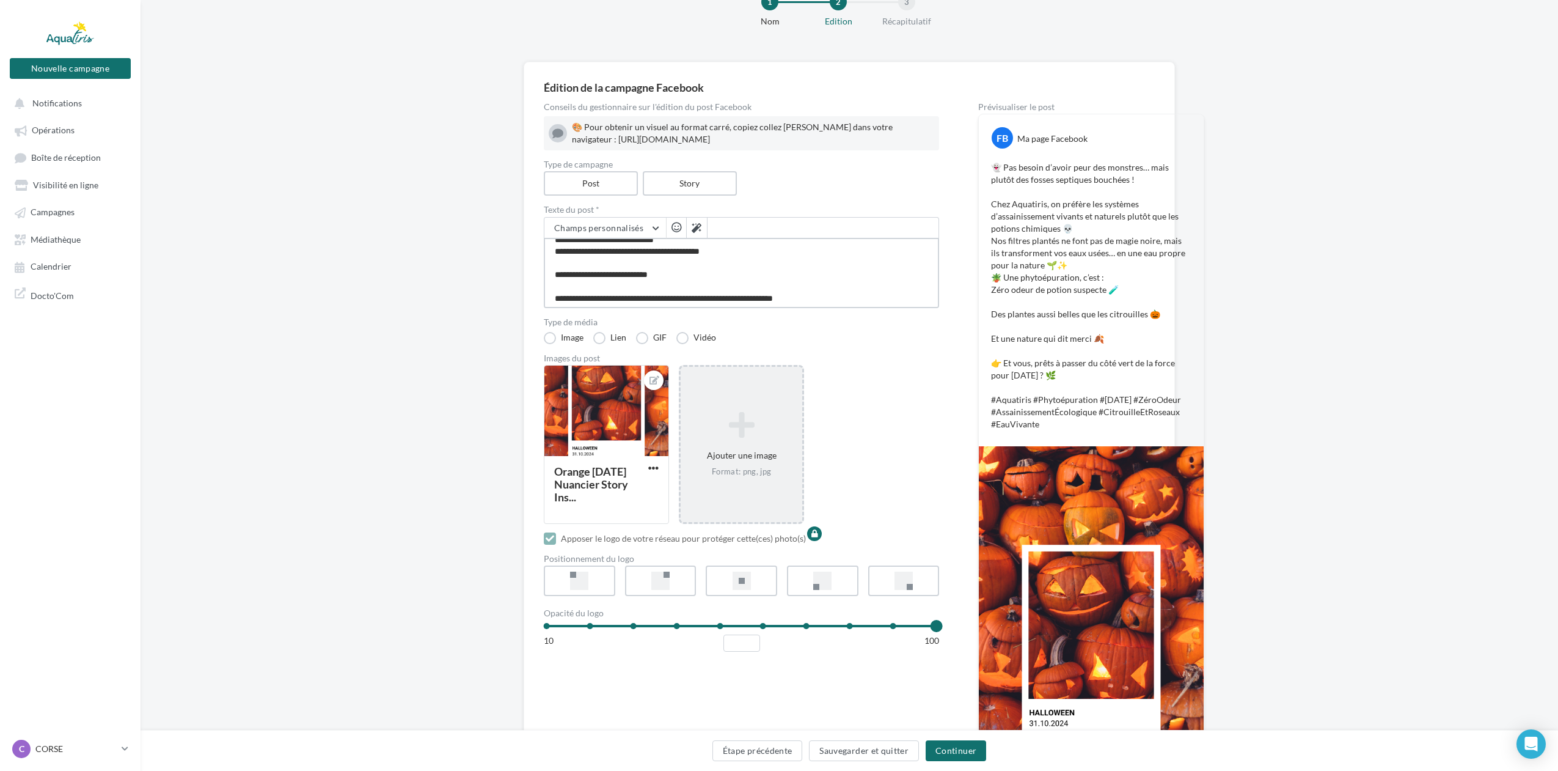
click at [551, 296] on textarea "**********" at bounding box center [741, 273] width 395 height 70
type textarea "**********"
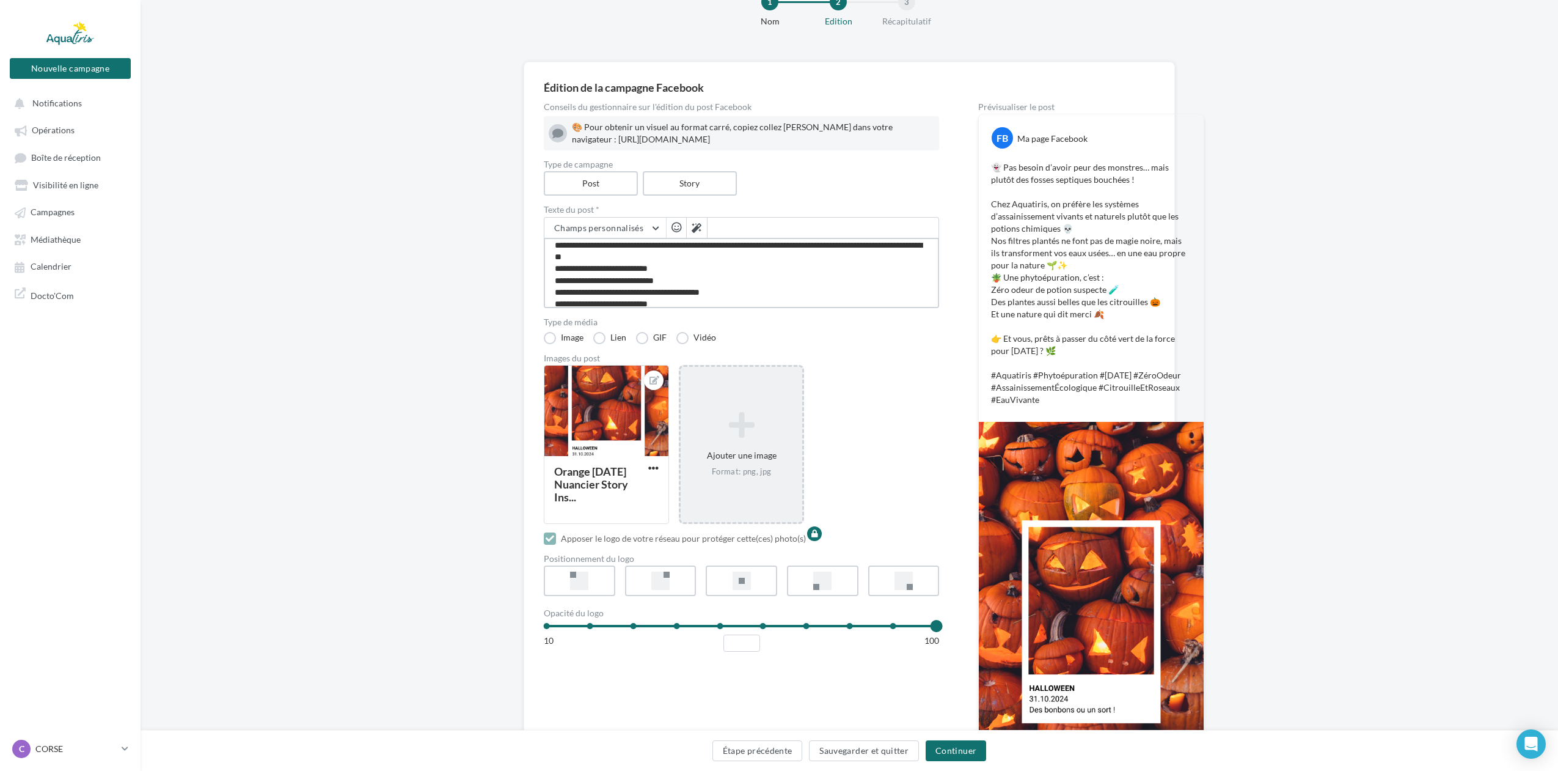
scroll to position [61, 0]
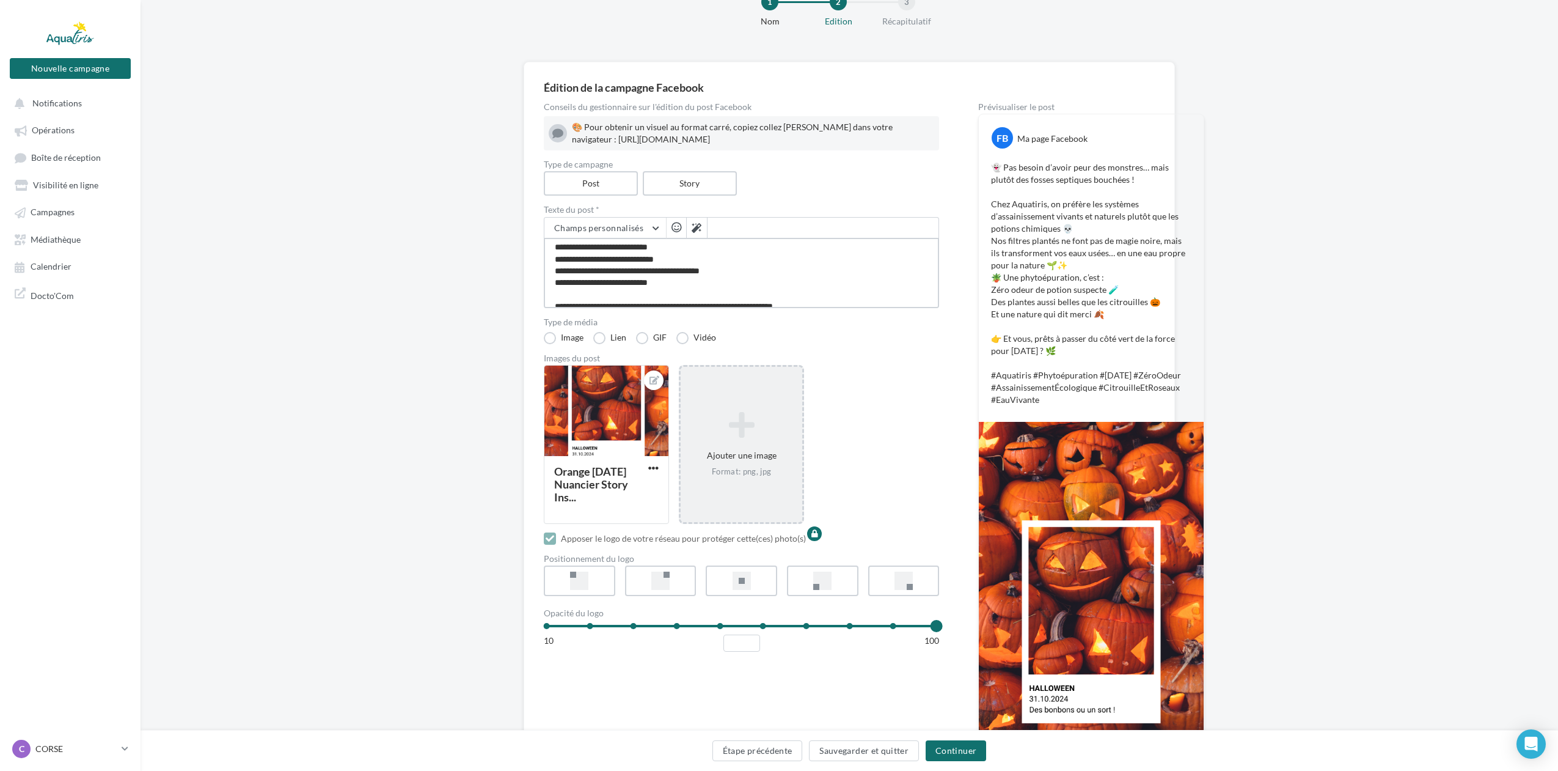
click at [670, 263] on textarea "**********" at bounding box center [741, 273] width 395 height 70
type textarea "**********"
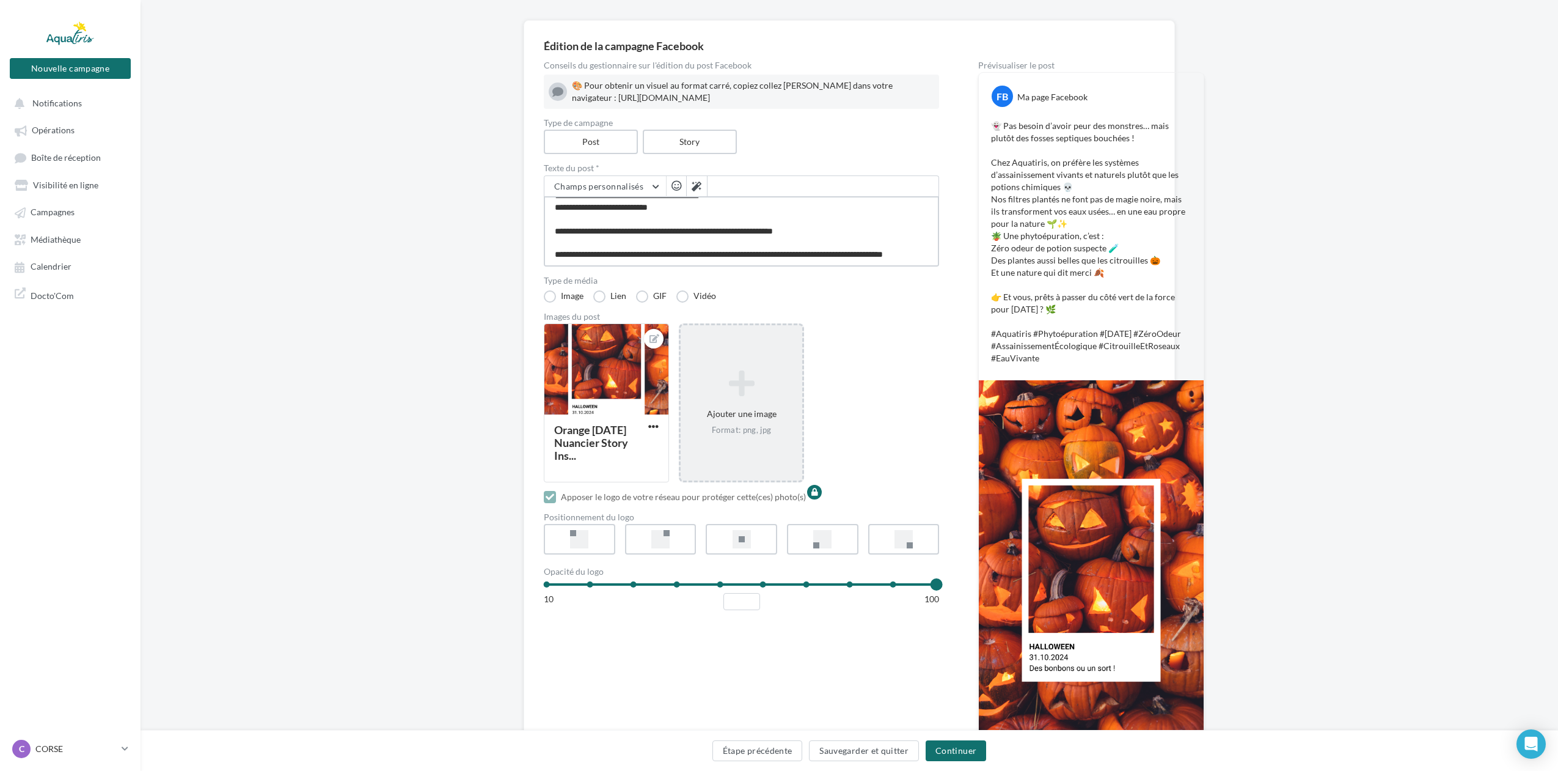
scroll to position [102, 0]
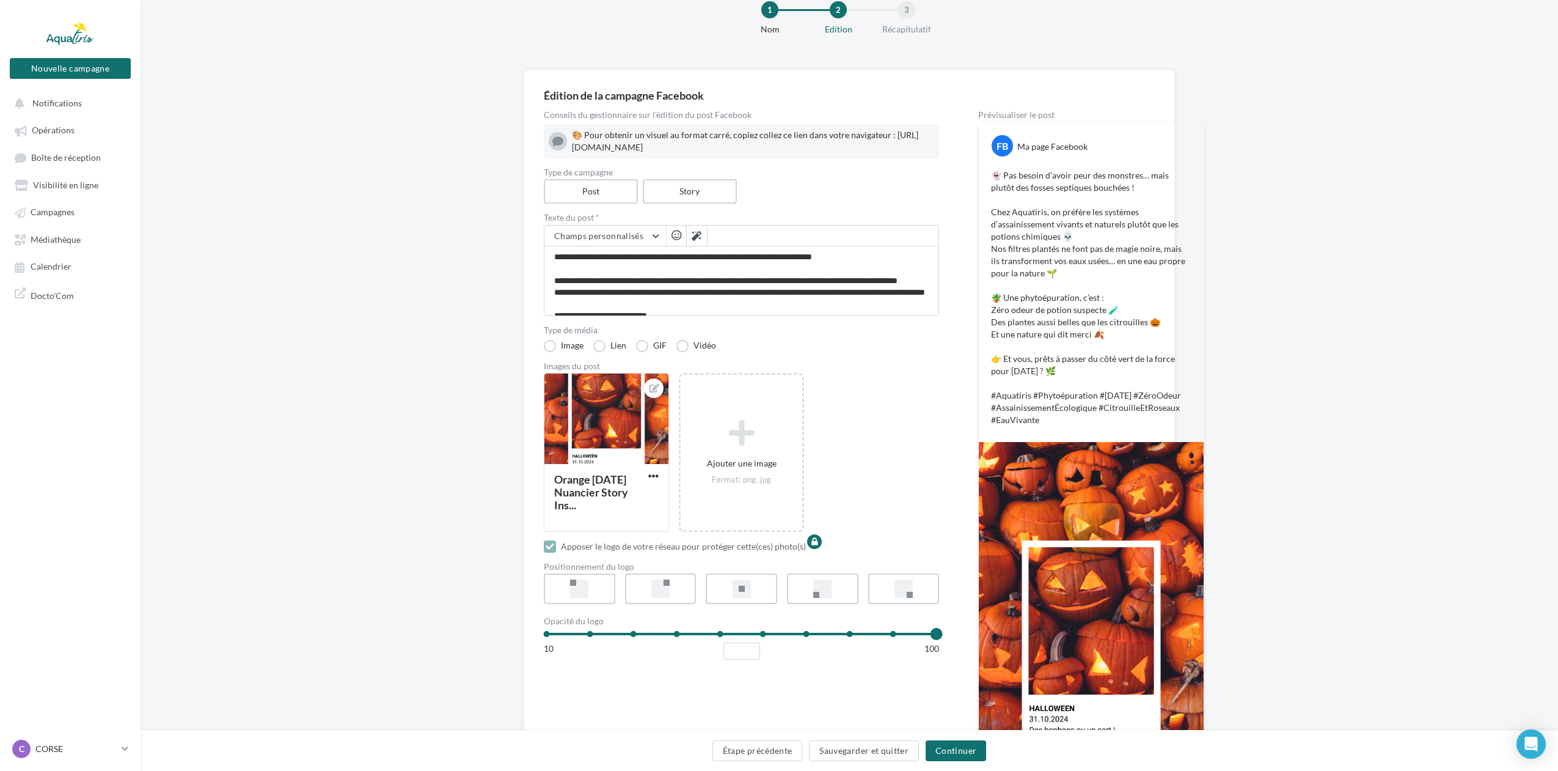
scroll to position [122, 0]
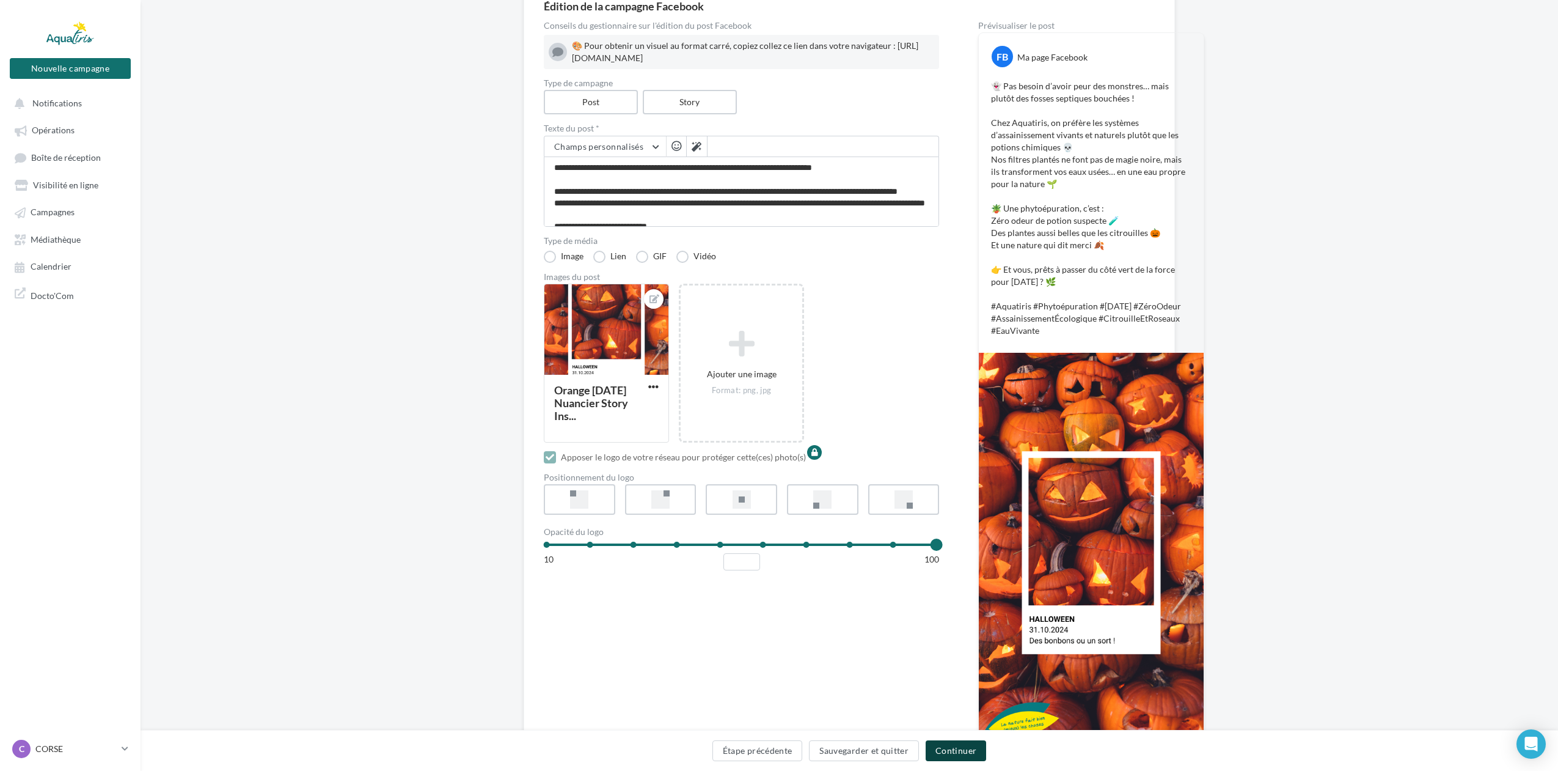
click at [956, 752] on button "Continuer" at bounding box center [956, 750] width 60 height 21
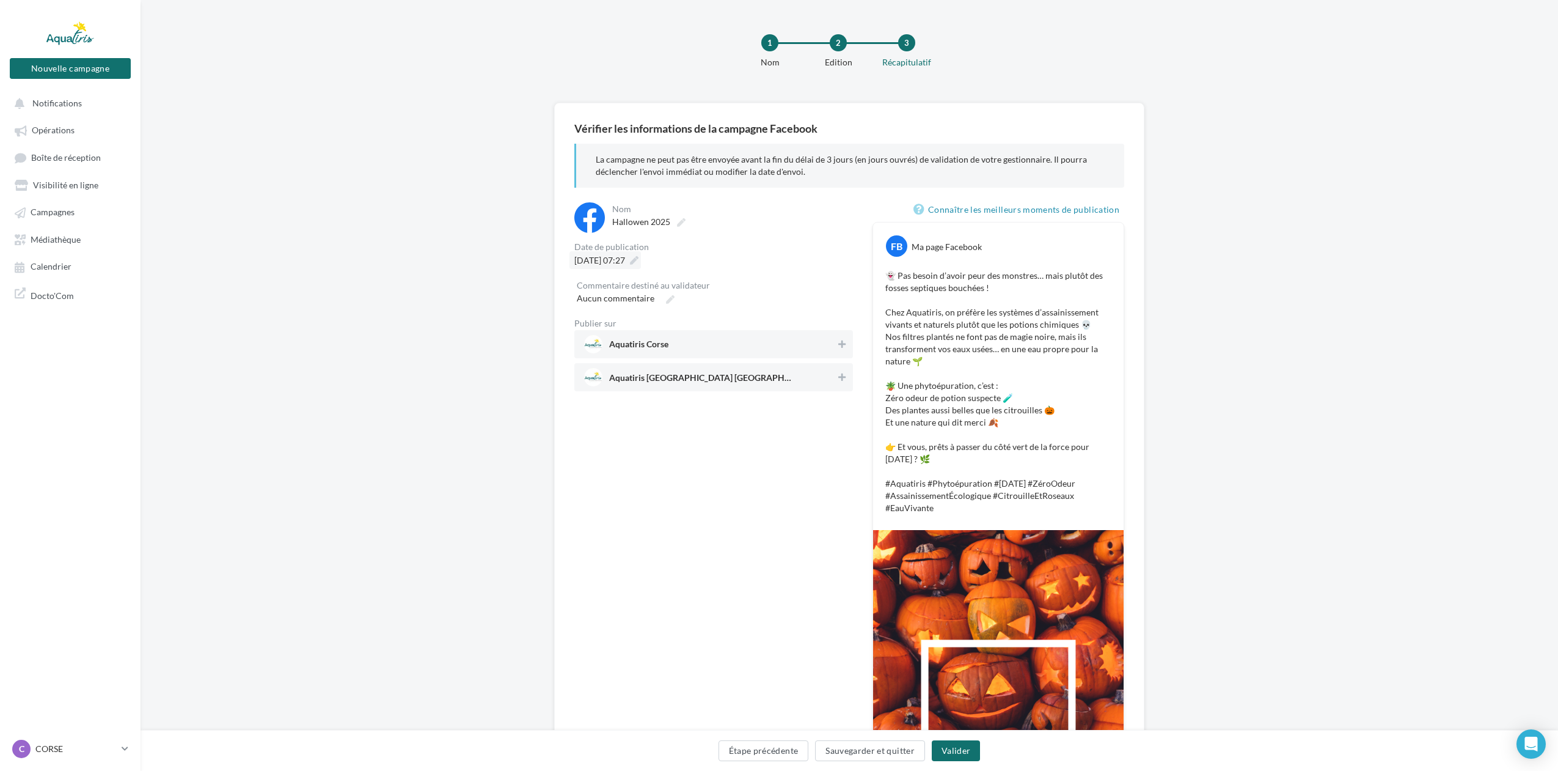
click at [625, 255] on span "16/10/2025 à 07:27" at bounding box center [599, 260] width 51 height 10
click at [661, 449] on td "31" at bounding box center [654, 446] width 20 height 23
click at [592, 500] on button "Valider" at bounding box center [583, 495] width 45 height 21
click at [753, 346] on span "Aquatiris Corse" at bounding box center [710, 344] width 252 height 18
click at [744, 377] on span "Aquatiris Aude Pyrénées-Orientales Hérault Ouest" at bounding box center [700, 379] width 183 height 13
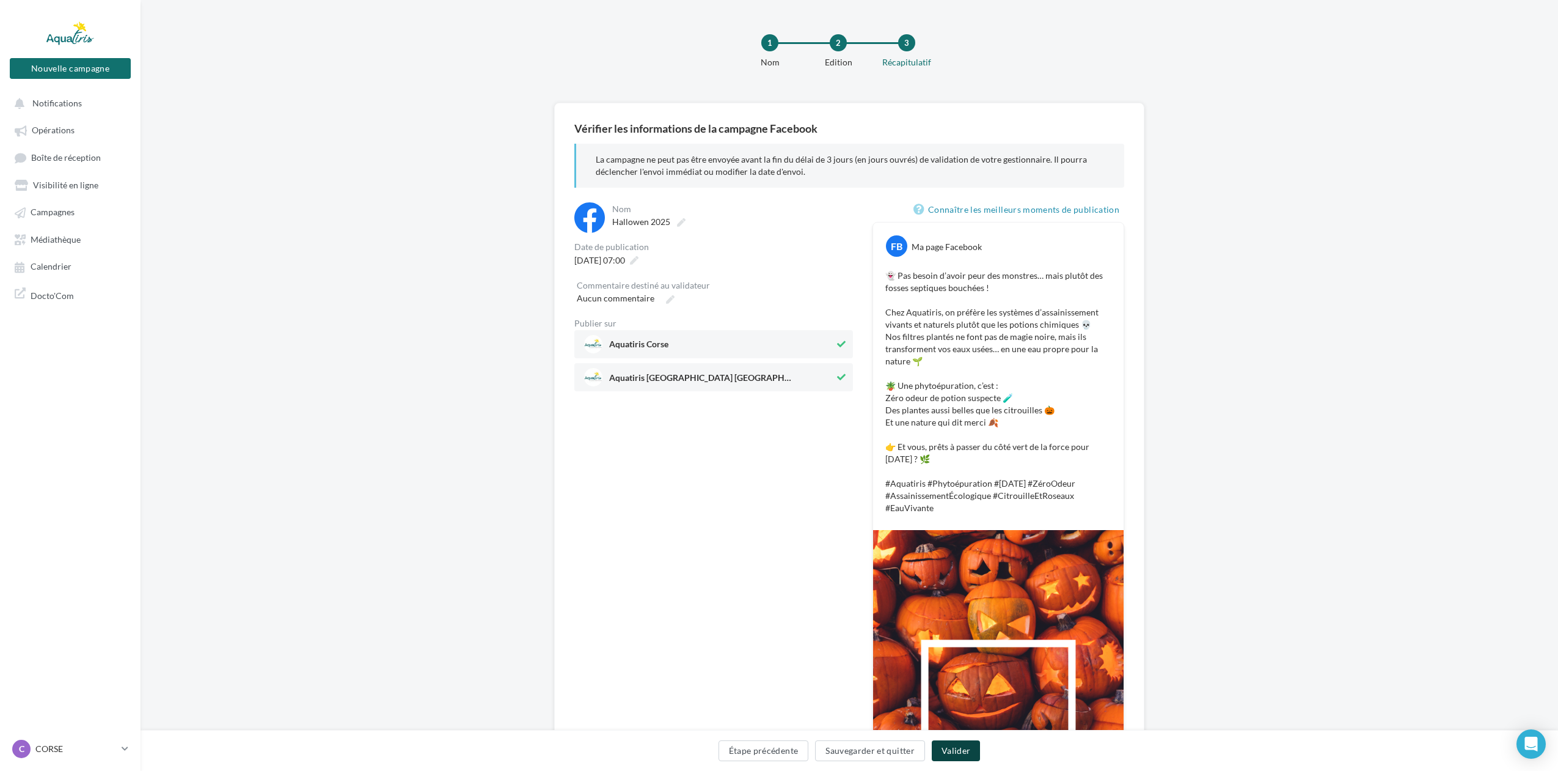
click at [962, 749] on button "Valider" at bounding box center [956, 750] width 48 height 21
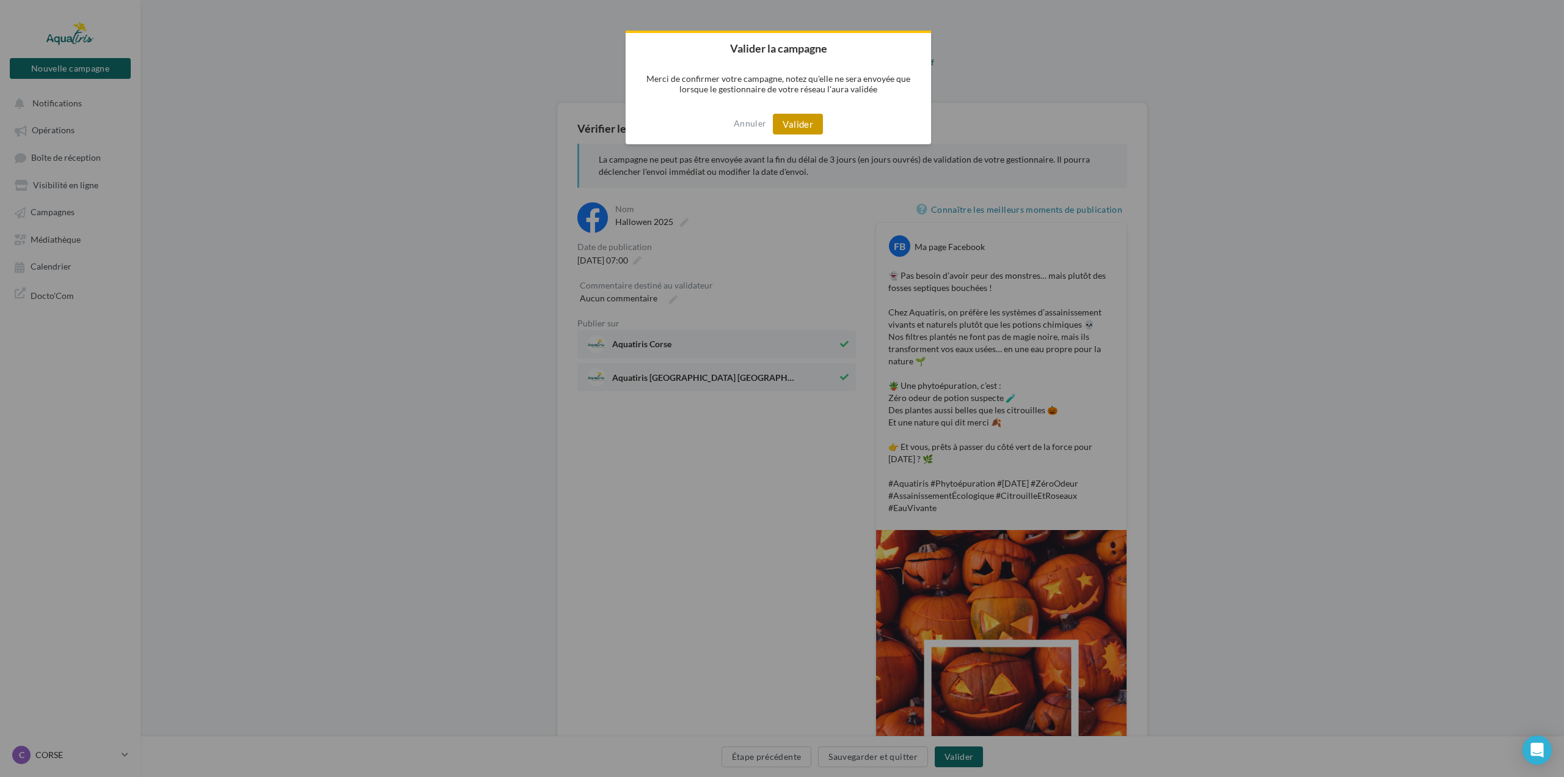
drag, startPoint x: 786, startPoint y: 120, endPoint x: 780, endPoint y: 123, distance: 6.8
click at [786, 120] on button "Valider" at bounding box center [798, 124] width 50 height 21
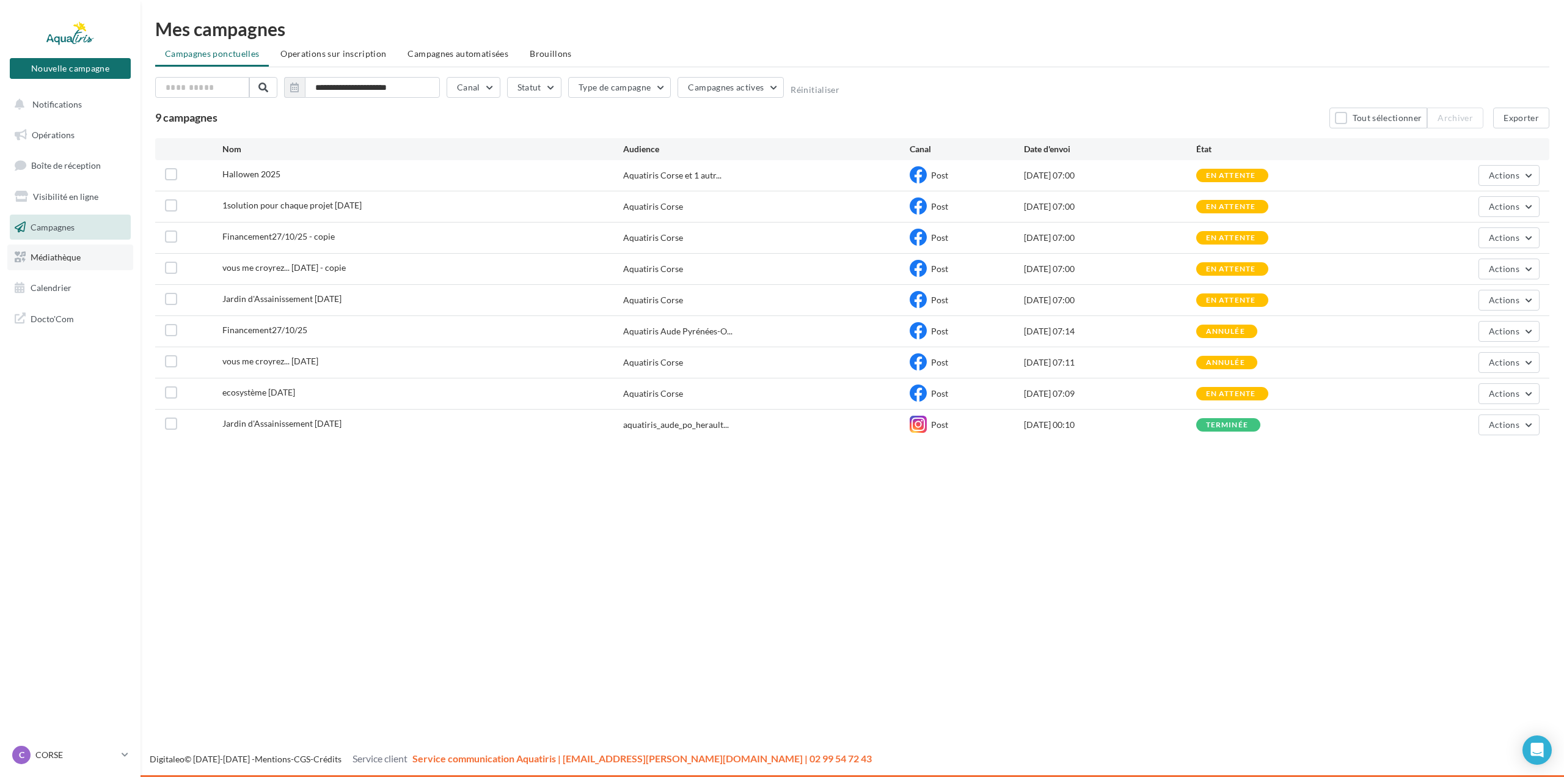
click at [102, 258] on link "Médiathèque" at bounding box center [70, 257] width 126 height 26
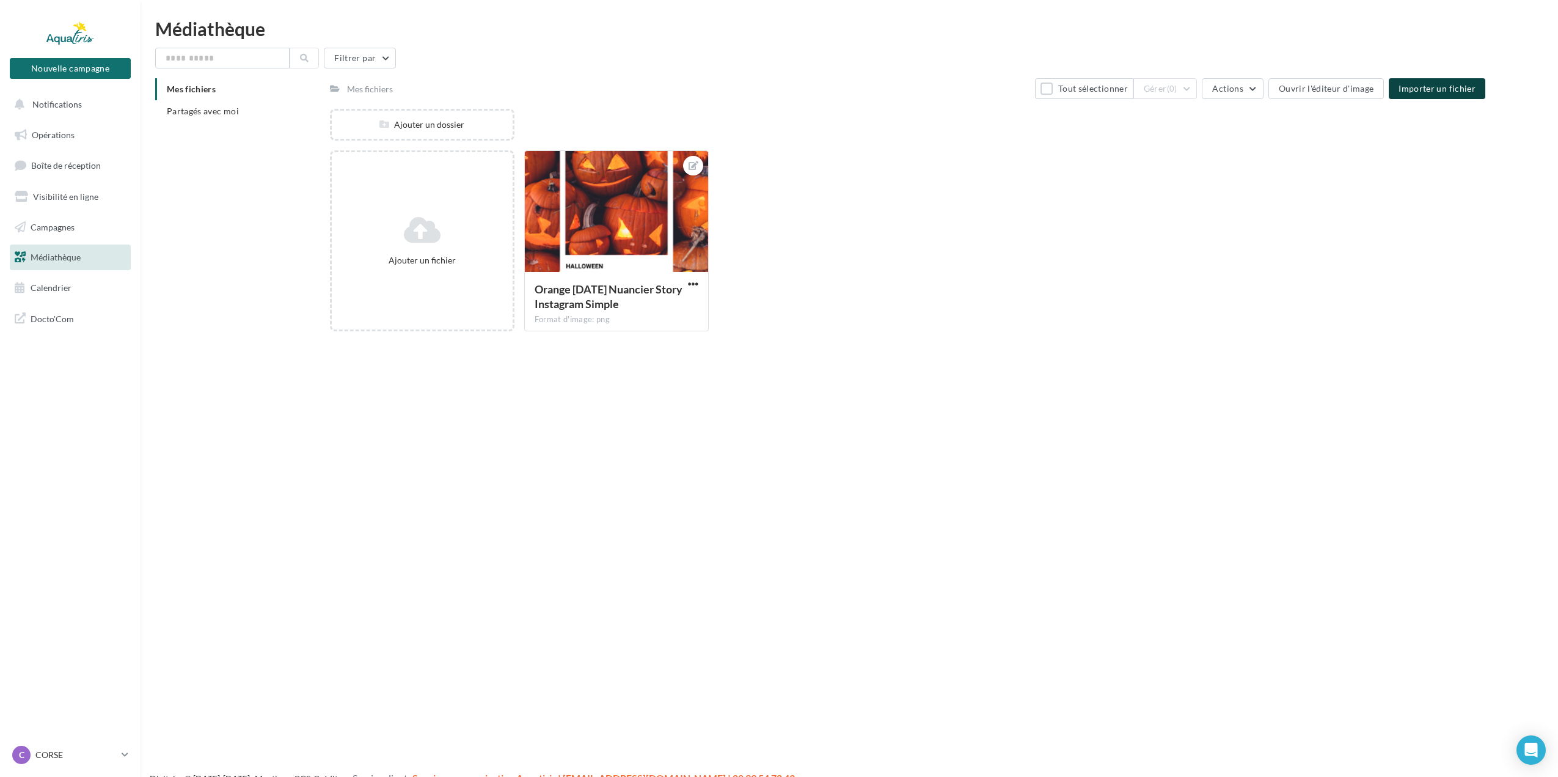
click at [1450, 91] on span "Importer un fichier" at bounding box center [1437, 88] width 77 height 10
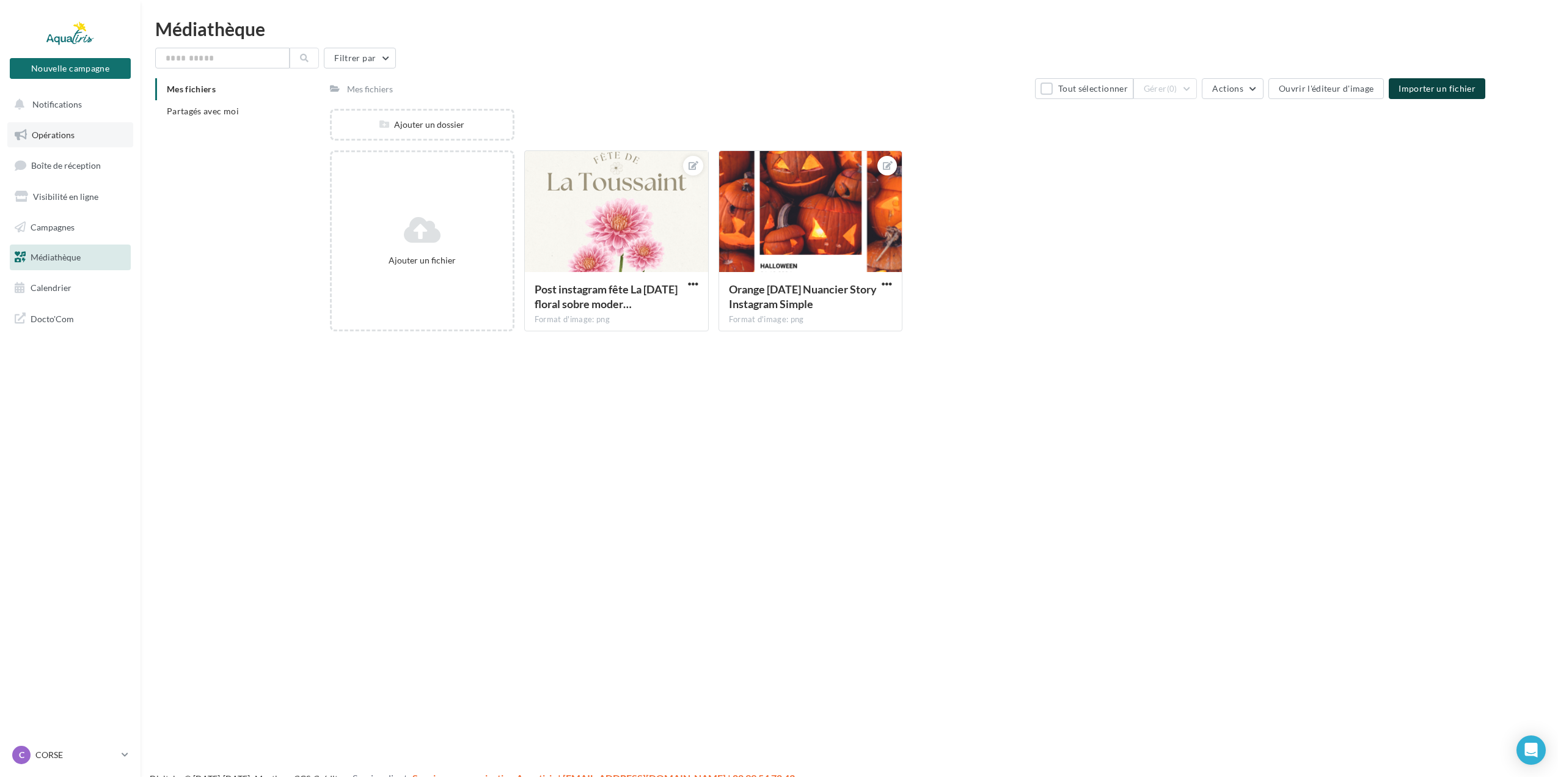
click at [45, 142] on link "Opérations" at bounding box center [70, 135] width 126 height 26
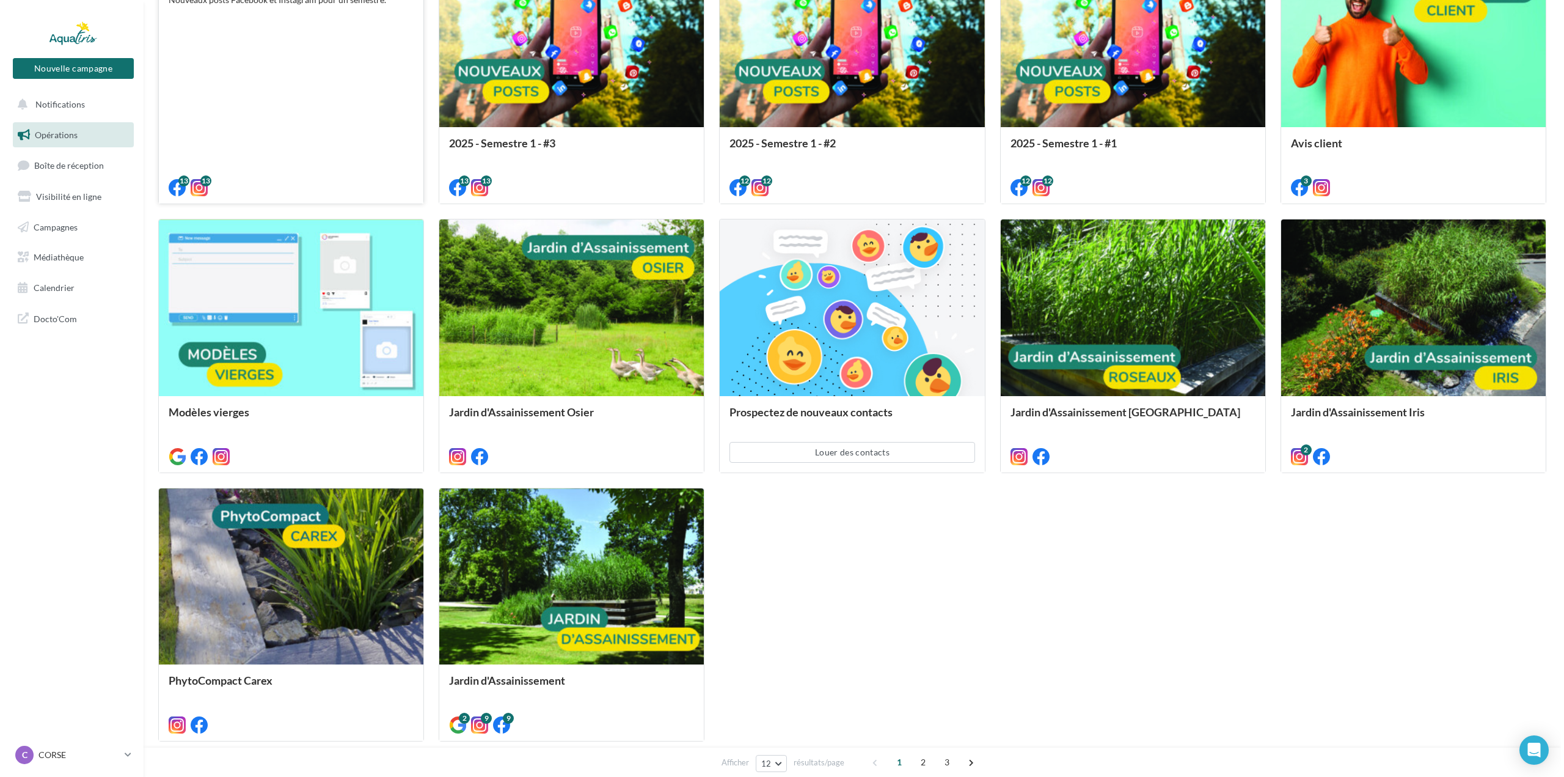
scroll to position [575, 0]
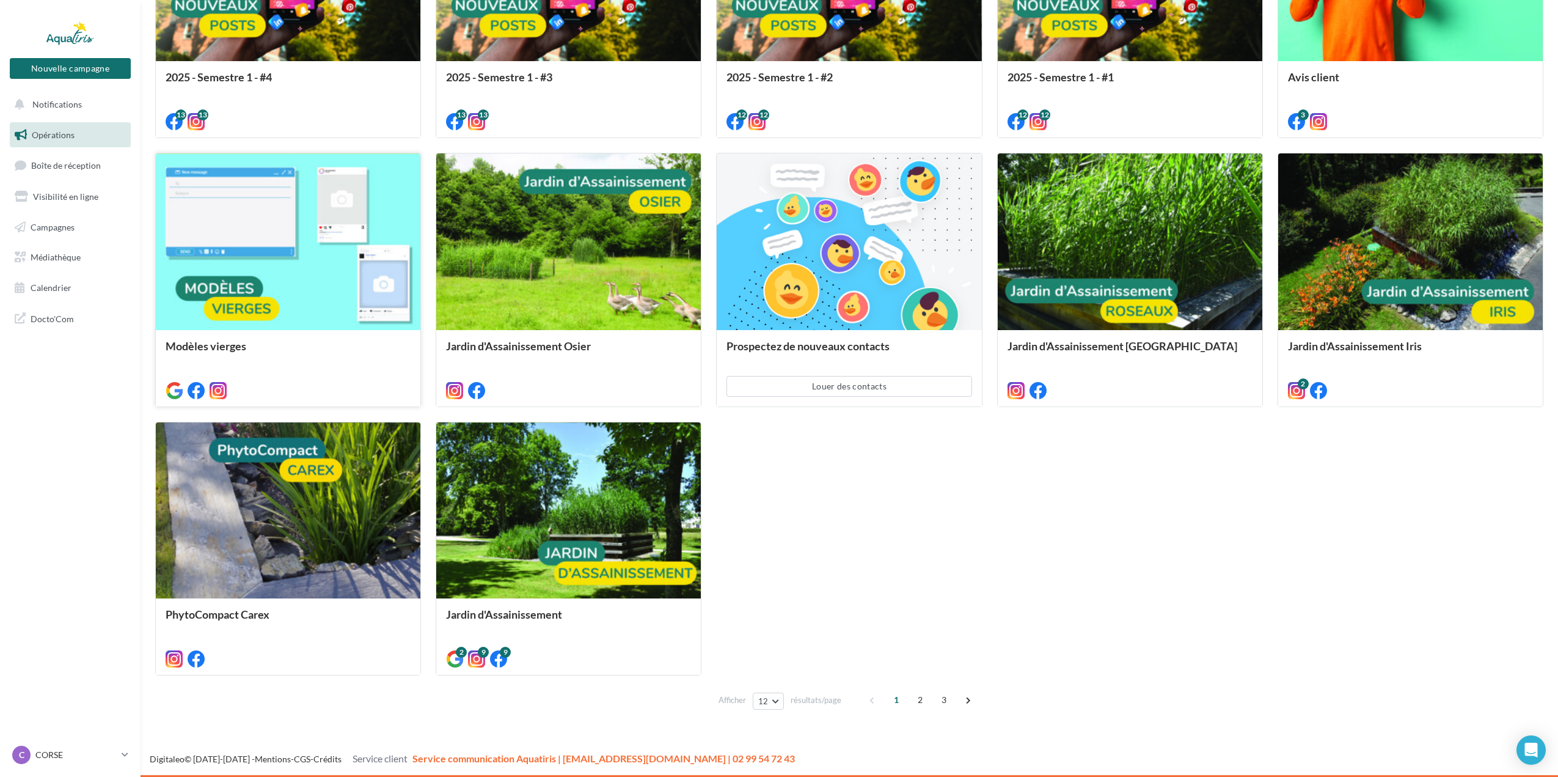
click at [252, 272] on div at bounding box center [288, 242] width 265 height 178
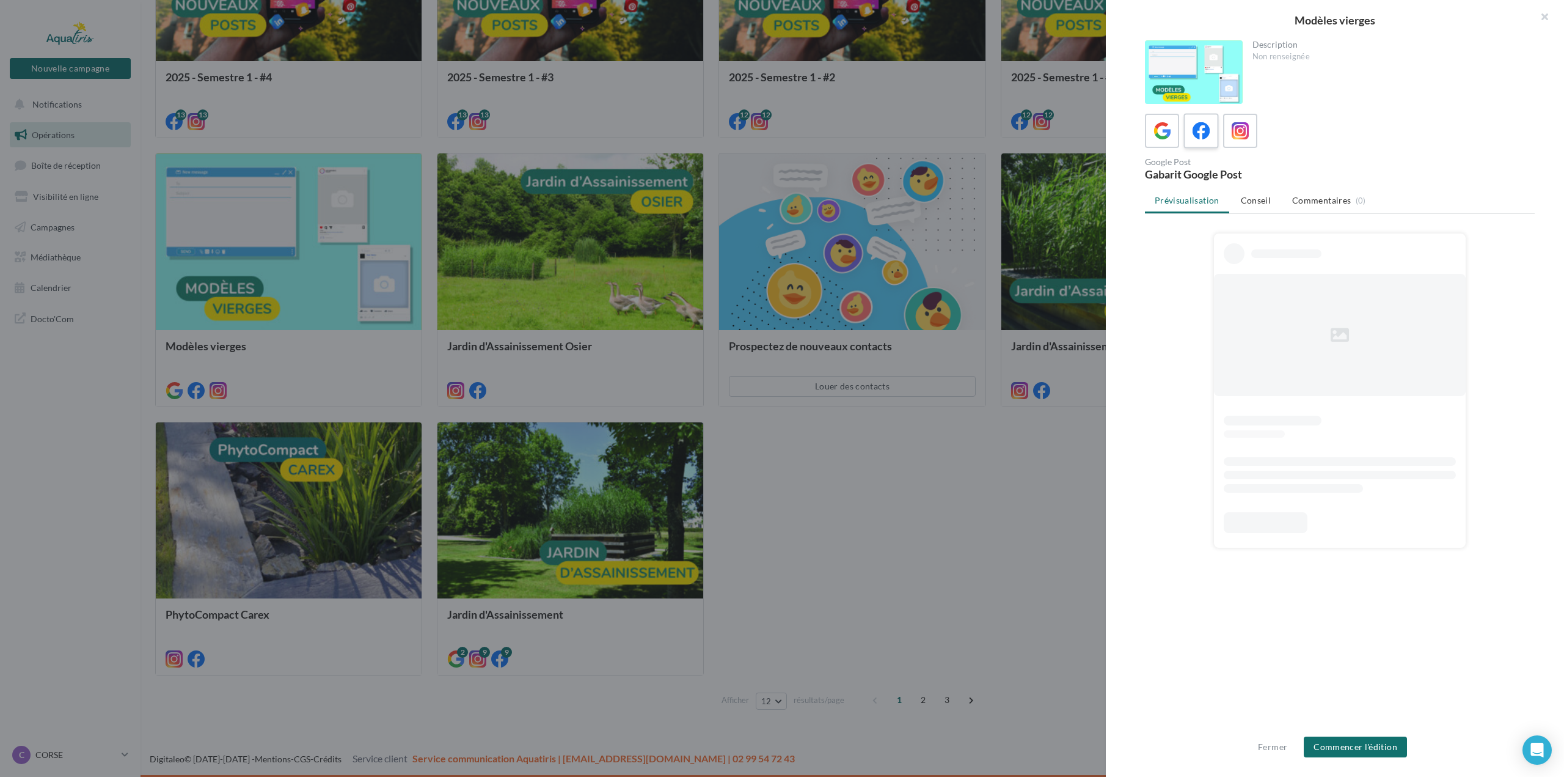
click at [1209, 137] on icon at bounding box center [1202, 131] width 18 height 18
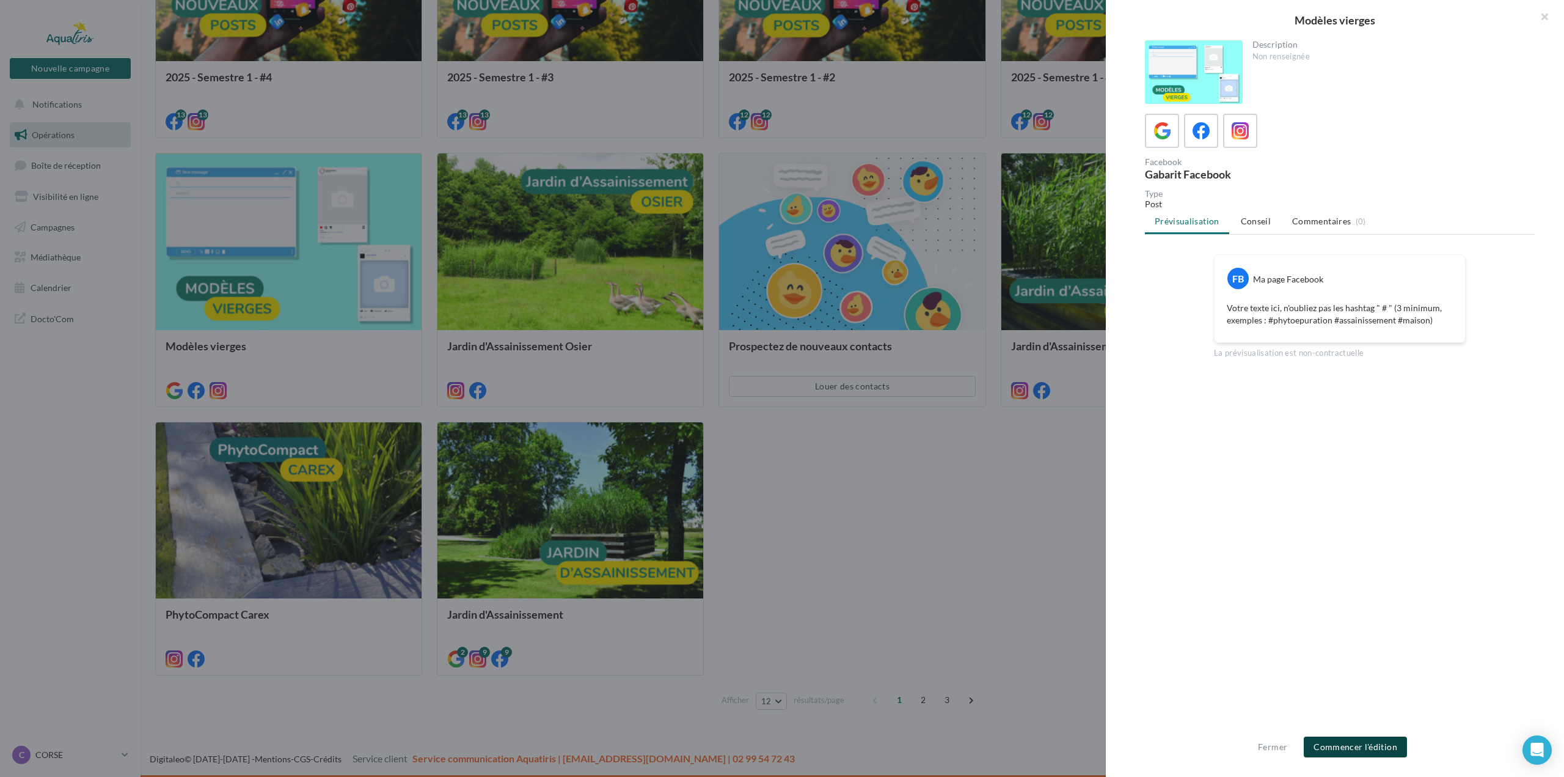
click at [1365, 750] on button "Commencer l'édition" at bounding box center [1355, 746] width 103 height 21
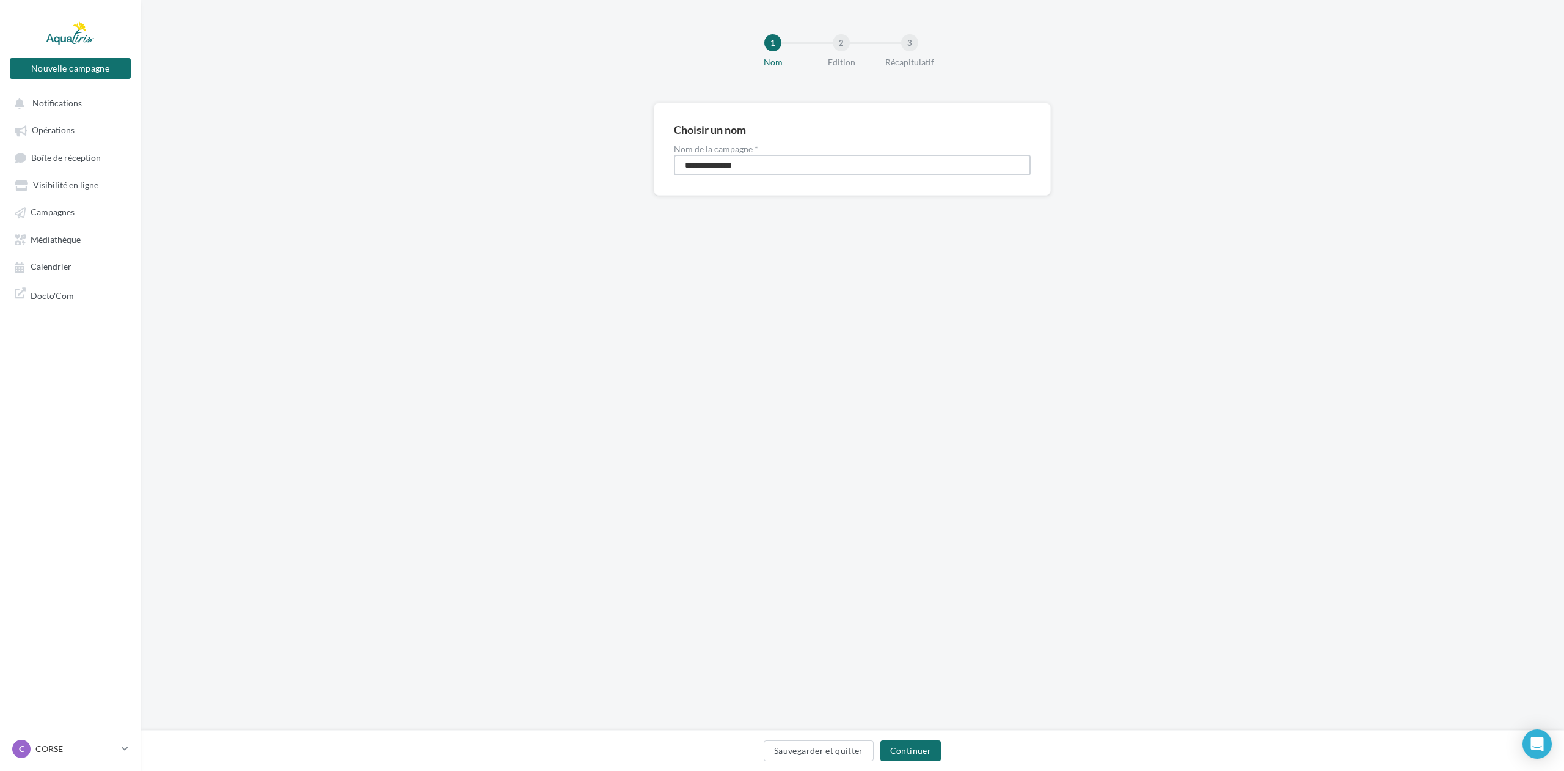
drag, startPoint x: 757, startPoint y: 164, endPoint x: 629, endPoint y: 155, distance: 128.0
click at [629, 155] on div "**********" at bounding box center [853, 169] width 1424 height 132
type input "**********"
click at [890, 753] on button "Continuer" at bounding box center [911, 750] width 60 height 21
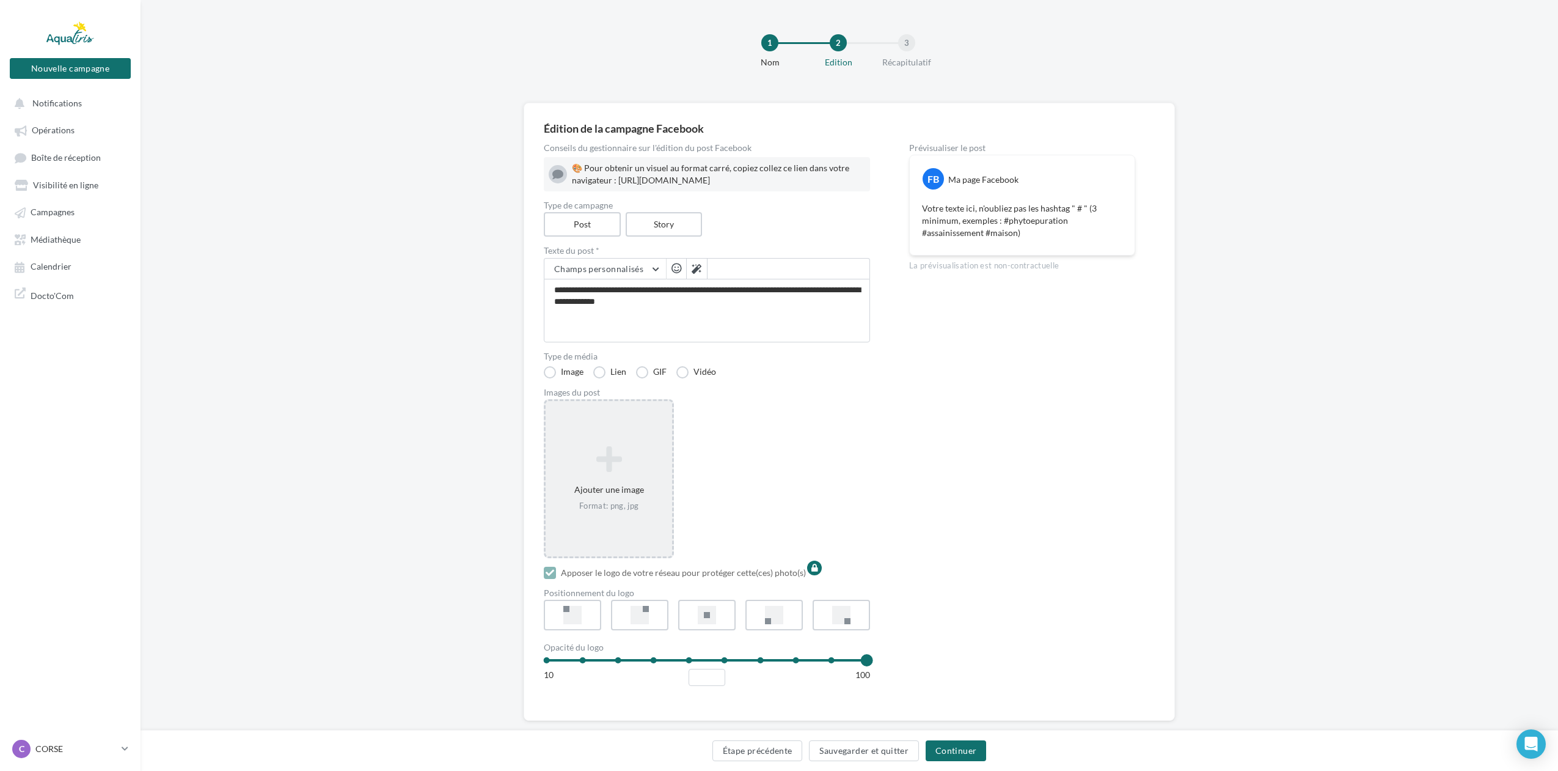
click at [628, 472] on icon at bounding box center [609, 458] width 117 height 29
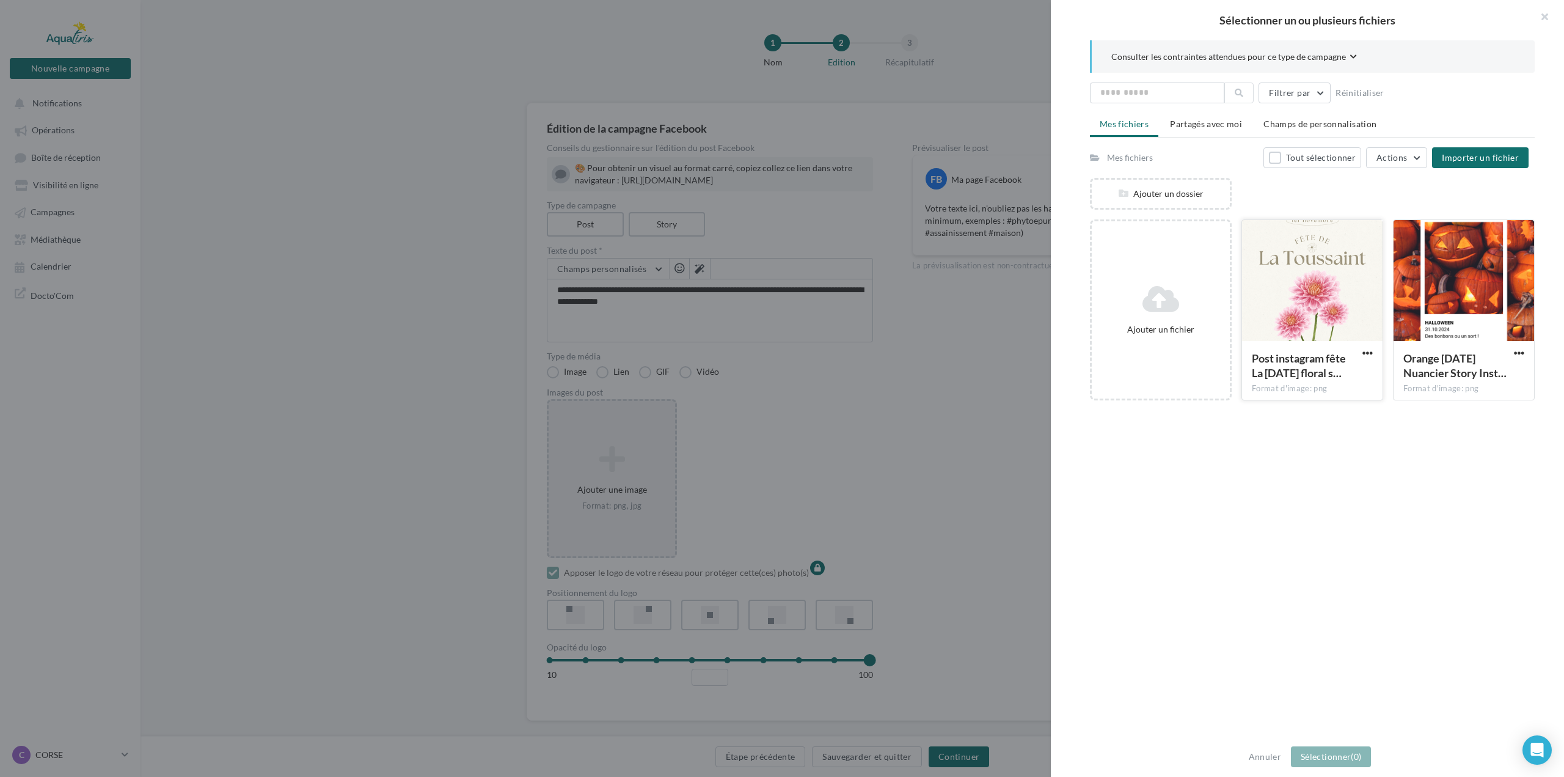
click at [1275, 299] on div at bounding box center [1312, 281] width 141 height 122
click at [1341, 752] on button "Sélectionner (1)" at bounding box center [1331, 756] width 80 height 21
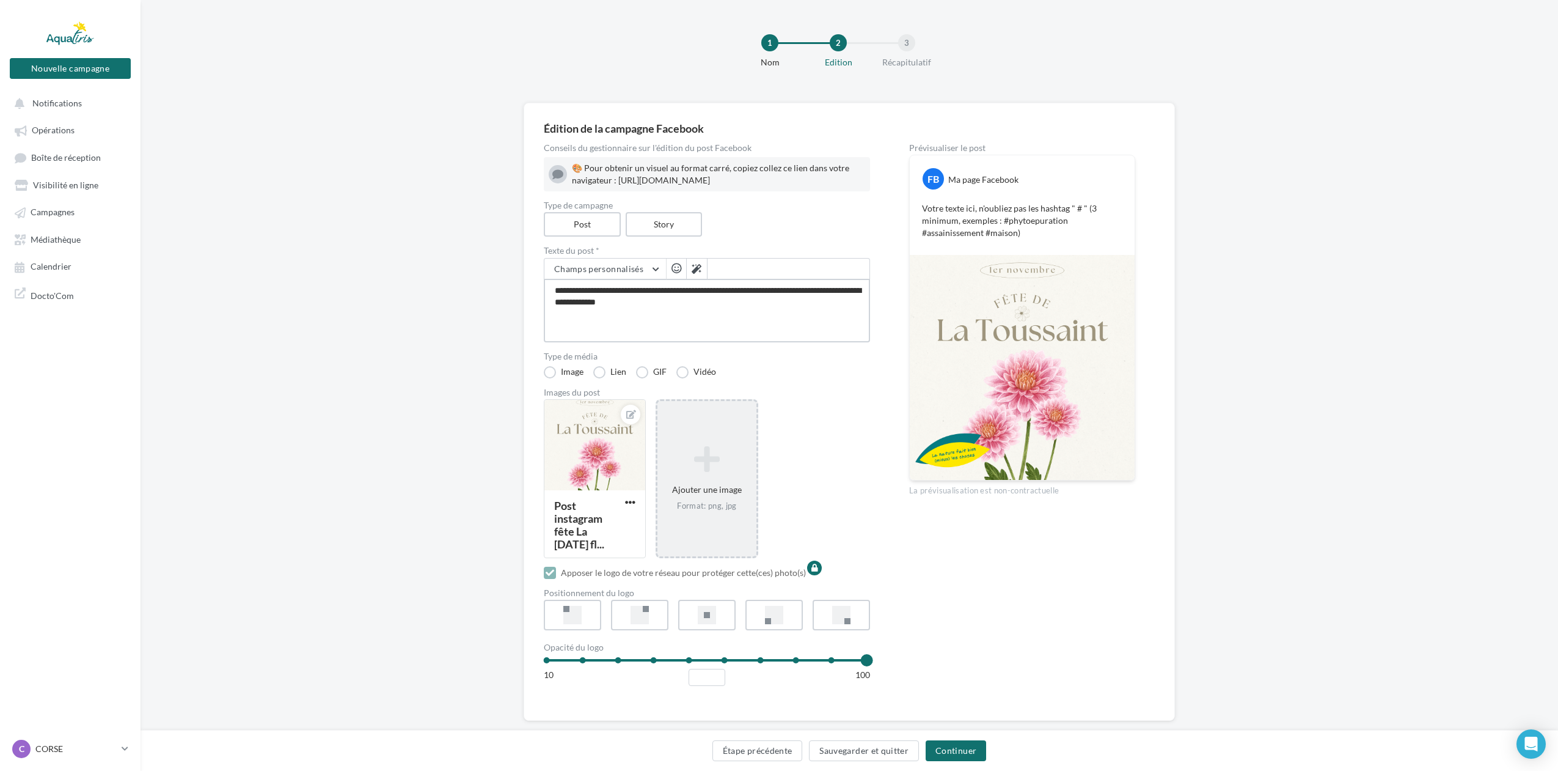
drag, startPoint x: 659, startPoint y: 332, endPoint x: 550, endPoint y: 307, distance: 111.8
click at [550, 307] on textarea "**********" at bounding box center [707, 311] width 326 height 64
paste textarea "**********"
type textarea "**********"
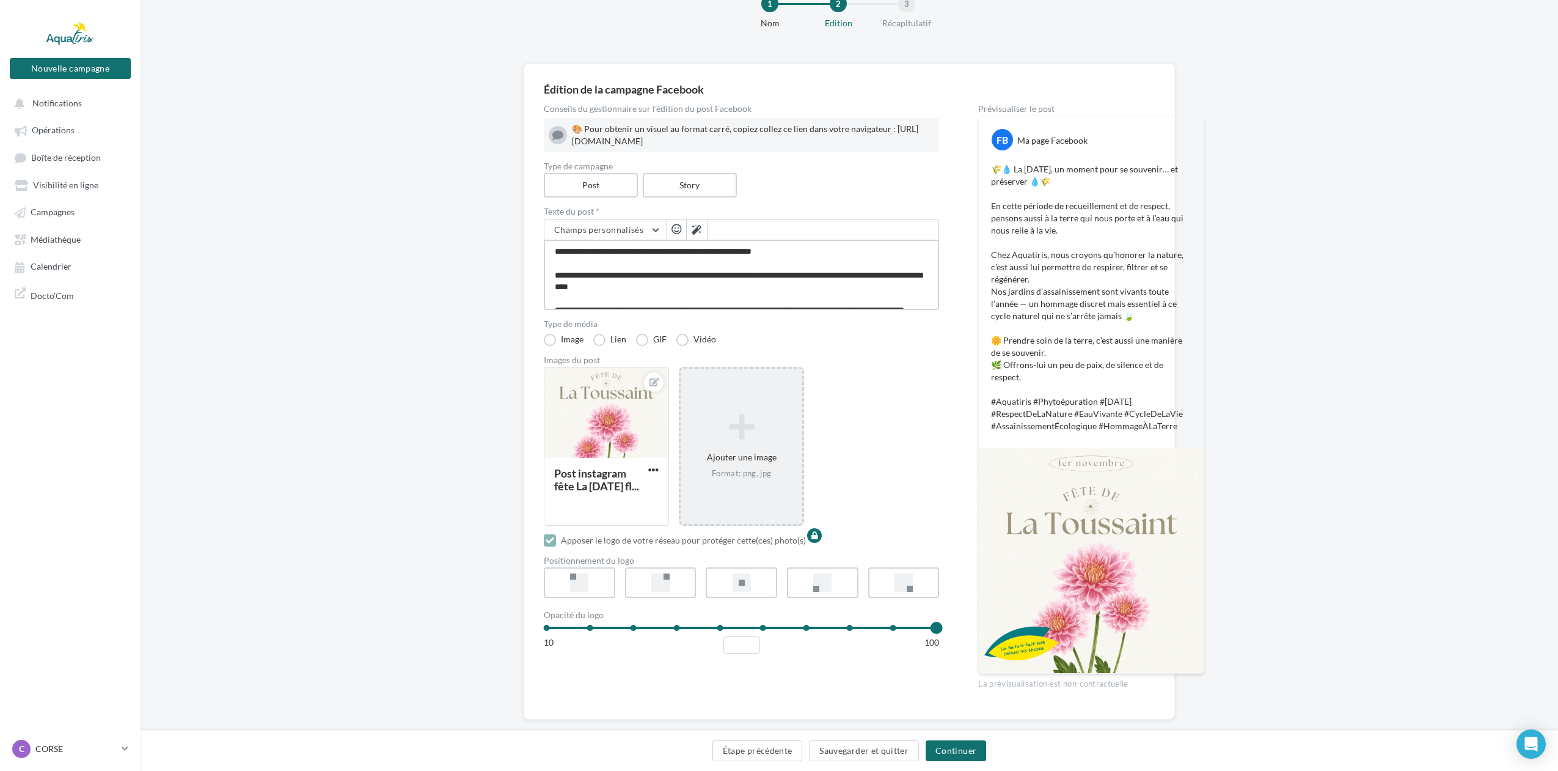
scroll to position [60, 0]
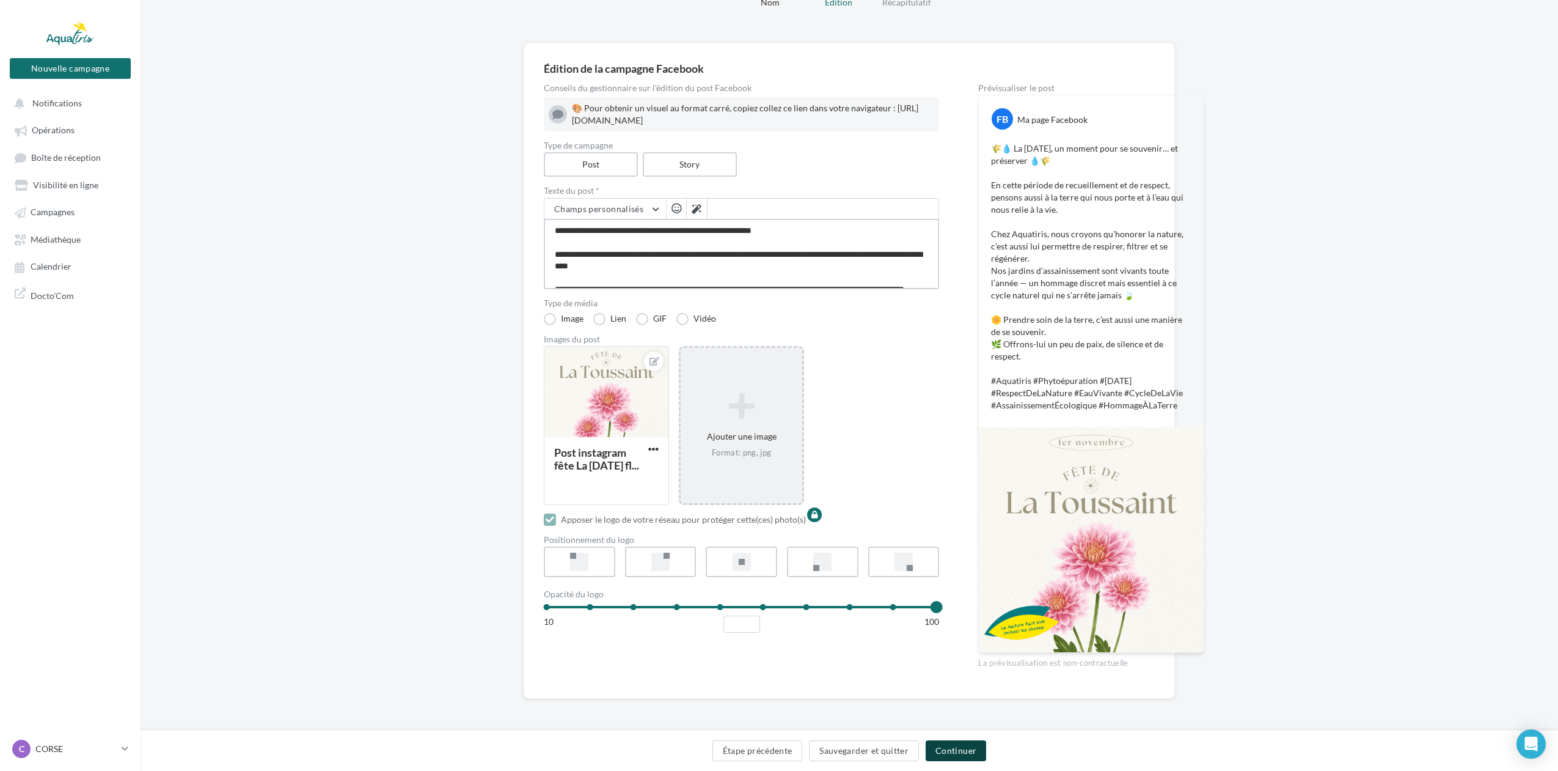
type textarea "**********"
click at [947, 760] on button "Continuer" at bounding box center [956, 750] width 60 height 21
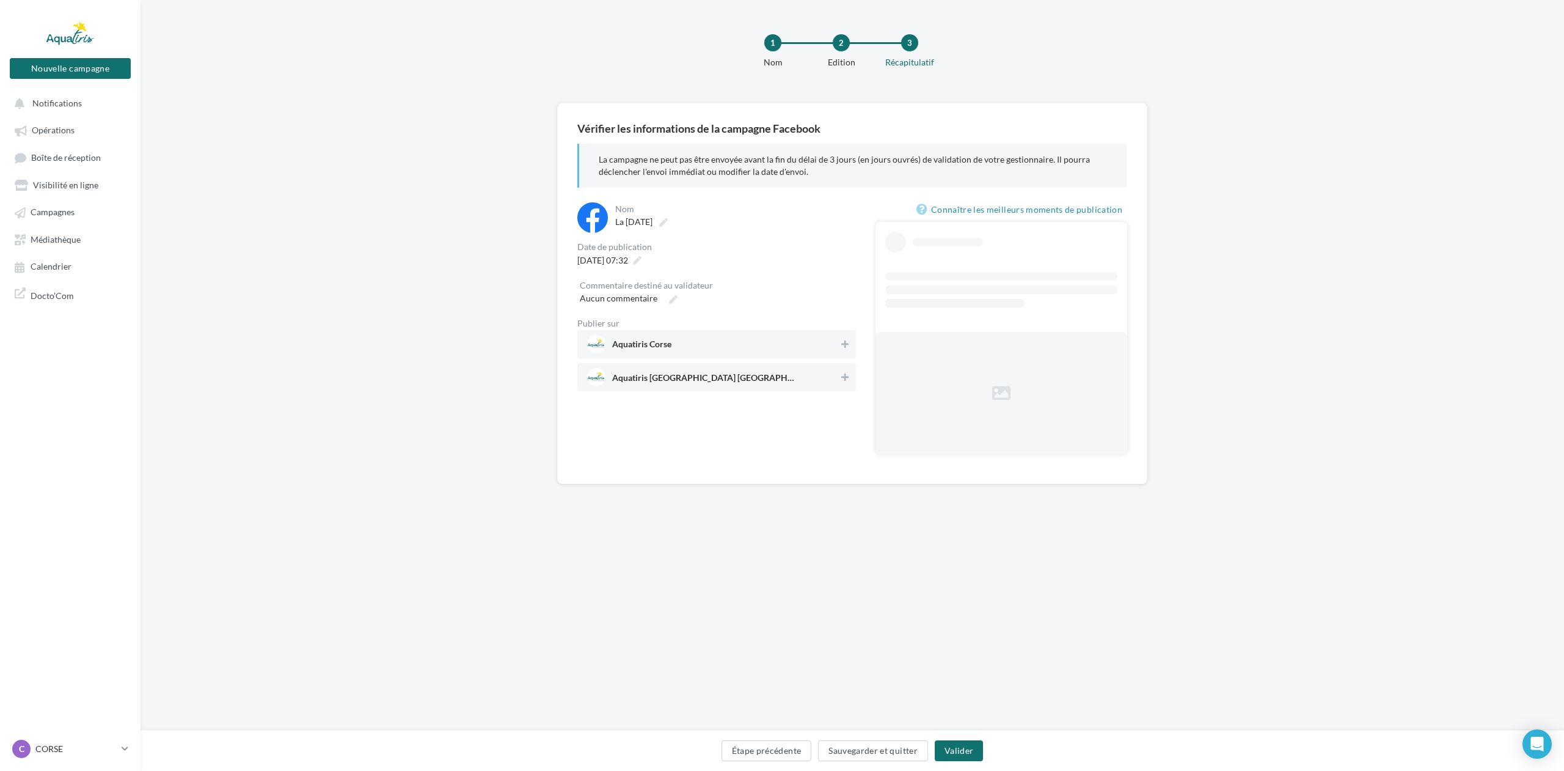
click at [731, 337] on span "Aquatiris Corse" at bounding box center [713, 344] width 252 height 18
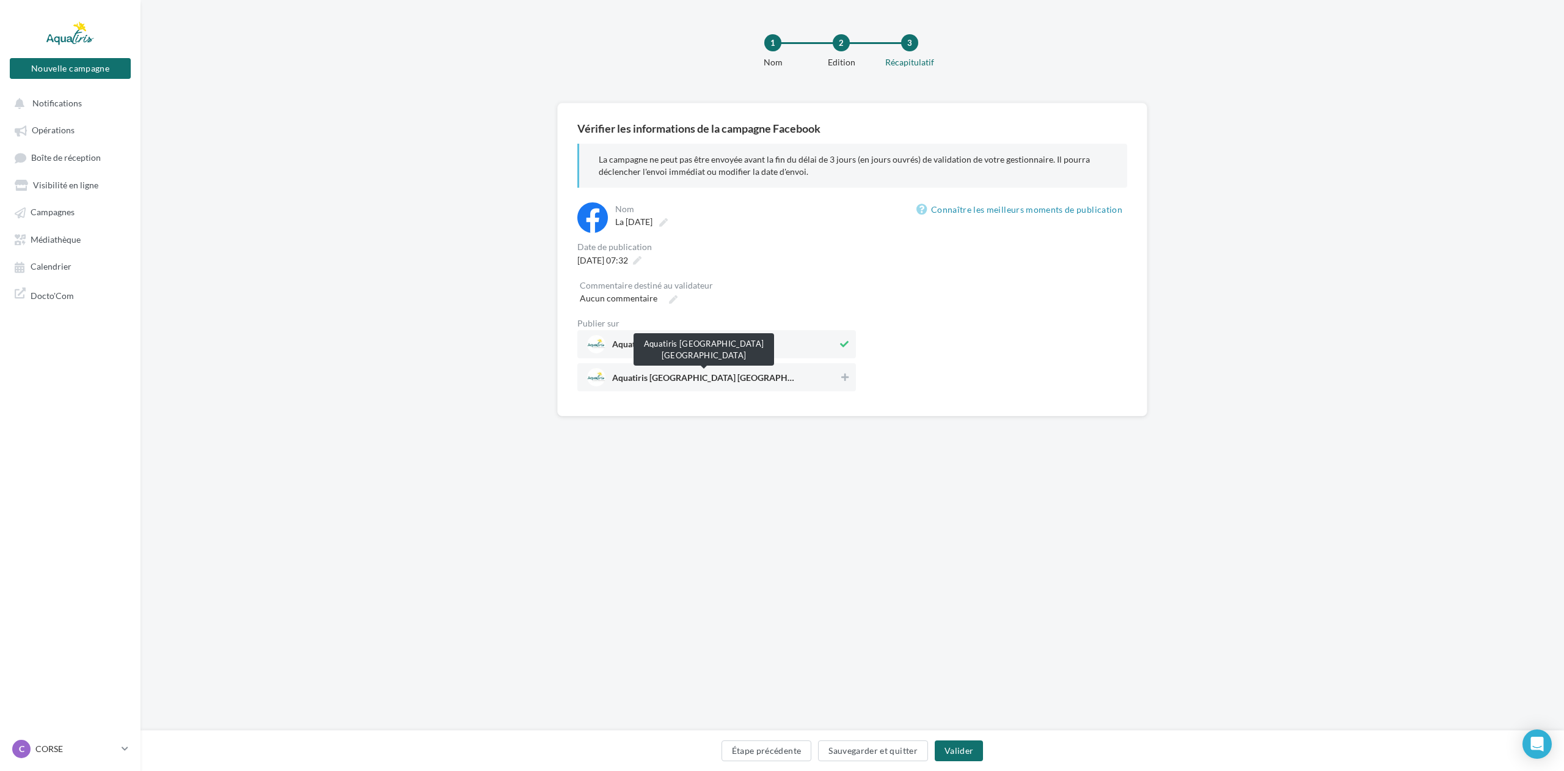
click at [740, 379] on span "Aquatiris [GEOGRAPHIC_DATA] [GEOGRAPHIC_DATA]" at bounding box center [703, 379] width 183 height 13
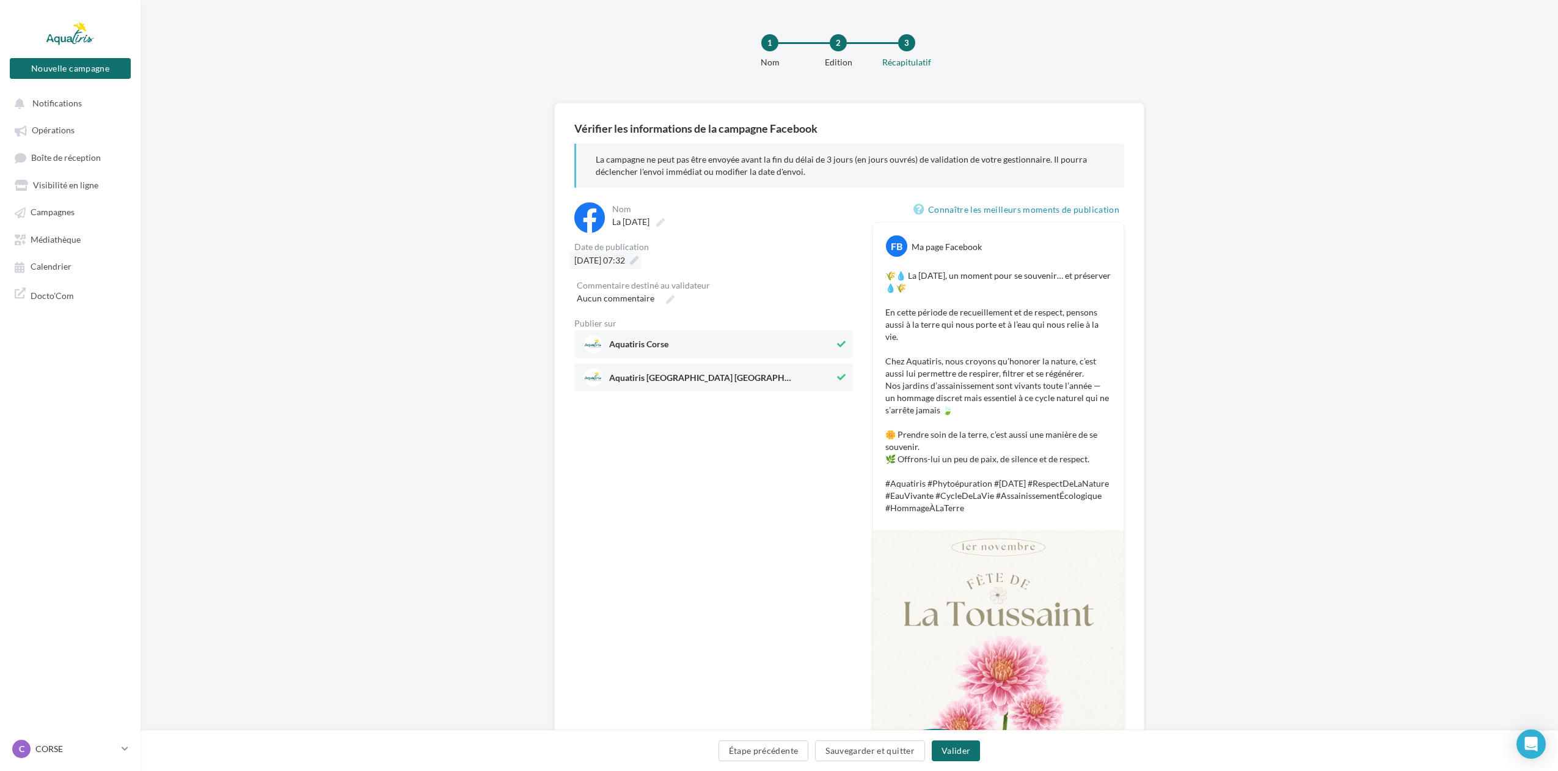
click at [641, 262] on div "16/10/2025 à 07:32" at bounding box center [605, 260] width 71 height 18
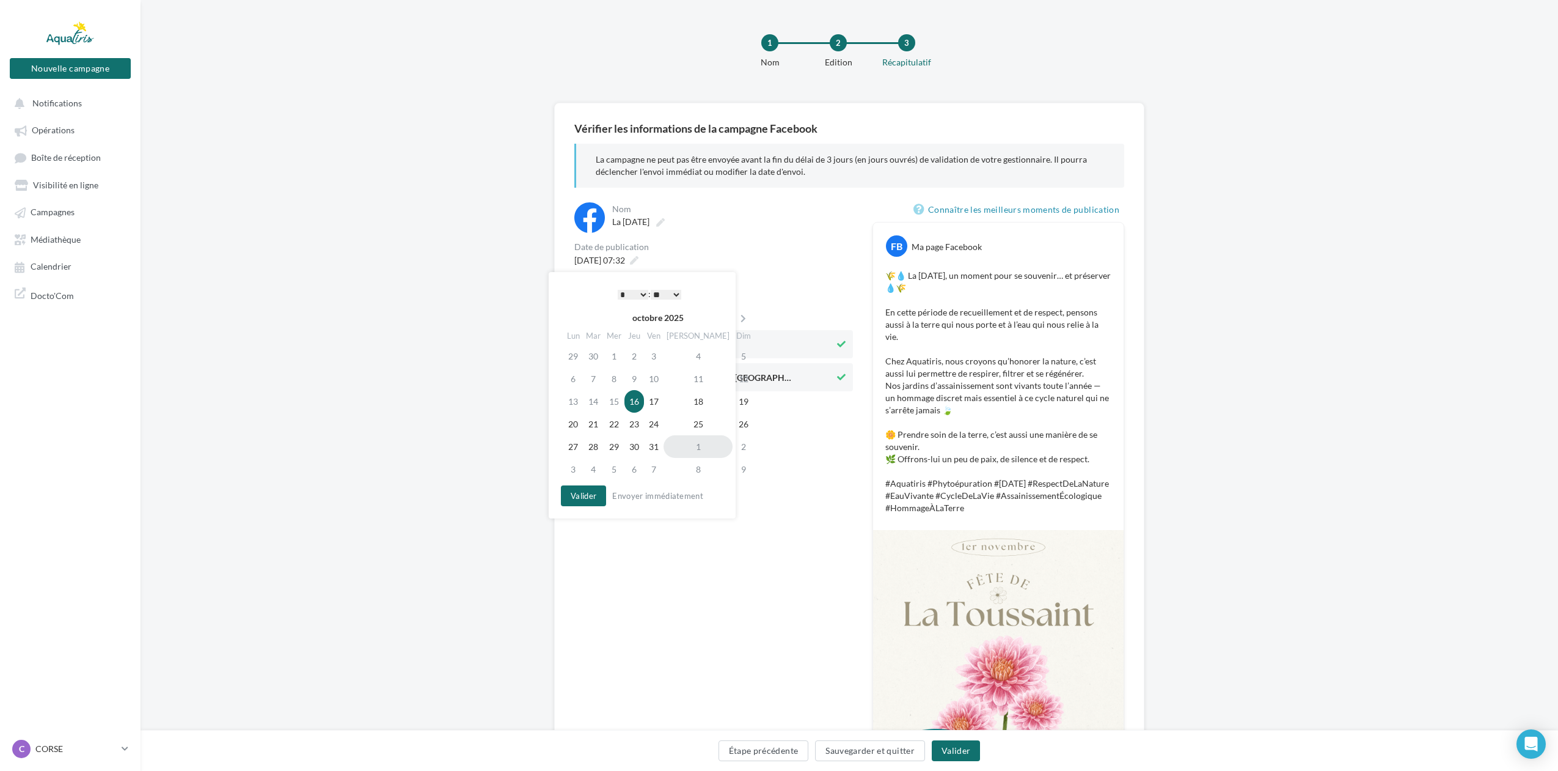
click at [683, 449] on td "1" at bounding box center [698, 446] width 69 height 23
click at [582, 493] on button "Valider" at bounding box center [583, 495] width 45 height 21
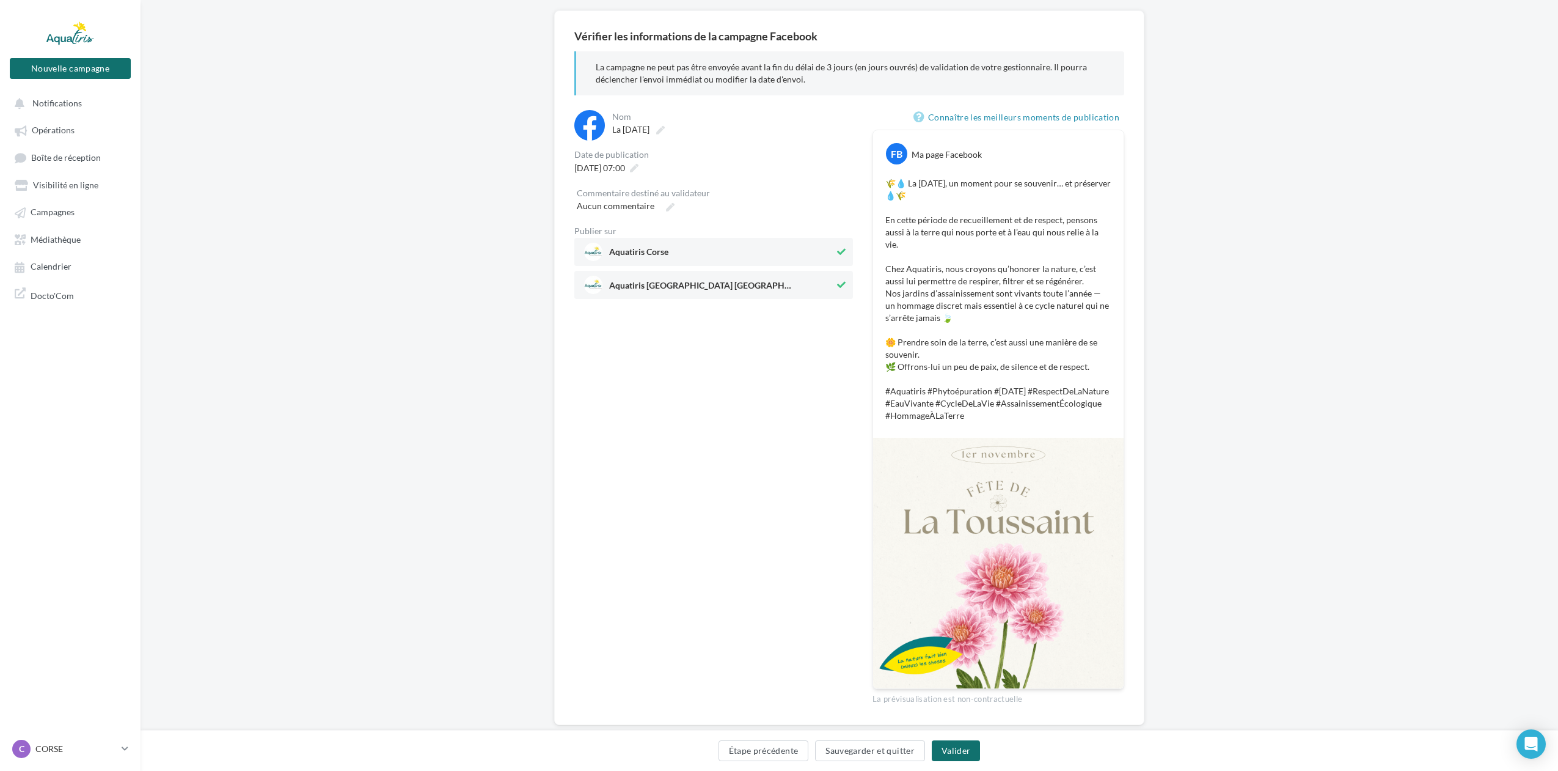
scroll to position [106, 0]
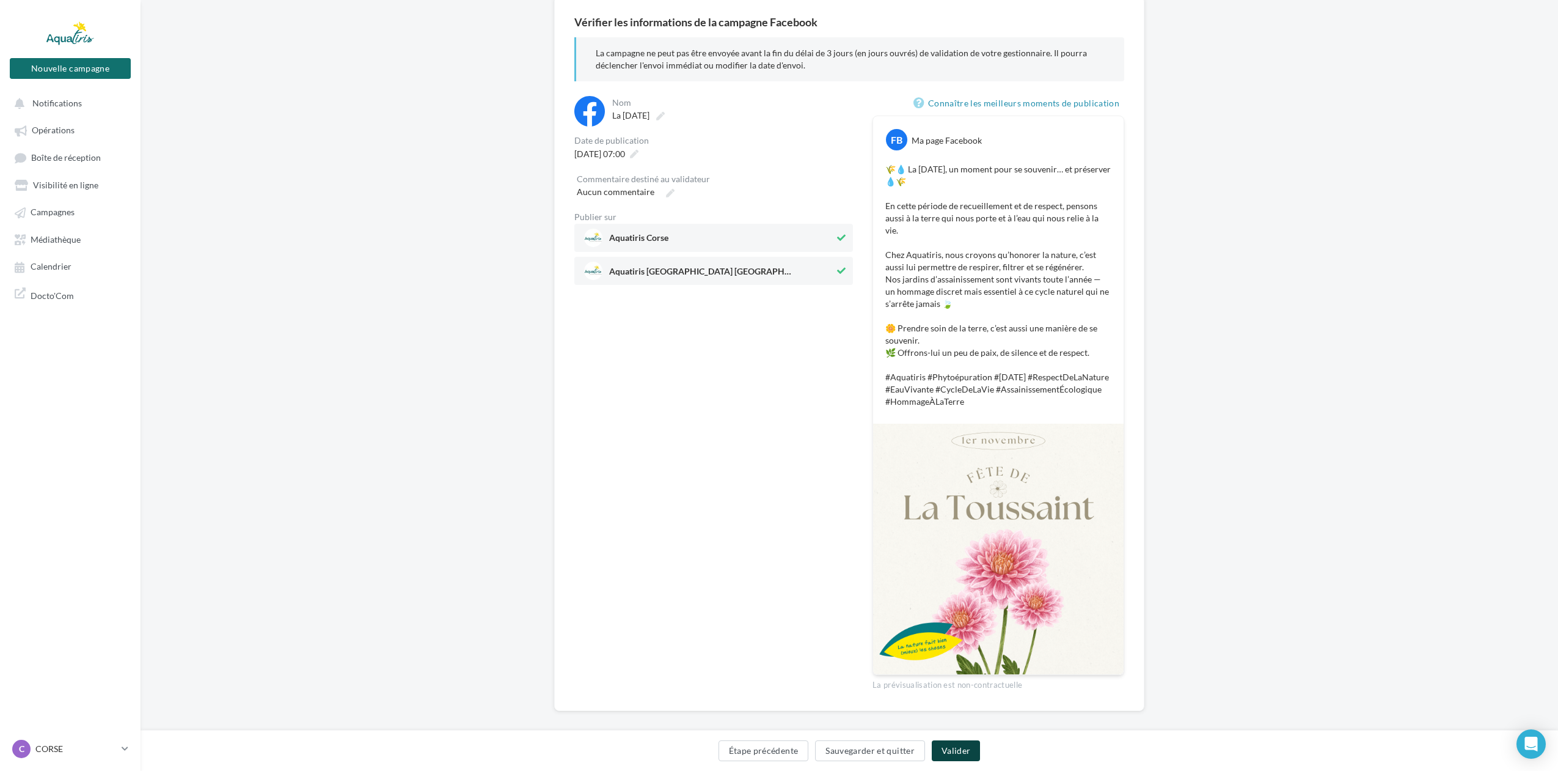
click at [951, 752] on button "Valider" at bounding box center [956, 750] width 48 height 21
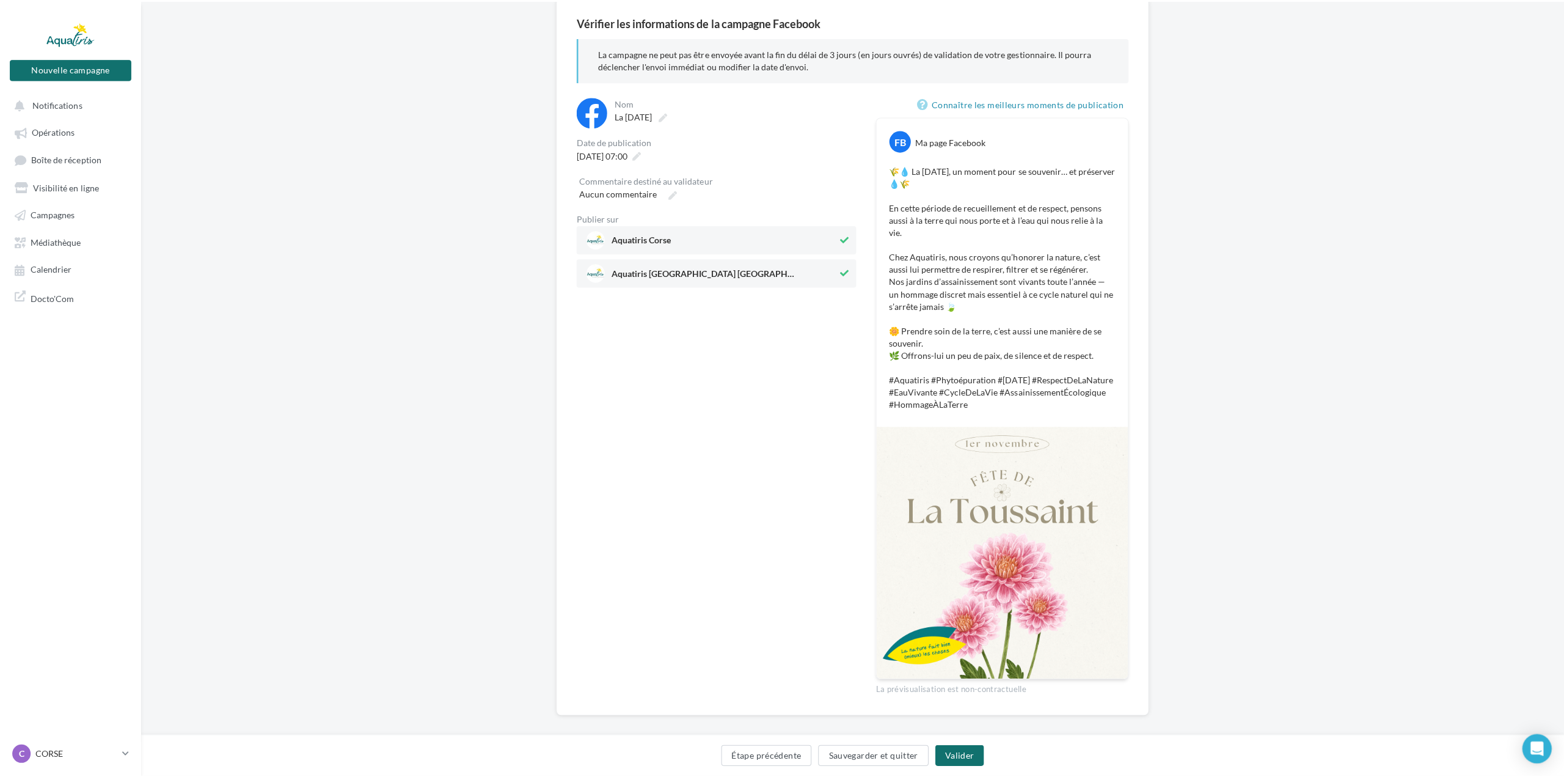
scroll to position [100, 0]
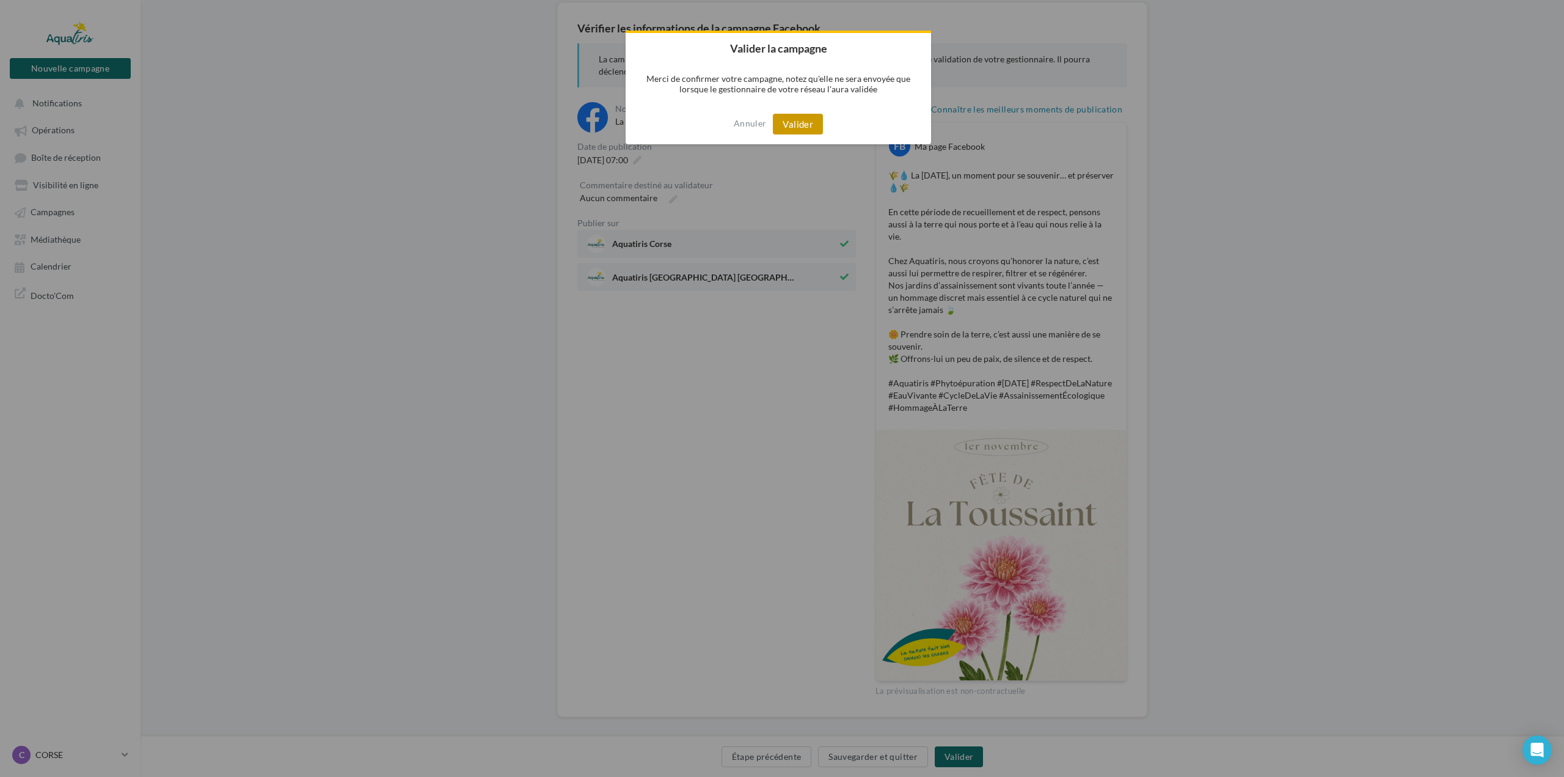
click at [790, 125] on button "Valider" at bounding box center [798, 124] width 50 height 21
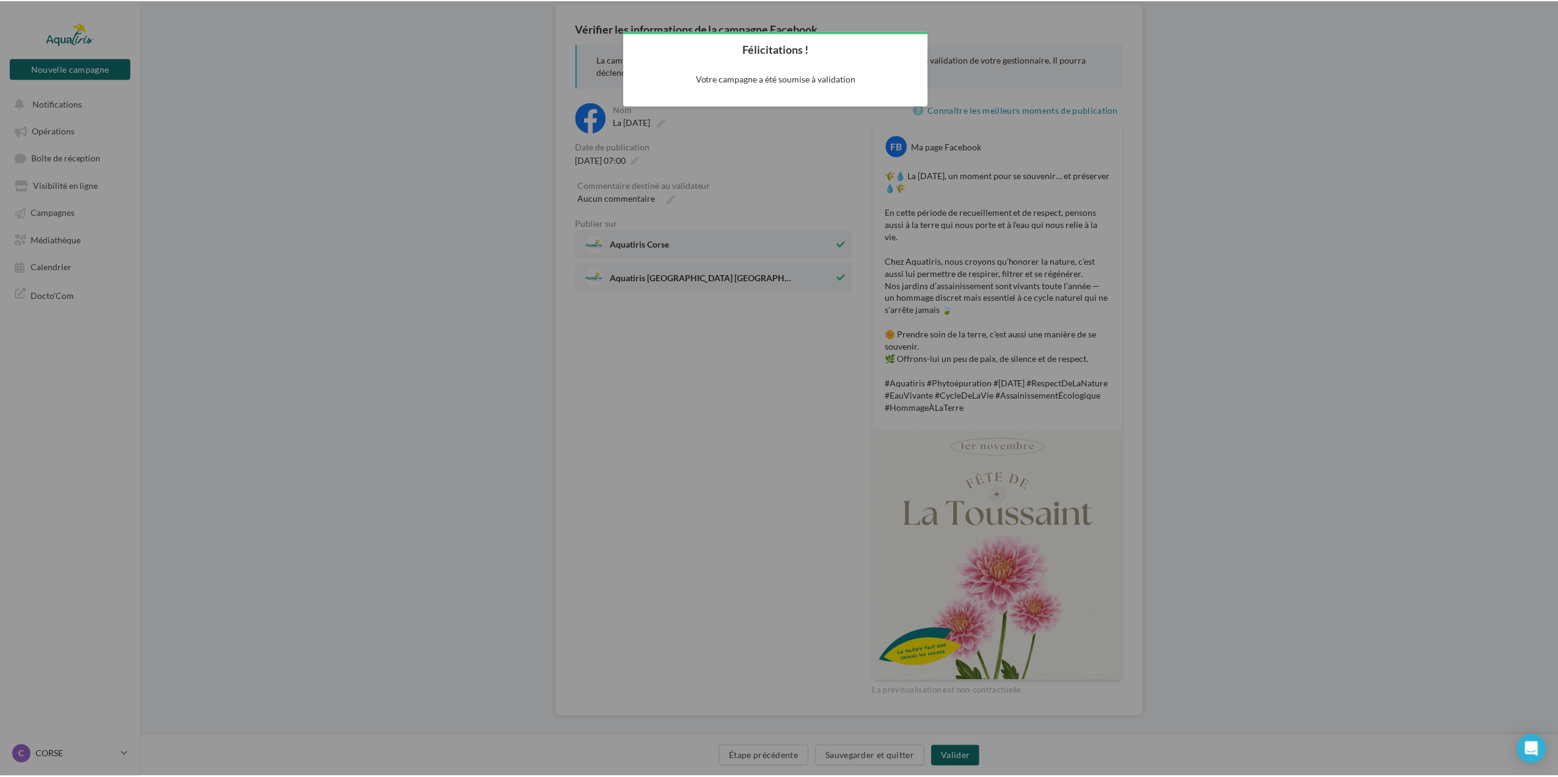
scroll to position [20, 0]
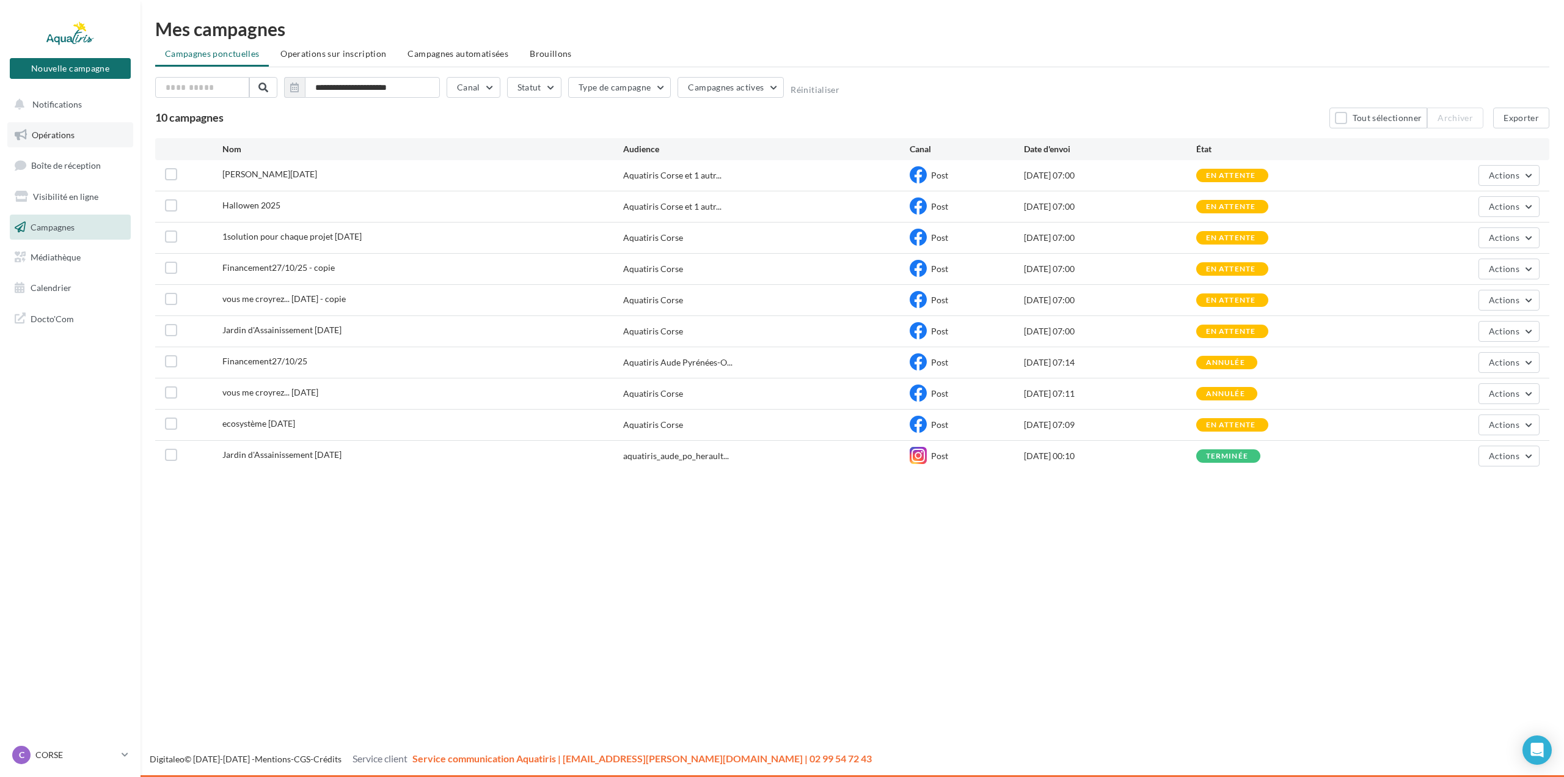
click at [71, 145] on link "Opérations" at bounding box center [70, 135] width 126 height 26
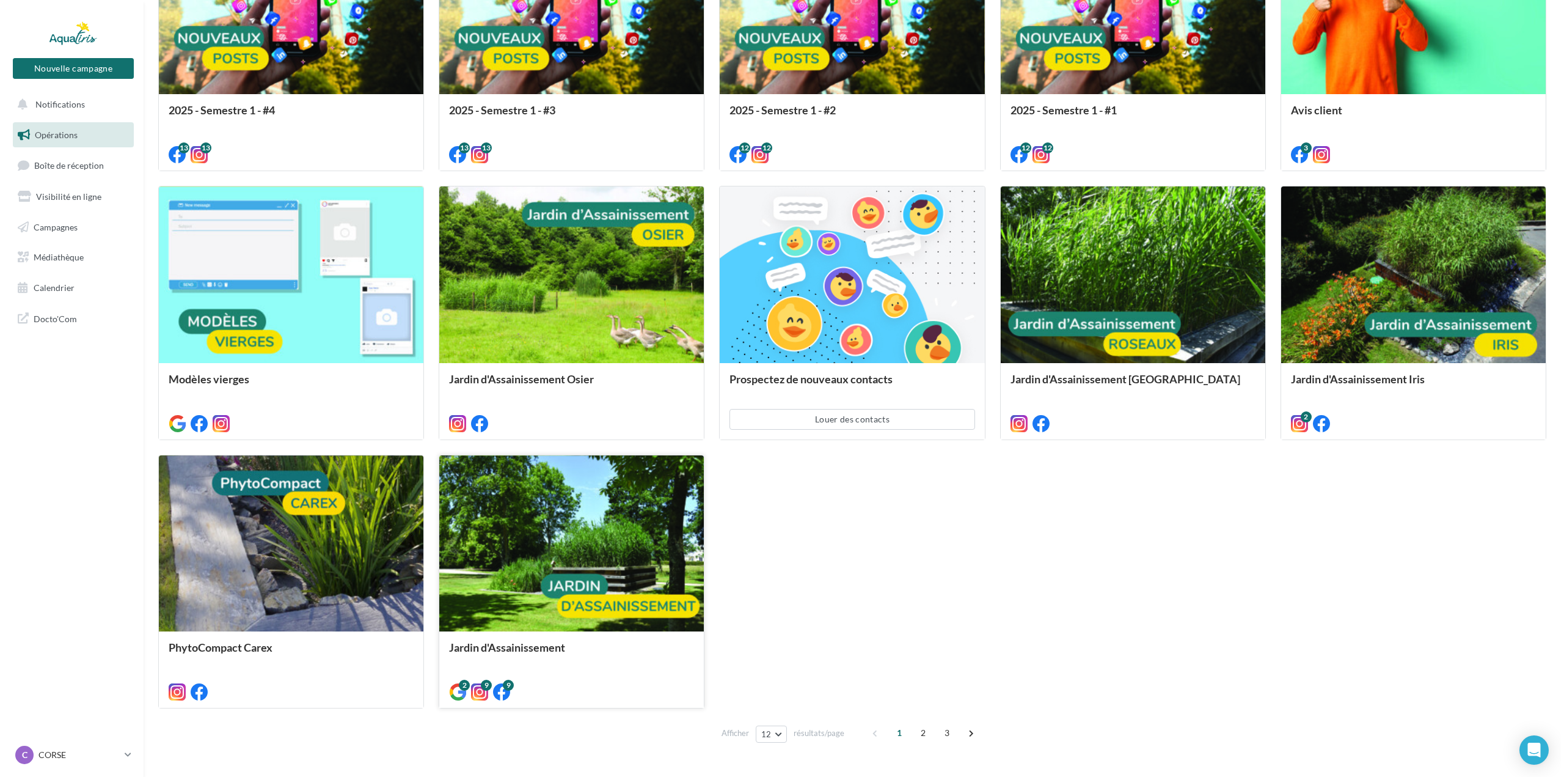
scroll to position [575, 0]
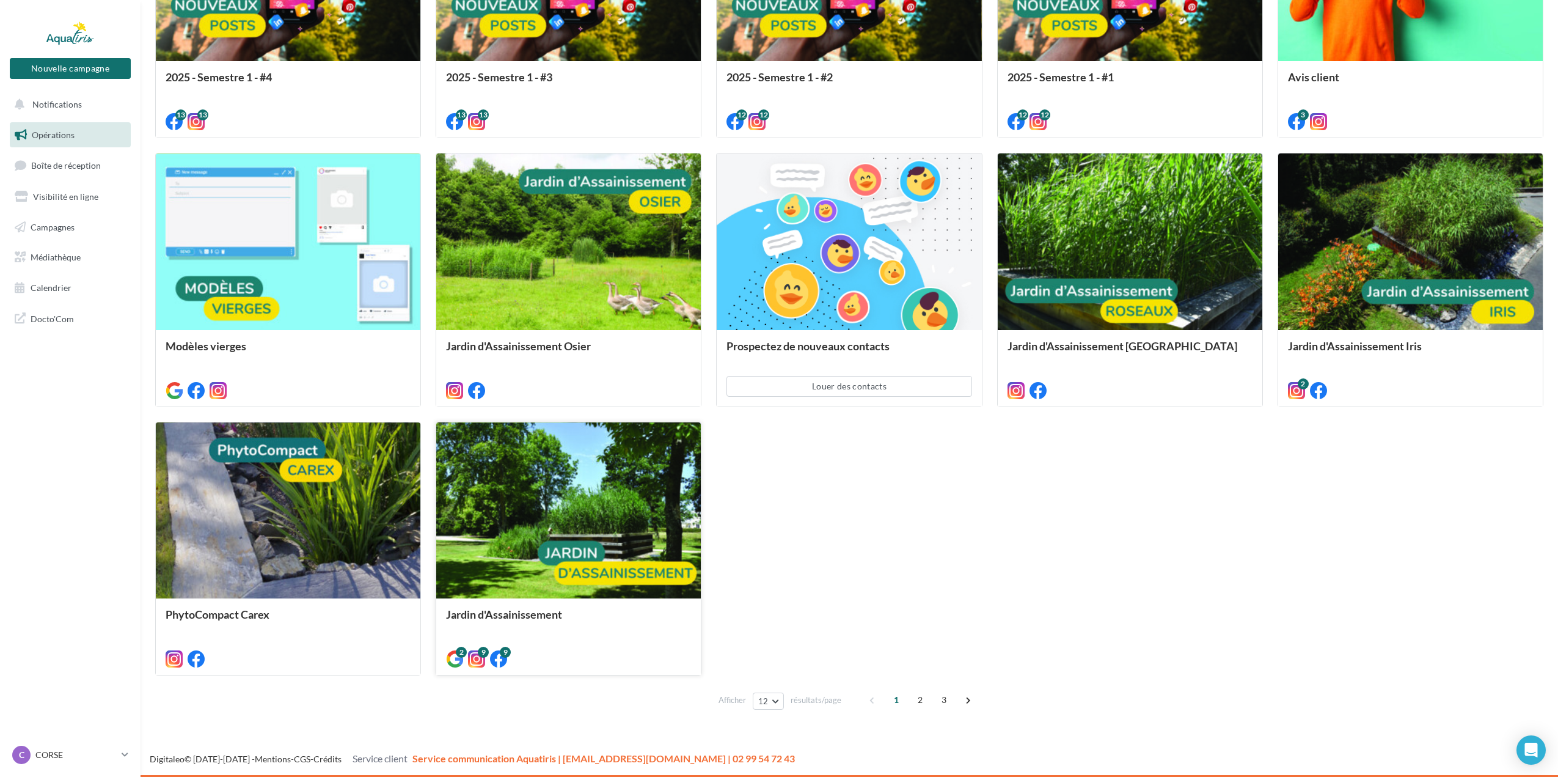
click at [458, 574] on div at bounding box center [568, 511] width 265 height 178
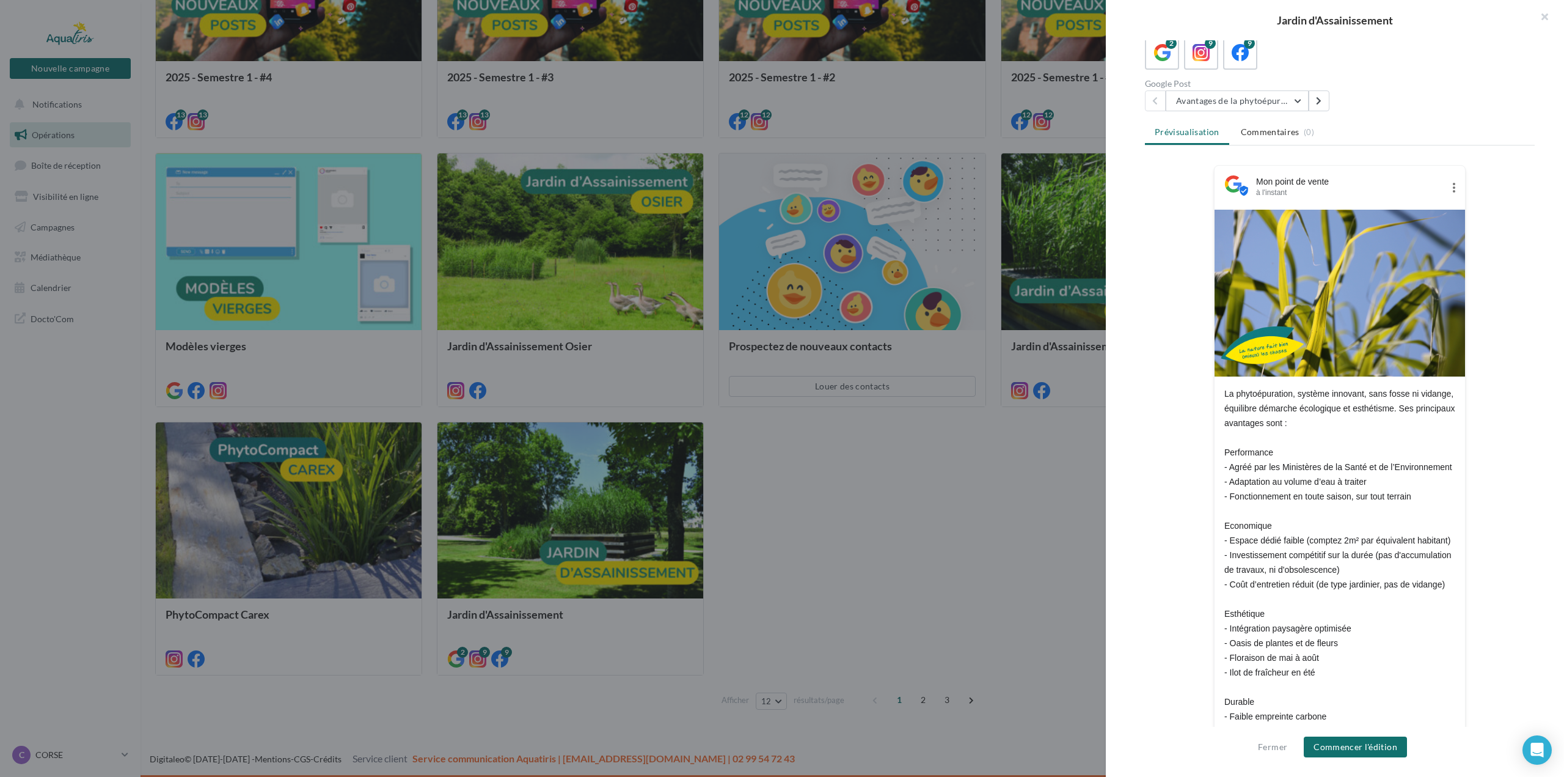
scroll to position [0, 0]
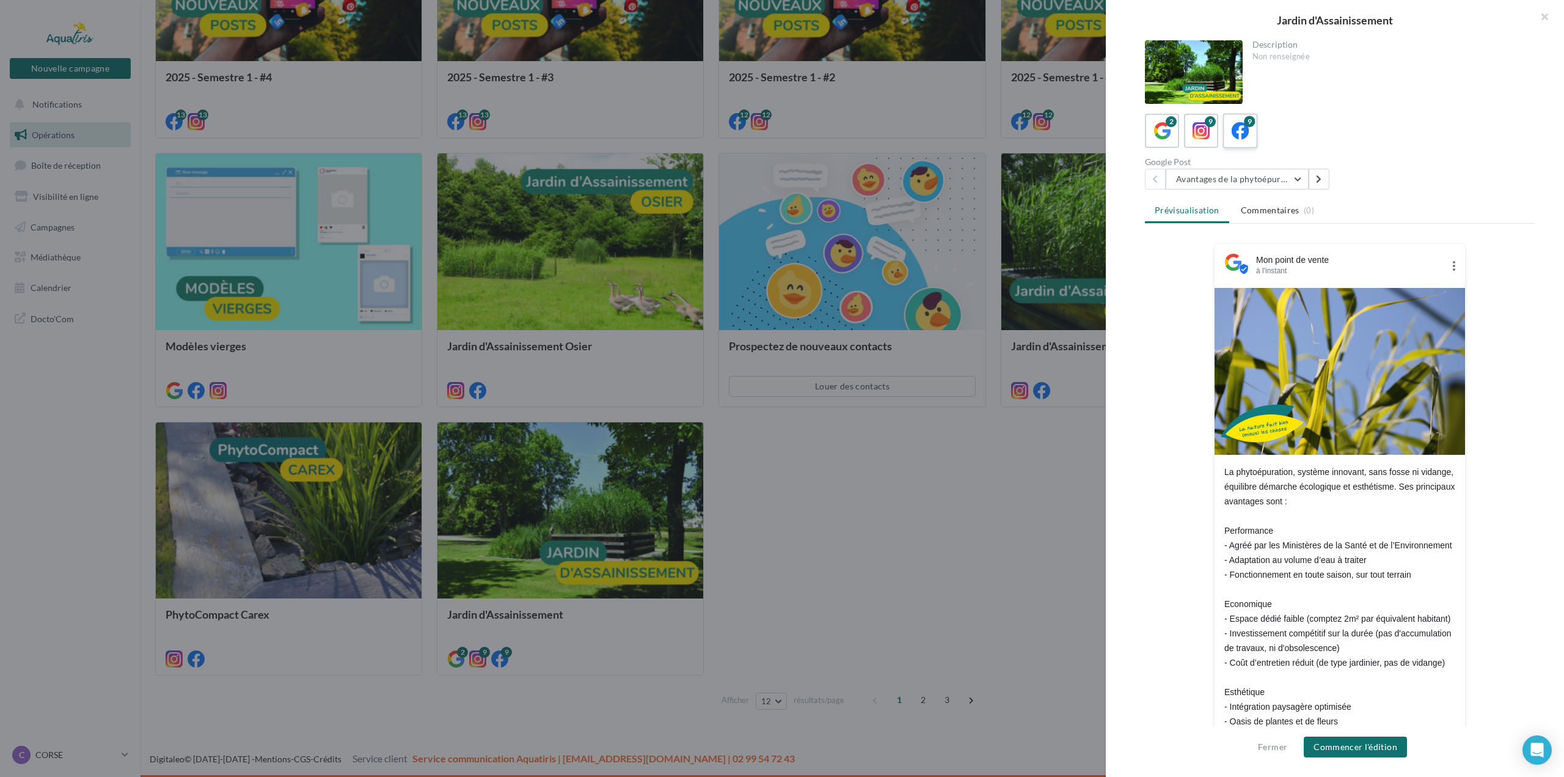
click at [1230, 134] on div "9" at bounding box center [1241, 131] width 23 height 23
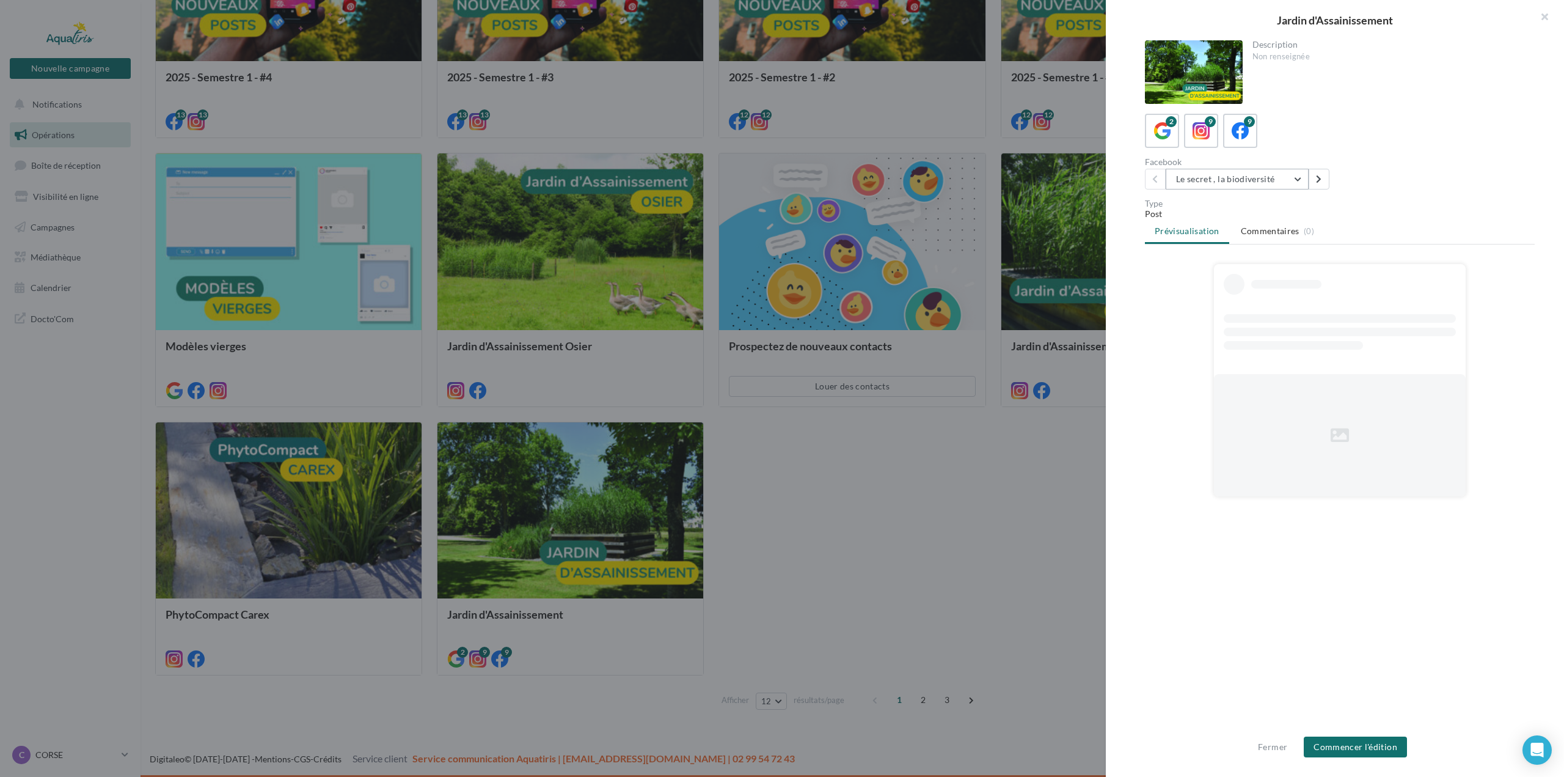
click at [1263, 185] on button "Le secret , la biodiversité" at bounding box center [1237, 179] width 143 height 21
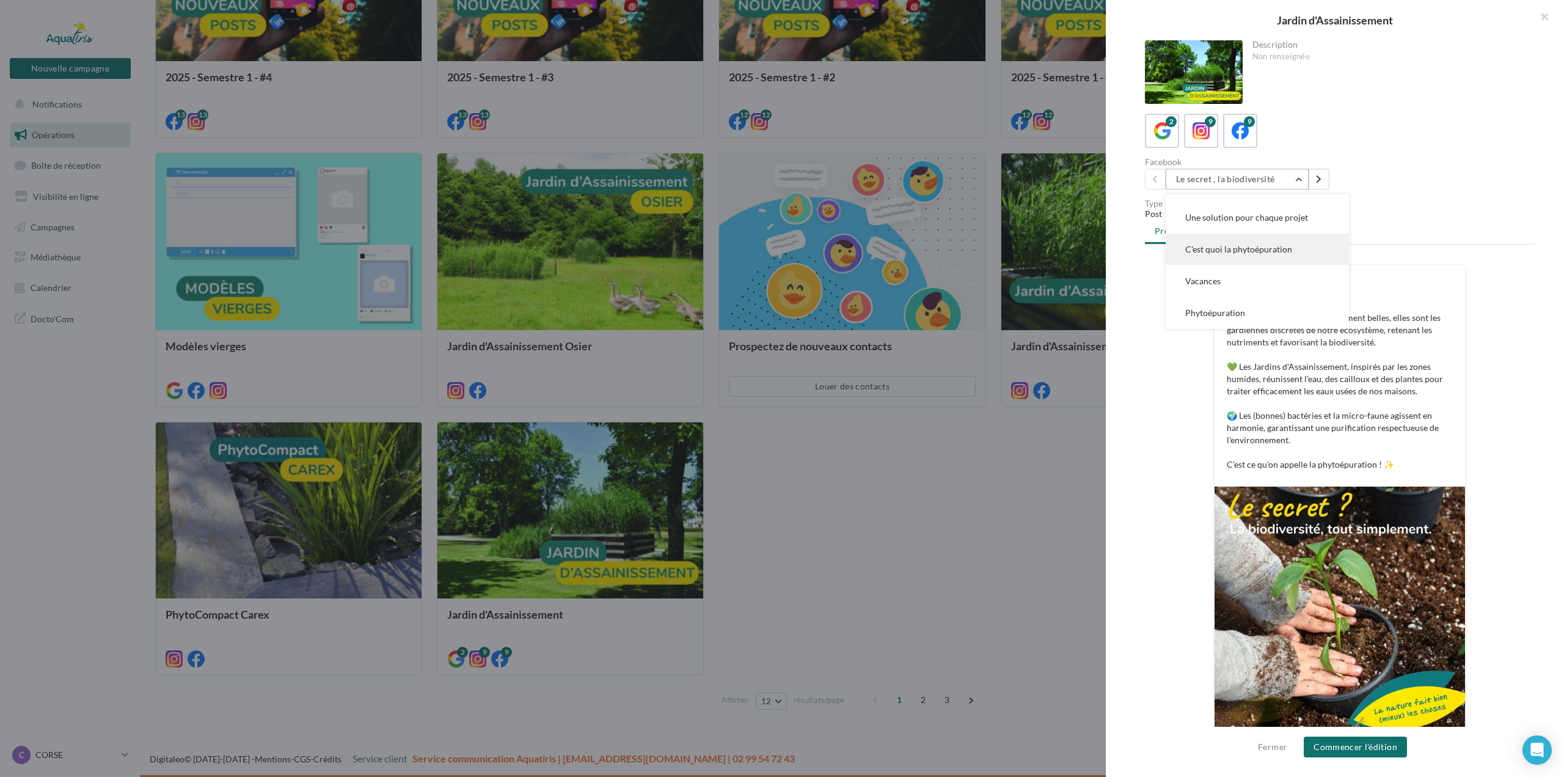
scroll to position [22, 0]
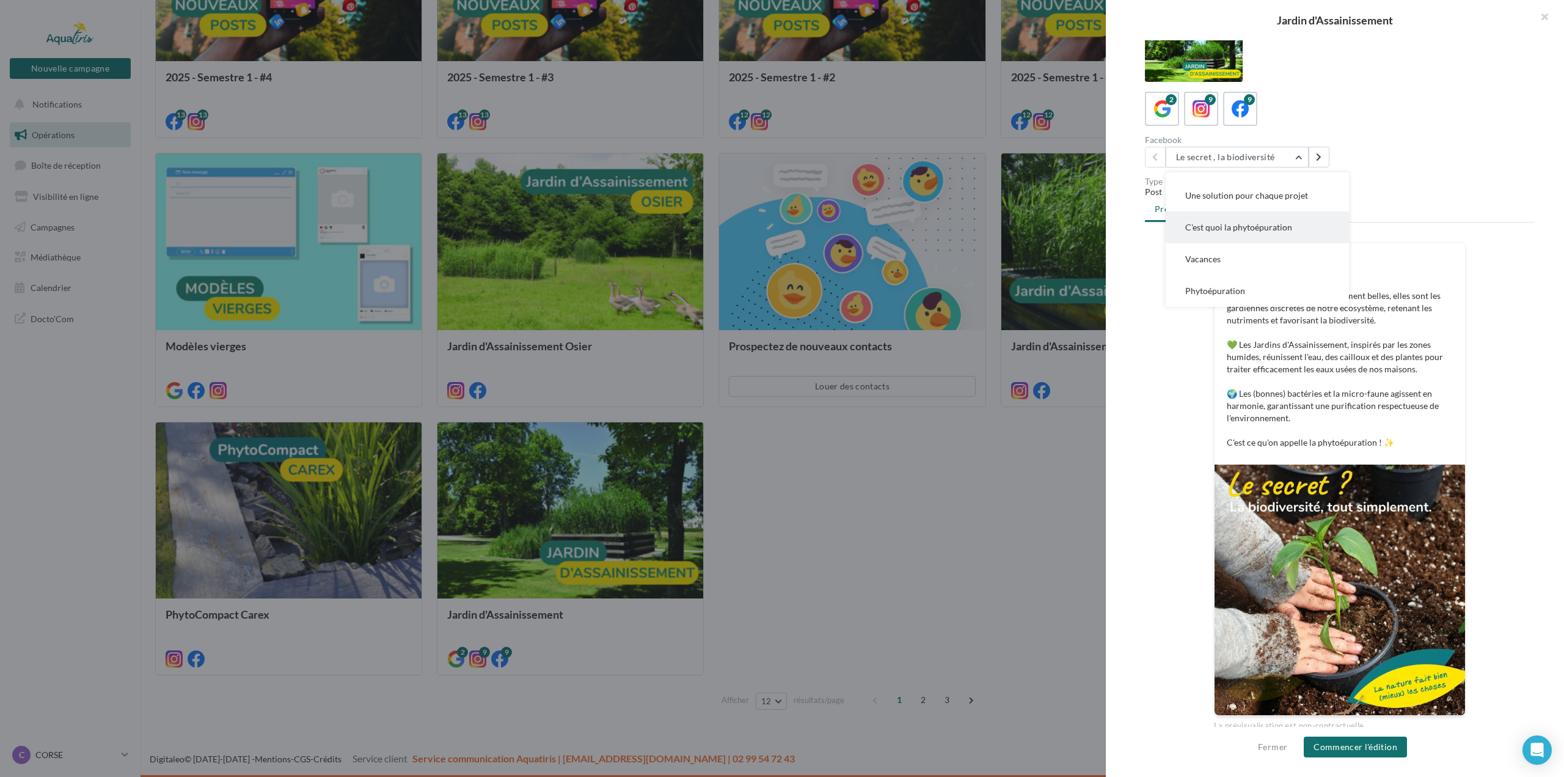
click at [1275, 227] on span "C'est quoi la phytoépuration" at bounding box center [1239, 227] width 107 height 10
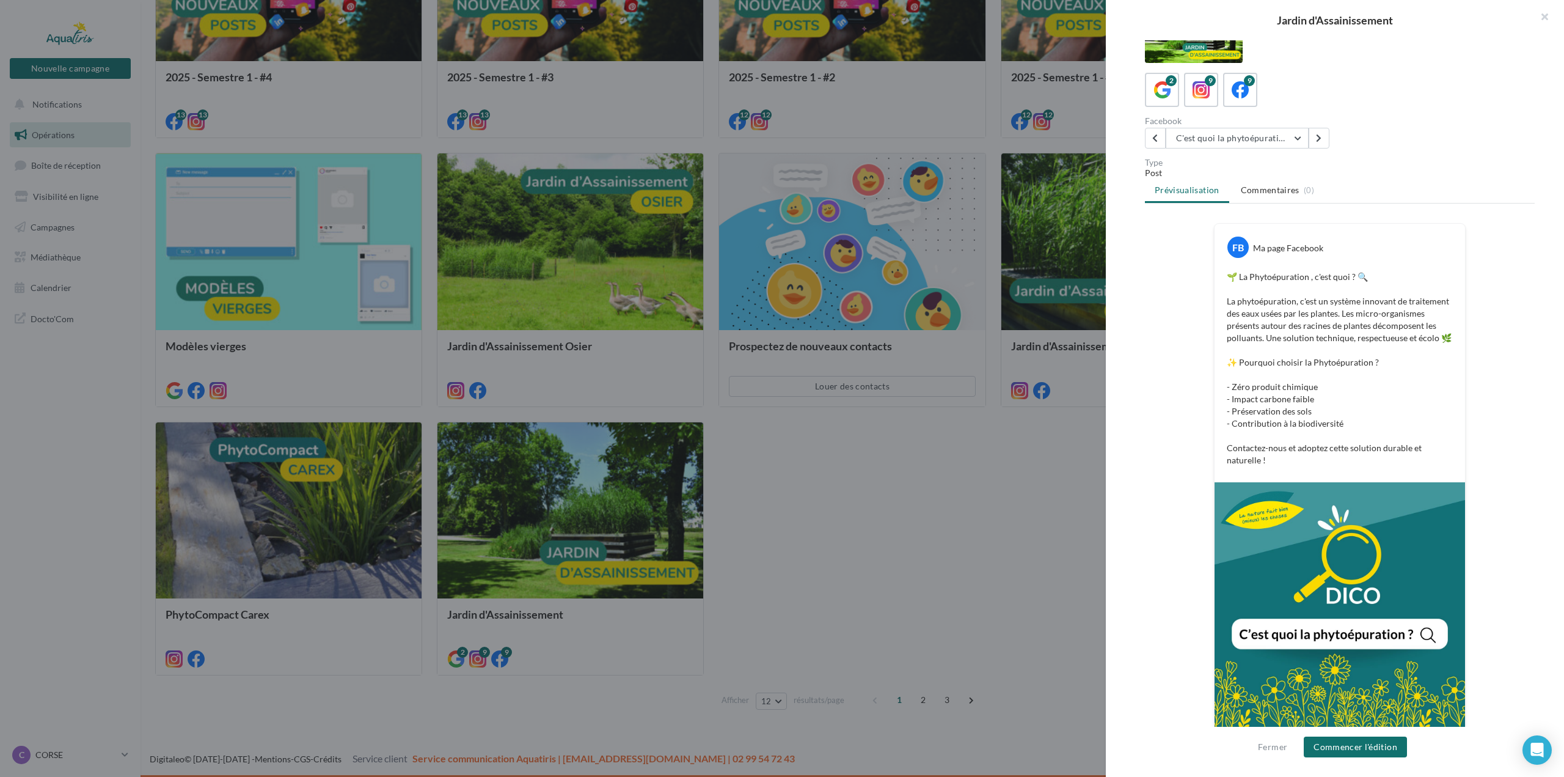
scroll to position [53, 0]
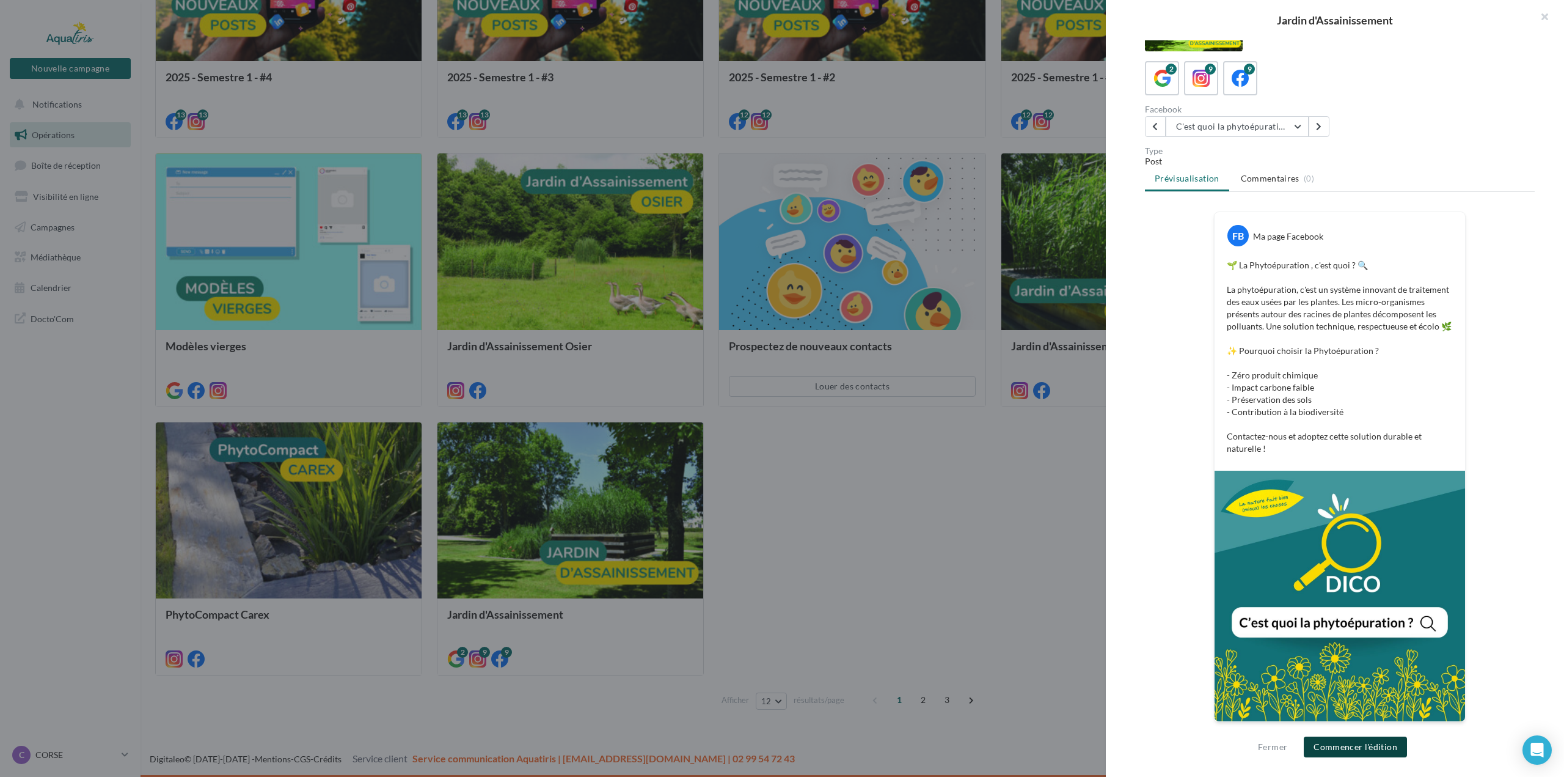
click at [1324, 747] on button "Commencer l'édition" at bounding box center [1355, 746] width 103 height 21
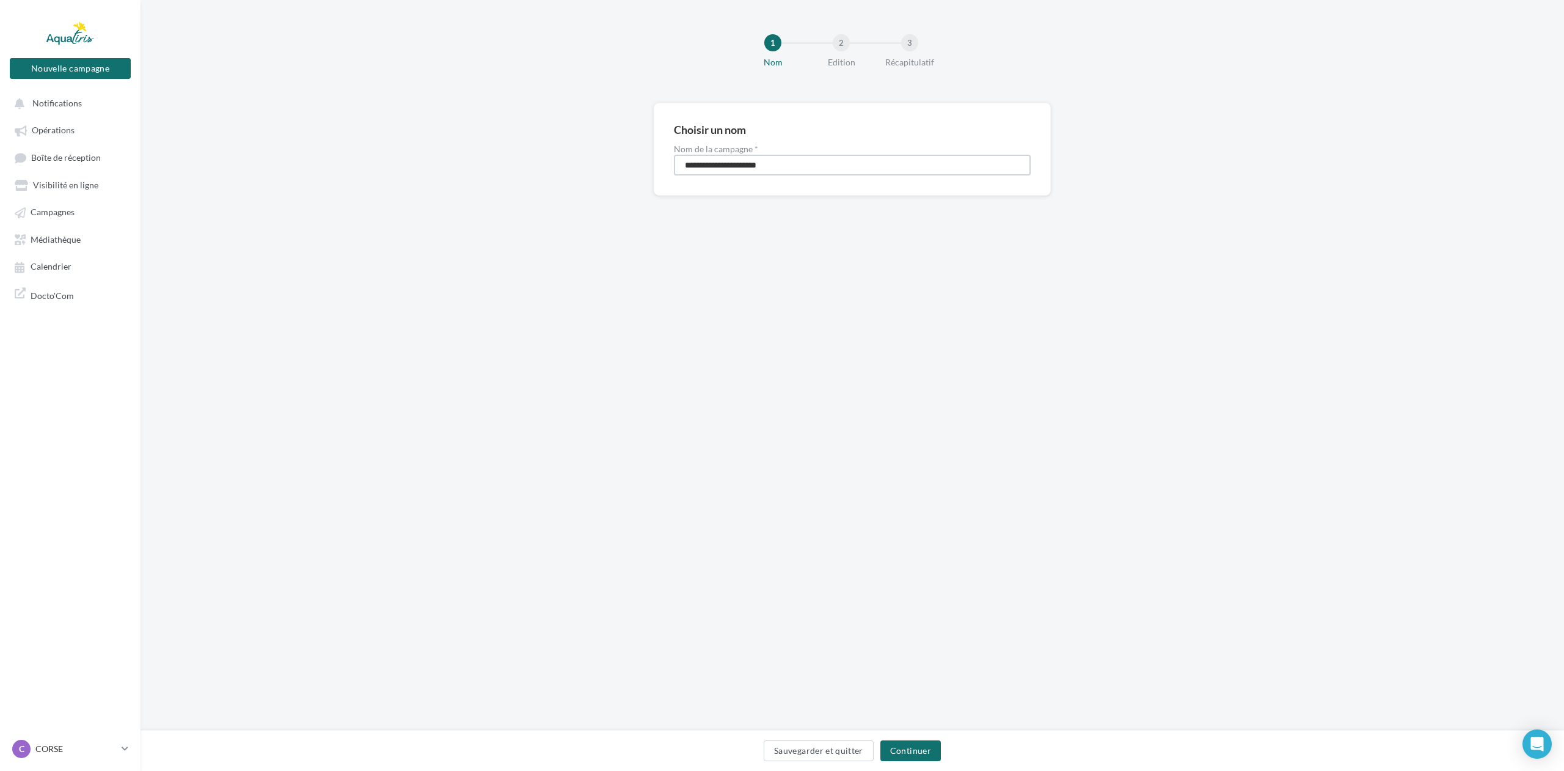
drag, startPoint x: 811, startPoint y: 166, endPoint x: 477, endPoint y: 155, distance: 333.8
click at [487, 155] on div "**********" at bounding box center [853, 169] width 1424 height 132
type input "****"
click at [901, 752] on button "Continuer" at bounding box center [911, 750] width 60 height 21
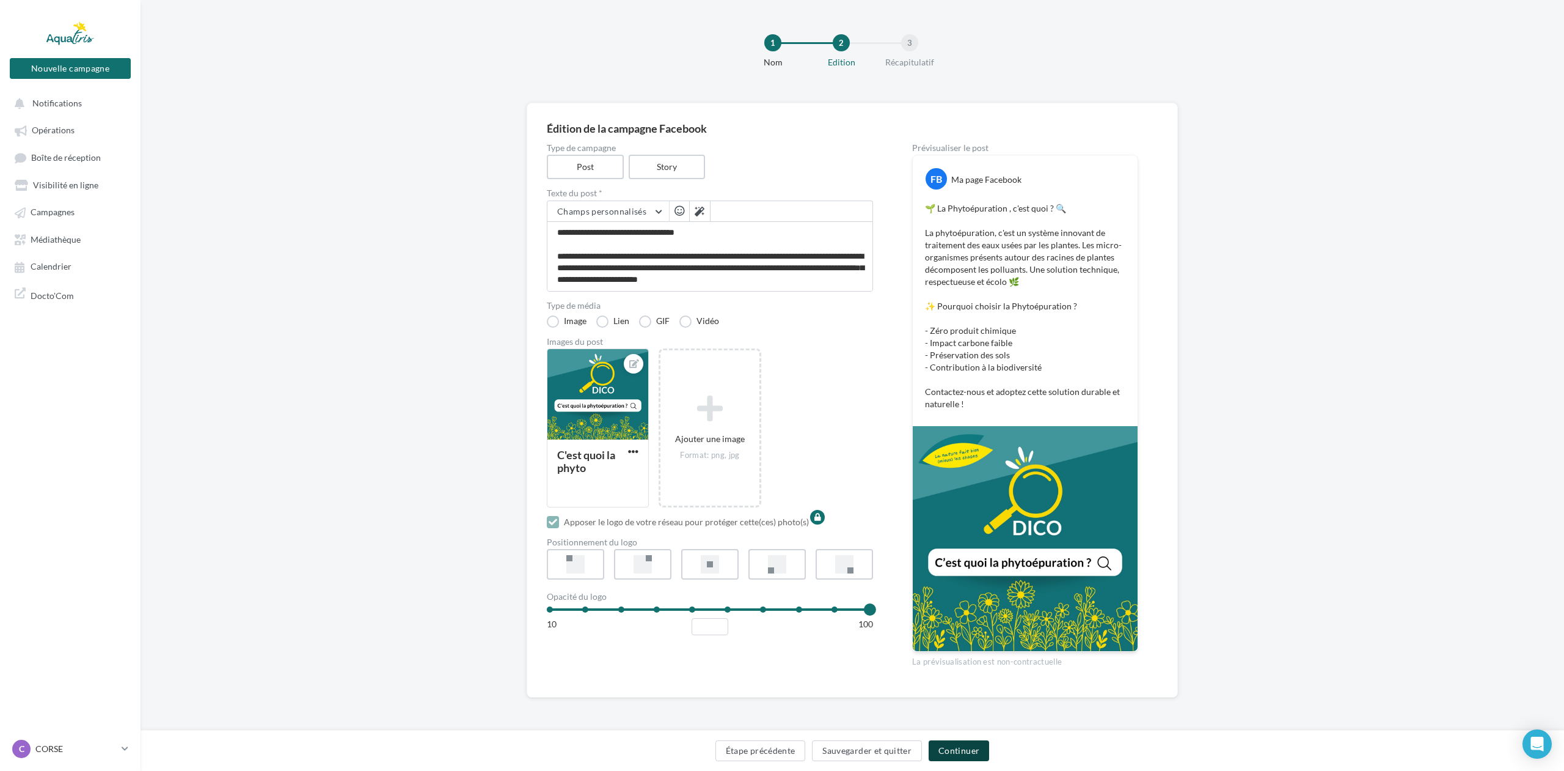
click at [953, 753] on button "Continuer" at bounding box center [959, 750] width 60 height 21
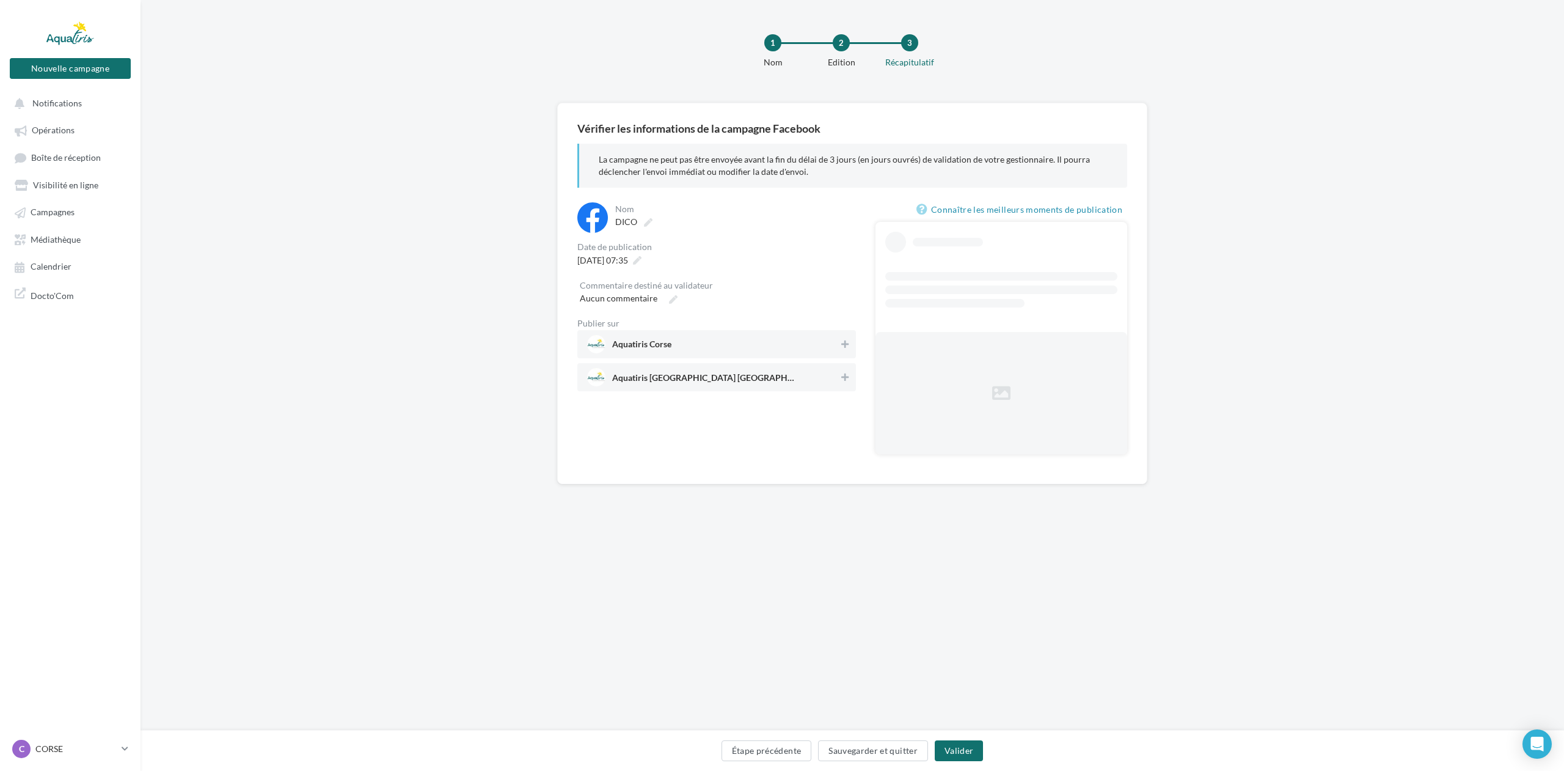
click at [742, 343] on span "Aquatiris Corse" at bounding box center [713, 344] width 252 height 18
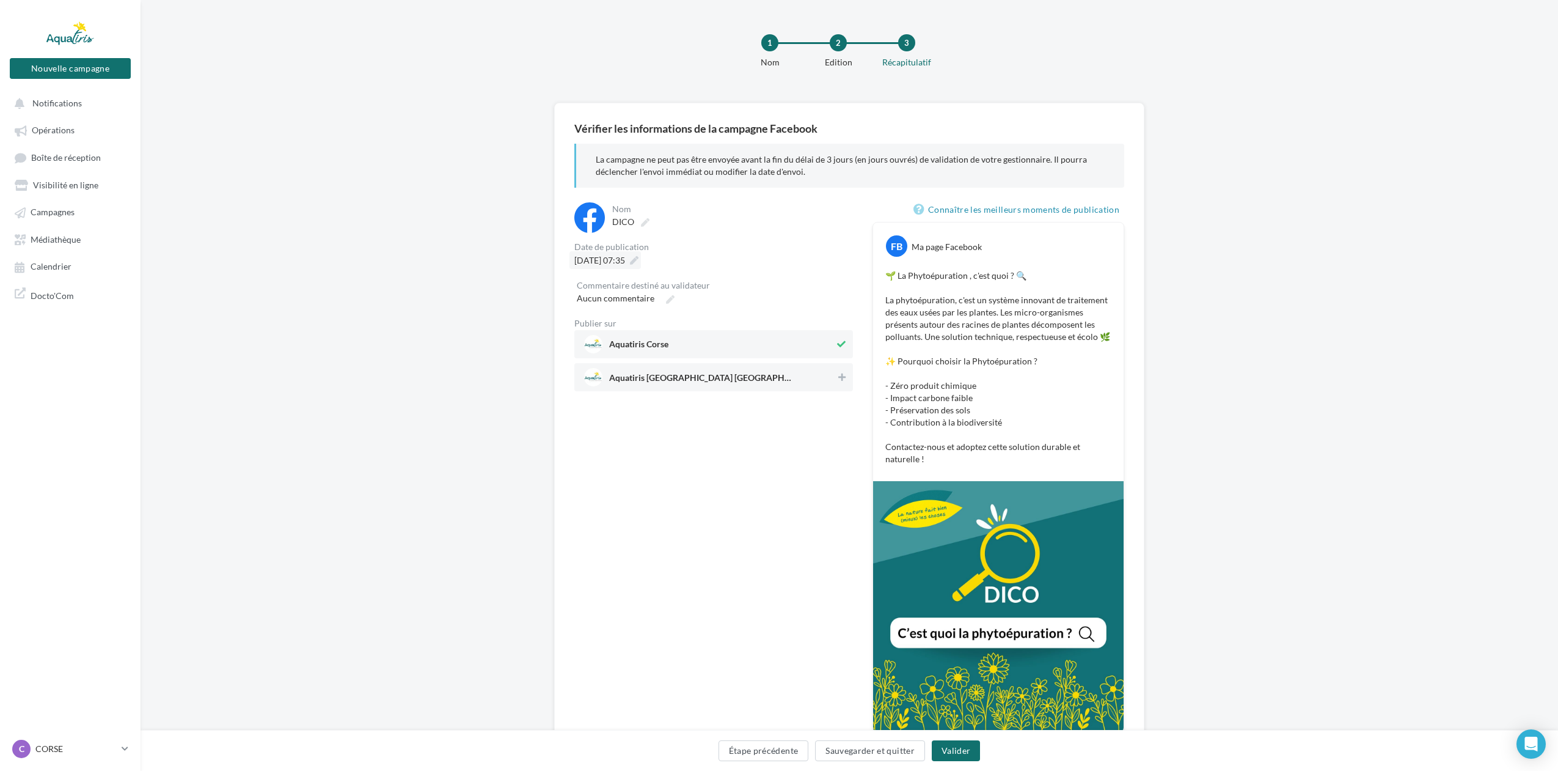
click at [639, 260] on icon at bounding box center [634, 260] width 9 height 9
click at [736, 318] on icon at bounding box center [743, 318] width 15 height 9
click at [574, 385] on td "3" at bounding box center [573, 378] width 21 height 23
click at [585, 500] on button "Valider" at bounding box center [583, 495] width 45 height 21
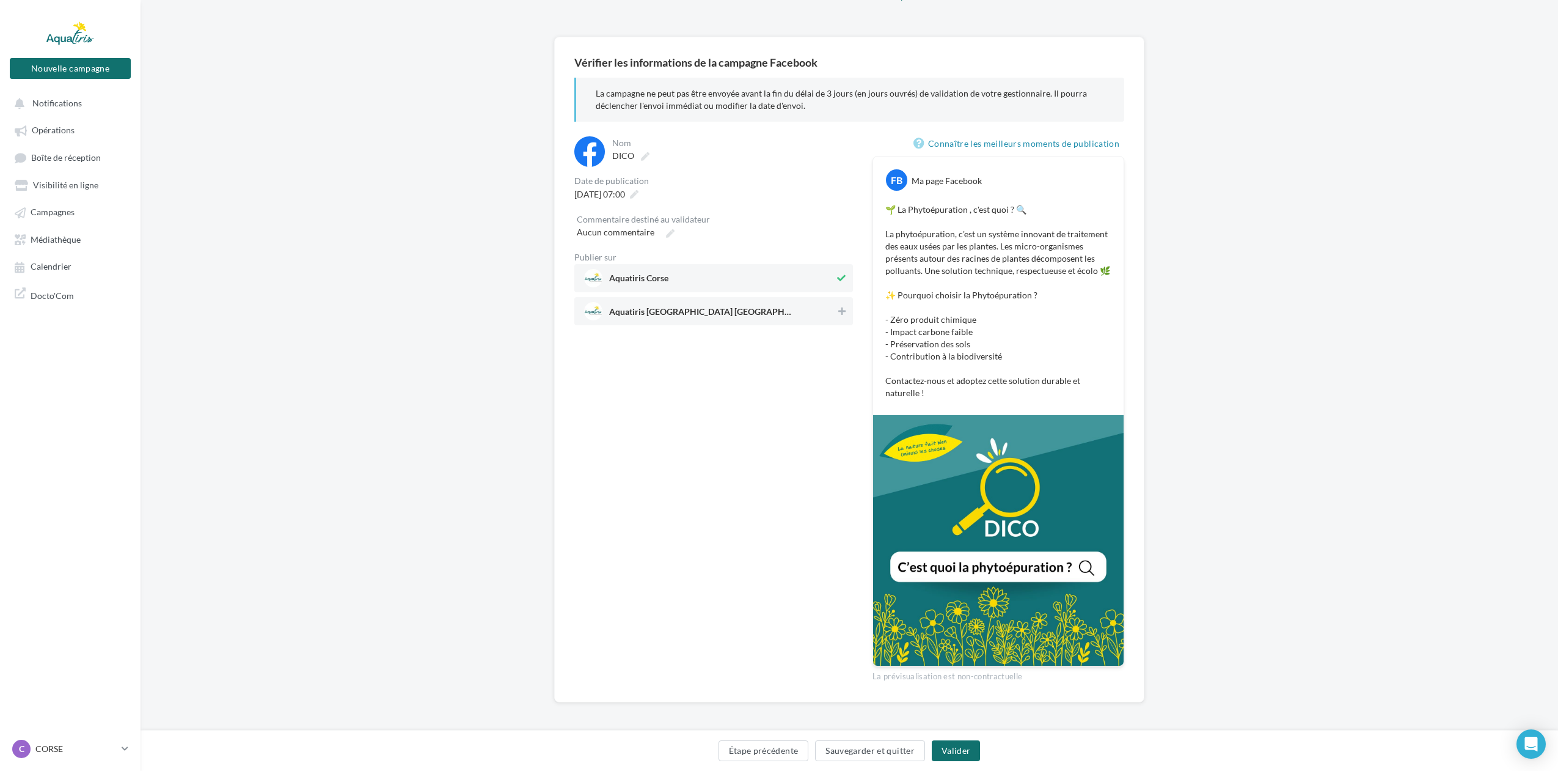
scroll to position [70, 0]
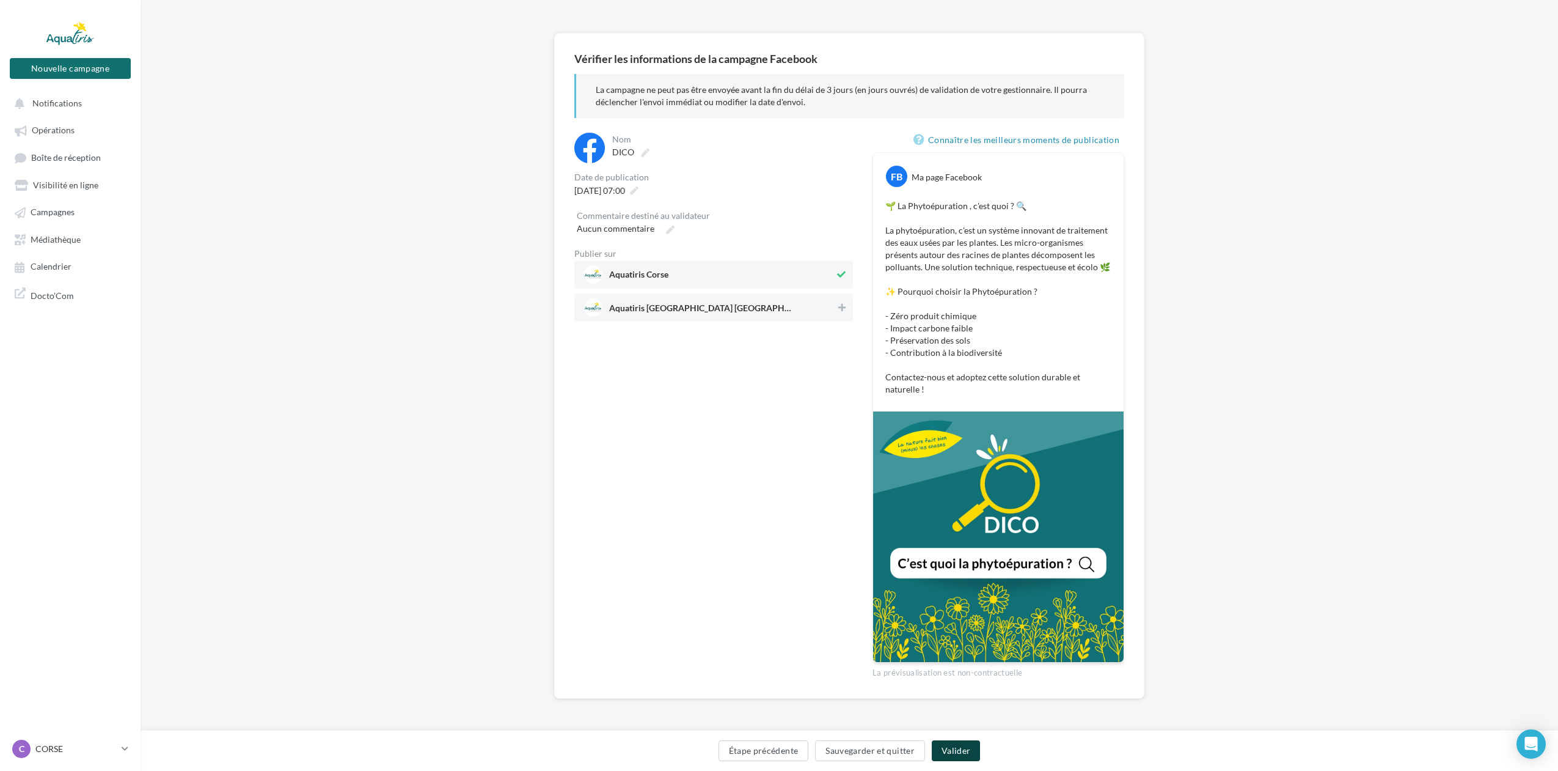
click at [961, 752] on button "Valider" at bounding box center [956, 750] width 48 height 21
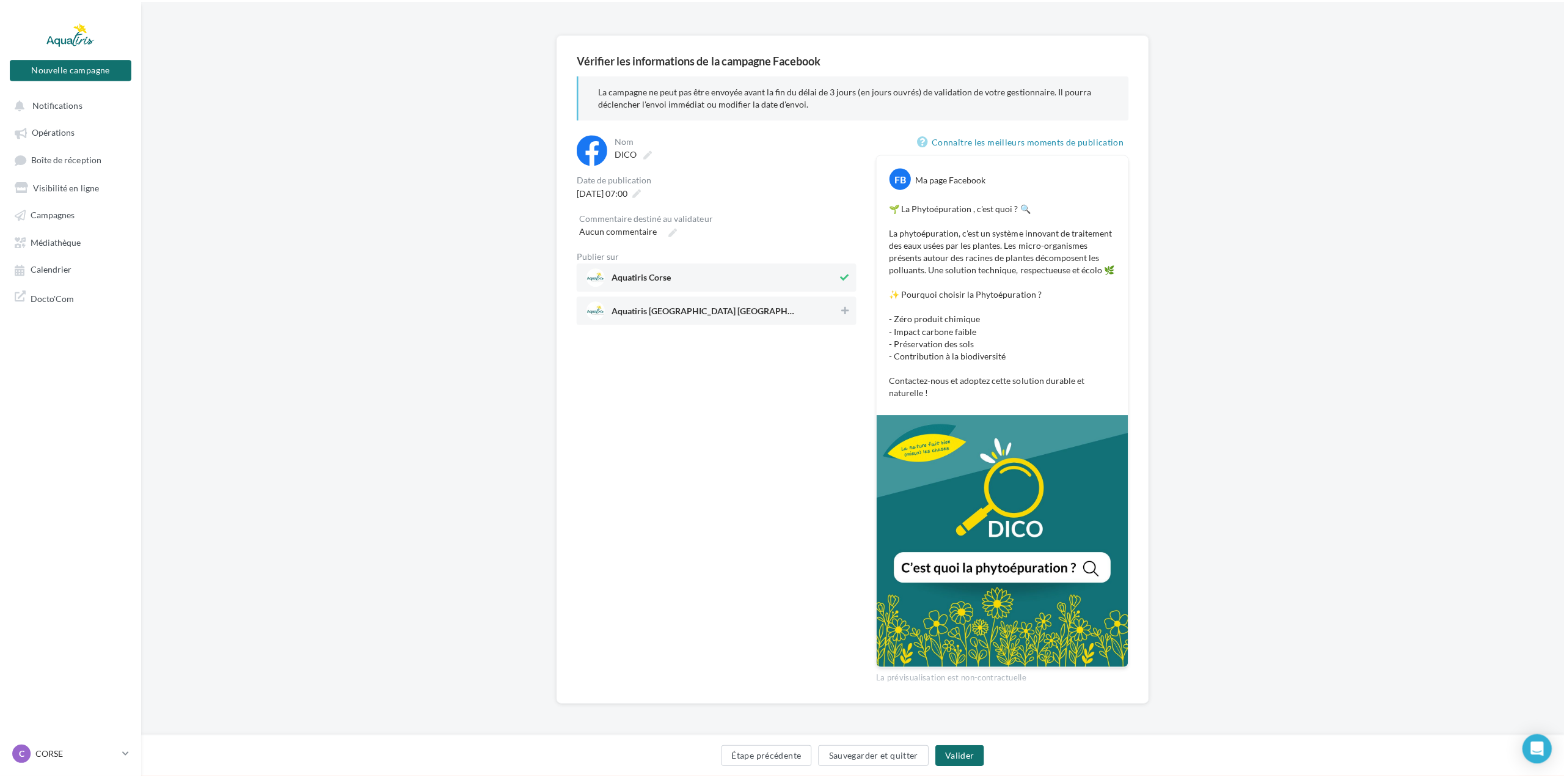
scroll to position [64, 0]
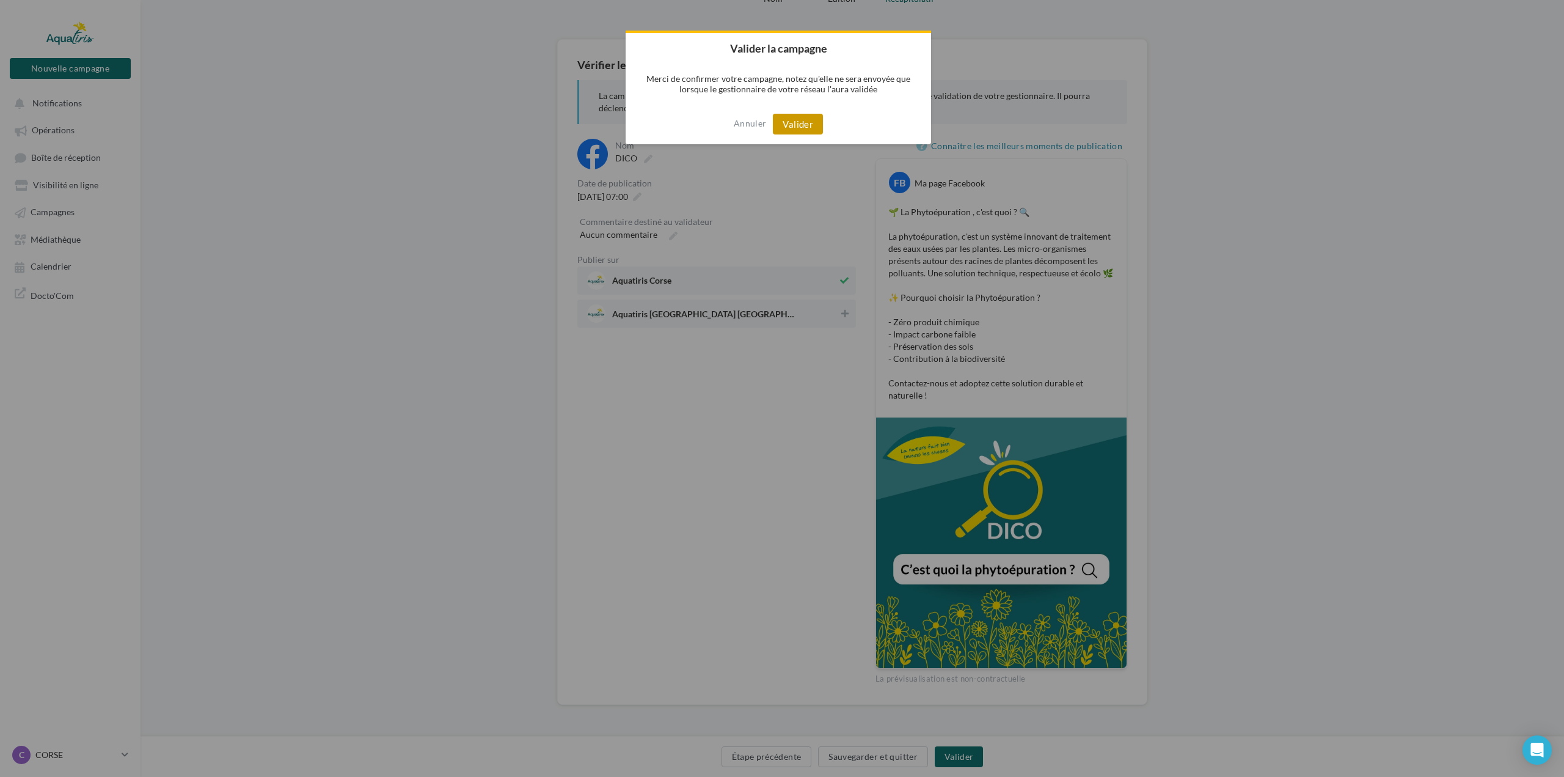
click at [790, 118] on button "Valider" at bounding box center [798, 124] width 50 height 21
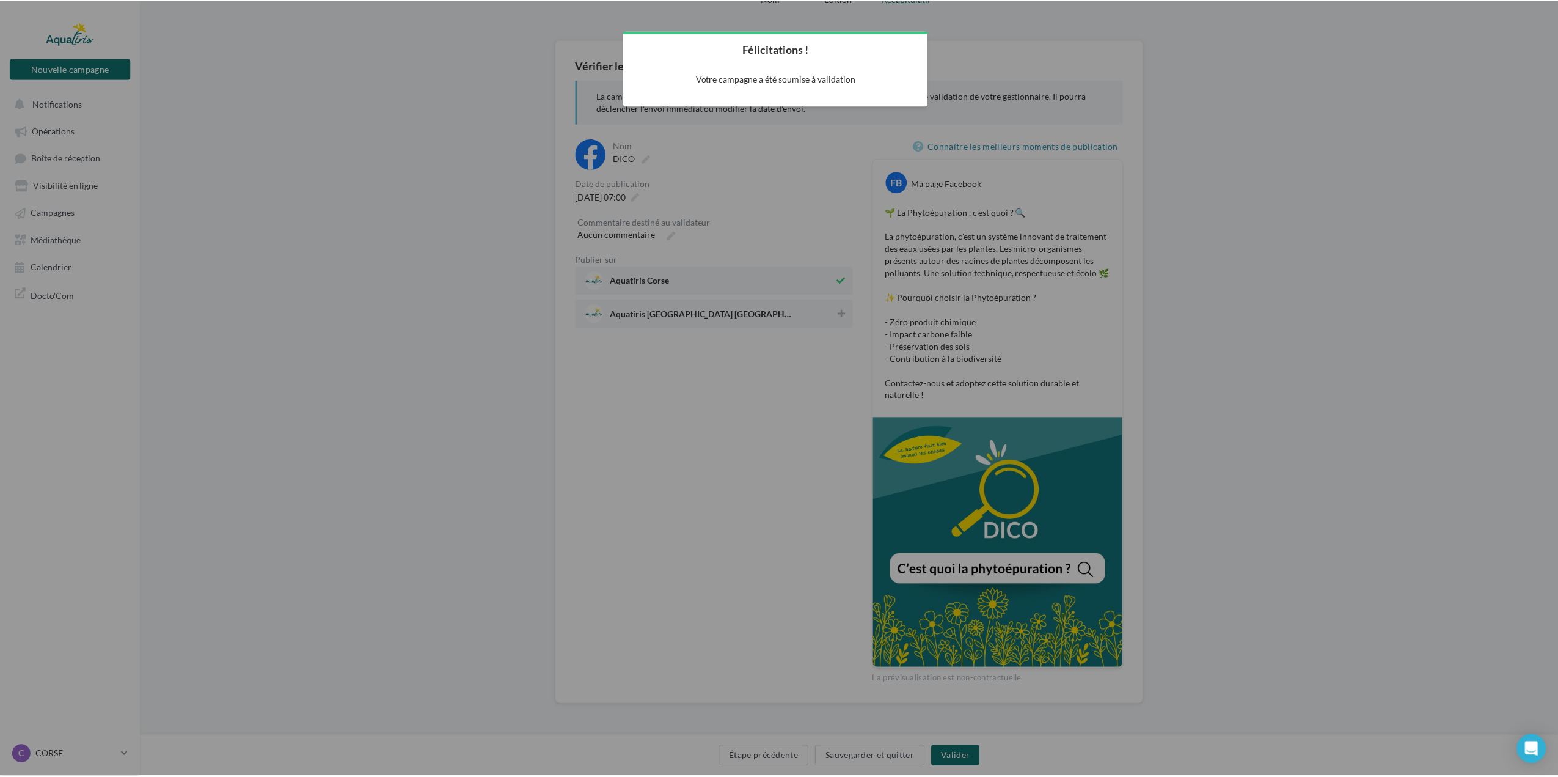
scroll to position [20, 0]
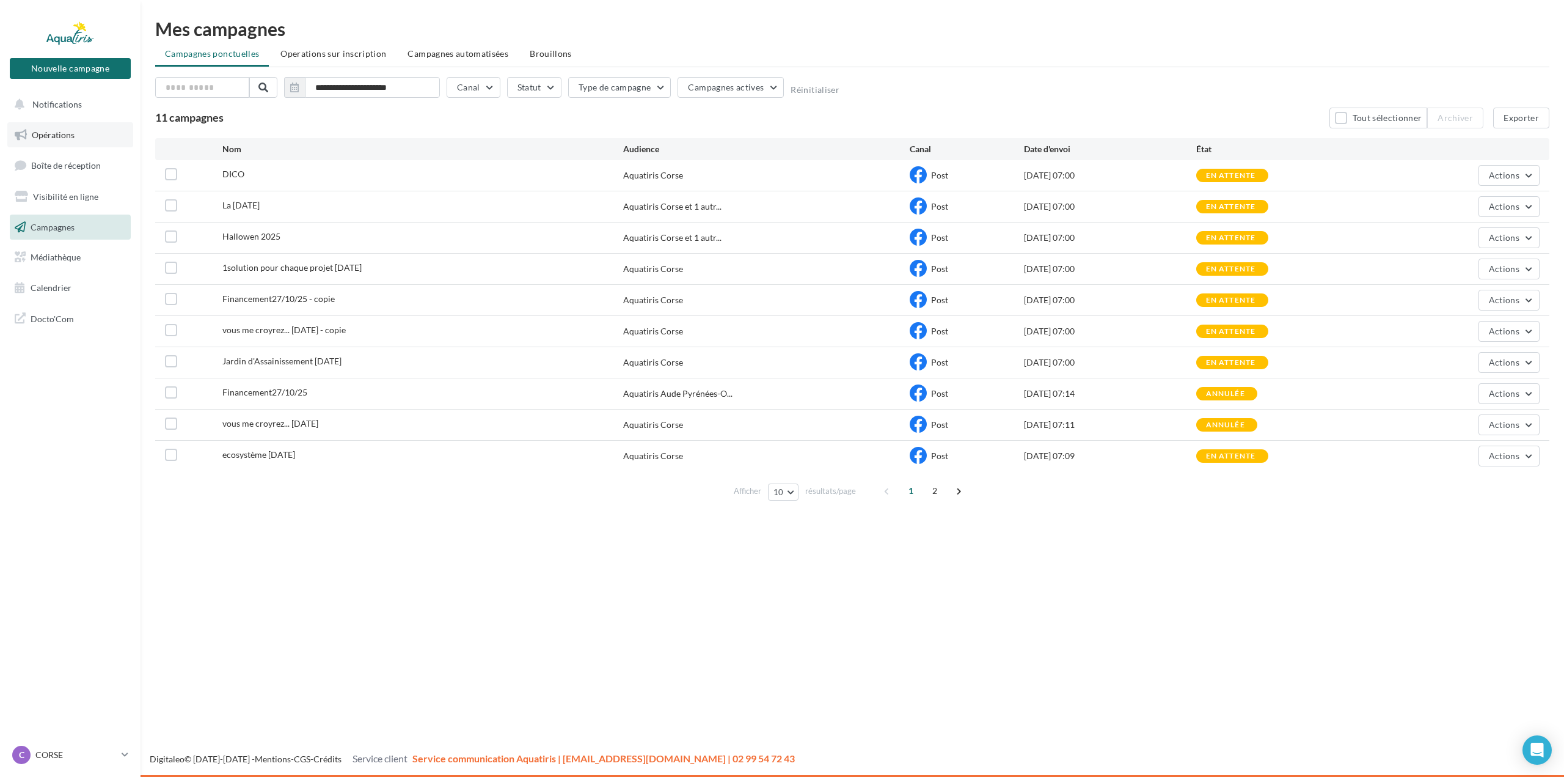
click at [68, 148] on ul "Opérations Boîte de réception Visibilité en ligne Campagnes Mes cibles Médiathè…" at bounding box center [70, 211] width 131 height 188
click at [68, 143] on link "Opérations" at bounding box center [70, 135] width 126 height 26
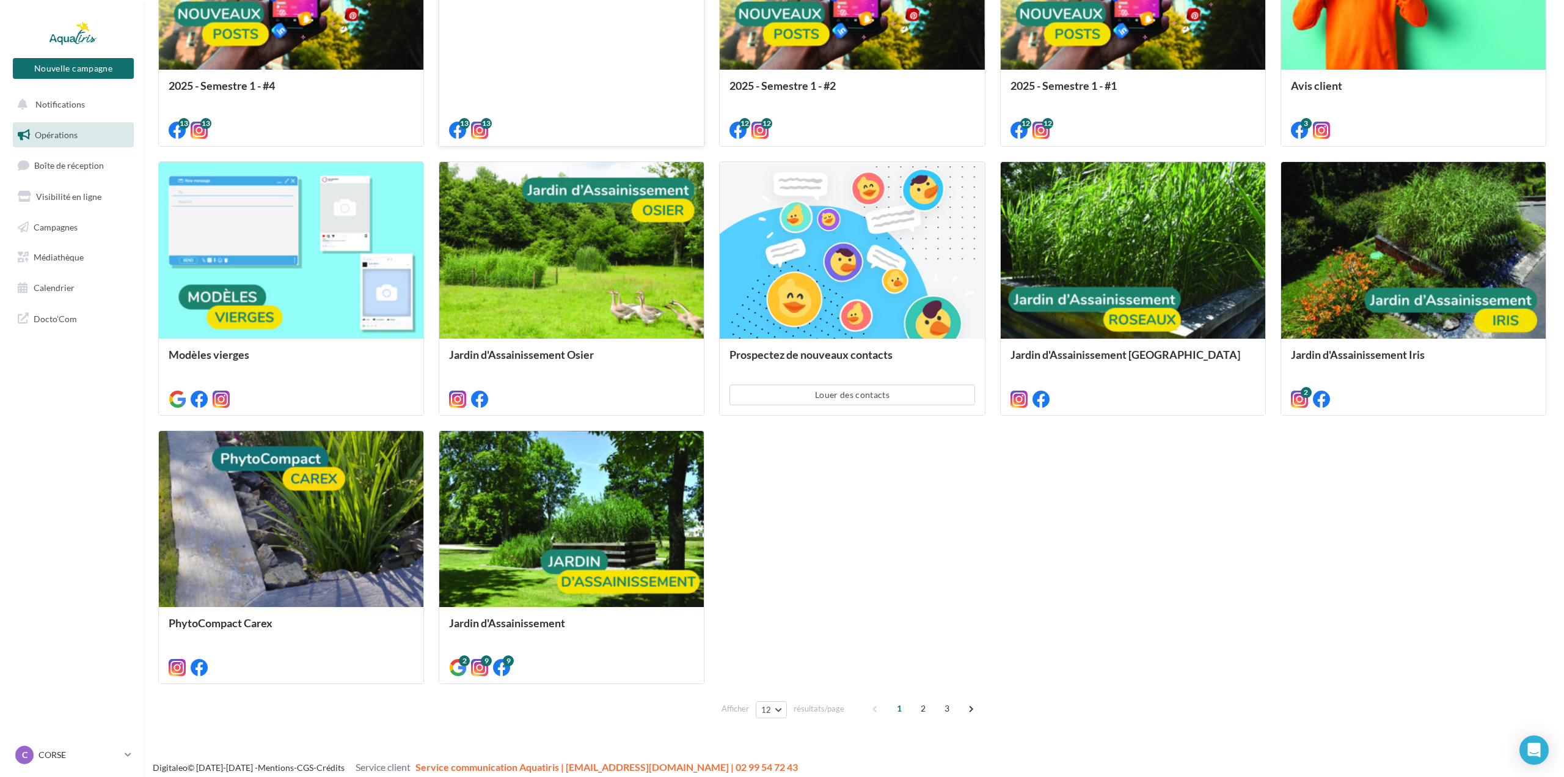
scroll to position [575, 0]
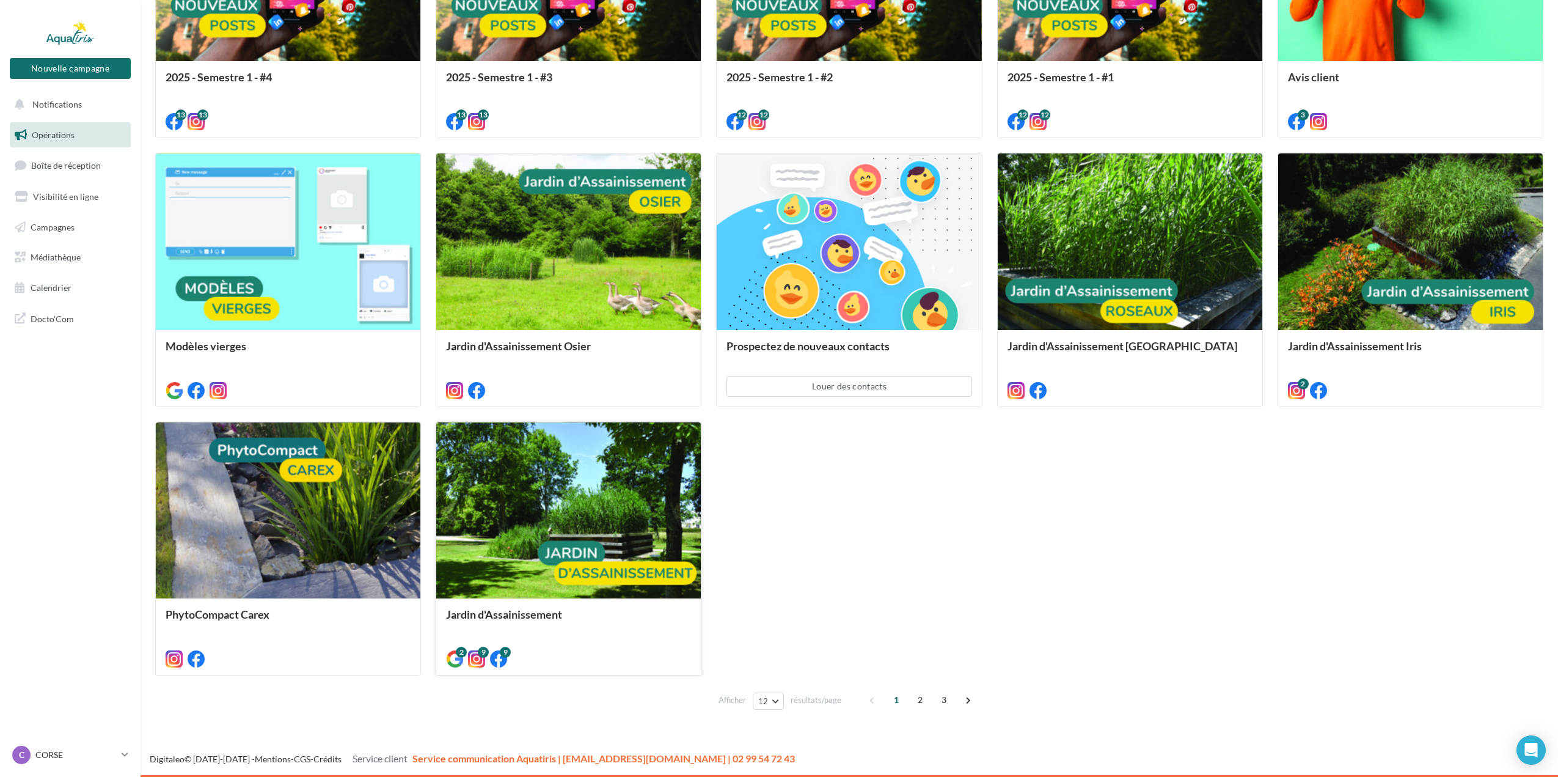
click at [596, 541] on div at bounding box center [568, 511] width 265 height 178
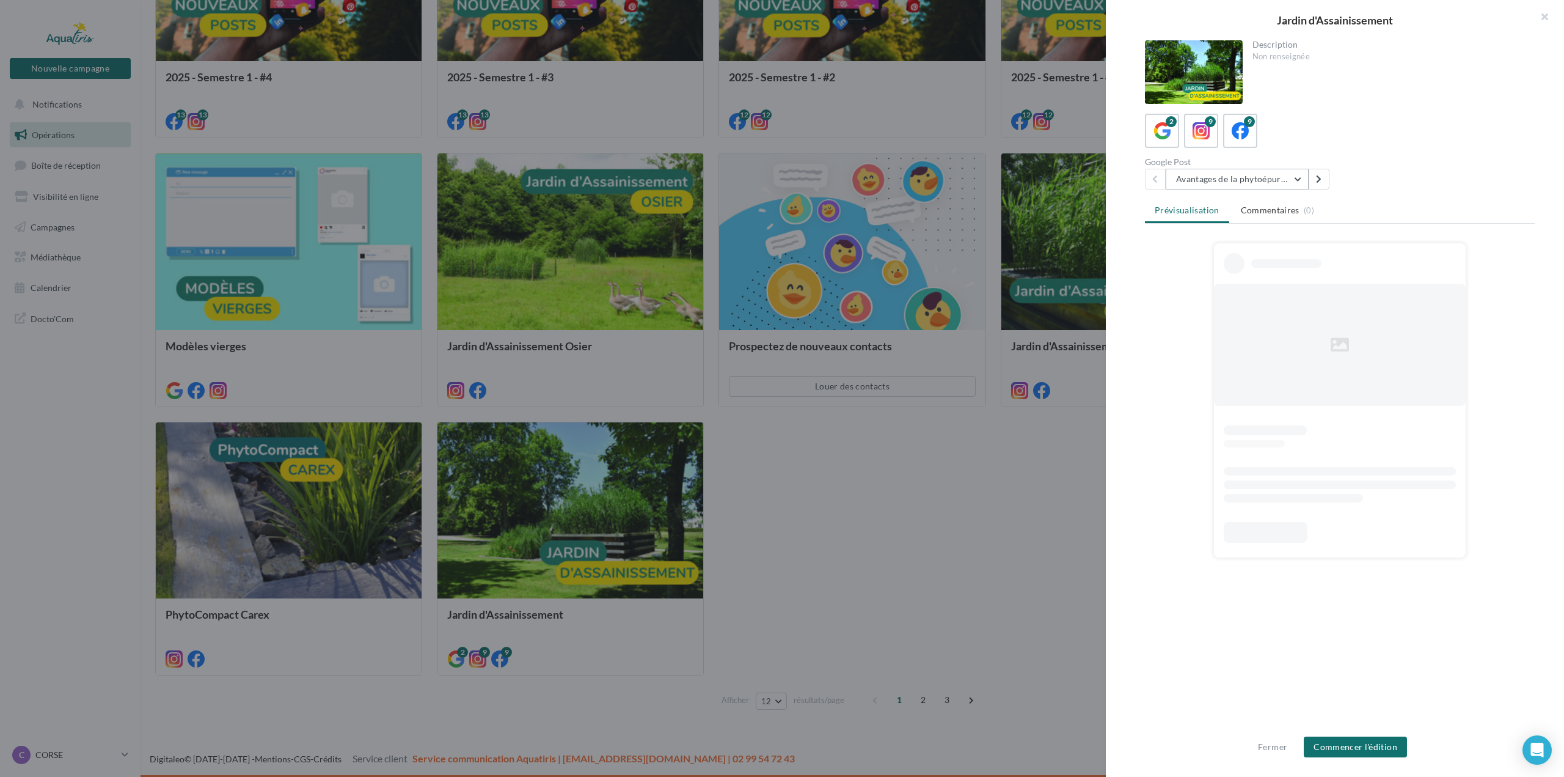
click at [1278, 174] on button "Avantages de la phytoépuration" at bounding box center [1237, 179] width 143 height 21
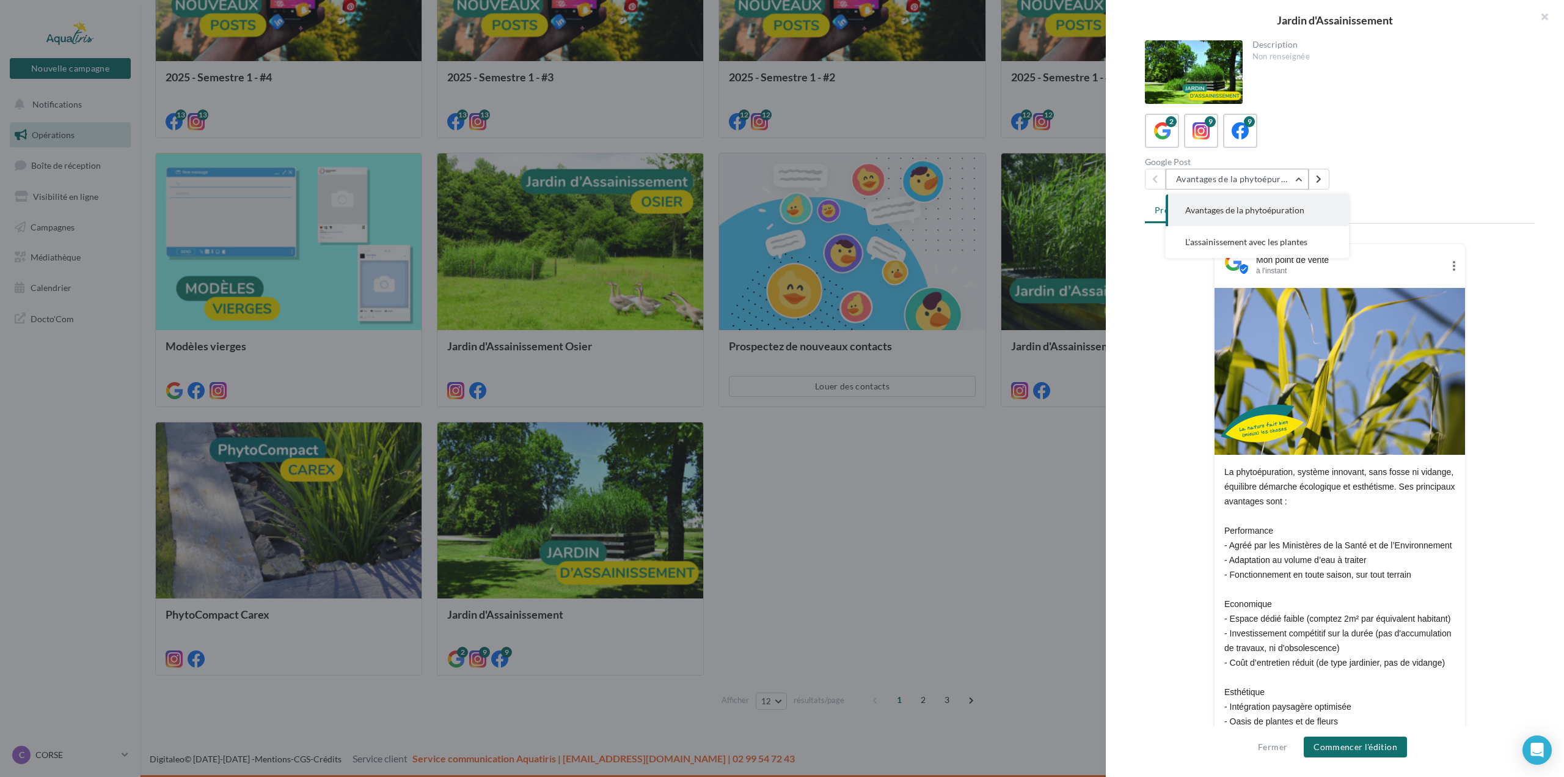
click at [1279, 180] on button "Avantages de la phytoépuration" at bounding box center [1237, 179] width 143 height 21
click at [1251, 139] on div "9" at bounding box center [1241, 131] width 23 height 23
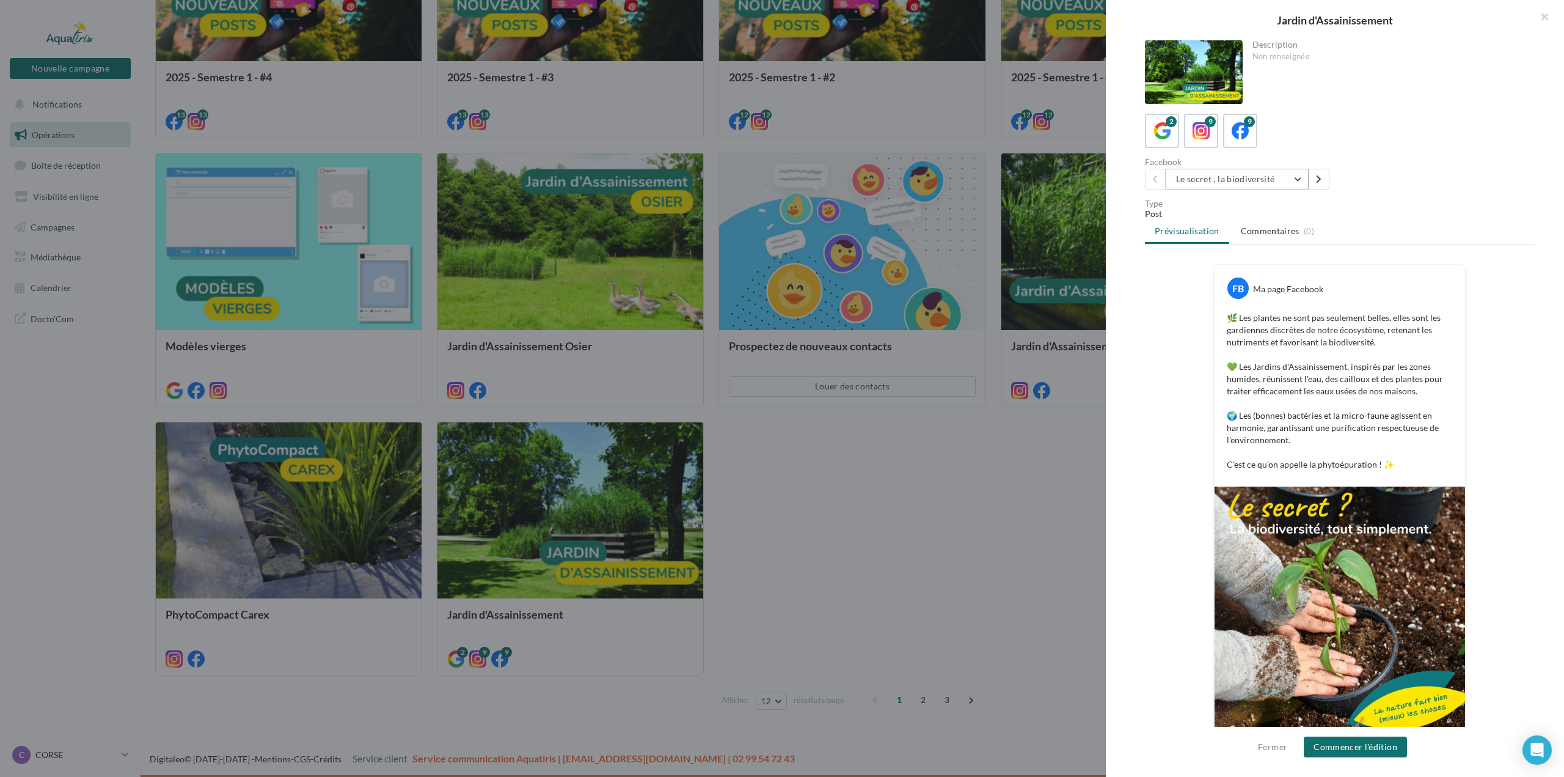
click at [1256, 187] on button "Le secret , la biodiversité" at bounding box center [1237, 179] width 143 height 21
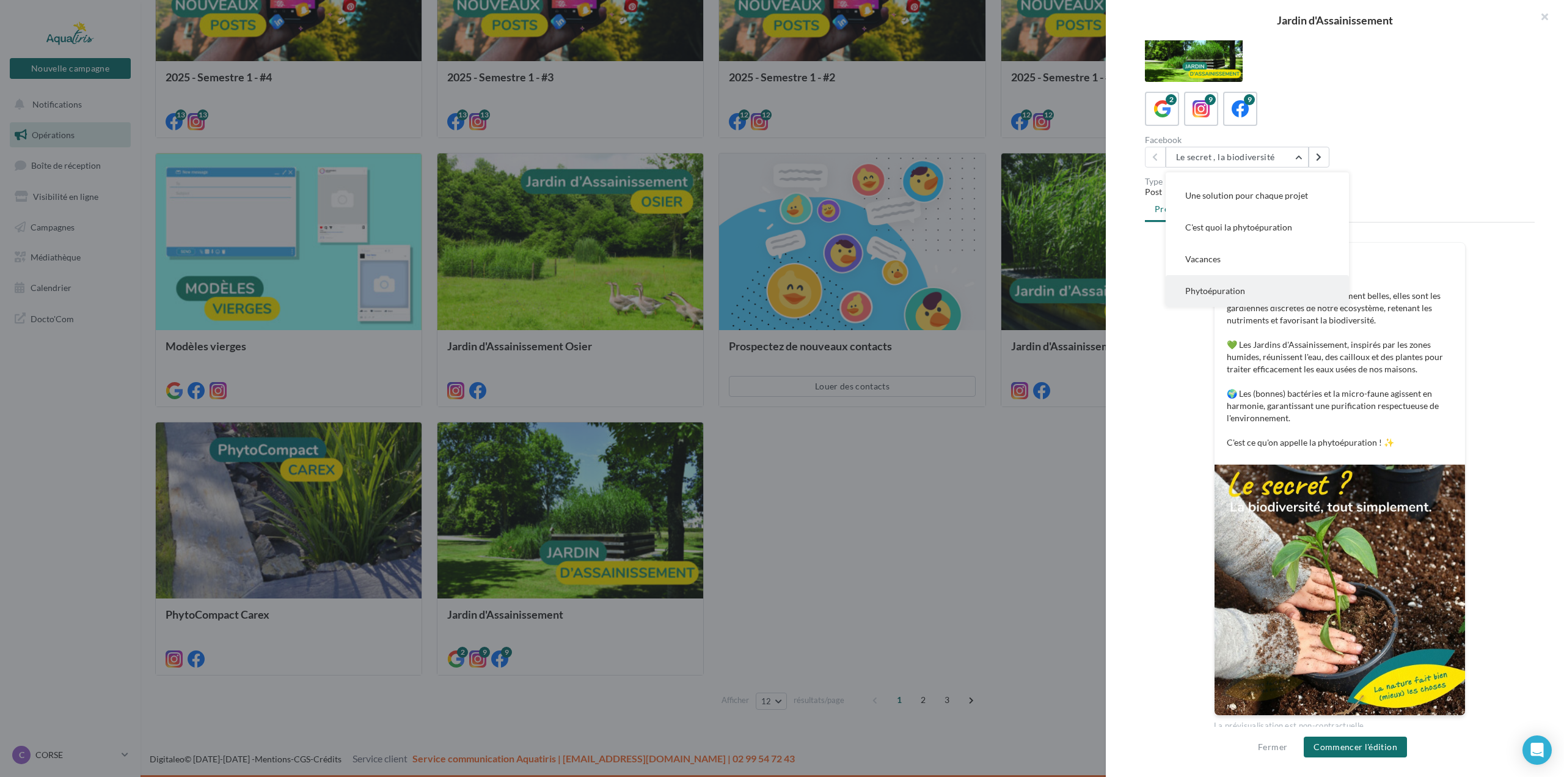
click at [1254, 293] on button "Phytoépuration" at bounding box center [1257, 291] width 183 height 32
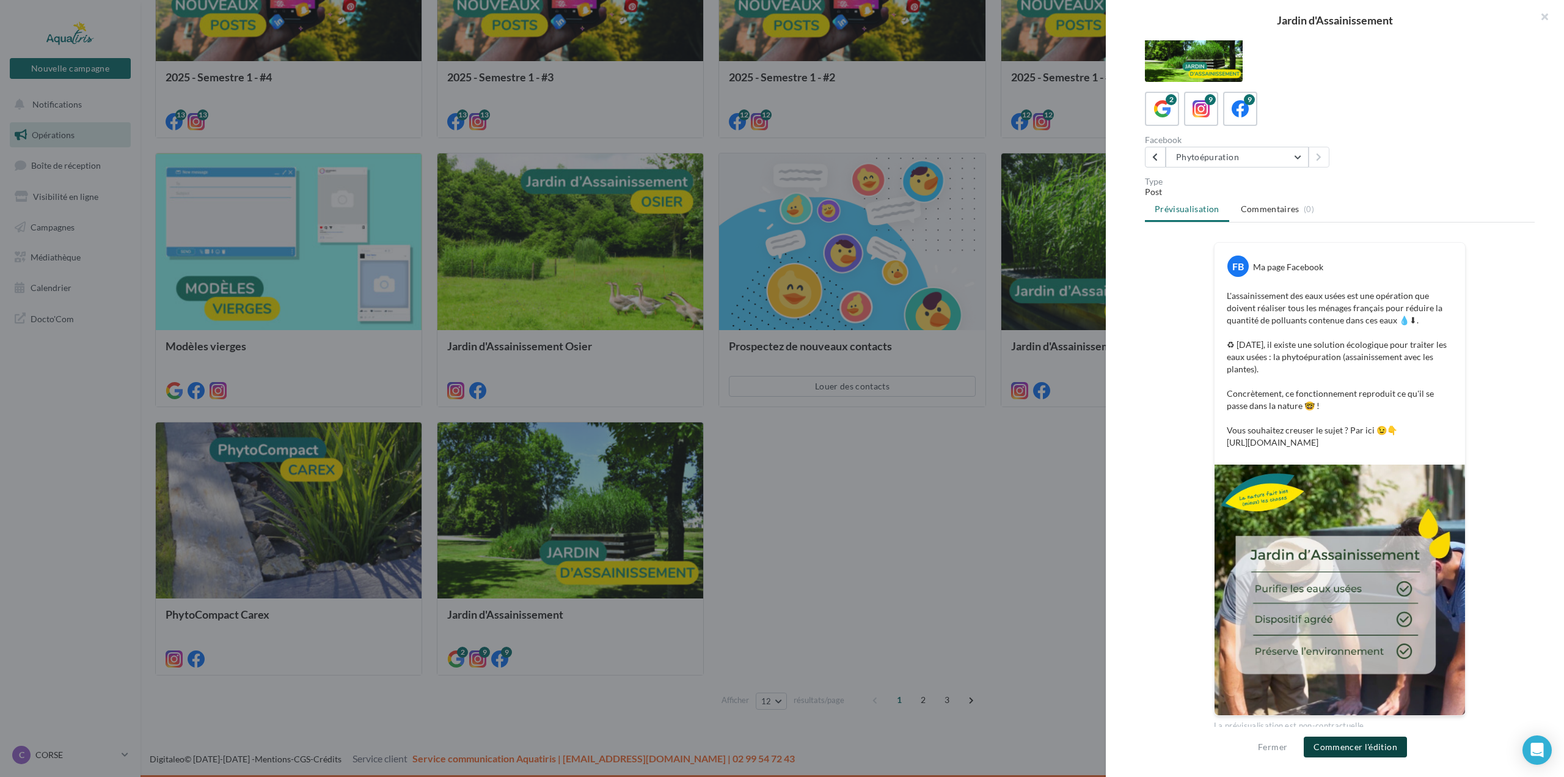
click at [1366, 749] on button "Commencer l'édition" at bounding box center [1355, 746] width 103 height 21
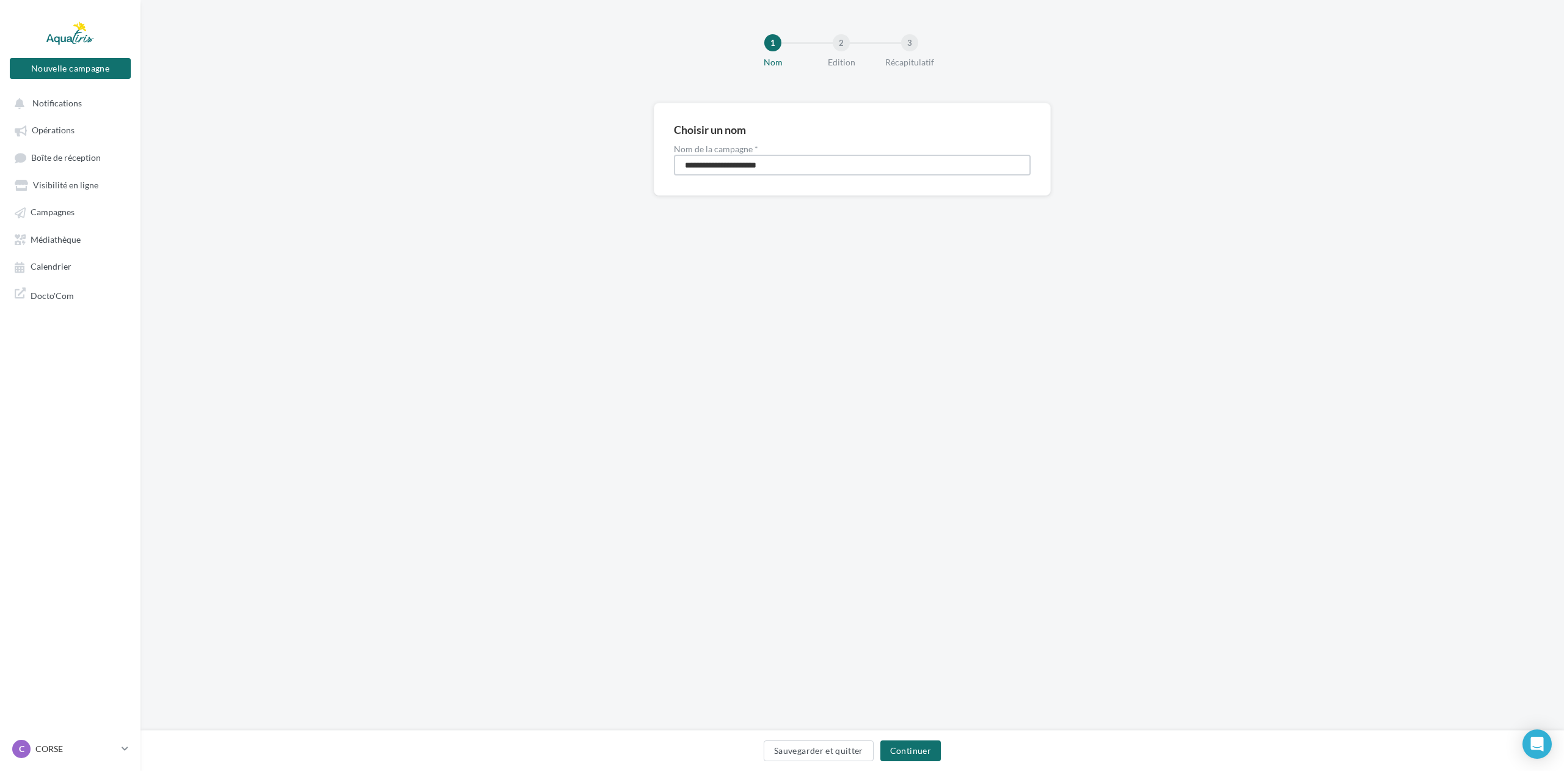
drag, startPoint x: 797, startPoint y: 164, endPoint x: 626, endPoint y: 150, distance: 171.6
click at [632, 163] on div "**********" at bounding box center [853, 169] width 1424 height 132
type input "*******"
click at [909, 744] on button "Continuer" at bounding box center [911, 750] width 60 height 21
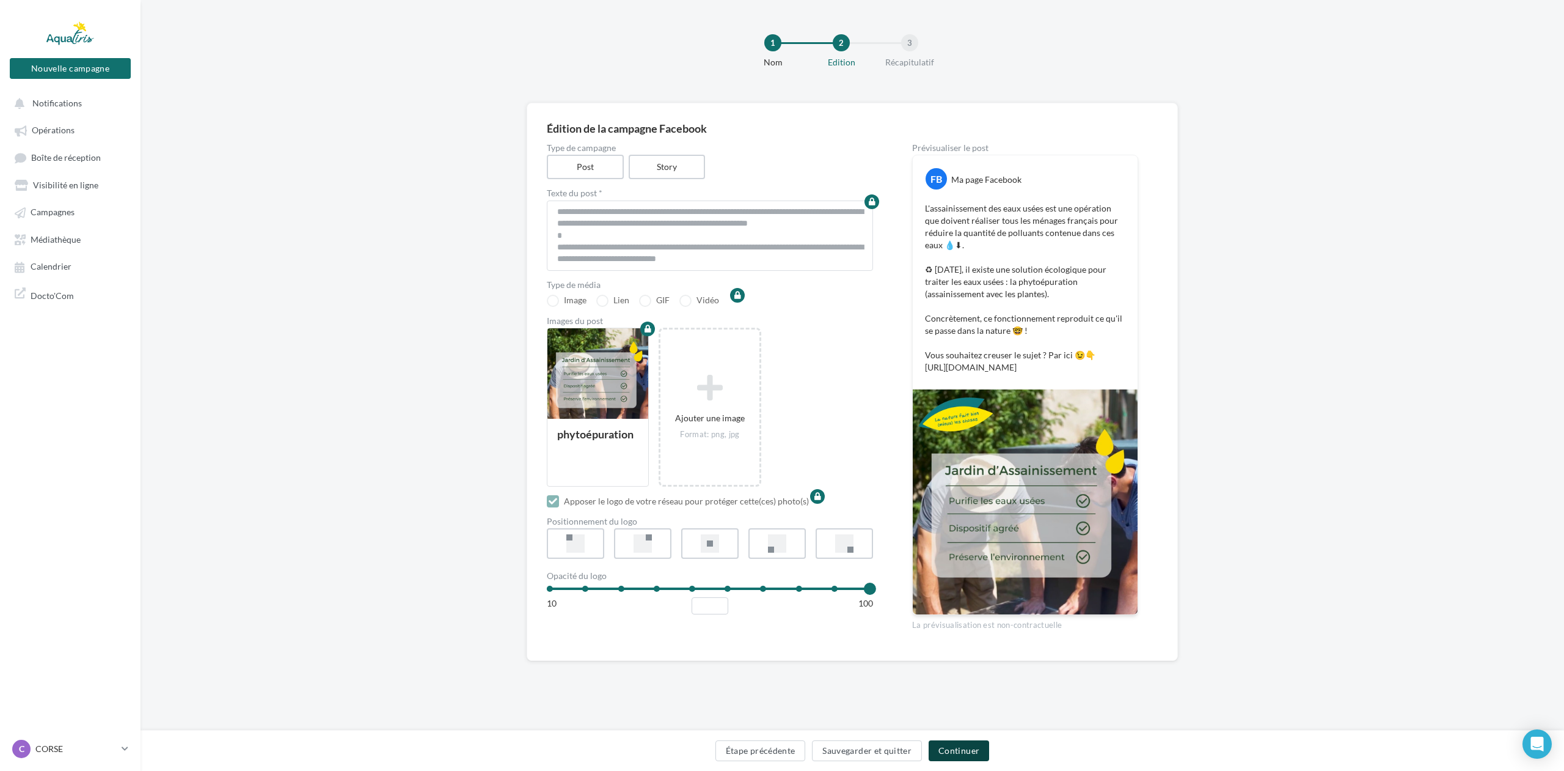
click at [971, 753] on button "Continuer" at bounding box center [959, 750] width 60 height 21
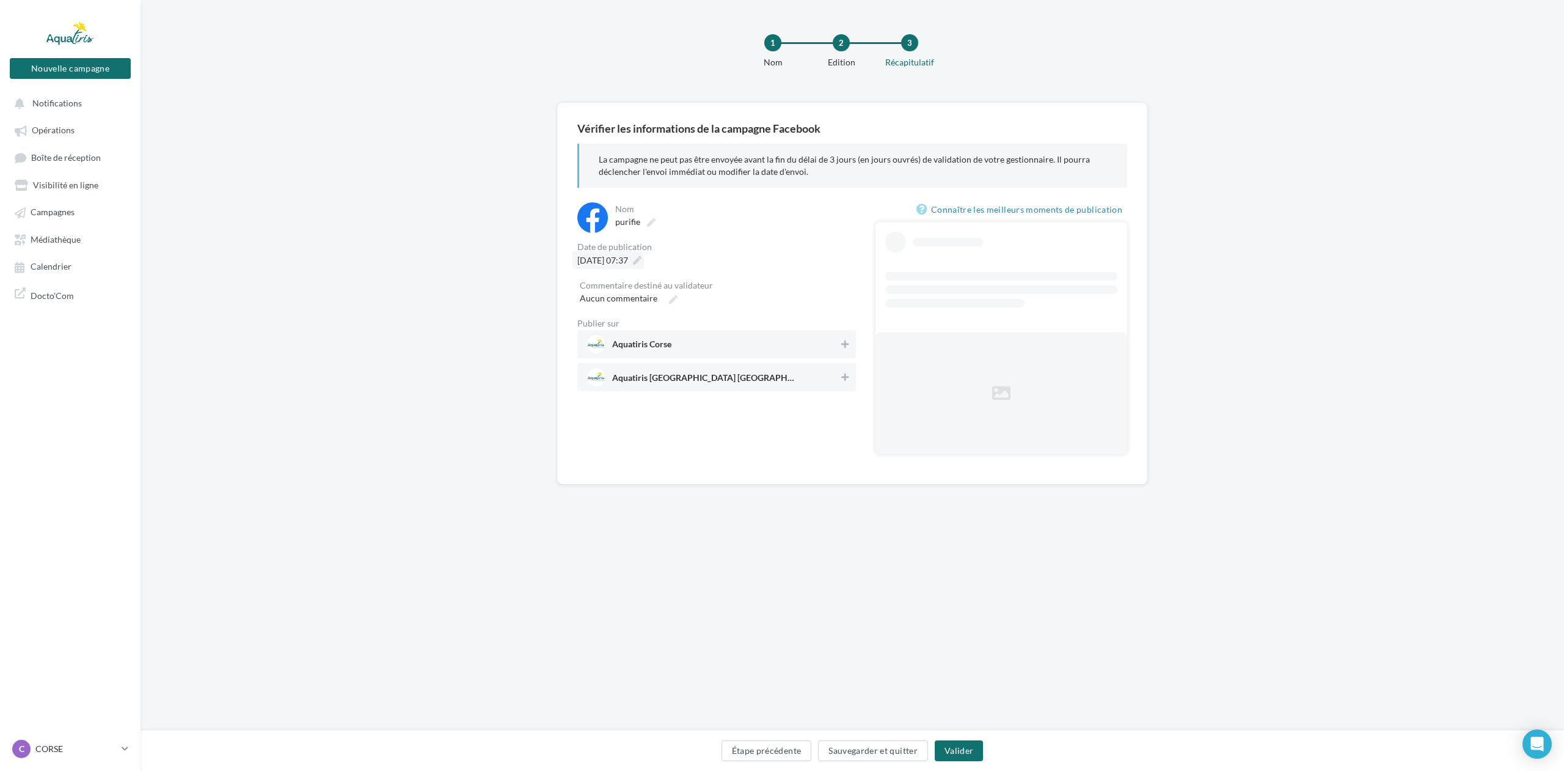
click at [642, 259] on icon at bounding box center [637, 260] width 9 height 9
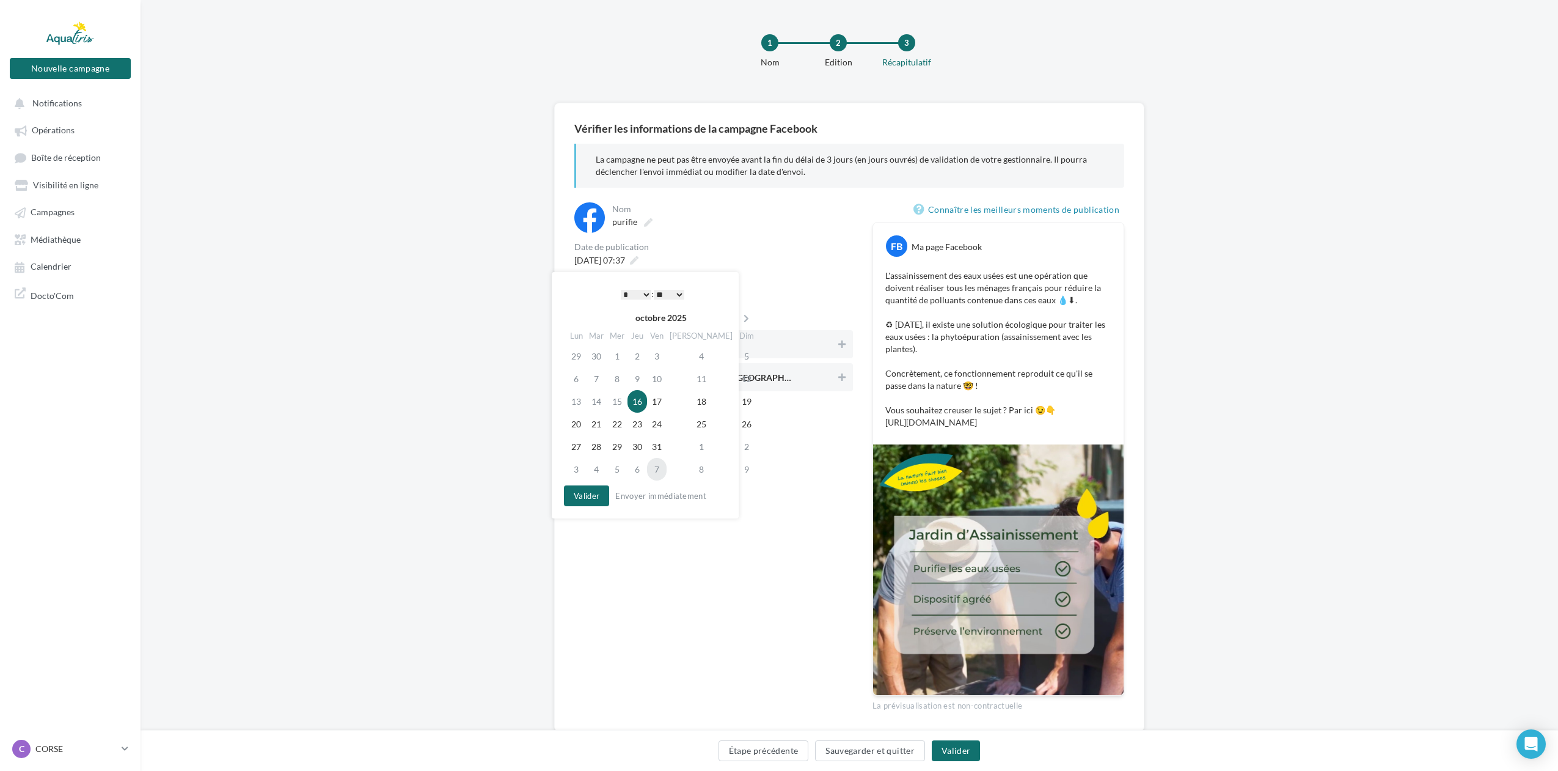
click at [667, 474] on td "7" at bounding box center [657, 469] width 20 height 23
click at [579, 493] on button "Valider" at bounding box center [583, 495] width 45 height 21
click at [716, 346] on span "Aquatiris Corse" at bounding box center [710, 344] width 252 height 18
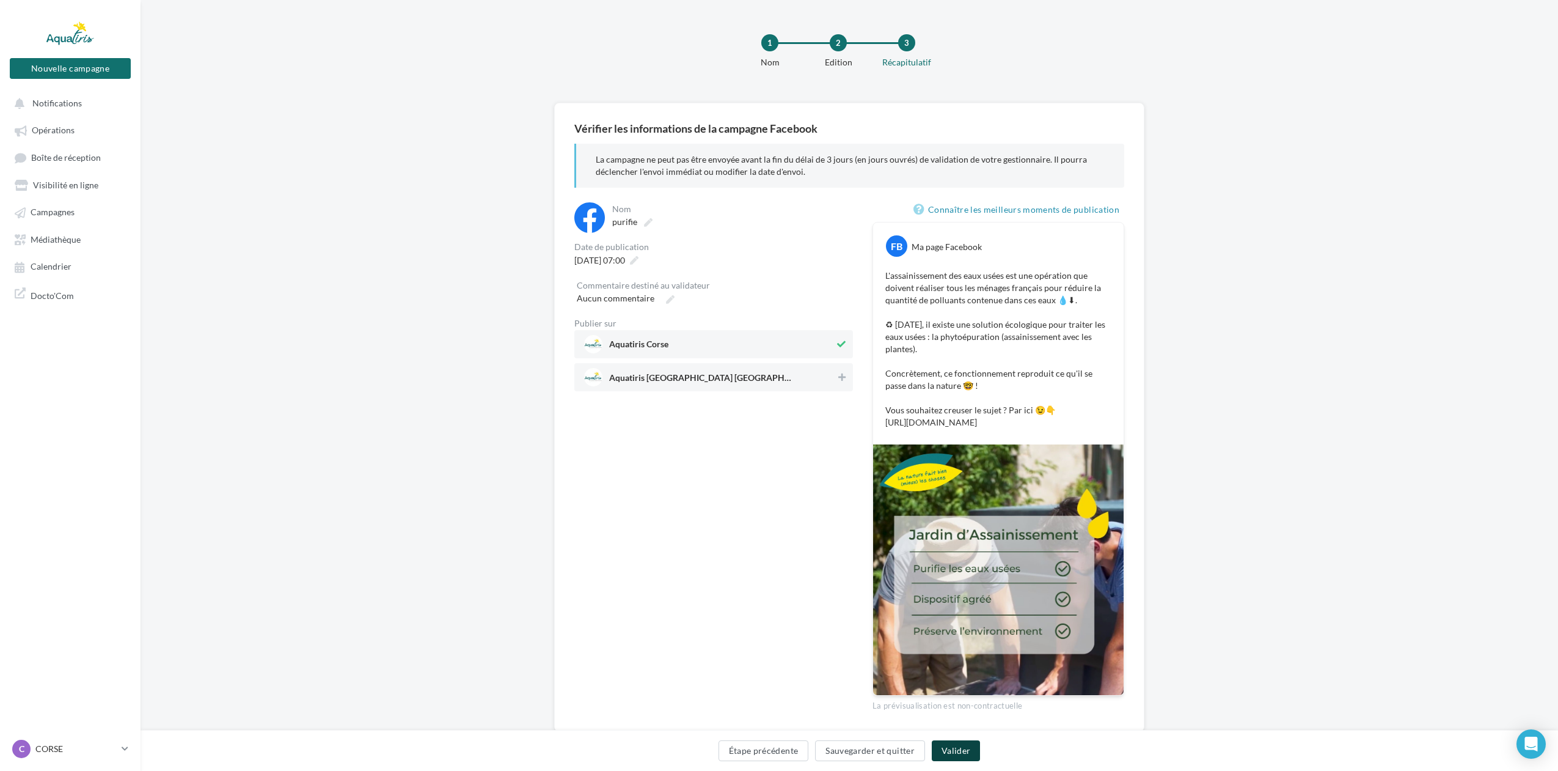
click at [971, 752] on button "Valider" at bounding box center [956, 750] width 48 height 21
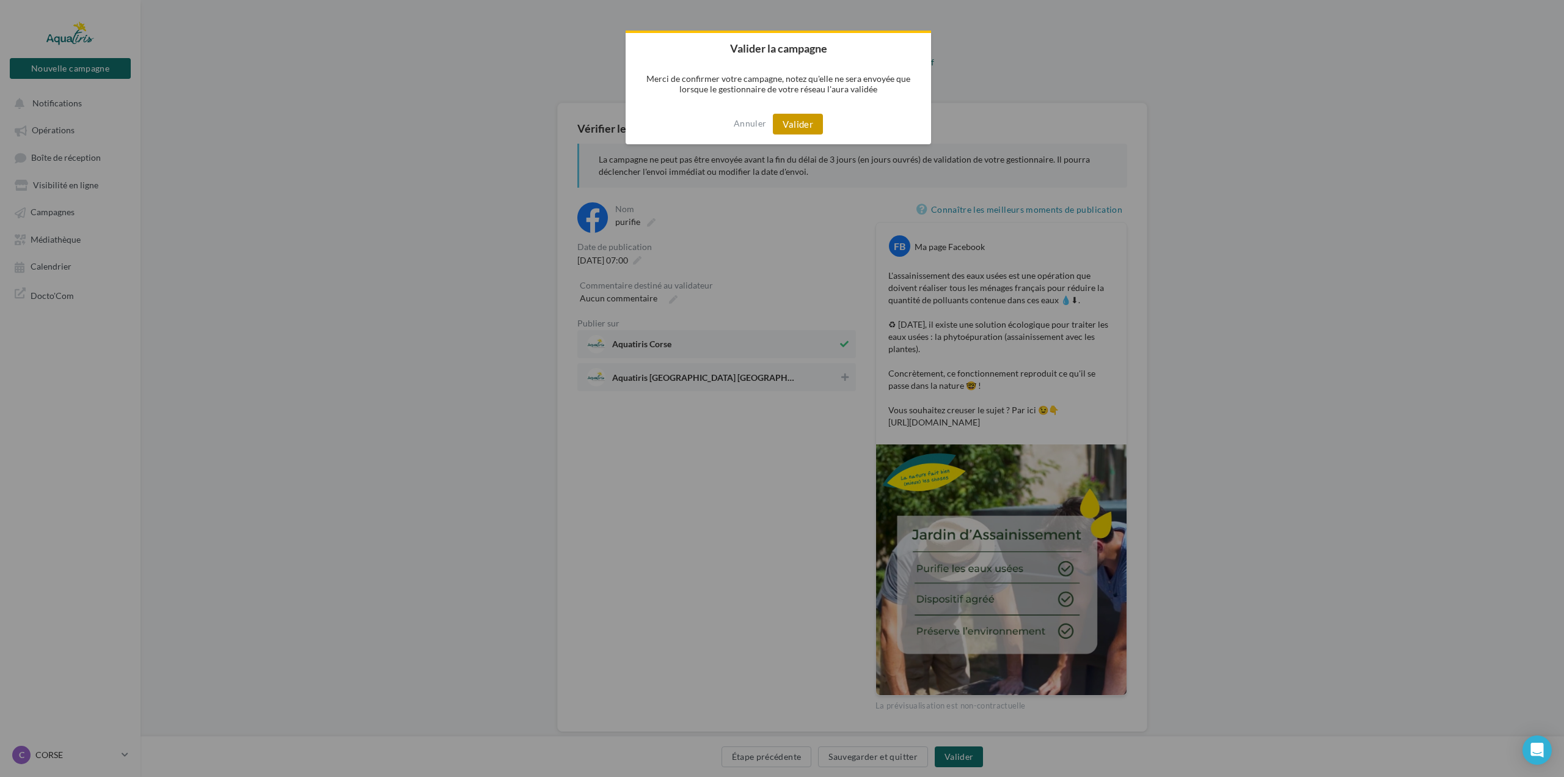
click at [803, 123] on button "Valider" at bounding box center [798, 124] width 50 height 21
